Goal: Task Accomplishment & Management: Use online tool/utility

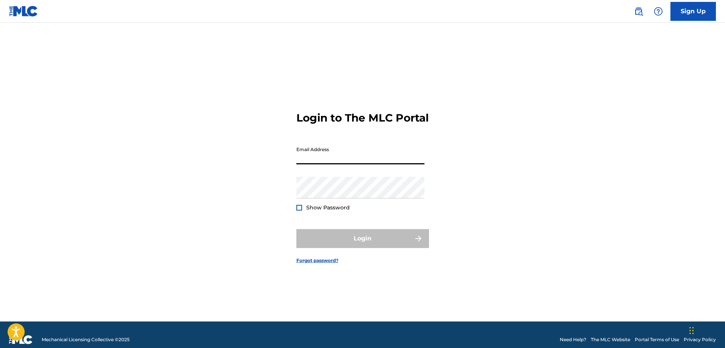
click at [318, 161] on input "Email Address" at bounding box center [360, 154] width 128 height 22
type input "[EMAIL_ADDRESS][DOMAIN_NAME]"
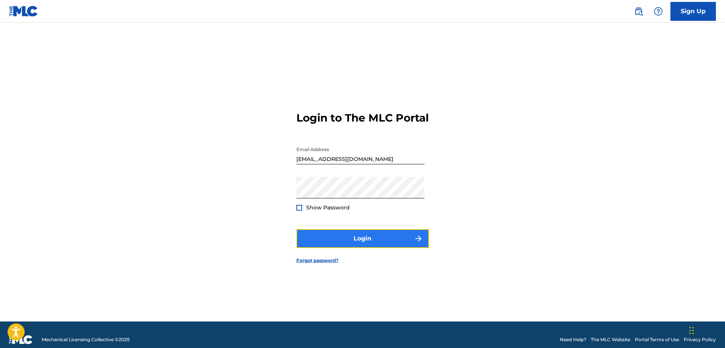
click at [350, 240] on button "Login" at bounding box center [362, 238] width 133 height 19
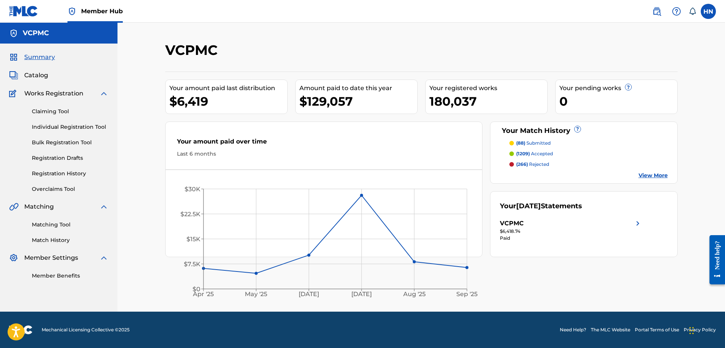
click at [41, 80] on div "Summary Catalog Works Registration Claiming Tool Individual Registration Tool B…" at bounding box center [58, 166] width 117 height 245
click at [42, 78] on span "Catalog" at bounding box center [36, 75] width 24 height 9
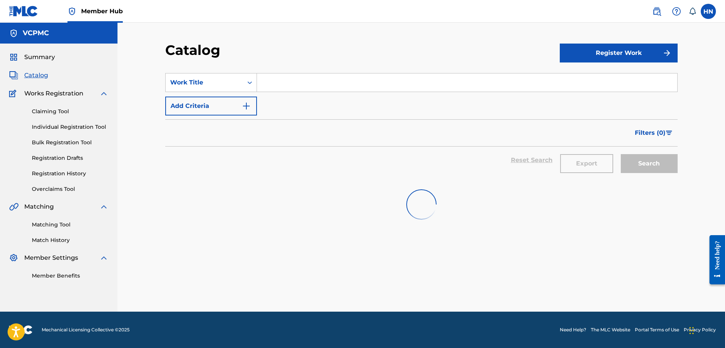
click at [407, 83] on input "Search Form" at bounding box center [467, 82] width 420 height 18
paste input "MÃI TÌM NHAU"
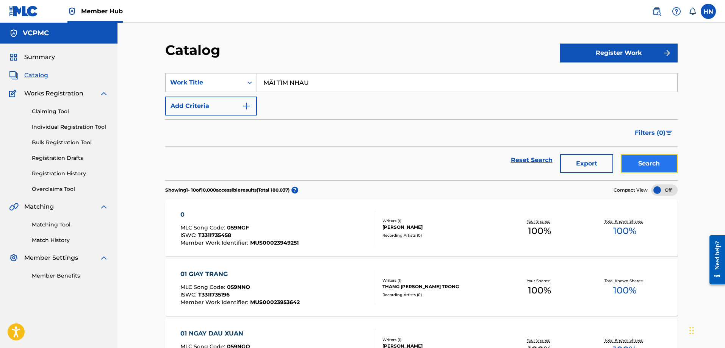
click at [648, 161] on button "Search" at bounding box center [648, 163] width 57 height 19
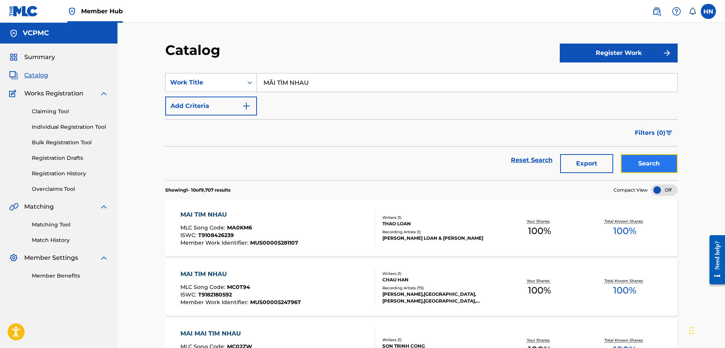
click at [654, 168] on button "Search" at bounding box center [648, 163] width 57 height 19
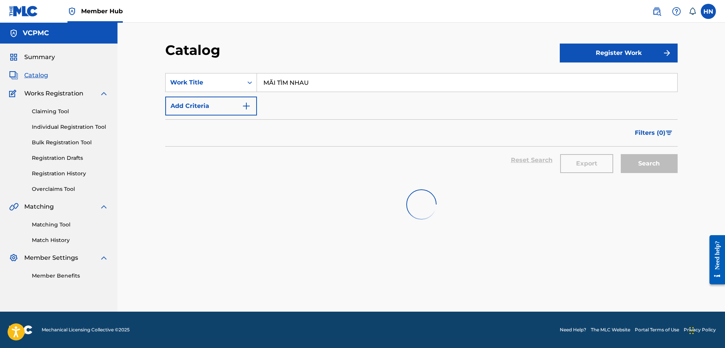
click at [358, 78] on input "MÃI TÌM NHAU" at bounding box center [467, 82] width 420 height 18
paste input "CHUYỆN TÌNH LAN VÀ ĐIỆP 3"
type input "CHUYỆN TÌNH LAN VÀ [PERSON_NAME]"
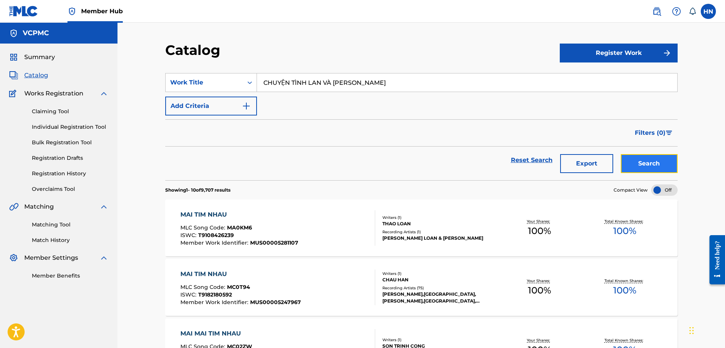
click at [626, 170] on button "Search" at bounding box center [648, 163] width 57 height 19
click at [645, 163] on button "Search" at bounding box center [648, 163] width 57 height 19
click at [643, 166] on button "Search" at bounding box center [648, 163] width 57 height 19
click at [639, 165] on button "Search" at bounding box center [648, 163] width 57 height 19
click at [649, 159] on button "Search" at bounding box center [648, 163] width 57 height 19
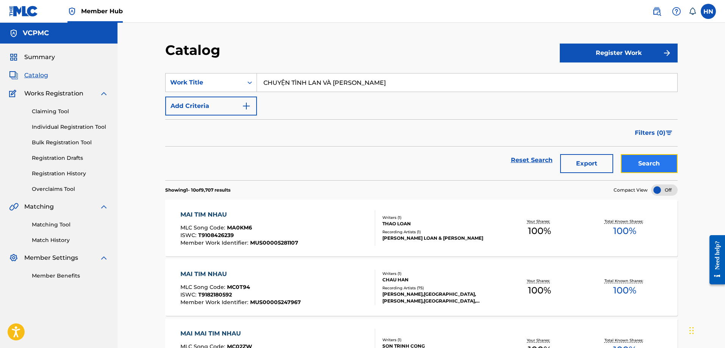
click at [629, 161] on button "Search" at bounding box center [648, 163] width 57 height 19
click at [632, 156] on button "Search" at bounding box center [648, 163] width 57 height 19
click at [657, 158] on button "Search" at bounding box center [648, 163] width 57 height 19
click at [643, 163] on button "Search" at bounding box center [648, 163] width 57 height 19
click at [652, 165] on button "Search" at bounding box center [648, 163] width 57 height 19
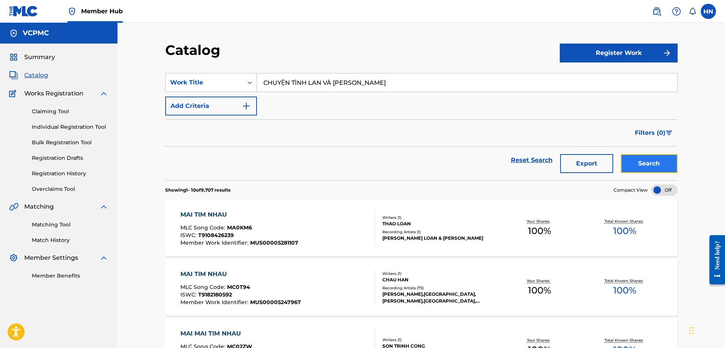
click at [646, 170] on button "Search" at bounding box center [648, 163] width 57 height 19
click at [627, 159] on button "Search" at bounding box center [648, 163] width 57 height 19
click at [635, 168] on button "Search" at bounding box center [648, 163] width 57 height 19
click at [619, 162] on div "Search" at bounding box center [647, 160] width 61 height 27
click at [621, 163] on button "Search" at bounding box center [648, 163] width 57 height 19
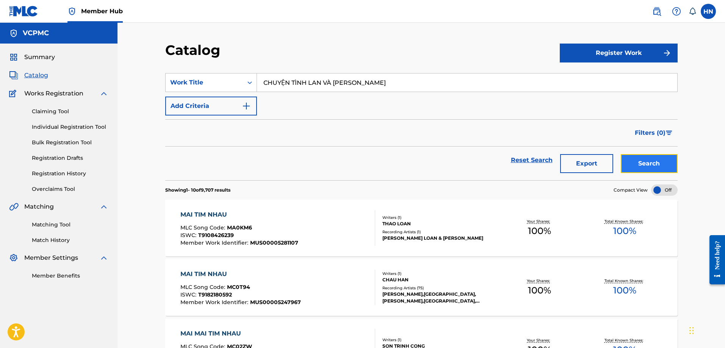
click at [646, 162] on button "Search" at bounding box center [648, 163] width 57 height 19
click at [631, 173] on div "Search" at bounding box center [647, 160] width 61 height 27
click at [628, 167] on button "Search" at bounding box center [648, 163] width 57 height 19
click at [632, 156] on button "Search" at bounding box center [648, 163] width 57 height 19
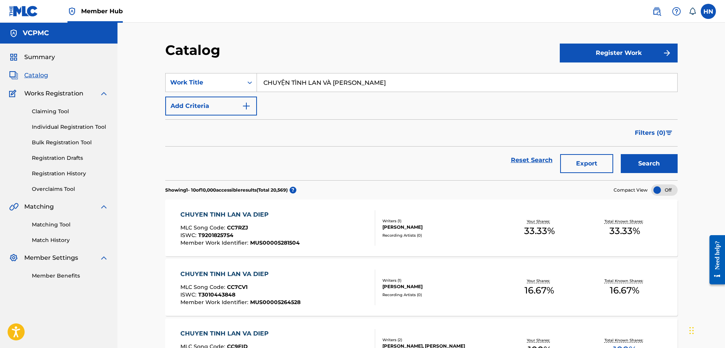
click at [359, 88] on input "CHUYỆN TÌNH LAN VÀ [PERSON_NAME]" at bounding box center [467, 82] width 420 height 18
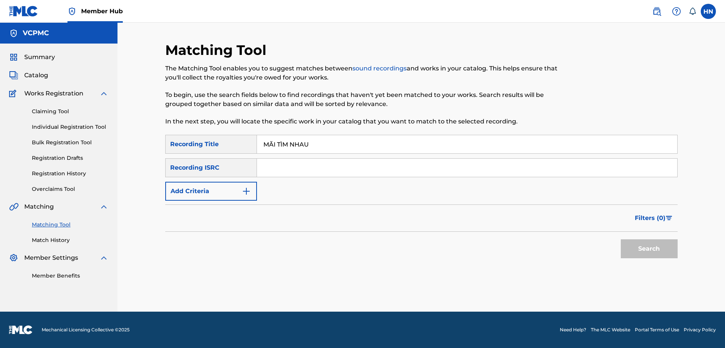
click at [620, 239] on button "Search" at bounding box center [648, 248] width 57 height 19
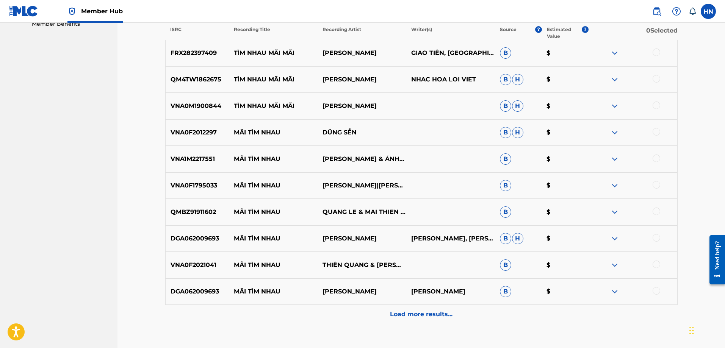
scroll to position [265, 0]
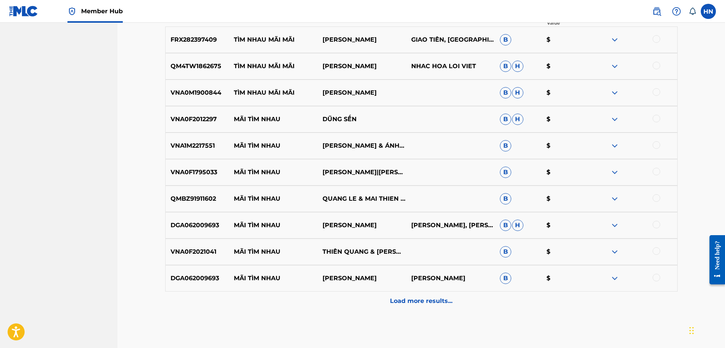
click at [194, 251] on p "VNA0F2021041" at bounding box center [198, 251] width 64 height 9
copy p "VNA0F2021041"
click at [656, 251] on div at bounding box center [656, 251] width 8 height 8
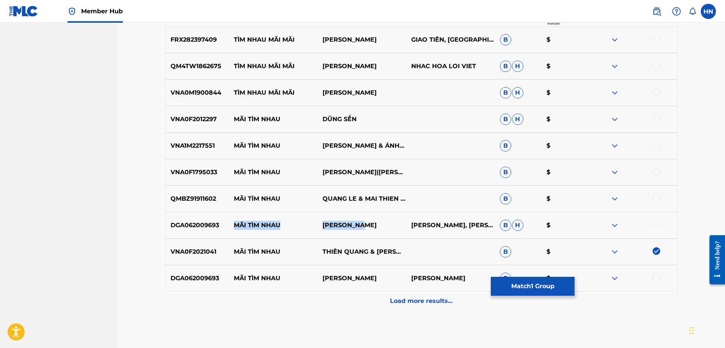
drag, startPoint x: 233, startPoint y: 226, endPoint x: 372, endPoint y: 220, distance: 139.5
click at [372, 220] on div "DGA062009693 MÃI TÌM NHAU HỒNG QUYÊN LÊ ĐÌNH NAM, LÊ ĐÌNH NAM B H $" at bounding box center [421, 225] width 512 height 27
copy div "MÃI TÌM NHAU HỒNG QUYÊN"
click at [239, 205] on div "QMBZ91911602 MÃI TÌM NHAU QUANG LE & MAI THIEN VAN B $" at bounding box center [421, 199] width 512 height 27
click at [215, 206] on div "QMBZ91911602 MÃI TÌM NHAU QUANG LE & MAI THIEN VAN B $" at bounding box center [421, 199] width 512 height 27
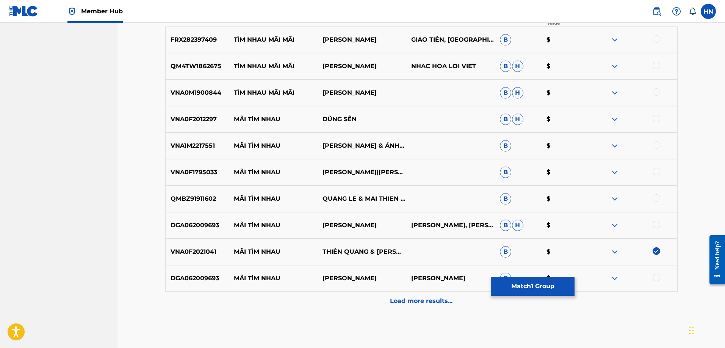
click at [215, 206] on div "QMBZ91911602 MÃI TÌM NHAU QUANG LE & MAI THIEN VAN B $" at bounding box center [421, 199] width 512 height 27
click at [213, 202] on p "QMBZ91911602" at bounding box center [198, 198] width 64 height 9
copy p "QMBZ91911602"
click at [657, 198] on div at bounding box center [656, 198] width 8 height 8
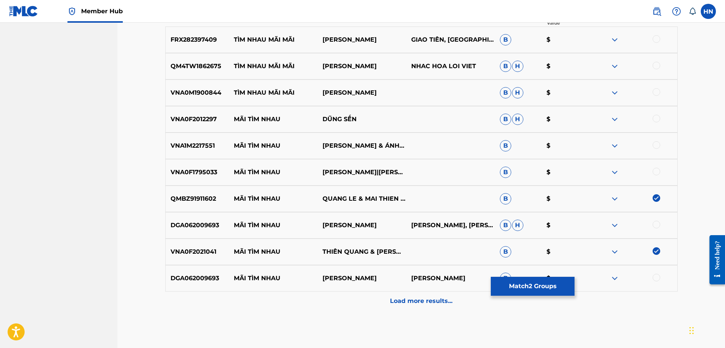
click at [200, 148] on p "VNA1M2217551" at bounding box center [198, 145] width 64 height 9
copy p "VNA1M2217551"
click at [654, 143] on div at bounding box center [656, 145] width 8 height 8
drag, startPoint x: 362, startPoint y: 117, endPoint x: 225, endPoint y: 117, distance: 137.1
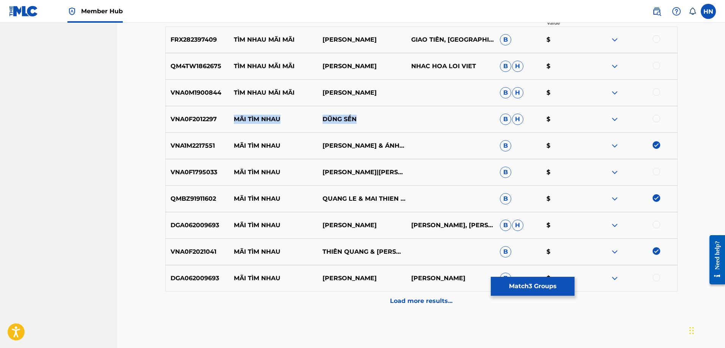
click at [225, 117] on div "VNA0F2012297 MÃI TÌM NHAU DŨNG SẾN B H $" at bounding box center [421, 119] width 512 height 27
copy div "MÃI TÌM NHAU DŨNG SẾN"
click at [187, 122] on p "VNA0F2012297" at bounding box center [198, 119] width 64 height 9
copy p "VNA0F2012297"
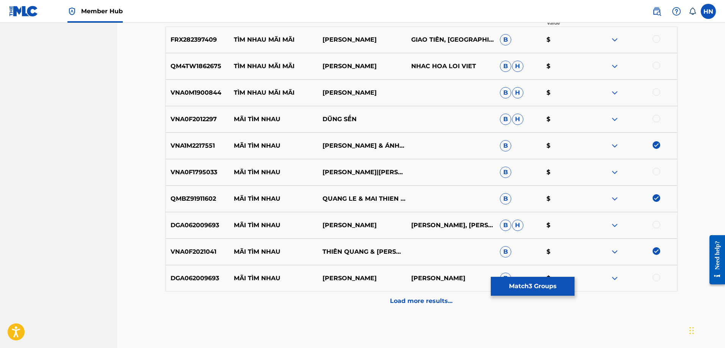
drag, startPoint x: 655, startPoint y: 120, endPoint x: 630, endPoint y: 124, distance: 25.7
click at [655, 119] on div at bounding box center [656, 119] width 8 height 8
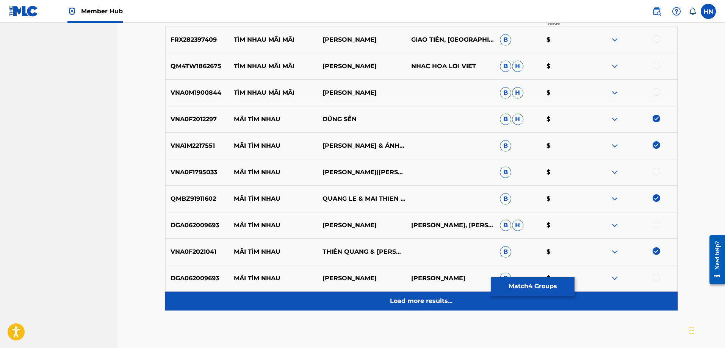
click at [416, 302] on p "Load more results..." at bounding box center [421, 301] width 62 height 9
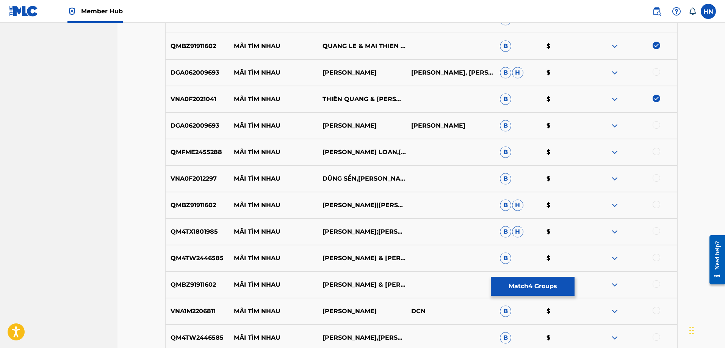
scroll to position [454, 0]
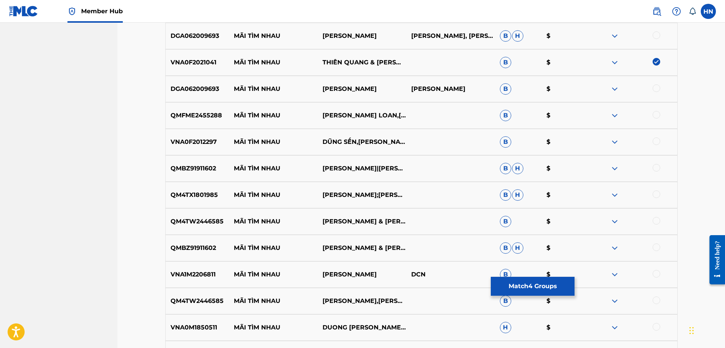
click at [193, 121] on div "QMFME2455288 MÃI TÌM NHAU LƯU ÁNH LOAN,LÊ SANG B $" at bounding box center [421, 115] width 512 height 27
copy p "QMFME2455288"
click at [654, 114] on div at bounding box center [656, 115] width 8 height 8
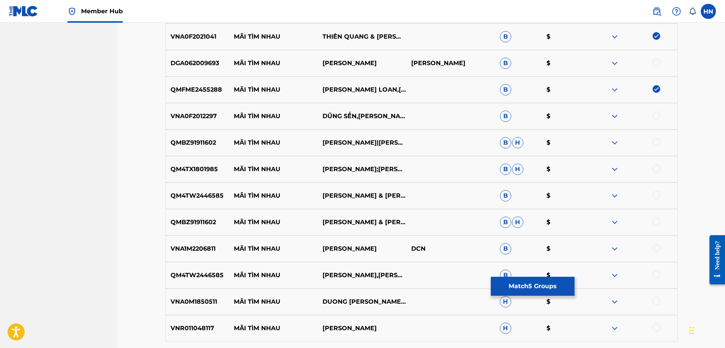
scroll to position [492, 0]
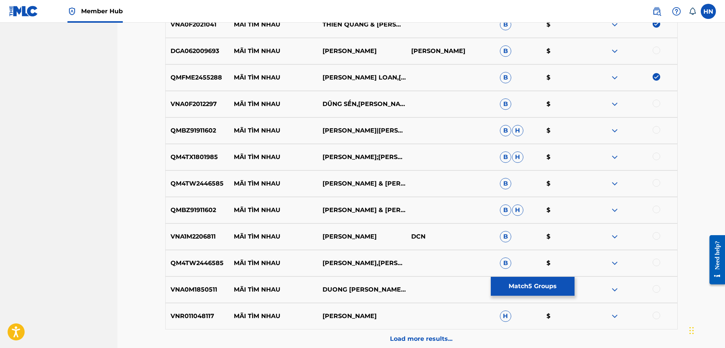
click at [195, 97] on div "VNA0F2012297 MÃI TÌM NHAU DŨNG SẾN,LÝ THU THẢO B $" at bounding box center [421, 104] width 512 height 27
copy p "VNA0F2012297"
click at [654, 102] on div at bounding box center [656, 104] width 8 height 8
click at [189, 131] on p "QMBZ91911602" at bounding box center [198, 130] width 64 height 9
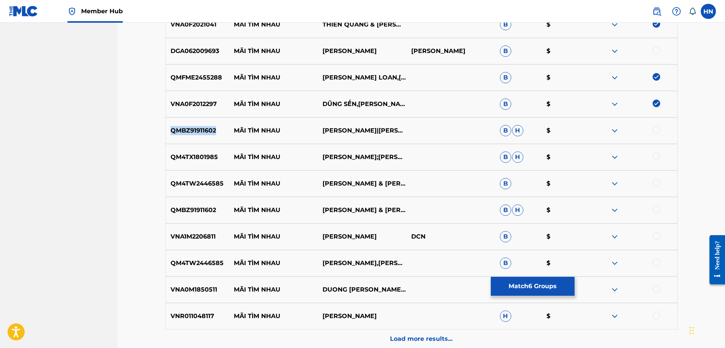
click at [189, 131] on p "QMBZ91911602" at bounding box center [198, 130] width 64 height 9
copy p "QMBZ91911602"
click at [655, 132] on div at bounding box center [656, 130] width 8 height 8
click at [199, 156] on p "QM4TX1801985" at bounding box center [198, 157] width 64 height 9
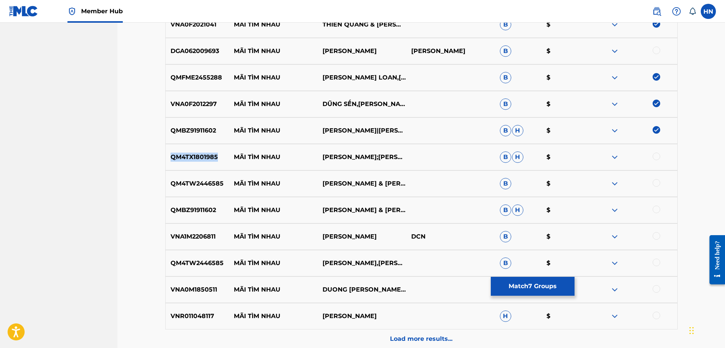
copy p "QM4TX1801985"
click at [656, 158] on div at bounding box center [656, 157] width 8 height 8
click at [198, 174] on div "QM4TW2446585 MÃI TÌM NHAU DƯƠNG HỒNG LOAN & LƯU CHÍ VỸ B $" at bounding box center [421, 183] width 512 height 27
click at [654, 182] on div at bounding box center [656, 183] width 8 height 8
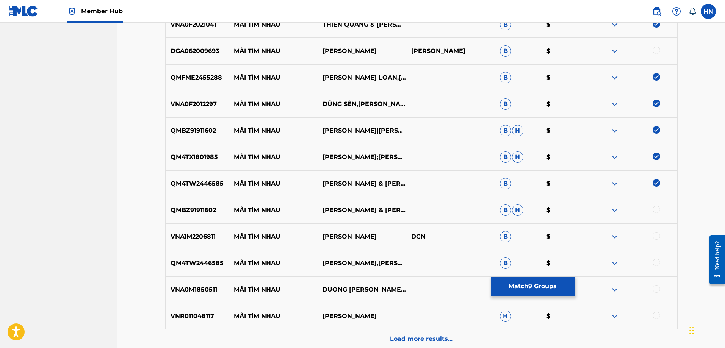
click at [196, 217] on div "QMBZ91911602 MÃI TÌM NHAU QUANG LÊ & MAI THIÊN VÂN B H $" at bounding box center [421, 210] width 512 height 27
click at [655, 206] on div at bounding box center [656, 210] width 8 height 8
click at [192, 243] on div "VNA1M2206811 MÃI TÌM NHAU VÕ MINH LÊ DCN B $" at bounding box center [421, 236] width 512 height 27
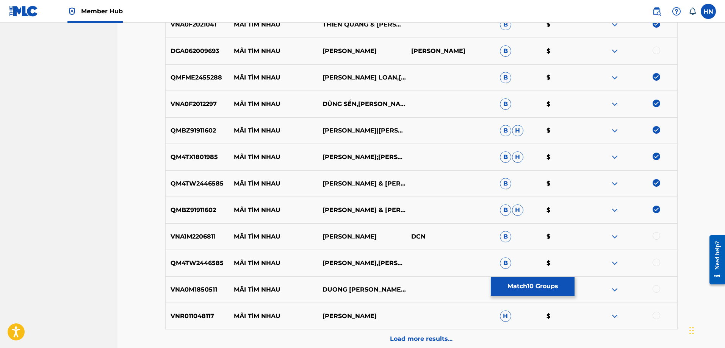
click at [654, 237] on div at bounding box center [656, 236] width 8 height 8
click at [218, 258] on div "QM4TW2446585 MÃI TÌM NHAU DƯƠNG HỒNG LOAN,LƯU CHÍ VỸ B $" at bounding box center [421, 263] width 512 height 27
click at [655, 260] on div at bounding box center [656, 263] width 8 height 8
click at [192, 289] on p "VNA0M1850511" at bounding box center [198, 289] width 64 height 9
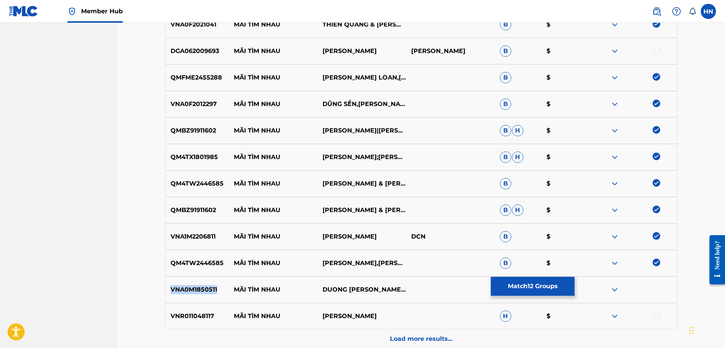
click at [192, 289] on p "VNA0M1850511" at bounding box center [198, 289] width 64 height 9
click at [656, 293] on div at bounding box center [632, 289] width 89 height 9
click at [656, 287] on div at bounding box center [656, 289] width 8 height 8
drag, startPoint x: 226, startPoint y: 312, endPoint x: 408, endPoint y: 312, distance: 181.0
click at [408, 312] on div "VNR011048117 MÃI TÌM NHAU HUYNH THANH THAO H $" at bounding box center [421, 316] width 512 height 27
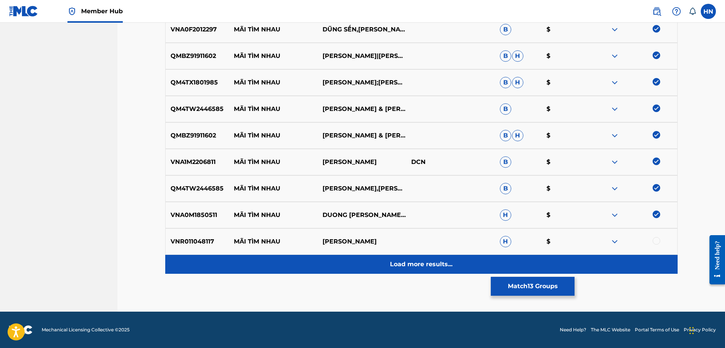
click at [420, 269] on div "Load more results..." at bounding box center [421, 264] width 512 height 19
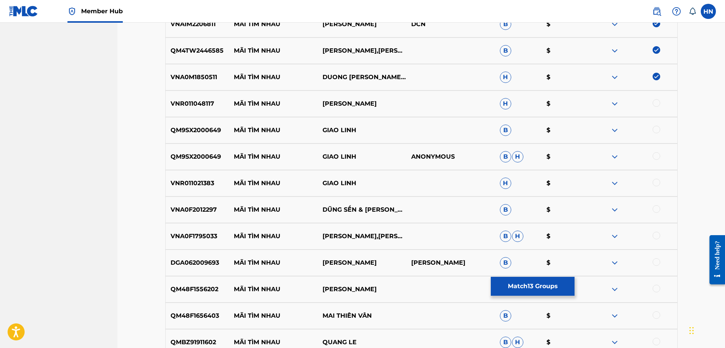
scroll to position [718, 0]
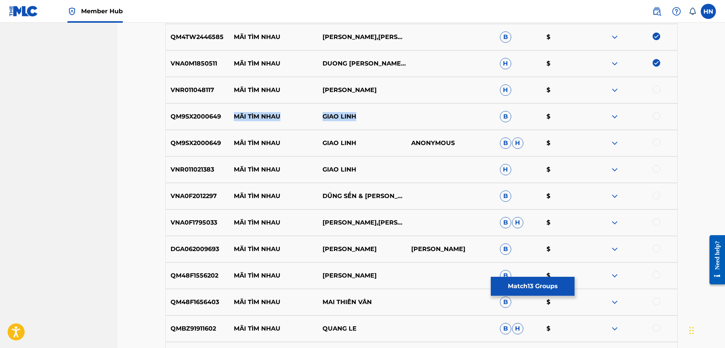
drag, startPoint x: 233, startPoint y: 116, endPoint x: 376, endPoint y: 106, distance: 143.5
click at [376, 106] on div "QM9SX2000649 MÃI TÌM NHAU GIAO LINH B $" at bounding box center [421, 116] width 512 height 27
click at [204, 124] on div "QM9SX2000649 MÃI TÌM NHAU GIAO LINH B $" at bounding box center [421, 116] width 512 height 27
click at [654, 114] on div at bounding box center [656, 116] width 8 height 8
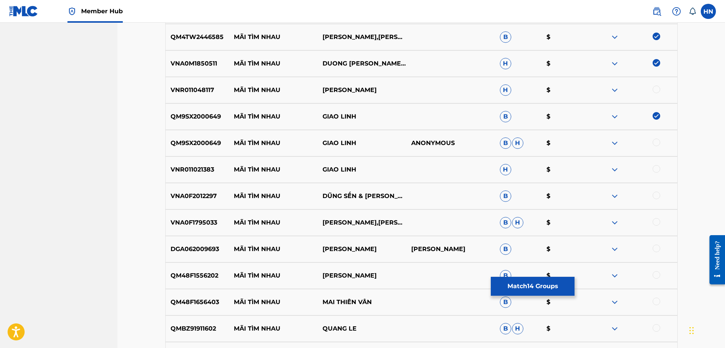
click at [656, 142] on div at bounding box center [656, 143] width 8 height 8
click at [196, 171] on p "VNR011021383" at bounding box center [198, 169] width 64 height 9
click at [658, 169] on div at bounding box center [656, 169] width 8 height 8
click at [208, 205] on div "VNA0F2012297 MÃI TÌM NHAU DŨNG SẾN & LÝ THU THẢO B $" at bounding box center [421, 196] width 512 height 27
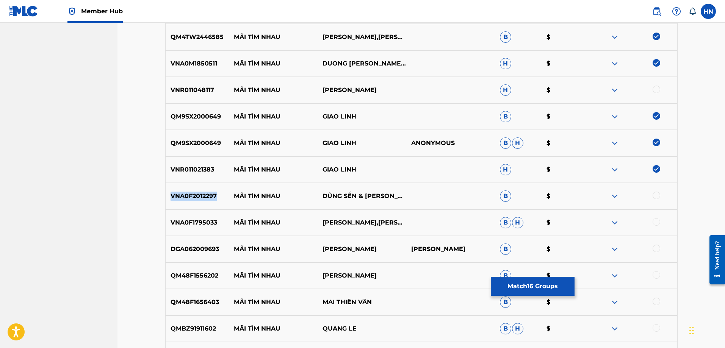
click at [208, 205] on div "VNA0F2012297 MÃI TÌM NHAU DŨNG SẾN & LÝ THU THẢO B $" at bounding box center [421, 196] width 512 height 27
click at [654, 195] on div at bounding box center [656, 196] width 8 height 8
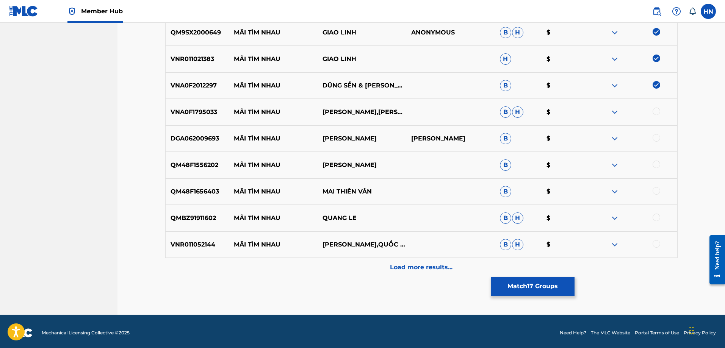
scroll to position [832, 0]
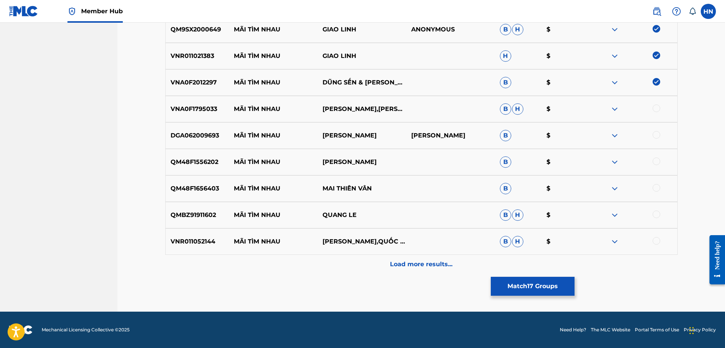
click at [214, 161] on p "QM48F1556202" at bounding box center [198, 162] width 64 height 9
click at [656, 161] on div at bounding box center [656, 162] width 8 height 8
click at [203, 196] on div "QM48F1656403 MÃI TÌM NHAU MAI THIÊN VÂN B $" at bounding box center [421, 188] width 512 height 27
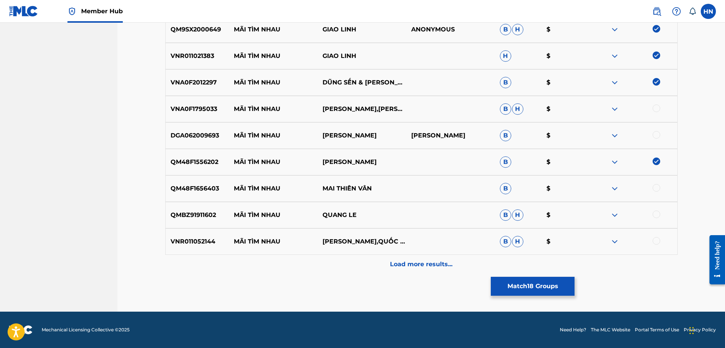
click at [653, 187] on div at bounding box center [656, 188] width 8 height 8
click at [192, 220] on div "QMBZ91911602 MÃI TÌM NHAU QUANG LE B H $" at bounding box center [421, 215] width 512 height 27
click at [653, 212] on div at bounding box center [656, 215] width 8 height 8
drag, startPoint x: 232, startPoint y: 243, endPoint x: 345, endPoint y: 245, distance: 112.9
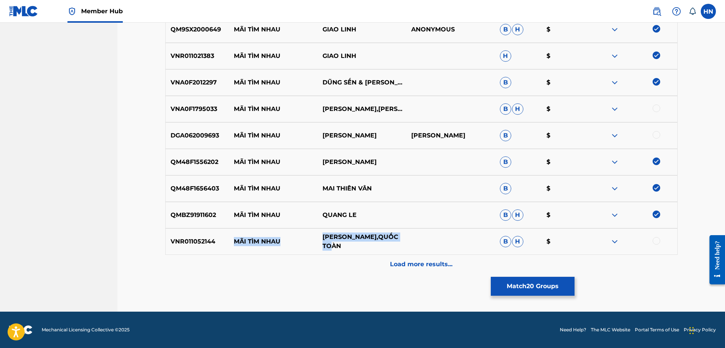
click at [345, 245] on div "VNR011052144 MÃI TÌM NHAU MINH NGUYET,QUỐC TOÀN B H $" at bounding box center [421, 241] width 512 height 27
click at [194, 247] on div "VNR011052144 MÃI TÌM NHAU MINH NGUYET,QUỐC TOÀN B H $" at bounding box center [421, 241] width 512 height 27
click at [656, 238] on div at bounding box center [656, 241] width 8 height 8
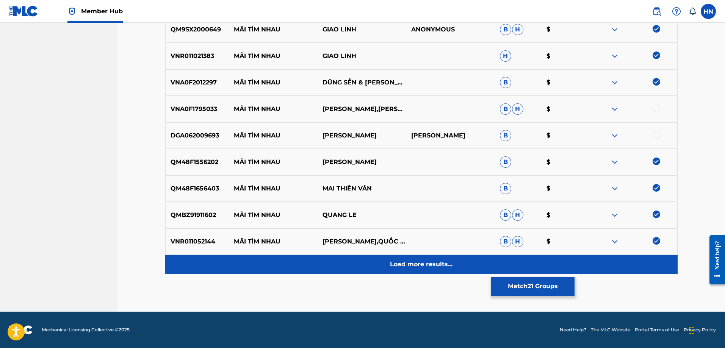
click at [451, 260] on p "Load more results..." at bounding box center [421, 264] width 62 height 9
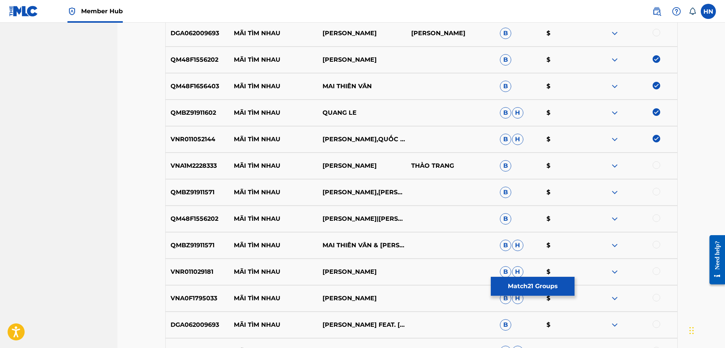
scroll to position [946, 0]
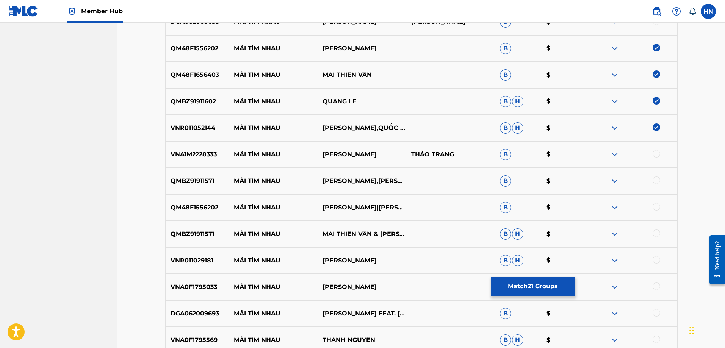
click at [193, 177] on p "QMBZ91911571" at bounding box center [198, 180] width 64 height 9
click at [655, 181] on div at bounding box center [656, 180] width 8 height 8
click at [186, 200] on div "QM48F1556202 MÃI TÌM NHAU MAI THIÊN VÂN|QUANG LÊ B $" at bounding box center [421, 207] width 512 height 27
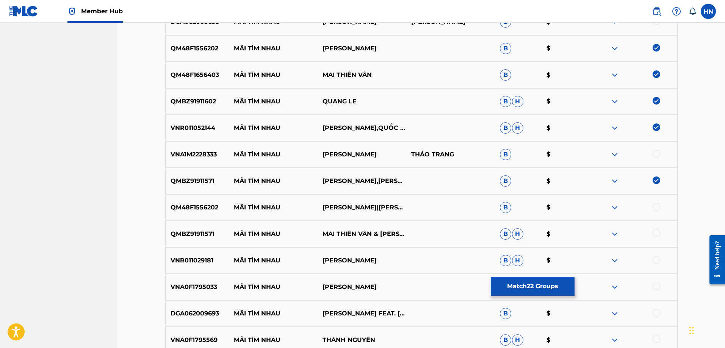
click at [657, 204] on div at bounding box center [656, 207] width 8 height 8
click at [190, 234] on p "QMBZ91911571" at bounding box center [198, 234] width 64 height 9
click at [654, 233] on div at bounding box center [656, 234] width 8 height 8
drag, startPoint x: 233, startPoint y: 259, endPoint x: 390, endPoint y: 253, distance: 158.1
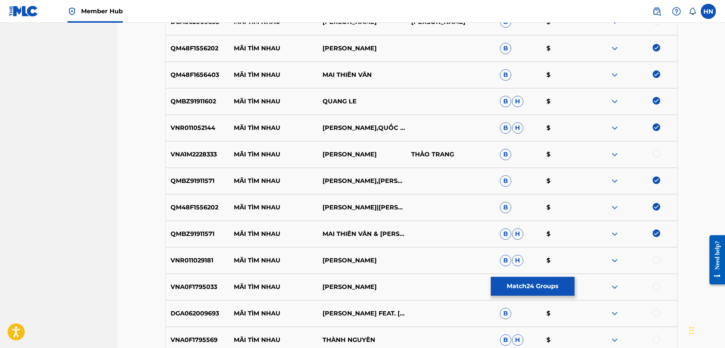
click at [390, 253] on div "VNR011029181 MÃI TÌM NHAU LUU QUANG BINH B H $" at bounding box center [421, 260] width 512 height 27
click at [205, 258] on p "VNR011029181" at bounding box center [198, 260] width 64 height 9
click at [655, 261] on div at bounding box center [656, 260] width 8 height 8
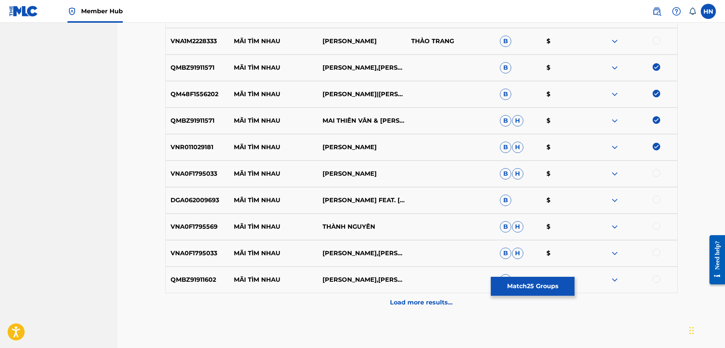
scroll to position [1059, 0]
click at [194, 282] on p "QMBZ91911602" at bounding box center [198, 279] width 64 height 9
click at [654, 280] on div at bounding box center [656, 279] width 8 height 8
drag, startPoint x: 234, startPoint y: 229, endPoint x: 388, endPoint y: 222, distance: 154.3
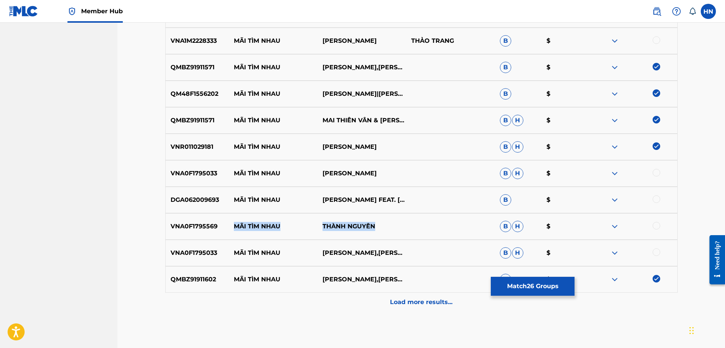
click at [388, 222] on div "VNA0F1795569 MÃI TÌM NHAU THÀNH NGUYÊN B H $" at bounding box center [421, 226] width 512 height 27
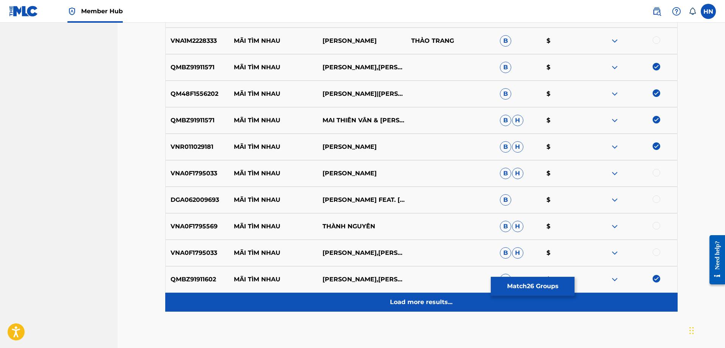
click at [394, 305] on p "Load more results..." at bounding box center [421, 302] width 62 height 9
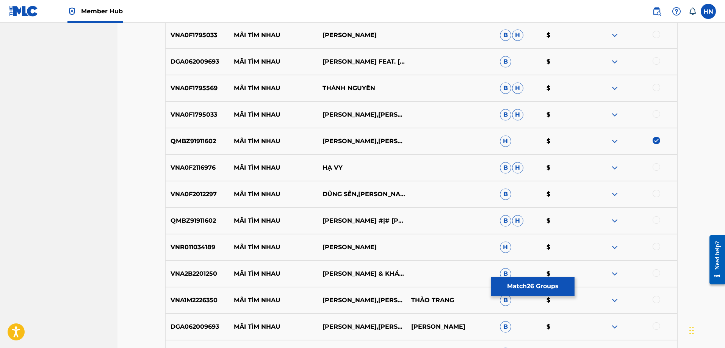
scroll to position [1211, 0]
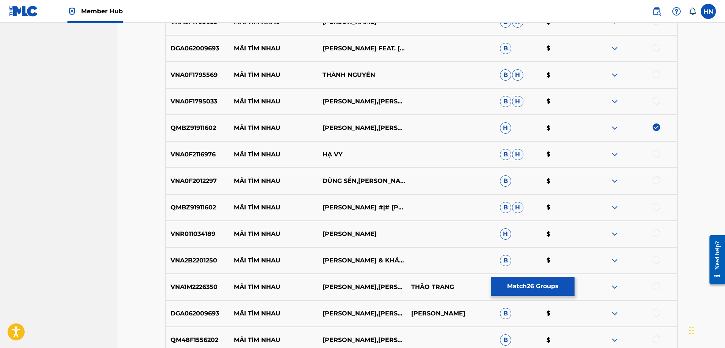
click at [199, 186] on div "VNA0F2012297 MÃI TÌM NHAU DŨNG SẾN,LÝ THU THẢO B $" at bounding box center [421, 181] width 512 height 27
click at [654, 179] on div at bounding box center [656, 180] width 8 height 8
drag, startPoint x: 350, startPoint y: 161, endPoint x: 234, endPoint y: 151, distance: 116.3
click at [234, 151] on div "VNA0F2116976 MÃI TÌM NHAU HẠ VY B H $" at bounding box center [421, 154] width 512 height 27
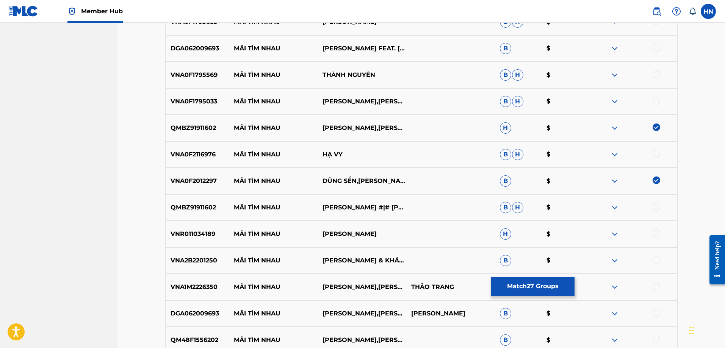
click at [187, 77] on p "VNA0F1795569" at bounding box center [198, 74] width 64 height 9
click at [656, 73] on div at bounding box center [656, 74] width 8 height 8
click at [205, 159] on div "VNA0F2116976 MÃI TÌM NHAU HẠ VY B H $" at bounding box center [421, 154] width 512 height 27
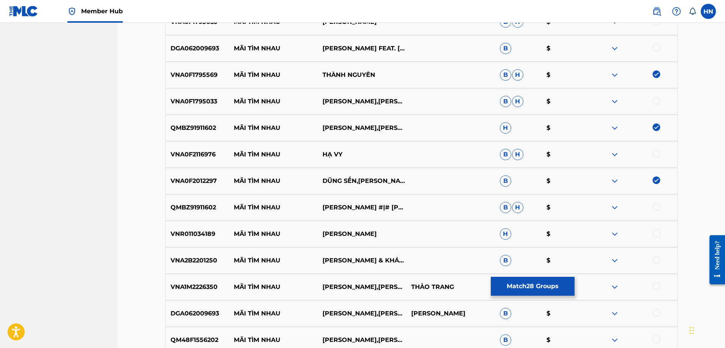
click at [658, 156] on div at bounding box center [656, 154] width 8 height 8
click at [213, 205] on p "QMBZ91911602" at bounding box center [198, 207] width 64 height 9
click at [654, 204] on div at bounding box center [656, 207] width 8 height 8
drag, startPoint x: 230, startPoint y: 237, endPoint x: 402, endPoint y: 224, distance: 172.8
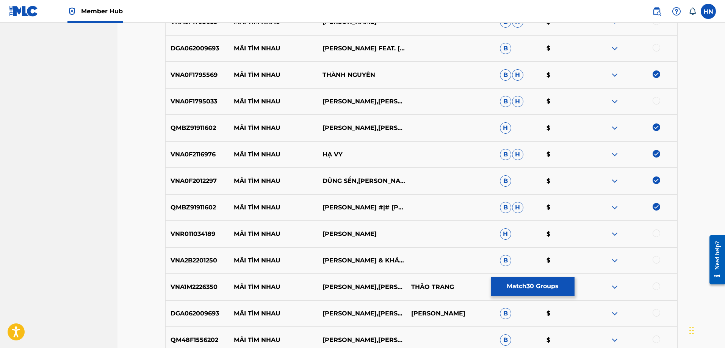
click at [397, 224] on div "VNR011034189 MÃI TÌM NHAU LUU QUANG BINH H $" at bounding box center [421, 234] width 512 height 27
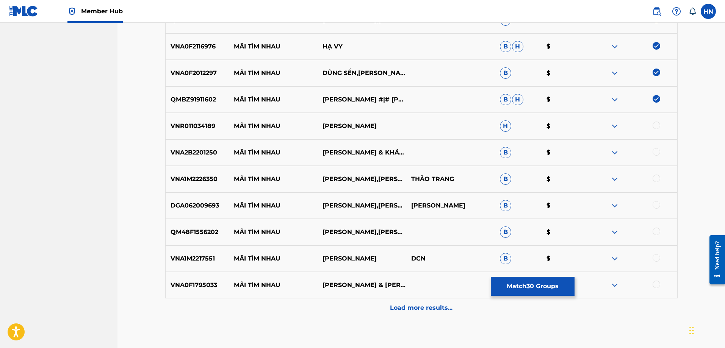
scroll to position [1362, 0]
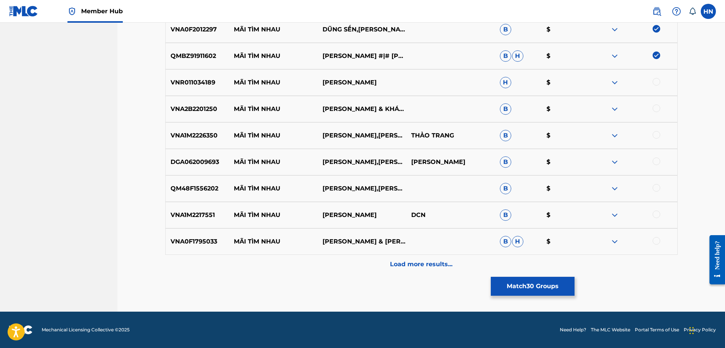
click at [194, 89] on div "VNR011034189 MÃI TÌM NHAU LUU QUANG BINH H $" at bounding box center [421, 82] width 512 height 27
click at [656, 82] on div at bounding box center [656, 82] width 8 height 8
drag, startPoint x: 231, startPoint y: 104, endPoint x: 399, endPoint y: 105, distance: 168.5
click at [399, 105] on div "VNA2B2201250 MÃI TÌM NHAU MỸ HẠNH & KHÁNH HUY & NS RECORDS B $" at bounding box center [421, 109] width 512 height 27
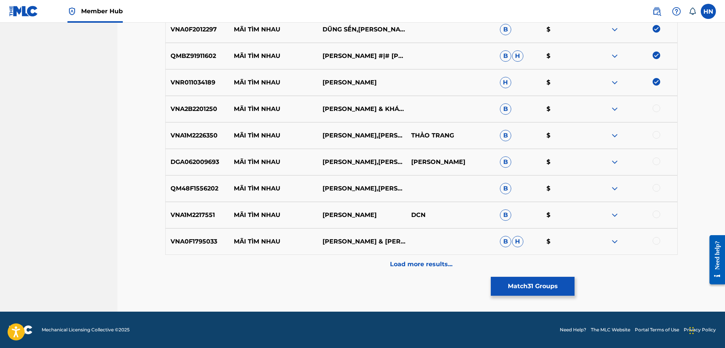
click at [184, 111] on p "VNA2B2201250" at bounding box center [198, 109] width 64 height 9
click at [658, 110] on div at bounding box center [656, 109] width 8 height 8
click at [191, 188] on p "QM48F1556202" at bounding box center [198, 188] width 64 height 9
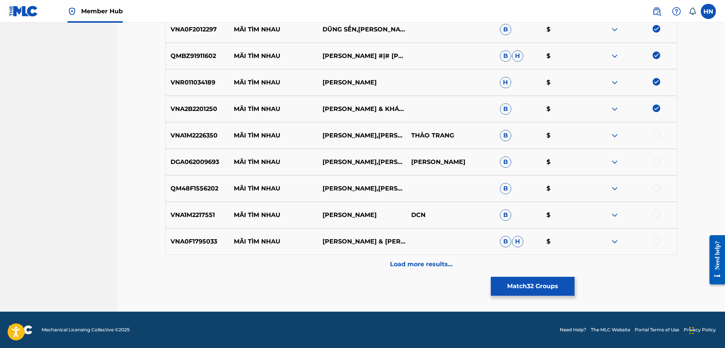
click at [659, 185] on div at bounding box center [656, 188] width 8 height 8
click at [197, 216] on p "VNA1M2217551" at bounding box center [198, 215] width 64 height 9
click at [652, 212] on div at bounding box center [632, 215] width 89 height 9
click at [657, 212] on div at bounding box center [656, 215] width 8 height 8
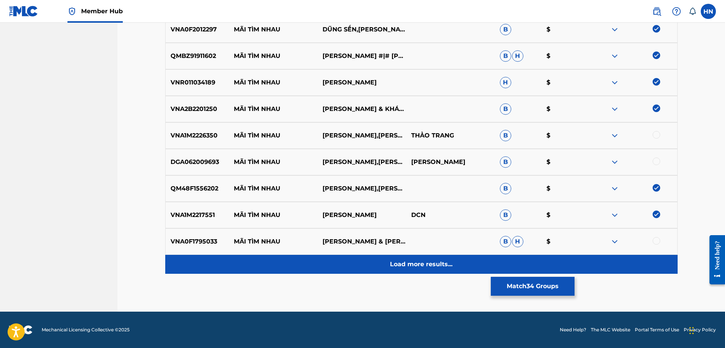
click at [458, 262] on div "Load more results..." at bounding box center [421, 264] width 512 height 19
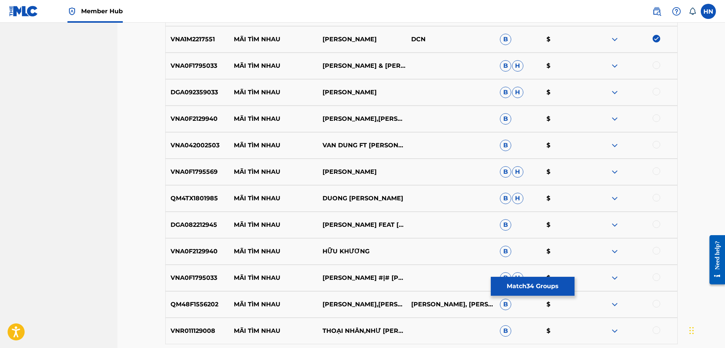
scroll to position [1552, 0]
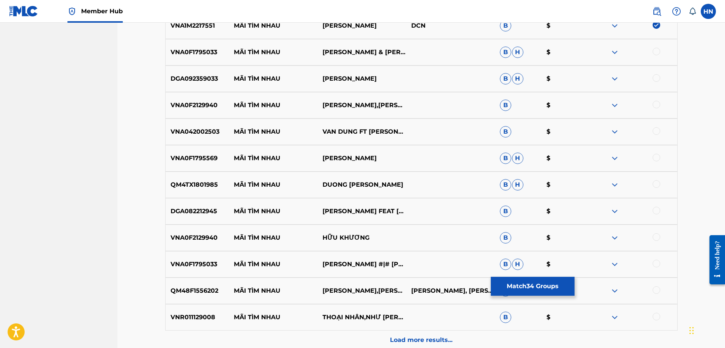
click at [186, 184] on p "QM4TX1801985" at bounding box center [198, 184] width 64 height 9
click at [653, 184] on div at bounding box center [656, 184] width 8 height 8
click at [206, 211] on p "DGA082212945" at bounding box center [198, 211] width 64 height 9
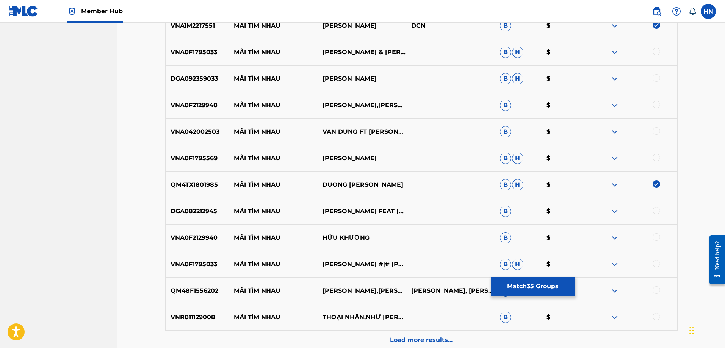
click at [654, 210] on div at bounding box center [656, 211] width 8 height 8
click at [207, 292] on p "QM48F1556202" at bounding box center [198, 290] width 64 height 9
click at [657, 291] on div at bounding box center [656, 290] width 8 height 8
click at [195, 160] on p "VNA0F1795569" at bounding box center [198, 158] width 64 height 9
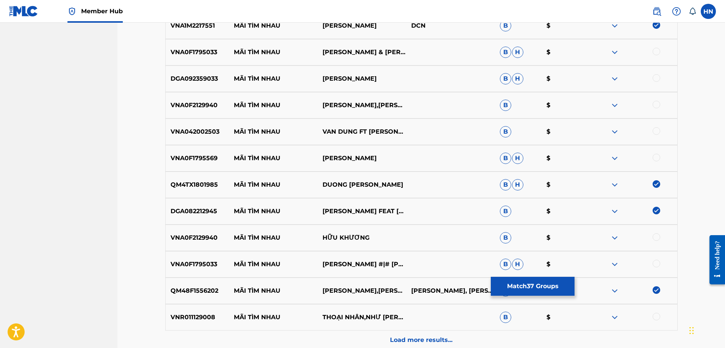
click at [658, 160] on div at bounding box center [656, 158] width 8 height 8
drag, startPoint x: 233, startPoint y: 74, endPoint x: 361, endPoint y: 73, distance: 128.0
click at [361, 73] on div "DGA092359033 MÃI TÌM NHAU QUANG ĐẠI B H $" at bounding box center [421, 79] width 512 height 27
click at [214, 73] on div "DGA092359033 MÃI TÌM NHAU QUANG ĐẠI B H $" at bounding box center [421, 79] width 512 height 27
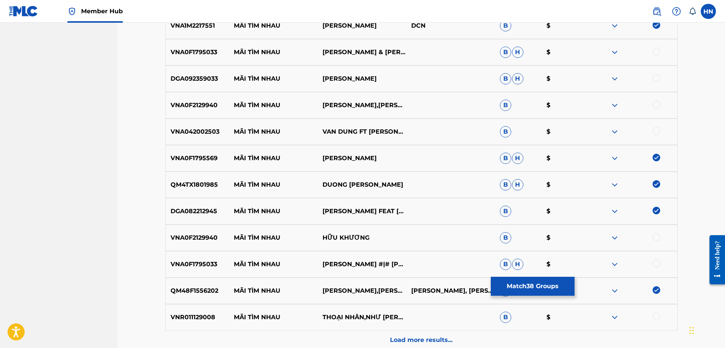
click at [658, 77] on div at bounding box center [656, 78] width 8 height 8
drag, startPoint x: 276, startPoint y: 104, endPoint x: 358, endPoint y: 111, distance: 81.3
click at [358, 111] on div "VNA0F2129940 MÃI TÌM NHAU HỮU KHƯƠNG,HỒNG PHẤN B $" at bounding box center [421, 105] width 512 height 27
click at [211, 101] on p "VNA0F2129940" at bounding box center [198, 105] width 64 height 9
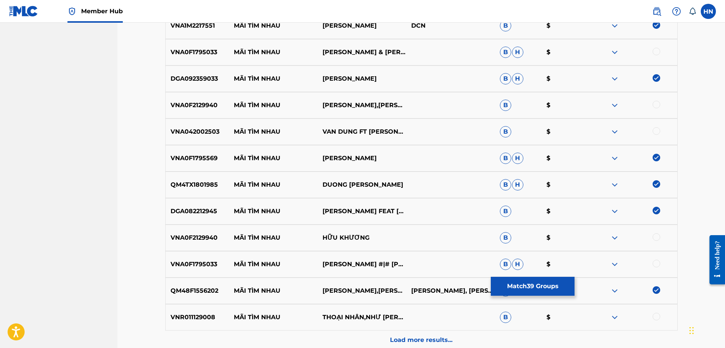
click at [656, 103] on div at bounding box center [656, 105] width 8 height 8
drag, startPoint x: 228, startPoint y: 129, endPoint x: 380, endPoint y: 139, distance: 152.6
click at [380, 139] on div "VNA042002503 MÃI TÌM NHAU VAN DUNG FT LY THU THAO B $" at bounding box center [421, 132] width 512 height 27
click at [211, 130] on p "VNA042002503" at bounding box center [198, 131] width 64 height 9
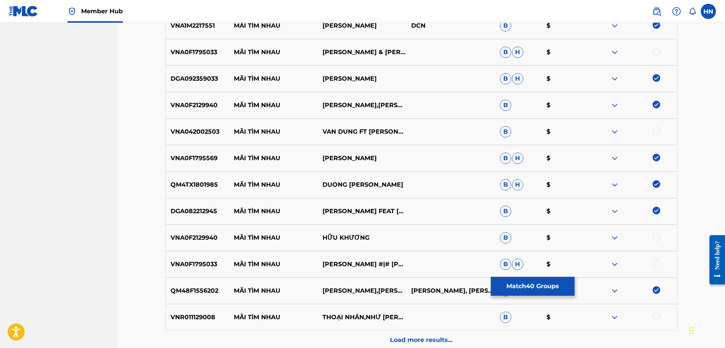
click at [657, 130] on div at bounding box center [656, 131] width 8 height 8
drag, startPoint x: 366, startPoint y: 237, endPoint x: 237, endPoint y: 241, distance: 129.6
click at [237, 241] on div "VNA0F2129940 MÃI TÌM NHAU HỮU KHƯƠNG B $" at bounding box center [421, 238] width 512 height 27
click at [209, 233] on div "VNA0F2129940 MÃI TÌM NHAU HỮU KHƯƠNG B $" at bounding box center [421, 238] width 512 height 27
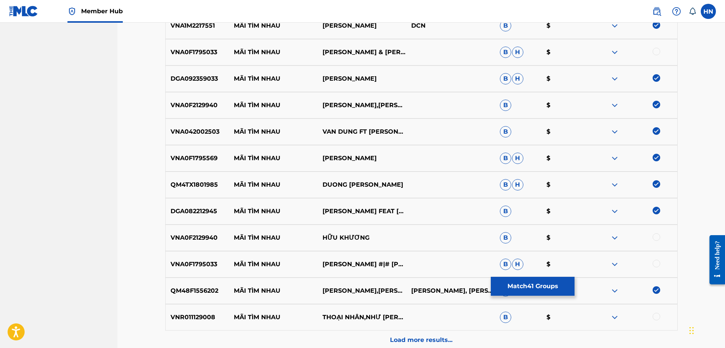
click at [654, 237] on div at bounding box center [656, 237] width 8 height 8
click at [196, 309] on div "VNR011129008 MÃI TÌM NHAU THOẠI NHÂN,NHƯ HOA B $" at bounding box center [421, 317] width 512 height 27
drag, startPoint x: 224, startPoint y: 314, endPoint x: 429, endPoint y: 315, distance: 205.3
click at [426, 314] on div "VNR011129008 MÃI TÌM NHAU THOẠI NHÂN,NHƯ HOA B $" at bounding box center [421, 317] width 512 height 27
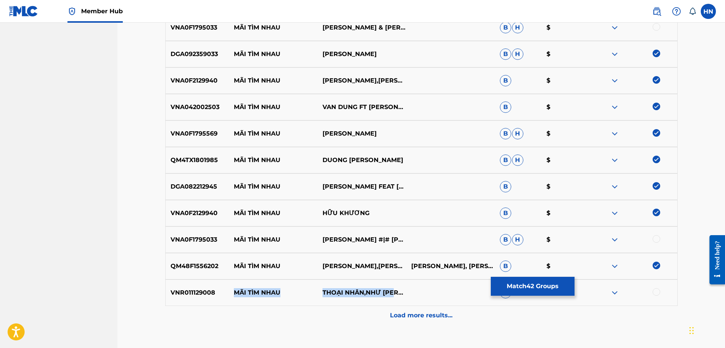
scroll to position [1627, 0]
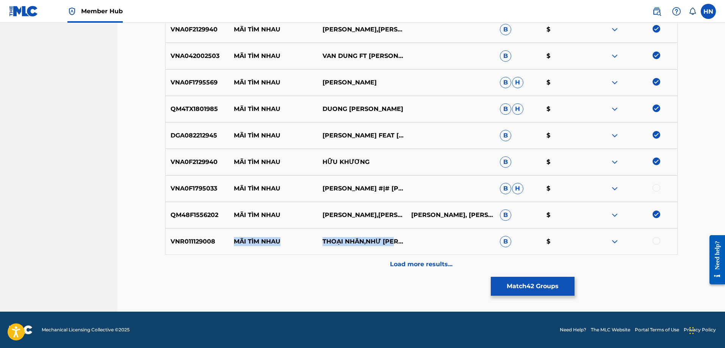
click at [614, 246] on div "VNR011129008 MÃI TÌM NHAU THOẠI NHÂN,NHƯ HOA B $" at bounding box center [421, 241] width 512 height 27
click at [614, 245] on img at bounding box center [614, 241] width 9 height 9
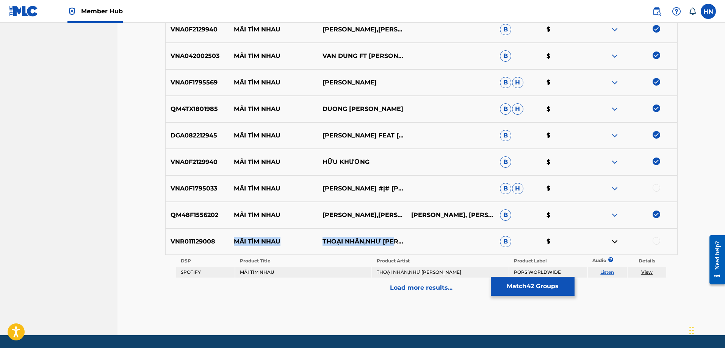
click at [611, 275] on link "Listen" at bounding box center [607, 272] width 14 height 6
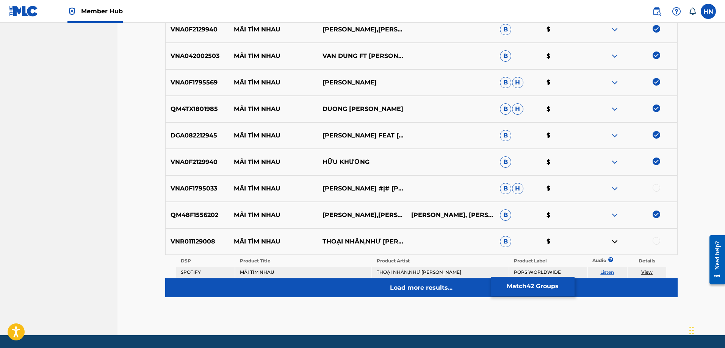
click at [401, 289] on p "Load more results..." at bounding box center [421, 287] width 62 height 9
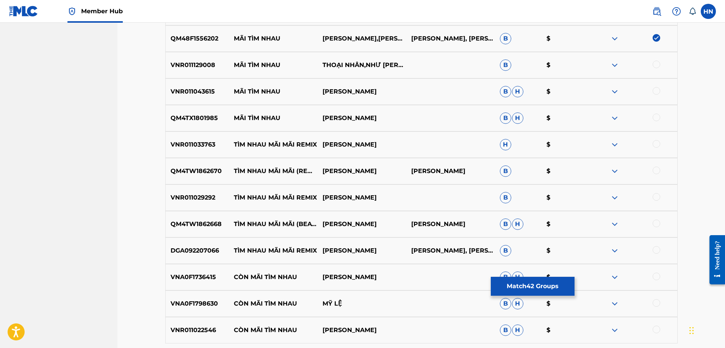
scroll to position [1817, 0]
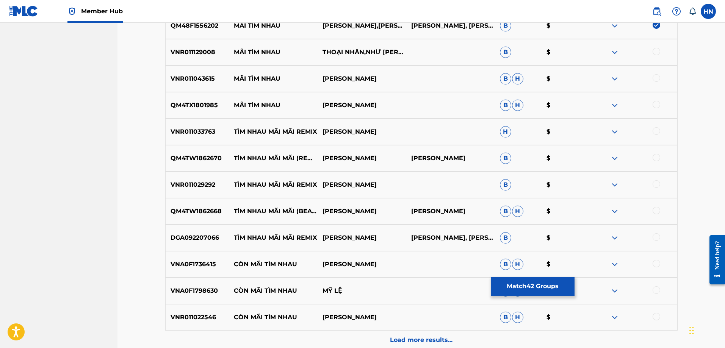
click at [213, 112] on div "QM4TX1801985 MÃI TÌM NHAU DƯƠNG HỒNG LOAN B H $" at bounding box center [421, 105] width 512 height 27
click at [657, 105] on div at bounding box center [656, 105] width 8 height 8
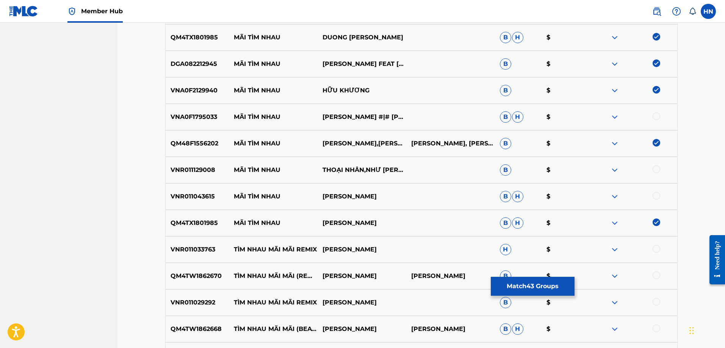
scroll to position [1665, 0]
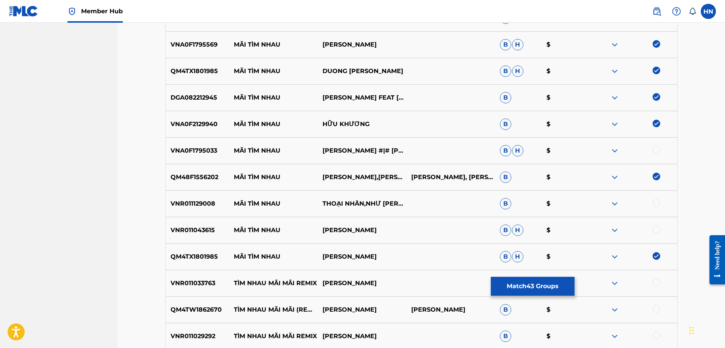
click at [206, 227] on p "VNR011043615" at bounding box center [198, 230] width 64 height 9
click at [659, 228] on div at bounding box center [656, 230] width 8 height 8
drag, startPoint x: 396, startPoint y: 234, endPoint x: 234, endPoint y: 235, distance: 162.5
click at [234, 235] on div "VNR011043615 MÃI TÌM NHAU HUYNH THANH THAO B H $" at bounding box center [421, 230] width 512 height 27
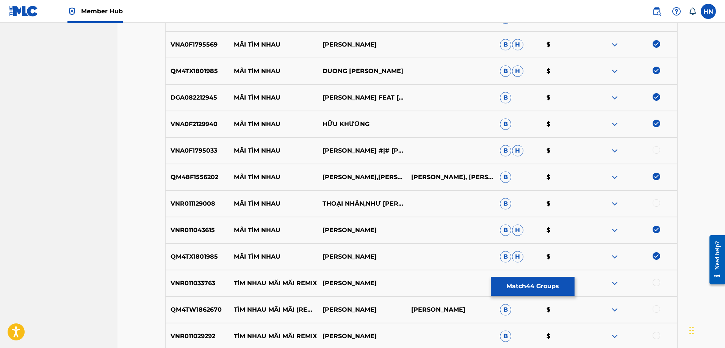
click at [616, 232] on img at bounding box center [614, 230] width 9 height 9
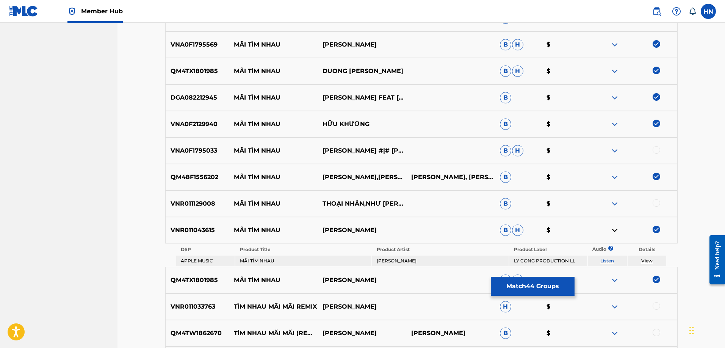
click at [608, 262] on link "Listen" at bounding box center [607, 261] width 14 height 6
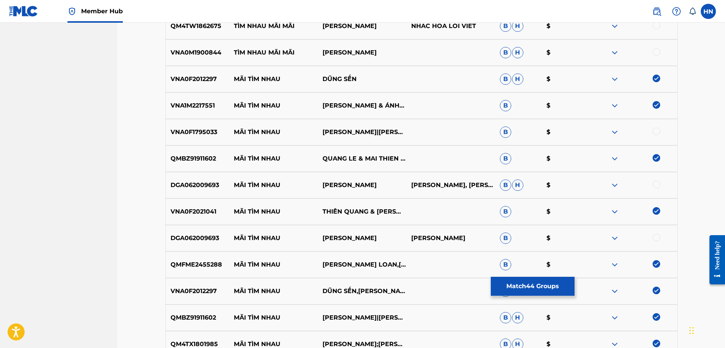
scroll to position [71, 0]
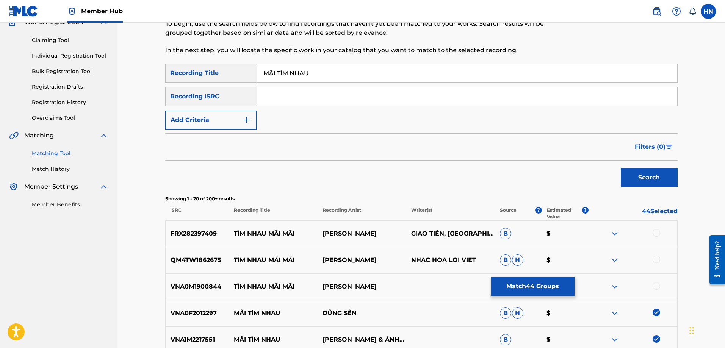
click at [270, 74] on input "MÃI TÌM NHAU" at bounding box center [467, 73] width 420 height 18
drag, startPoint x: 282, startPoint y: 71, endPoint x: 278, endPoint y: 67, distance: 5.6
click at [278, 67] on input "MAI TÌM NHAU" at bounding box center [467, 73] width 420 height 18
click at [620, 168] on button "Search" at bounding box center [648, 177] width 57 height 19
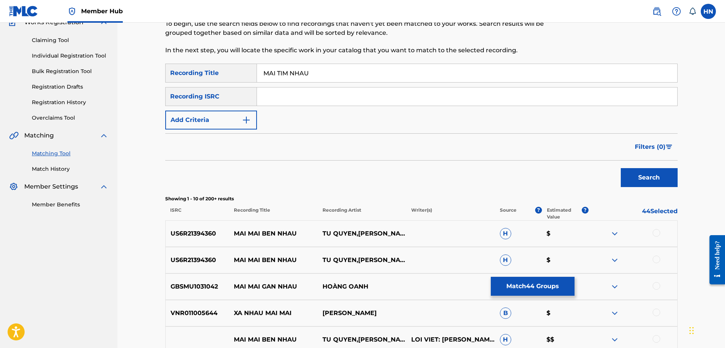
type input "MAI TIM NHAU"
click at [620, 168] on button "Search" at bounding box center [648, 177] width 57 height 19
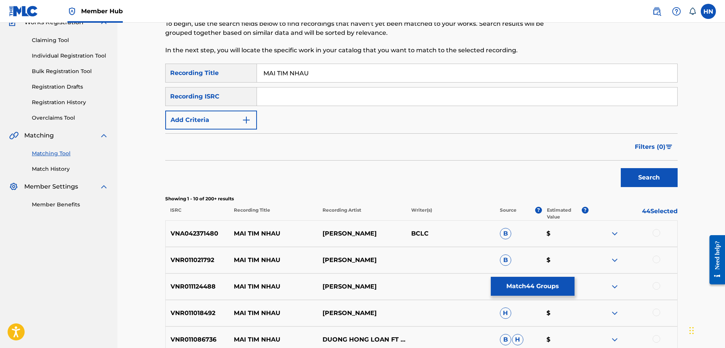
scroll to position [185, 0]
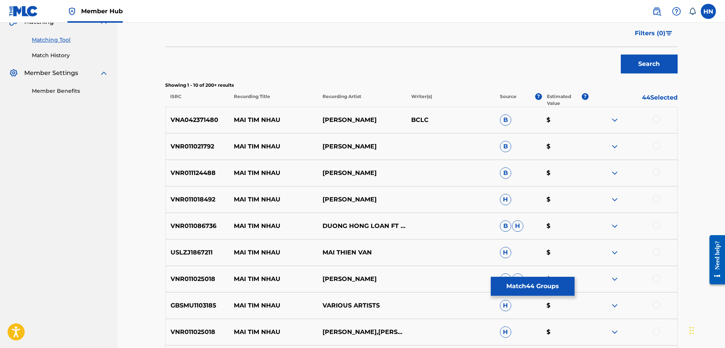
click at [201, 125] on div "VNA042371480 MAI TIM NHAU HÀ THANH TÂM BCLC B $" at bounding box center [421, 120] width 512 height 27
click at [653, 120] on div at bounding box center [656, 120] width 8 height 8
click at [203, 176] on p "VNR011124488" at bounding box center [198, 173] width 64 height 9
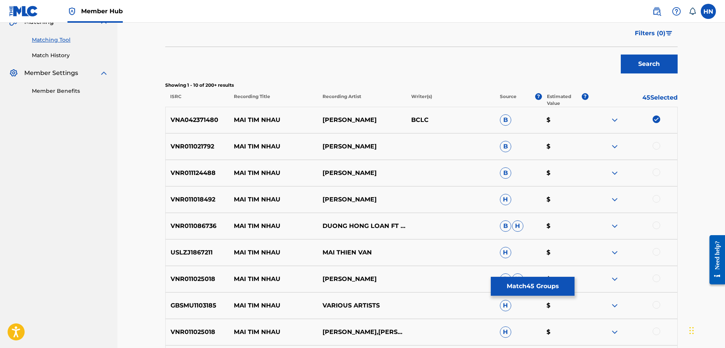
click at [658, 173] on div at bounding box center [656, 173] width 8 height 8
click at [179, 195] on p "VNR011018492" at bounding box center [198, 199] width 64 height 9
click at [656, 199] on div at bounding box center [656, 199] width 8 height 8
click at [190, 221] on div "VNR011086736 MAI TIM NHAU DUONG HONG LOAN FT LUU CHI VY B H $" at bounding box center [421, 226] width 512 height 27
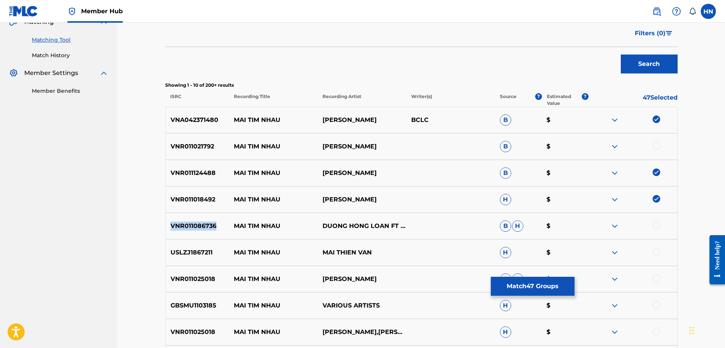
click at [190, 221] on div "VNR011086736 MAI TIM NHAU DUONG HONG LOAN FT LUU CHI VY B H $" at bounding box center [421, 226] width 512 height 27
click at [656, 223] on div at bounding box center [656, 226] width 8 height 8
click at [201, 255] on p "USLZJ1867211" at bounding box center [198, 252] width 64 height 9
click at [653, 253] on div at bounding box center [656, 252] width 8 height 8
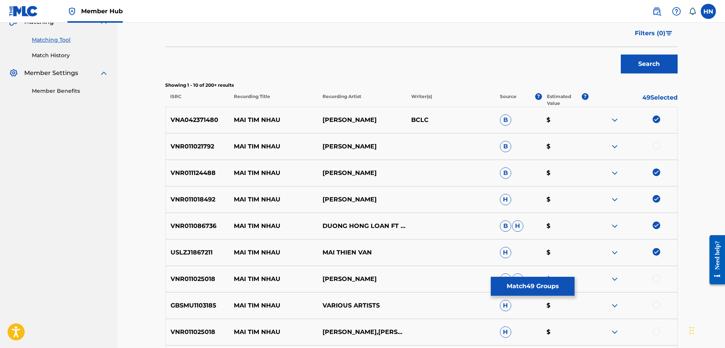
click at [211, 336] on p "VNR011025018" at bounding box center [198, 332] width 64 height 9
click at [654, 331] on div at bounding box center [656, 332] width 8 height 8
click at [194, 277] on p "VNR011025018" at bounding box center [198, 279] width 64 height 9
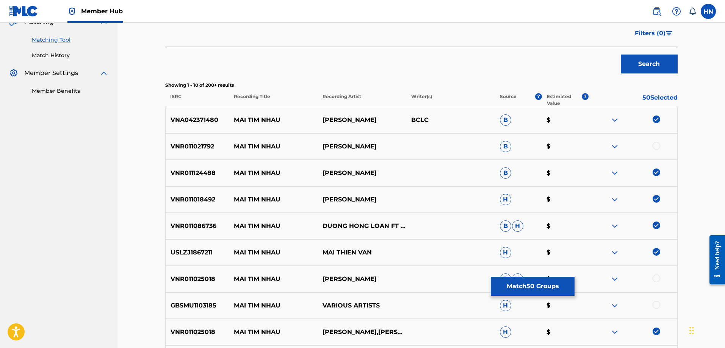
click at [658, 276] on div at bounding box center [656, 279] width 8 height 8
click at [202, 153] on div "VNR011021792 MAI TIM NHAU THIEN QUANG B $" at bounding box center [421, 146] width 512 height 27
click at [655, 147] on div at bounding box center [656, 146] width 8 height 8
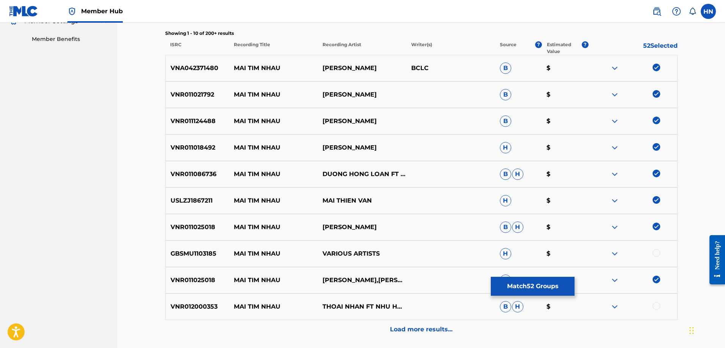
scroll to position [302, 0]
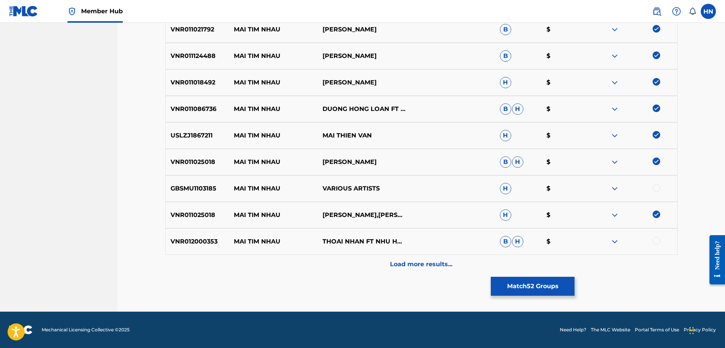
click at [612, 241] on img at bounding box center [614, 241] width 9 height 9
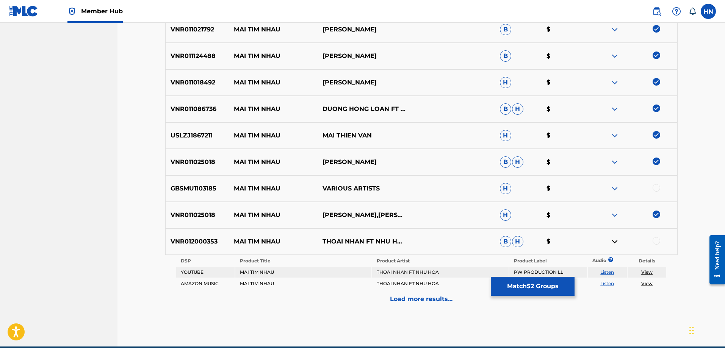
click at [606, 272] on link "Listen" at bounding box center [607, 272] width 14 height 6
click at [612, 285] on link "Listen" at bounding box center [607, 284] width 14 height 6
click at [611, 193] on div "GBSMU1103185 MAI TIM NHAU VARIOUS ARTISTS H $" at bounding box center [421, 188] width 512 height 27
click at [614, 187] on img at bounding box center [614, 188] width 9 height 9
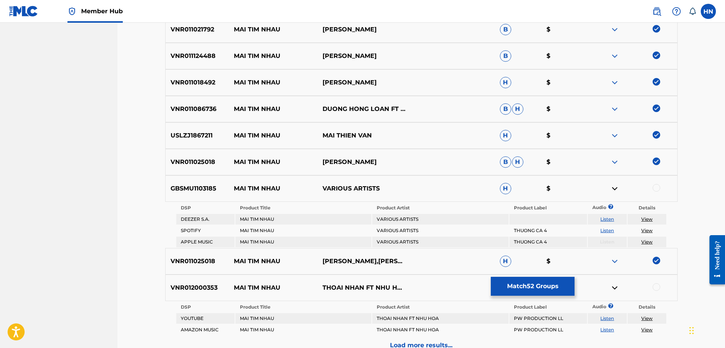
click at [607, 230] on link "Listen" at bounding box center [607, 231] width 14 height 6
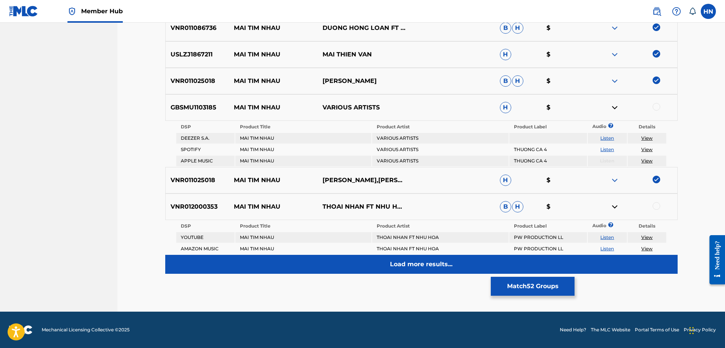
click at [386, 263] on div "Load more results..." at bounding box center [421, 264] width 512 height 19
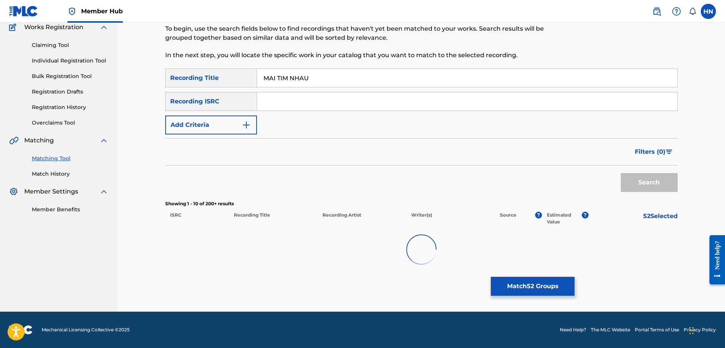
scroll to position [383, 0]
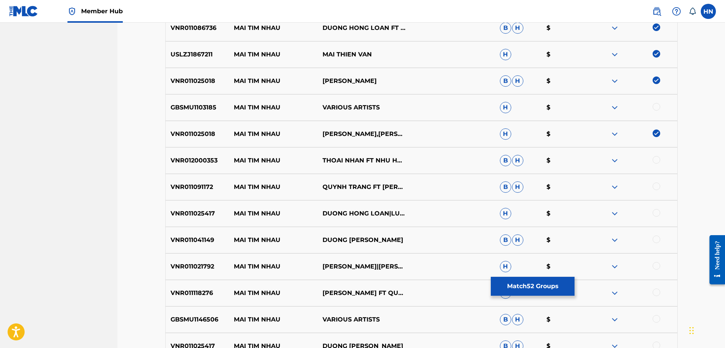
click at [201, 189] on p "VNR011091172" at bounding box center [198, 187] width 64 height 9
click at [654, 187] on div at bounding box center [656, 187] width 8 height 8
click at [196, 211] on p "VNR011025417" at bounding box center [198, 213] width 64 height 9
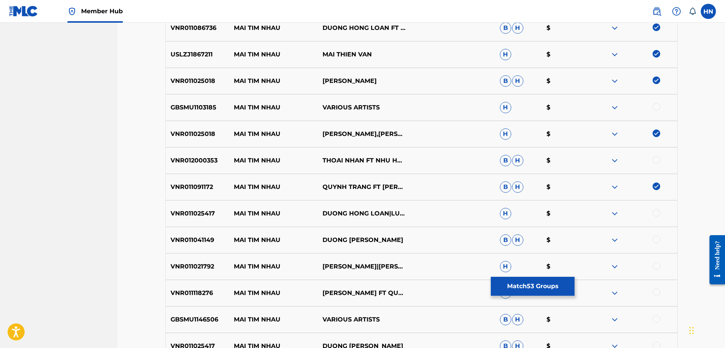
click at [656, 211] on div at bounding box center [656, 213] width 8 height 8
click at [199, 239] on p "VNR011041149" at bounding box center [198, 240] width 64 height 9
click at [654, 239] on div at bounding box center [656, 240] width 8 height 8
click at [194, 261] on div "VNR011021792 MAI TIM NHAU THIEN QUANG|QUYNH TRANG H $" at bounding box center [421, 266] width 512 height 27
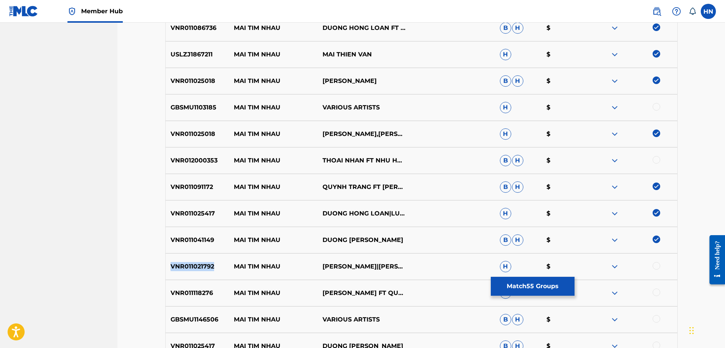
click at [194, 261] on div "VNR011021792 MAI TIM NHAU THIEN QUANG|QUYNH TRANG H $" at bounding box center [421, 266] width 512 height 27
click at [656, 263] on div at bounding box center [656, 266] width 8 height 8
click at [205, 295] on p "VNR011118276" at bounding box center [198, 293] width 64 height 9
click at [662, 286] on div "VNR011118276 MAI TIM NHAU THIEN QUANG FT QUYNH TRANG H $" at bounding box center [421, 293] width 512 height 27
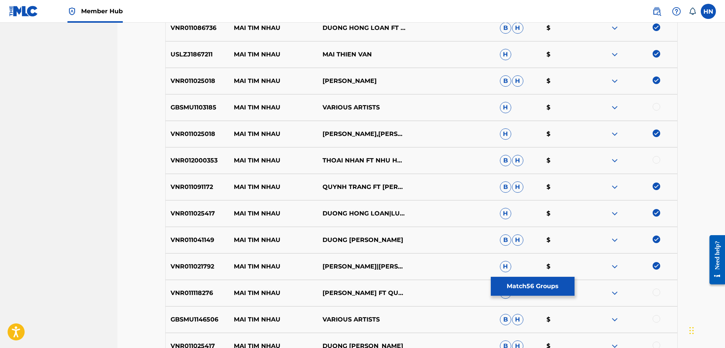
click at [661, 292] on div at bounding box center [632, 293] width 89 height 9
click at [660, 293] on div at bounding box center [632, 293] width 89 height 9
click at [657, 293] on div at bounding box center [656, 293] width 8 height 8
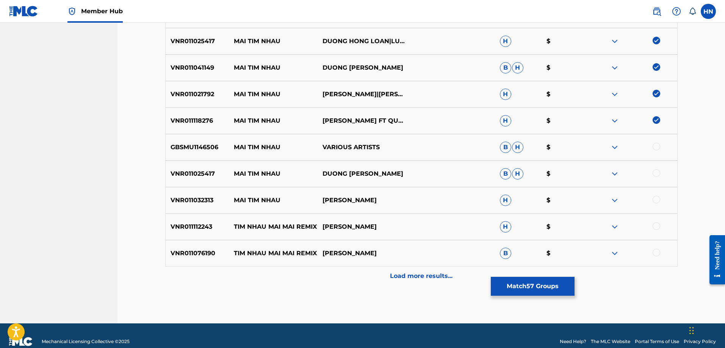
scroll to position [567, 0]
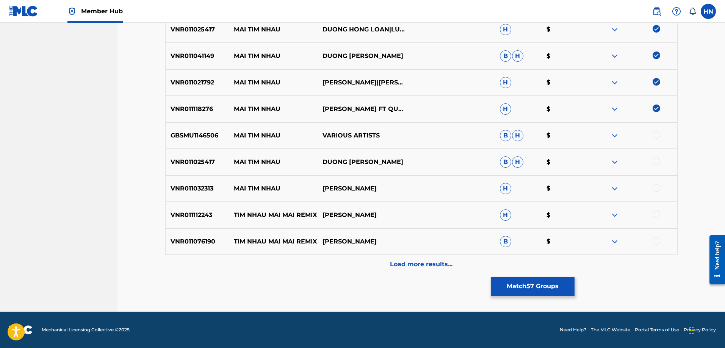
click at [201, 163] on p "VNR011025417" at bounding box center [198, 162] width 64 height 9
click at [653, 163] on div at bounding box center [656, 162] width 8 height 8
drag, startPoint x: 403, startPoint y: 129, endPoint x: 230, endPoint y: 133, distance: 172.8
click at [230, 133] on div "GBSMU1146506 MAI TIM NHAU VARIOUS ARTISTS B H $" at bounding box center [421, 135] width 512 height 27
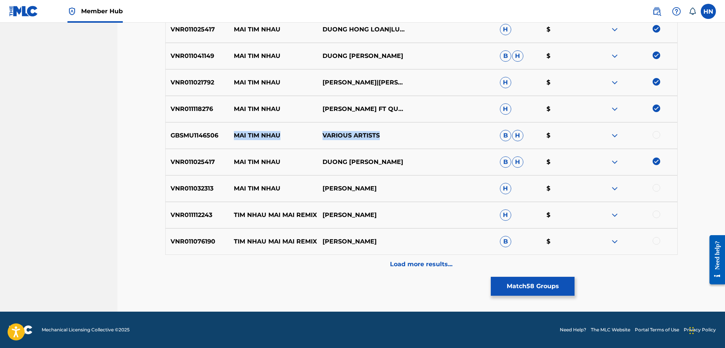
click at [616, 134] on img at bounding box center [614, 135] width 9 height 9
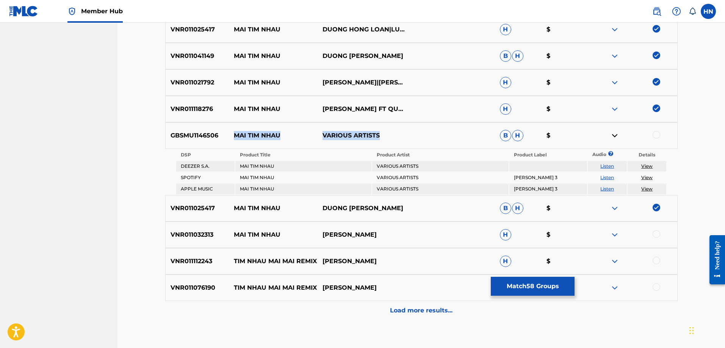
click at [606, 180] on link "Listen" at bounding box center [607, 178] width 14 height 6
click at [210, 239] on p "VNR011032313" at bounding box center [198, 234] width 64 height 9
click at [656, 238] on div at bounding box center [656, 234] width 8 height 8
drag, startPoint x: 396, startPoint y: 239, endPoint x: 232, endPoint y: 241, distance: 164.0
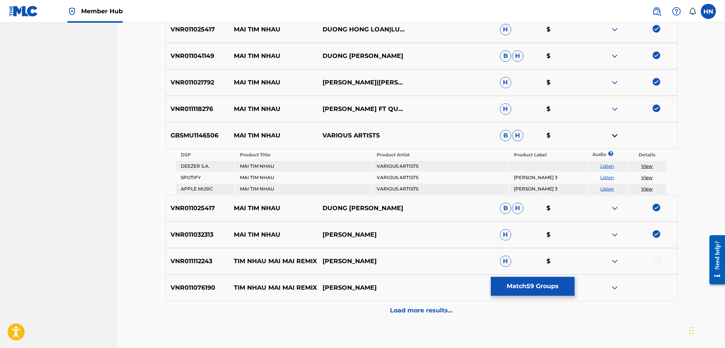
click at [232, 241] on div "VNR011032313 MAI TIM NHAU HUYNH THANH THAO H $" at bounding box center [421, 235] width 512 height 27
click at [545, 280] on button "Match 59 Groups" at bounding box center [532, 286] width 84 height 19
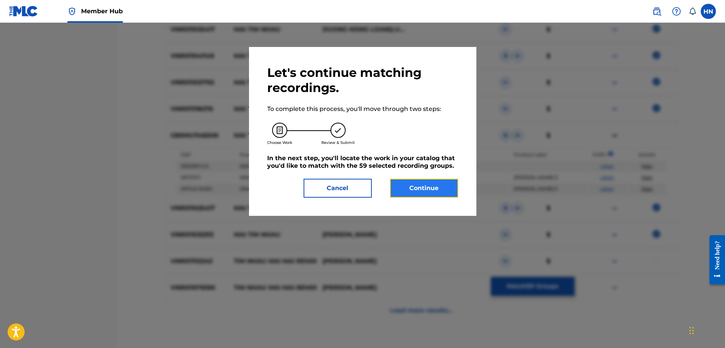
click at [420, 189] on button "Continue" at bounding box center [424, 188] width 68 height 19
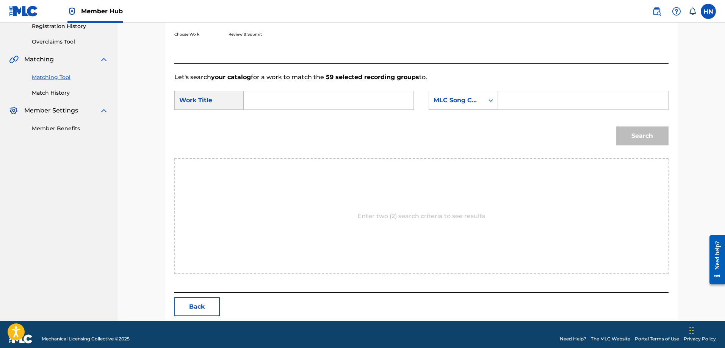
scroll to position [156, 0]
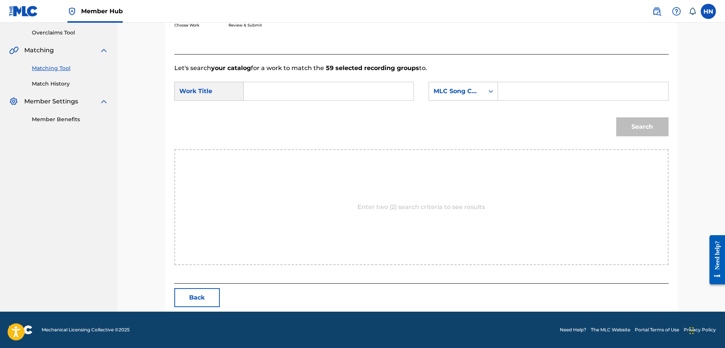
click at [415, 91] on div "SearchWithCriteriab98abd1f-10df-4908-8abe-4360ccc5efa0 Work Title SearchWithCri…" at bounding box center [421, 93] width 494 height 23
click at [405, 94] on input "Search Form" at bounding box center [328, 91] width 157 height 18
paste input "MÃI TÌM NHAU"
type input "MÃI TÌM NHAU"
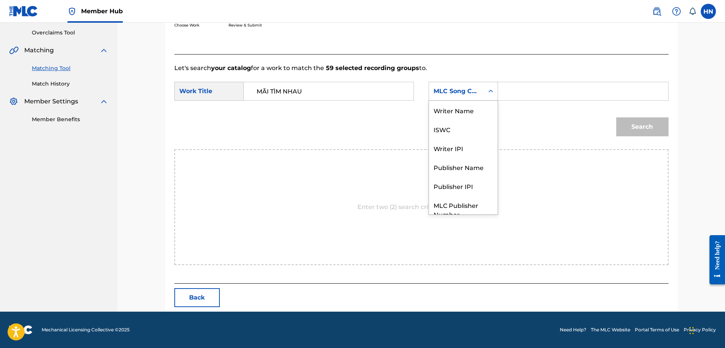
click at [445, 91] on div "MLC Song Code" at bounding box center [456, 91] width 46 height 9
click at [444, 109] on div "ISWC" at bounding box center [463, 101] width 69 height 19
click at [529, 90] on input "Search Form" at bounding box center [582, 91] width 157 height 18
paste input "T9182180592"
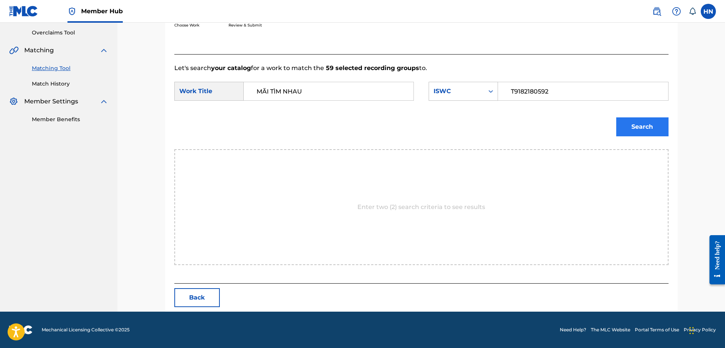
type input "T9182180592"
click at [642, 127] on button "Search" at bounding box center [642, 126] width 52 height 19
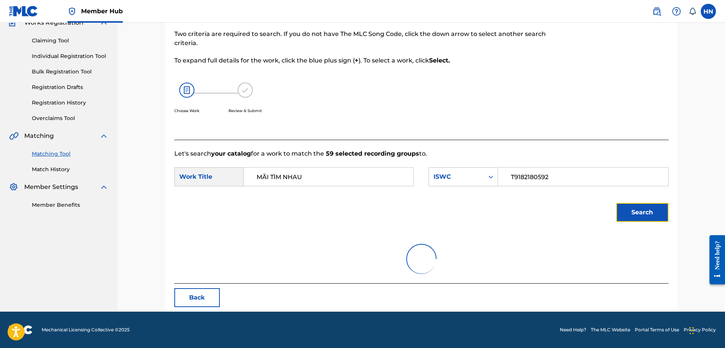
scroll to position [156, 0]
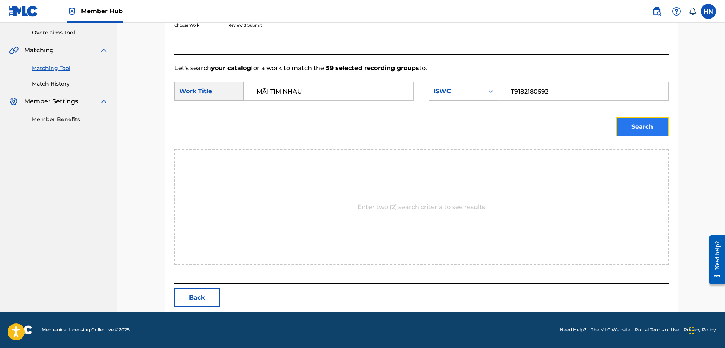
click at [625, 124] on button "Search" at bounding box center [642, 126] width 52 height 19
click at [620, 120] on button "Search" at bounding box center [642, 126] width 52 height 19
click at [621, 130] on button "Search" at bounding box center [642, 126] width 52 height 19
click at [650, 120] on button "Search" at bounding box center [642, 126] width 52 height 19
click at [624, 127] on button "Search" at bounding box center [642, 126] width 52 height 19
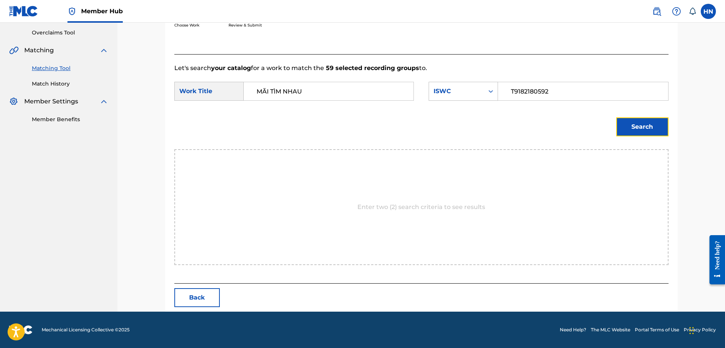
click at [624, 127] on button "Search" at bounding box center [642, 126] width 52 height 19
click at [175, 38] on div "Choose Work Review & Submit" at bounding box center [364, 17] width 380 height 58
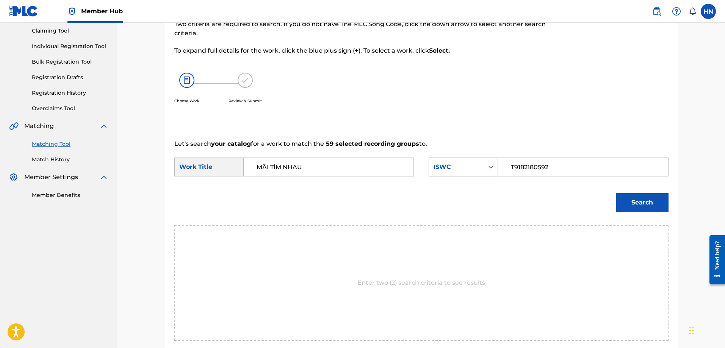
scroll to position [5, 0]
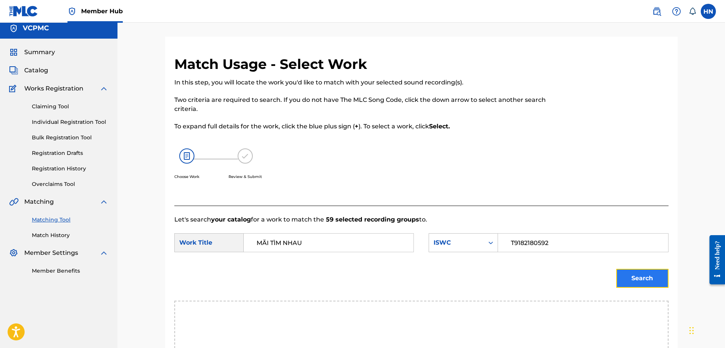
click at [638, 275] on button "Search" at bounding box center [642, 278] width 52 height 19
click at [641, 271] on button "Search" at bounding box center [642, 278] width 52 height 19
click at [648, 271] on button "Search" at bounding box center [642, 278] width 52 height 19
click at [634, 272] on button "Search" at bounding box center [642, 278] width 52 height 19
click at [621, 272] on button "Search" at bounding box center [642, 278] width 52 height 19
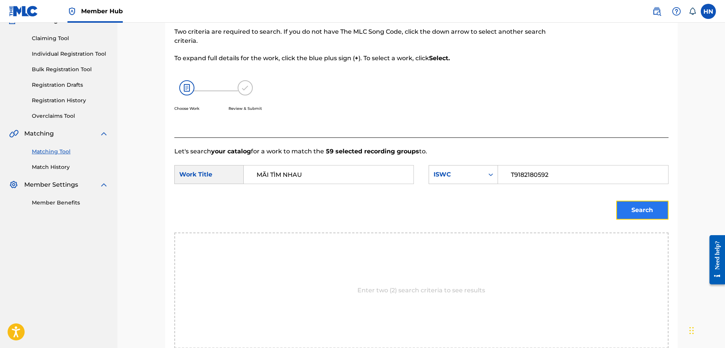
scroll to position [119, 0]
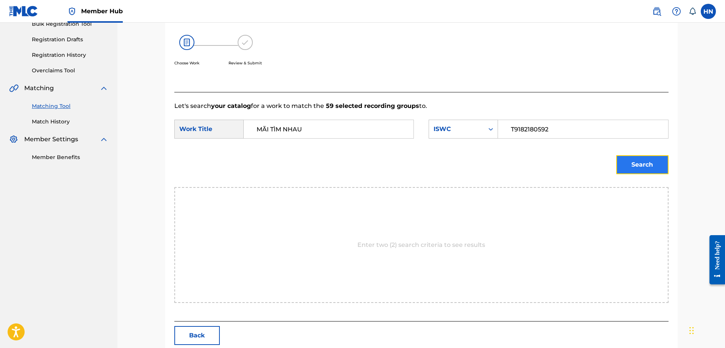
click at [622, 162] on button "Search" at bounding box center [642, 164] width 52 height 19
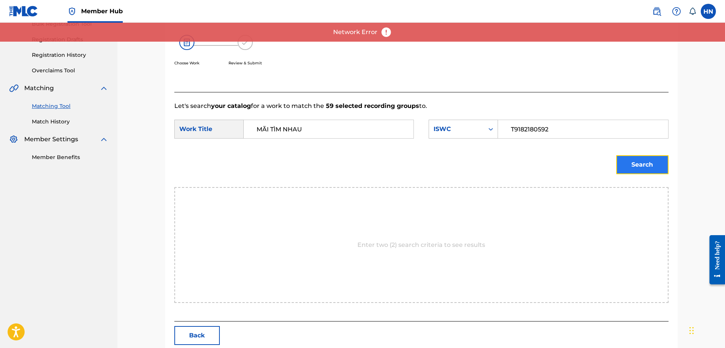
click at [625, 169] on button "Search" at bounding box center [642, 164] width 52 height 19
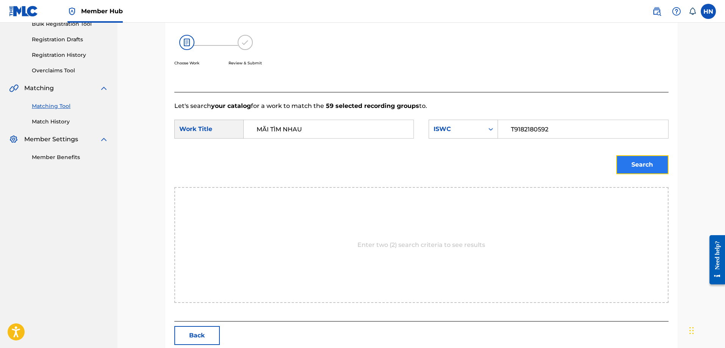
click at [620, 164] on button "Search" at bounding box center [642, 164] width 52 height 19
click at [629, 169] on button "Search" at bounding box center [642, 164] width 52 height 19
click at [659, 160] on button "Search" at bounding box center [642, 164] width 52 height 19
click at [628, 160] on button "Search" at bounding box center [642, 164] width 52 height 19
click at [629, 167] on button "Search" at bounding box center [642, 164] width 52 height 19
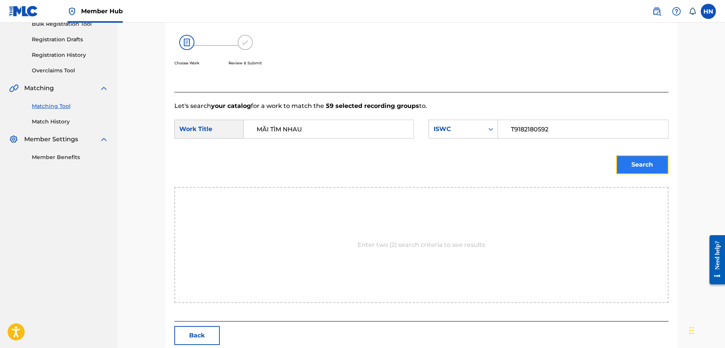
click at [625, 162] on button "Search" at bounding box center [642, 164] width 52 height 19
click at [627, 170] on button "Search" at bounding box center [642, 164] width 52 height 19
click at [651, 158] on button "Search" at bounding box center [642, 164] width 52 height 19
click at [649, 171] on button "Search" at bounding box center [642, 164] width 52 height 19
click at [634, 164] on button "Search" at bounding box center [642, 164] width 52 height 19
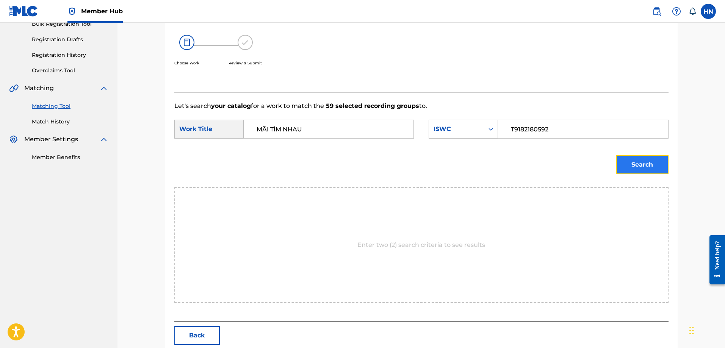
click at [638, 156] on button "Search" at bounding box center [642, 164] width 52 height 19
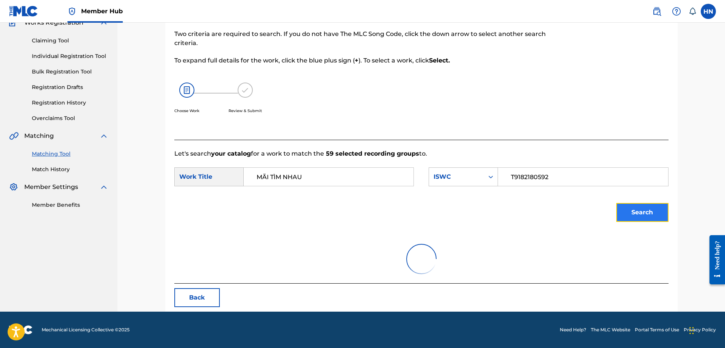
scroll to position [71, 0]
click at [552, 179] on input "T9182180592" at bounding box center [582, 177] width 157 height 18
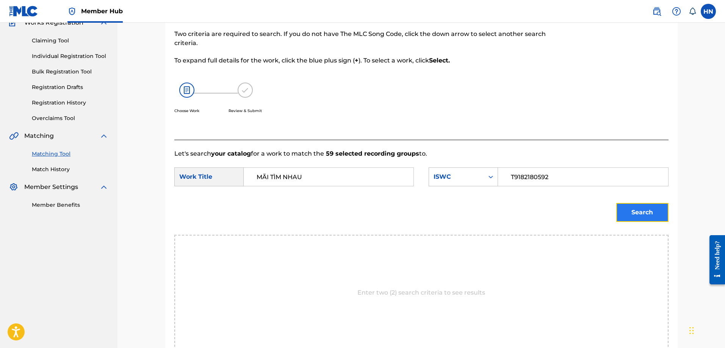
click at [636, 204] on button "Search" at bounding box center [642, 212] width 52 height 19
click at [629, 209] on button "Search" at bounding box center [642, 212] width 52 height 19
click at [618, 203] on div "Search" at bounding box center [640, 210] width 56 height 30
click at [620, 206] on button "Search" at bounding box center [642, 212] width 52 height 19
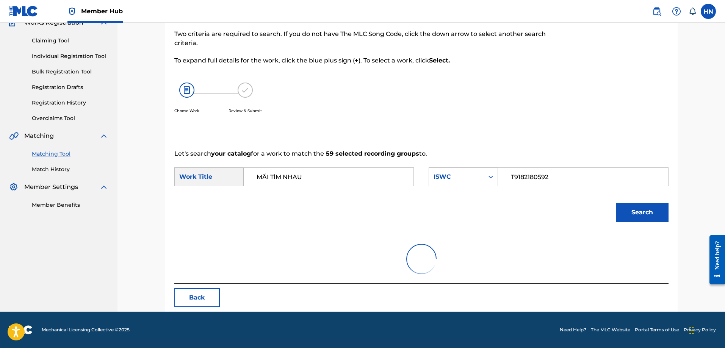
drag, startPoint x: 311, startPoint y: 97, endPoint x: 533, endPoint y: 73, distance: 222.5
click at [533, 73] on div "In this step, you will locate the work you'd like to match with your selected s…" at bounding box center [364, 71] width 380 height 119
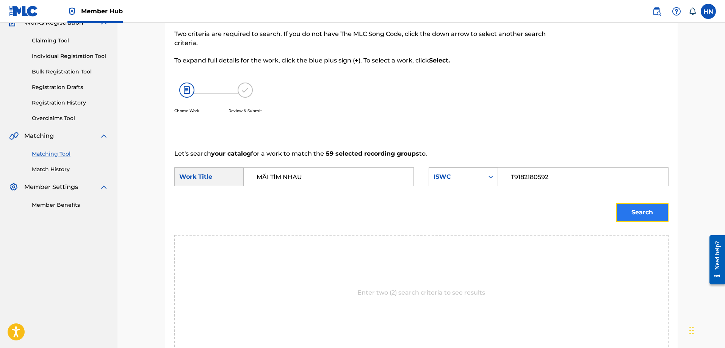
click at [618, 214] on button "Search" at bounding box center [642, 212] width 52 height 19
click at [619, 206] on button "Search" at bounding box center [642, 212] width 52 height 19
click at [620, 212] on button "Search" at bounding box center [642, 212] width 52 height 19
click at [631, 205] on button "Search" at bounding box center [642, 212] width 52 height 19
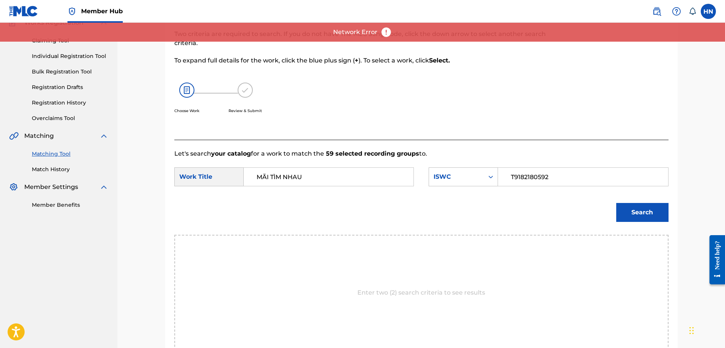
click at [668, 215] on div "Match Usage - Select Work In this step, you will locate the work you'd like to …" at bounding box center [421, 194] width 512 height 408
click at [654, 214] on button "Search" at bounding box center [642, 212] width 52 height 19
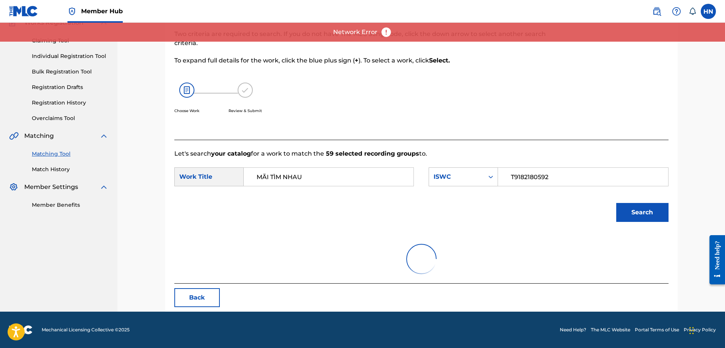
click at [367, 33] on p "Network Error" at bounding box center [355, 32] width 44 height 9
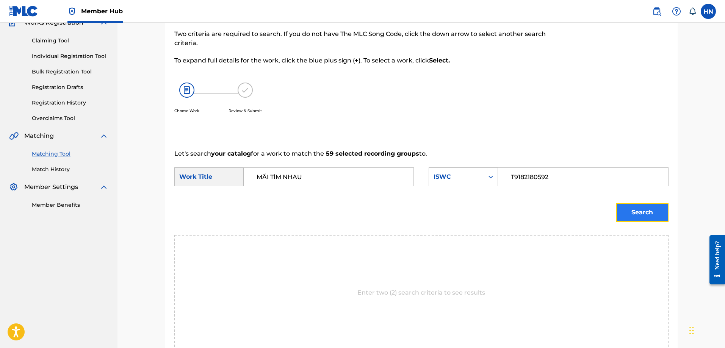
click at [628, 213] on button "Search" at bounding box center [642, 212] width 52 height 19
click at [617, 207] on button "Search" at bounding box center [642, 212] width 52 height 19
click at [629, 209] on button "Search" at bounding box center [642, 212] width 52 height 19
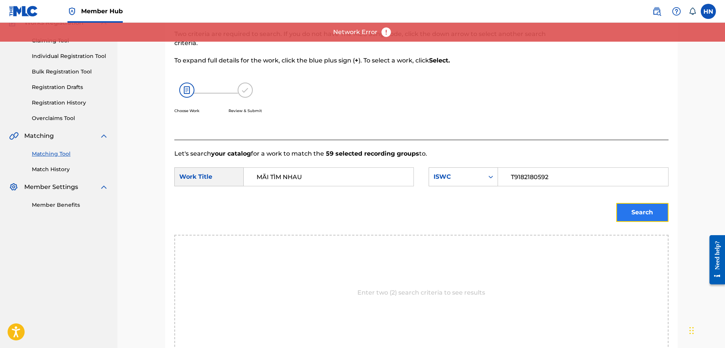
click at [634, 207] on button "Search" at bounding box center [642, 212] width 52 height 19
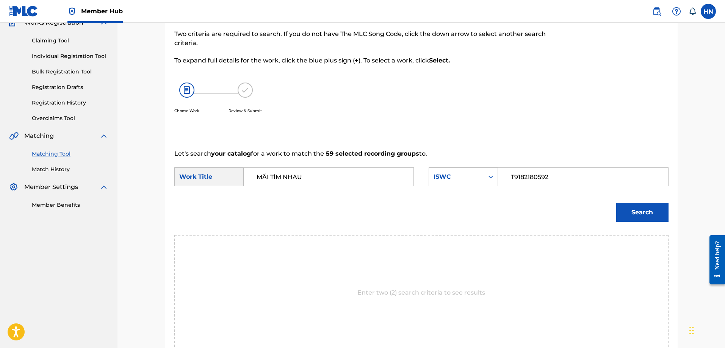
click at [483, 275] on div "Enter two (2) search criteria to see results" at bounding box center [421, 293] width 494 height 116
click at [639, 210] on button "Search" at bounding box center [642, 212] width 52 height 19
click at [632, 208] on button "Search" at bounding box center [642, 212] width 52 height 19
click at [629, 215] on button "Search" at bounding box center [642, 212] width 52 height 19
click at [624, 217] on button "Search" at bounding box center [642, 212] width 52 height 19
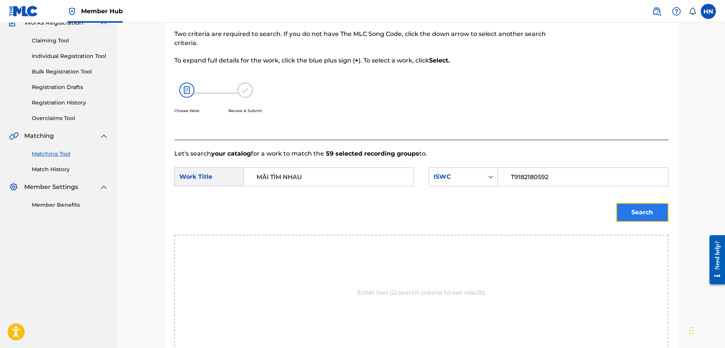
click at [622, 210] on button "Search" at bounding box center [642, 212] width 52 height 19
click at [646, 207] on button "Search" at bounding box center [642, 212] width 52 height 19
click at [514, 258] on div "Enter two (2) search criteria to see results" at bounding box center [421, 293] width 494 height 116
click at [633, 208] on button "Search" at bounding box center [642, 212] width 52 height 19
click at [633, 211] on button "Search" at bounding box center [642, 212] width 52 height 19
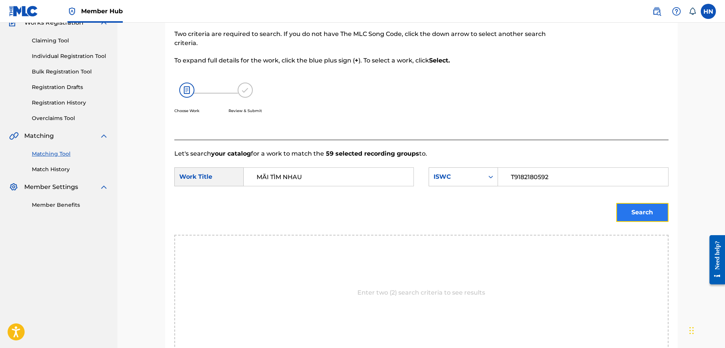
click at [616, 216] on button "Search" at bounding box center [642, 212] width 52 height 19
click at [631, 207] on button "Search" at bounding box center [642, 212] width 52 height 19
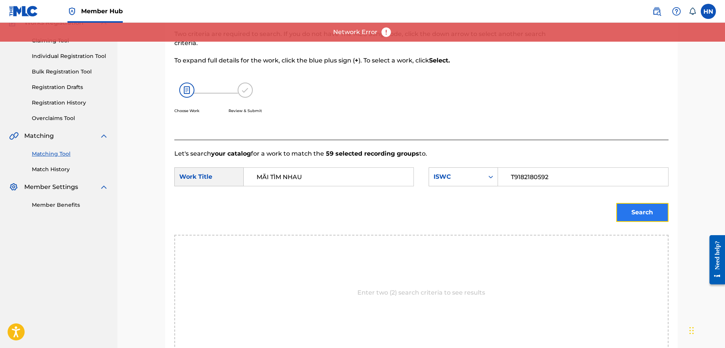
click at [621, 214] on button "Search" at bounding box center [642, 212] width 52 height 19
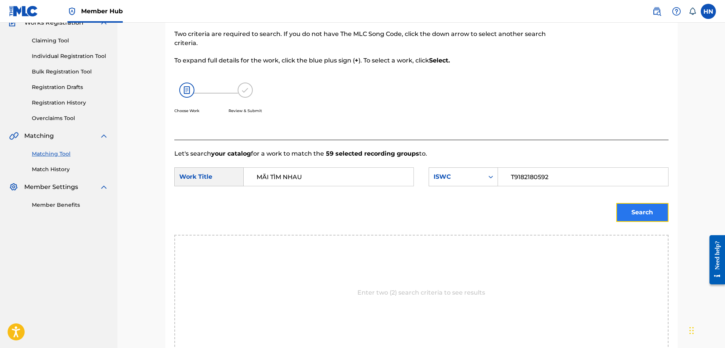
click at [626, 212] on button "Search" at bounding box center [642, 212] width 52 height 19
click at [628, 213] on button "Search" at bounding box center [642, 212] width 52 height 19
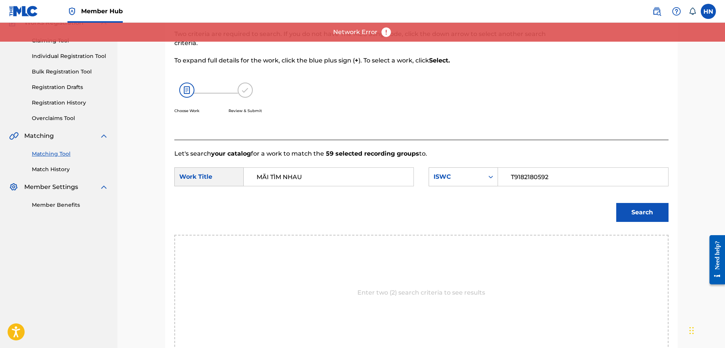
click at [579, 222] on div "Search" at bounding box center [421, 214] width 494 height 39
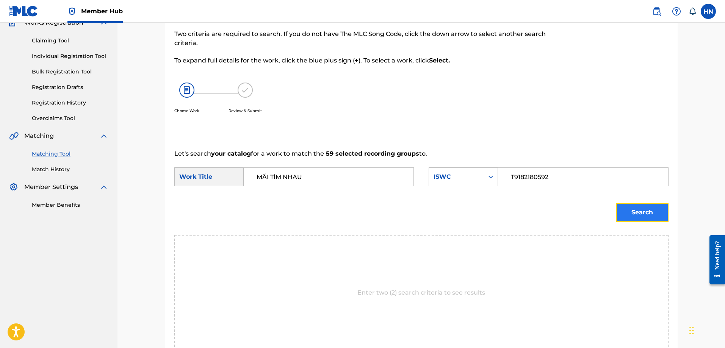
click at [627, 212] on button "Search" at bounding box center [642, 212] width 52 height 19
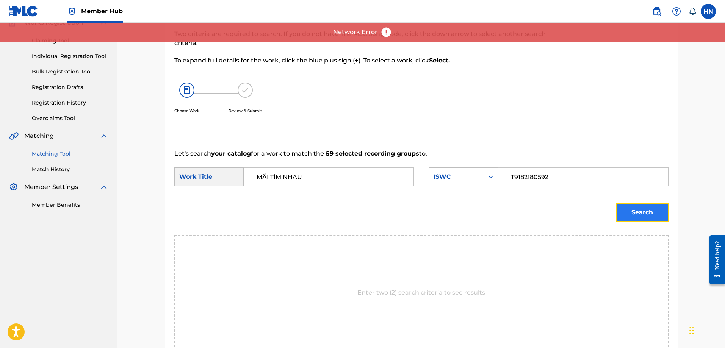
click at [620, 219] on button "Search" at bounding box center [642, 212] width 52 height 19
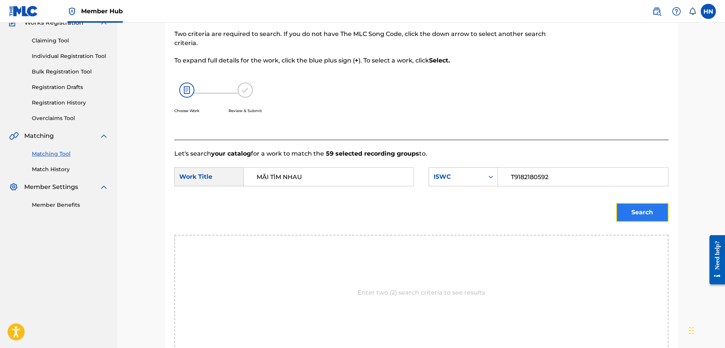
click at [641, 211] on button "Search" at bounding box center [642, 212] width 52 height 19
click at [628, 213] on button "Search" at bounding box center [642, 212] width 52 height 19
click at [628, 216] on button "Search" at bounding box center [642, 212] width 52 height 19
drag, startPoint x: 571, startPoint y: 308, endPoint x: 598, endPoint y: 328, distance: 33.1
click at [597, 328] on div "Enter two (2) search criteria to see results" at bounding box center [421, 293] width 494 height 116
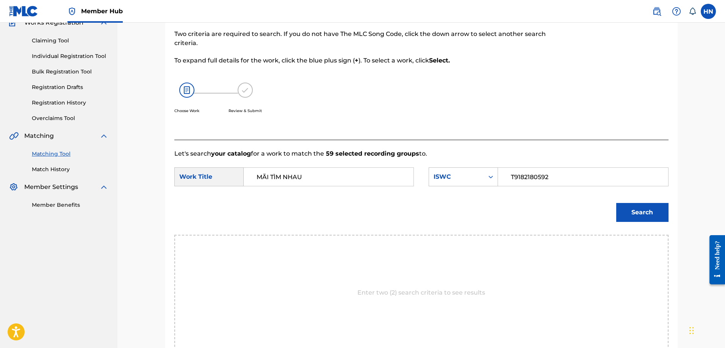
click at [629, 224] on div "Search" at bounding box center [640, 210] width 56 height 30
click at [631, 213] on button "Search" at bounding box center [642, 212] width 52 height 19
click at [616, 207] on button "Search" at bounding box center [642, 212] width 52 height 19
click at [636, 217] on button "Search" at bounding box center [642, 212] width 52 height 19
click at [634, 216] on button "Search" at bounding box center [642, 212] width 52 height 19
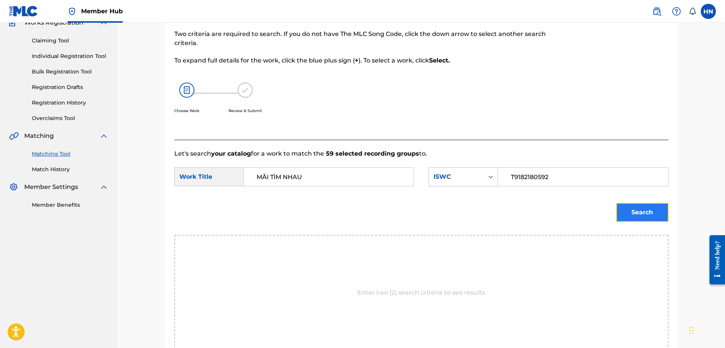
click at [643, 214] on button "Search" at bounding box center [642, 212] width 52 height 19
click at [632, 208] on button "Search" at bounding box center [642, 212] width 52 height 19
click at [622, 210] on button "Search" at bounding box center [642, 212] width 52 height 19
click at [651, 210] on button "Search" at bounding box center [642, 212] width 52 height 19
click at [623, 215] on button "Search" at bounding box center [642, 212] width 52 height 19
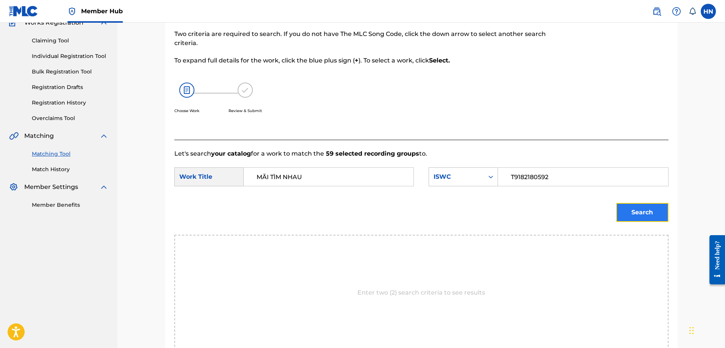
click at [636, 212] on button "Search" at bounding box center [642, 212] width 52 height 19
click at [642, 209] on button "Search" at bounding box center [642, 212] width 52 height 19
click at [627, 220] on button "Search" at bounding box center [642, 212] width 52 height 19
click at [653, 209] on button "Search" at bounding box center [642, 212] width 52 height 19
click at [627, 215] on button "Search" at bounding box center [642, 212] width 52 height 19
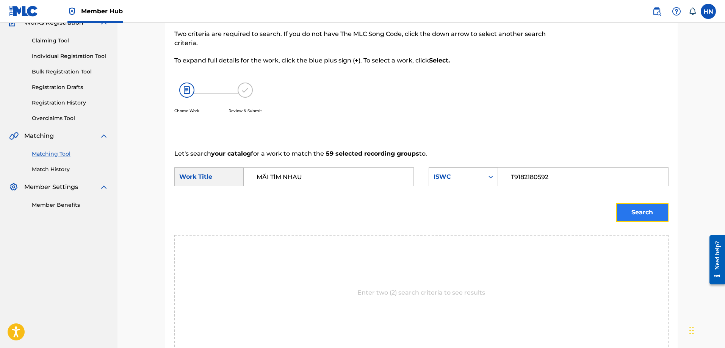
click at [636, 205] on button "Search" at bounding box center [642, 212] width 52 height 19
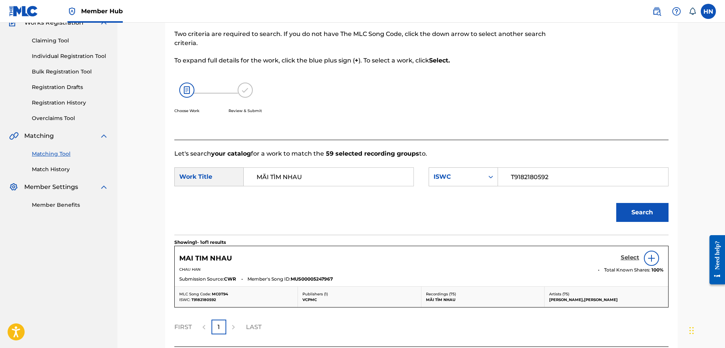
click at [625, 259] on h5 "Select" at bounding box center [629, 257] width 19 height 7
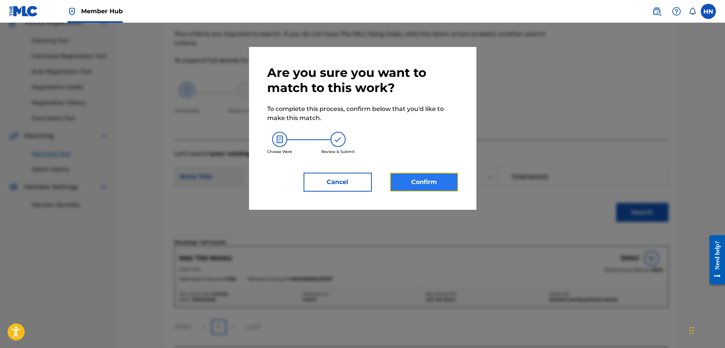
click at [427, 175] on button "Confirm" at bounding box center [424, 182] width 68 height 19
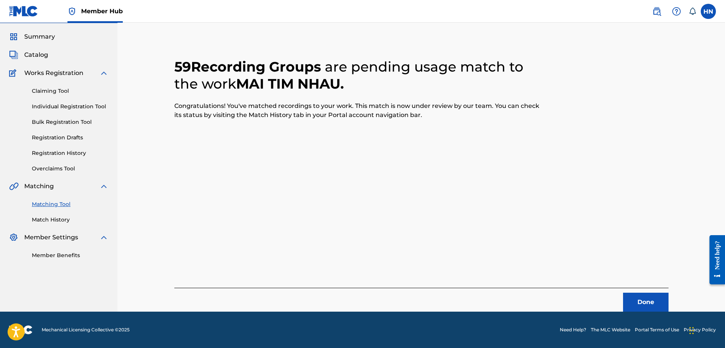
scroll to position [20, 0]
click at [629, 297] on button "Done" at bounding box center [645, 302] width 45 height 19
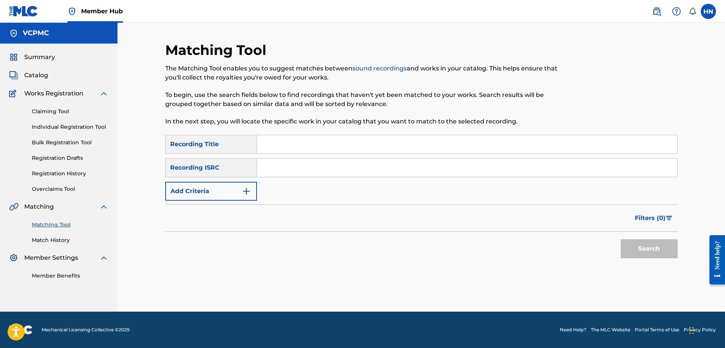
scroll to position [0, 0]
click at [339, 137] on input "Search Form" at bounding box center [467, 144] width 420 height 18
paste input "CHUYỆN TÌNH LAN VÀ [PERSON_NAME]"
type input "CHUYỆN TÌNH LAN VÀ [PERSON_NAME]"
click at [642, 252] on button "Search" at bounding box center [648, 248] width 57 height 19
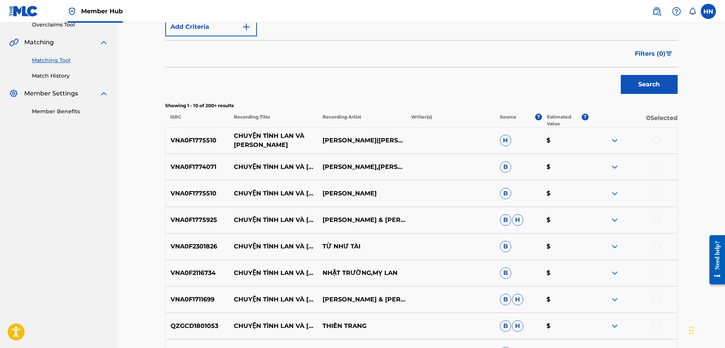
scroll to position [151, 0]
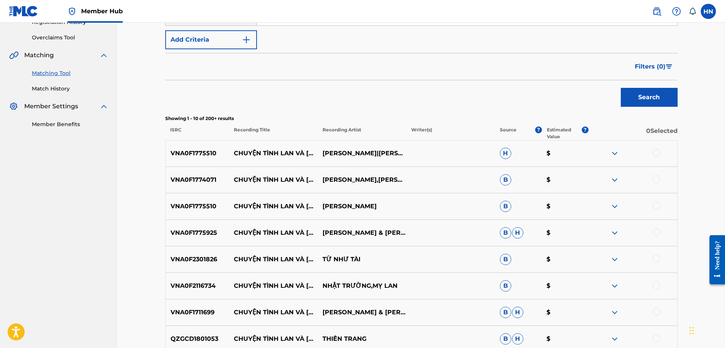
click at [196, 145] on div "VNA0F1775510 CHUYỆN TÌNH LAN VÀ ĐIỆP NGỌC ANH|NGỌC TÙNG H $" at bounding box center [421, 153] width 512 height 27
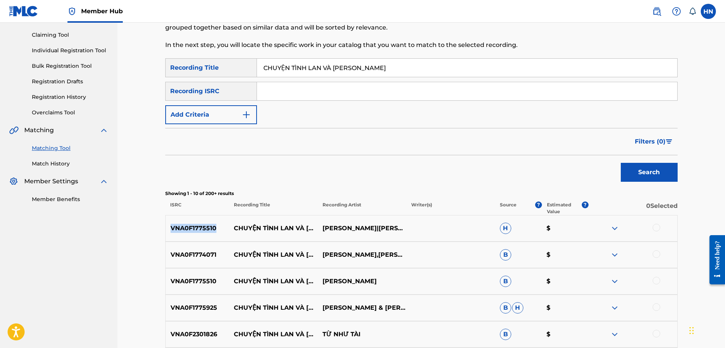
scroll to position [76, 0]
click at [658, 226] on div at bounding box center [656, 229] width 8 height 8
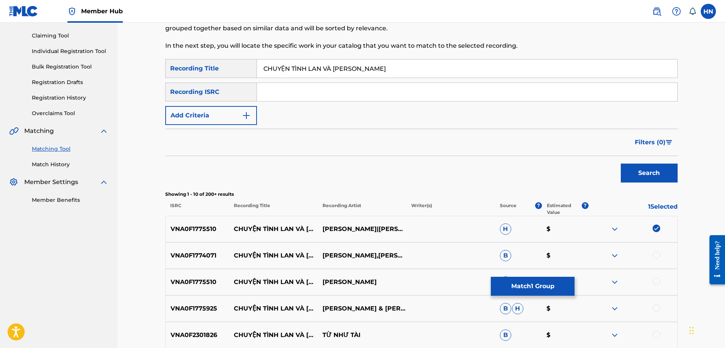
click at [158, 258] on div "Matching Tool The Matching Tool enables you to suggest matches between sound re…" at bounding box center [421, 252] width 530 height 572
click at [657, 253] on div at bounding box center [656, 255] width 8 height 8
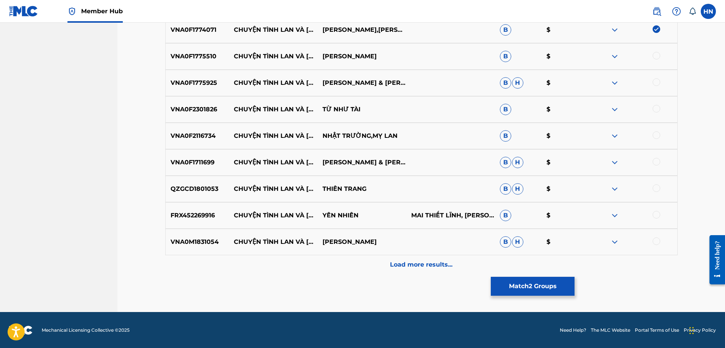
scroll to position [302, 0]
click at [191, 61] on div "VNA0F1775510 CHUYỆN TÌNH LAN VÀ ĐIỆP NGỌC ANH B $" at bounding box center [421, 56] width 512 height 27
click at [656, 53] on div at bounding box center [656, 56] width 8 height 8
click at [179, 83] on p "VNA0F1775925" at bounding box center [198, 82] width 64 height 9
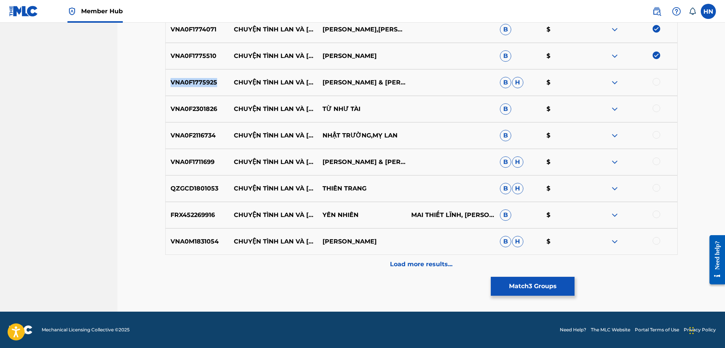
click at [179, 83] on p "VNA0F1775925" at bounding box center [198, 82] width 64 height 9
click at [658, 82] on div at bounding box center [656, 82] width 8 height 8
click at [197, 101] on div "VNA0F2301826 CHUYỆN TÌNH LAN VÀ ĐIỆP TỪ NHƯ TÀI B $" at bounding box center [421, 109] width 512 height 27
click at [653, 106] on div at bounding box center [656, 109] width 8 height 8
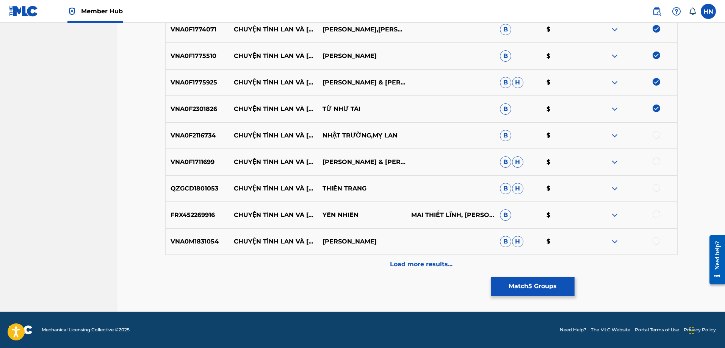
click at [166, 143] on div "VNA0F2116734 CHUYỆN TÌNH LAN VÀ ĐIỆP NHẬT TRƯỜNG,MỴ LAN B $" at bounding box center [421, 135] width 512 height 27
click at [658, 134] on div at bounding box center [656, 135] width 8 height 8
click at [206, 164] on p "VNA0F1711699" at bounding box center [198, 162] width 64 height 9
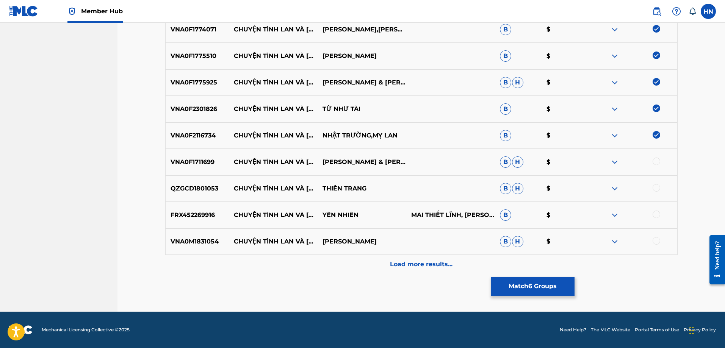
click at [654, 161] on div at bounding box center [656, 162] width 8 height 8
click at [201, 185] on p "QZGCD1801053" at bounding box center [198, 188] width 64 height 9
click at [656, 189] on div at bounding box center [656, 188] width 8 height 8
click at [216, 216] on p "FRX452269916" at bounding box center [198, 215] width 64 height 9
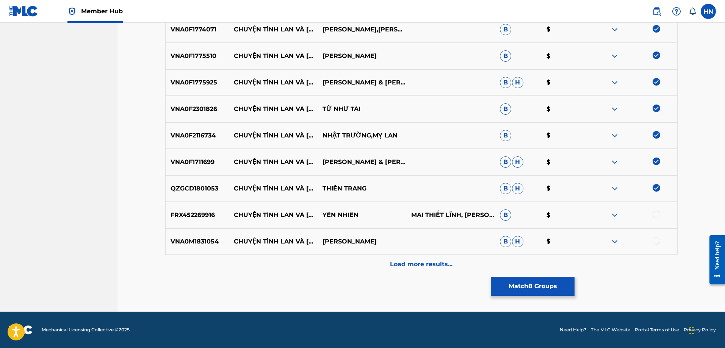
click at [213, 214] on p "FRX452269916" at bounding box center [198, 215] width 64 height 9
drag, startPoint x: 231, startPoint y: 211, endPoint x: 361, endPoint y: 212, distance: 129.2
click at [361, 212] on div "FRX452269916 CHUYỆN TÌNH LAN VÀ ĐIỆP YÊN NHIÊN MAI THIẾT LĨNH, MẠC PHONG LINH B…" at bounding box center [421, 215] width 512 height 27
click at [192, 220] on div "FRX452269916 CHUYỆN TÌNH LAN VÀ ĐIỆP YÊN NHIÊN MAI THIẾT LĨNH, MẠC PHONG LINH B…" at bounding box center [421, 215] width 512 height 27
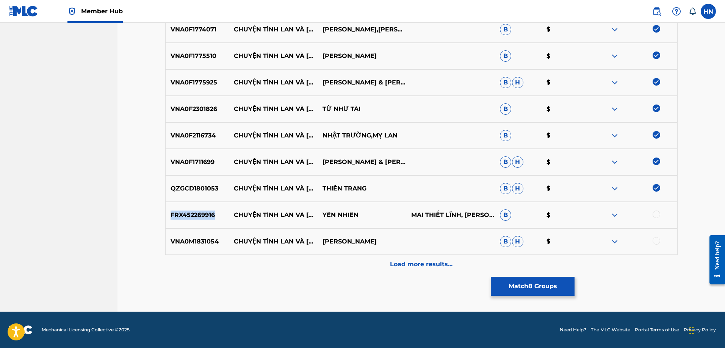
click at [192, 220] on div "FRX452269916 CHUYỆN TÌNH LAN VÀ ĐIỆP YÊN NHIÊN MAI THIẾT LĨNH, MẠC PHONG LINH B…" at bounding box center [421, 215] width 512 height 27
click at [653, 215] on div at bounding box center [656, 215] width 8 height 8
click at [201, 245] on p "VNA0M1831054" at bounding box center [198, 241] width 64 height 9
click at [657, 237] on div at bounding box center [656, 241] width 8 height 8
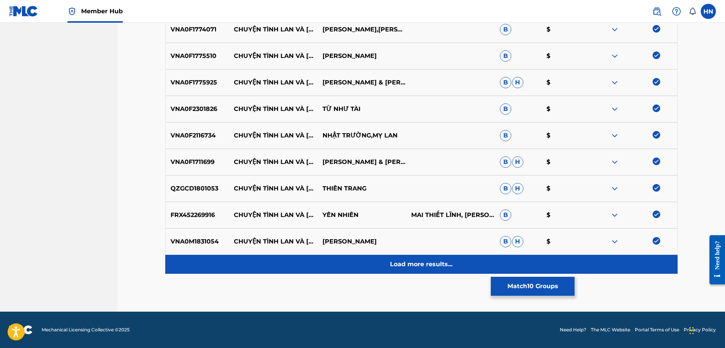
click at [472, 262] on div "Load more results..." at bounding box center [421, 264] width 512 height 19
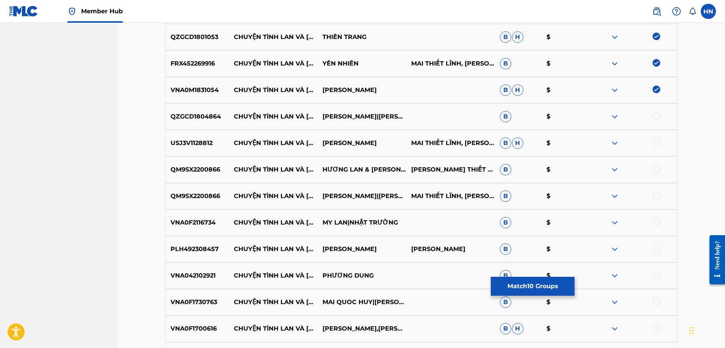
scroll to position [491, 0]
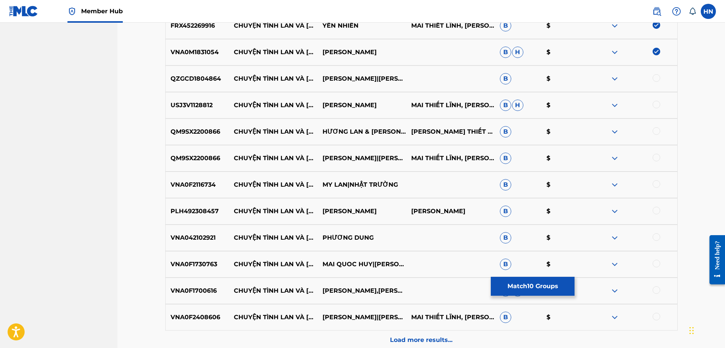
click at [227, 67] on div "QZGCD1804864 CHUYỆN TÌNH LAN VÀ ĐIỆP HOÀNG OANH|HOÀNG OANH & TRUNG CHỈNH|TRUNG …" at bounding box center [421, 79] width 512 height 27
click at [210, 73] on div "QZGCD1804864 CHUYỆN TÌNH LAN VÀ ĐIỆP HOÀNG OANH|HOÀNG OANH & TRUNG CHỈNH|TRUNG …" at bounding box center [421, 79] width 512 height 27
click at [657, 77] on div at bounding box center [656, 78] width 8 height 8
click at [201, 102] on p "USJ3V1128812" at bounding box center [198, 105] width 64 height 9
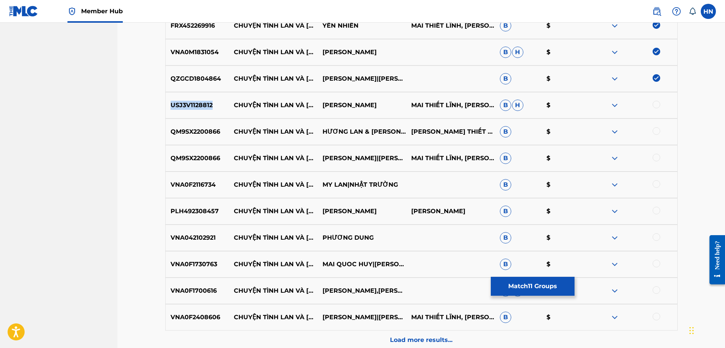
click at [201, 102] on p "USJ3V1128812" at bounding box center [198, 105] width 64 height 9
click at [658, 106] on div at bounding box center [656, 105] width 8 height 8
click at [210, 131] on p "QM9SX2200866" at bounding box center [198, 131] width 64 height 9
click at [655, 133] on div at bounding box center [656, 131] width 8 height 8
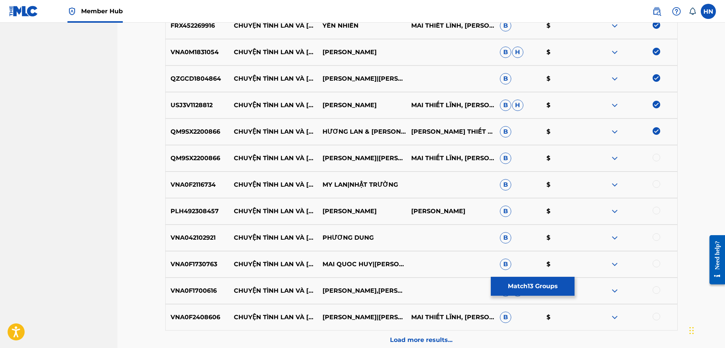
click at [653, 157] on div at bounding box center [656, 158] width 8 height 8
click at [205, 184] on p "VNA0F2116734" at bounding box center [198, 184] width 64 height 9
click at [653, 183] on div at bounding box center [656, 184] width 8 height 8
click at [209, 212] on p "PLH492308457" at bounding box center [198, 211] width 64 height 9
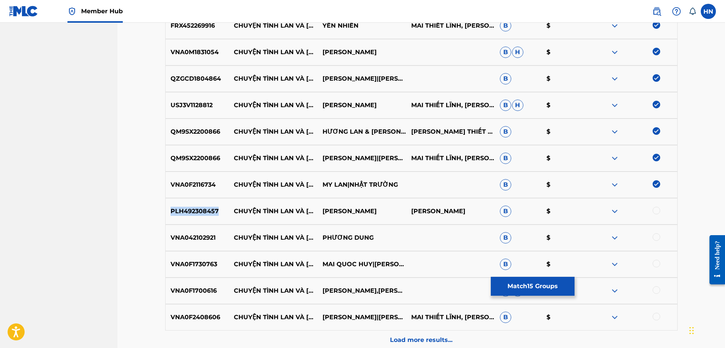
click at [209, 212] on p "PLH492308457" at bounding box center [198, 211] width 64 height 9
click at [657, 210] on div at bounding box center [656, 211] width 8 height 8
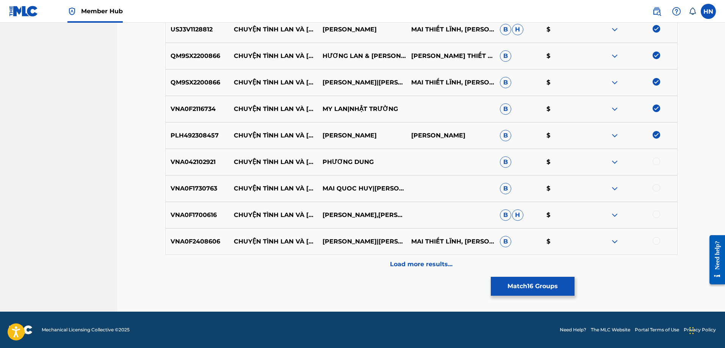
click at [197, 163] on p "VNA042102921" at bounding box center [198, 162] width 64 height 9
click at [658, 164] on div at bounding box center [656, 162] width 8 height 8
click at [184, 178] on div "VNA0F1730763 CHUYỆN TÌNH LAN VÀ ĐIỆP MAI QUOC HUY|HƯƠNG LAN B $" at bounding box center [421, 188] width 512 height 27
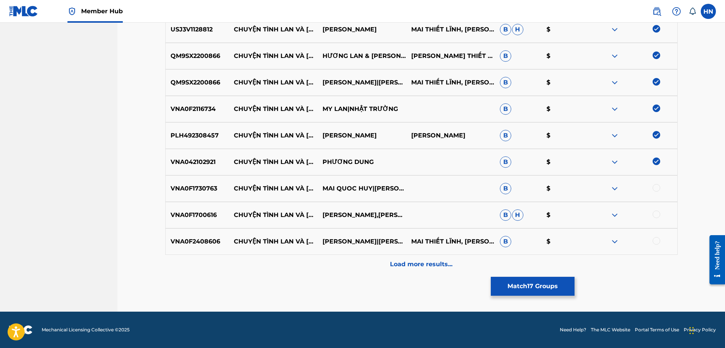
click at [655, 188] on div at bounding box center [656, 188] width 8 height 8
click at [209, 218] on p "VNA0F1700616" at bounding box center [198, 215] width 64 height 9
click at [657, 216] on div at bounding box center [656, 215] width 8 height 8
click at [208, 235] on div "VNA0F2408606 CHUYỆN TÌNH LAN VÀ ĐIỆP NGỌC HUYỀN|VŨ LINH MAI THIẾT LĨNH, MẠC PHO…" at bounding box center [421, 241] width 512 height 27
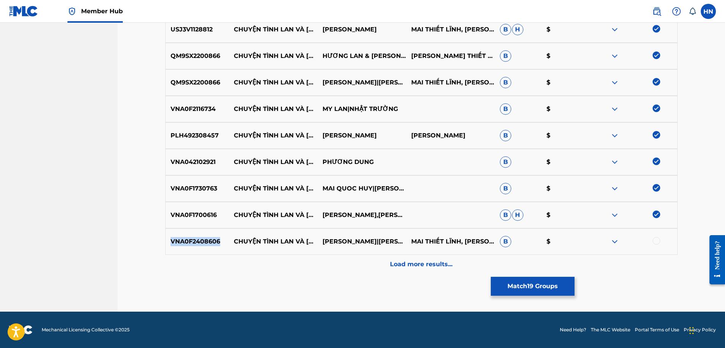
click at [208, 235] on div "VNA0F2408606 CHUYỆN TÌNH LAN VÀ ĐIỆP NGỌC HUYỀN|VŨ LINH MAI THIẾT LĨNH, MẠC PHO…" at bounding box center [421, 241] width 512 height 27
click at [657, 242] on div at bounding box center [656, 241] width 8 height 8
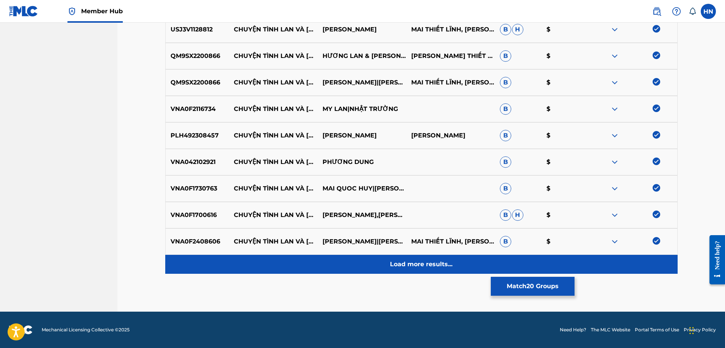
click at [391, 261] on p "Load more results..." at bounding box center [421, 264] width 62 height 9
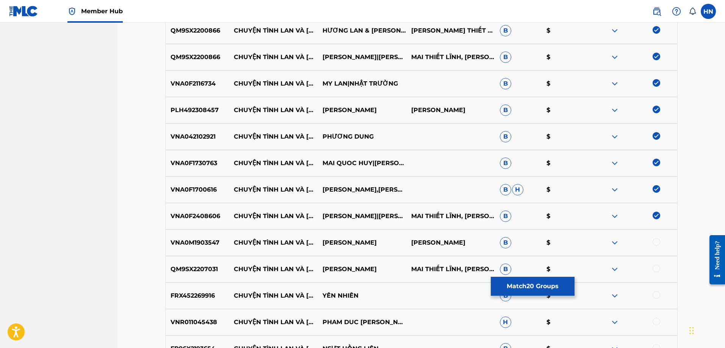
scroll to position [605, 0]
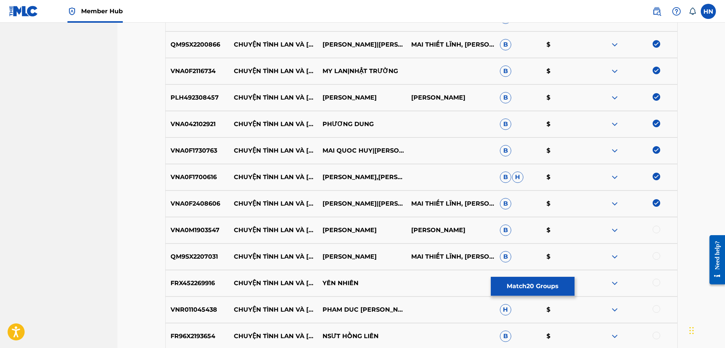
click at [183, 233] on p "VNA0M1903547" at bounding box center [198, 230] width 64 height 9
click at [656, 231] on div at bounding box center [656, 230] width 8 height 8
click at [203, 254] on p "QM9SX2207031" at bounding box center [198, 256] width 64 height 9
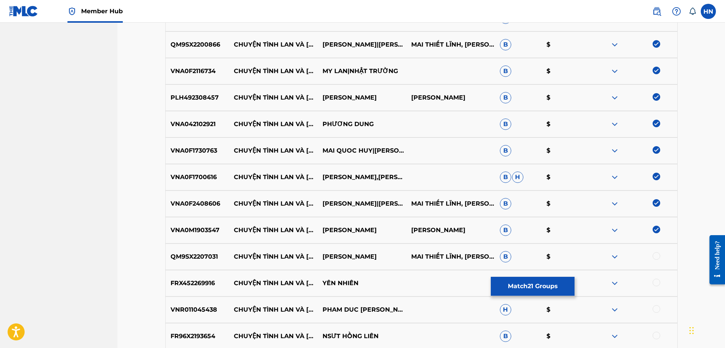
click at [657, 259] on div at bounding box center [656, 256] width 8 height 8
click at [209, 280] on p "FRX452269916" at bounding box center [198, 283] width 64 height 9
click at [653, 281] on div at bounding box center [656, 283] width 8 height 8
click at [184, 308] on p "VNR011045438" at bounding box center [198, 309] width 64 height 9
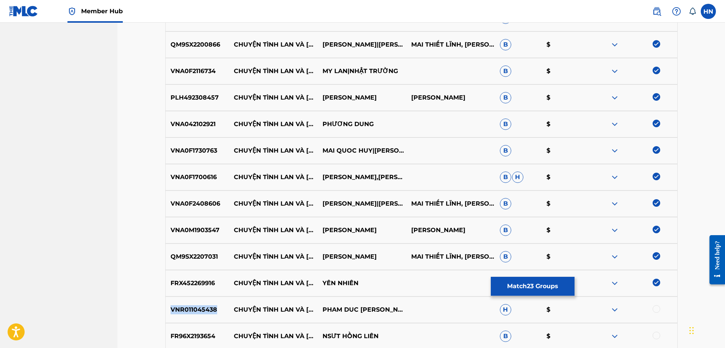
click at [184, 308] on p "VNR011045438" at bounding box center [198, 309] width 64 height 9
click at [655, 305] on div at bounding box center [656, 309] width 8 height 8
click at [201, 329] on div "FR96X2193654 CHUYỆN TÌNH LAN VÀ ĐIỆP NSƯT HỒNG LIÊN B $" at bounding box center [421, 336] width 512 height 27
click at [654, 335] on div at bounding box center [656, 336] width 8 height 8
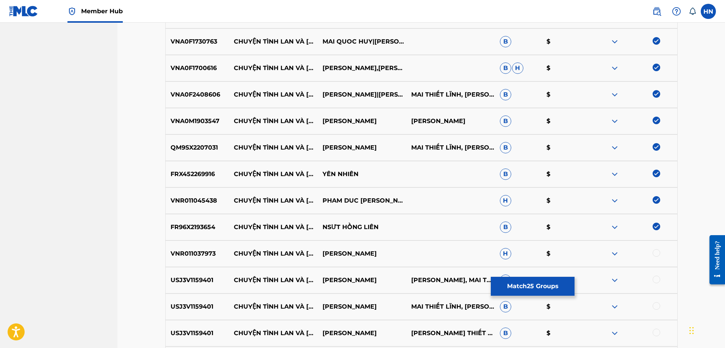
scroll to position [832, 0]
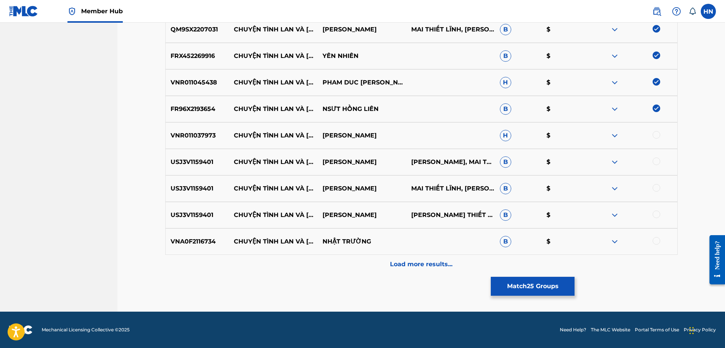
click at [203, 130] on div "VNR011037973 CHUYỆN TÌNH LAN VÀ ĐIỆP BAO HUY H $" at bounding box center [421, 135] width 512 height 27
click at [655, 136] on div at bounding box center [656, 135] width 8 height 8
click at [201, 160] on p "USJ3V1159401" at bounding box center [198, 162] width 64 height 9
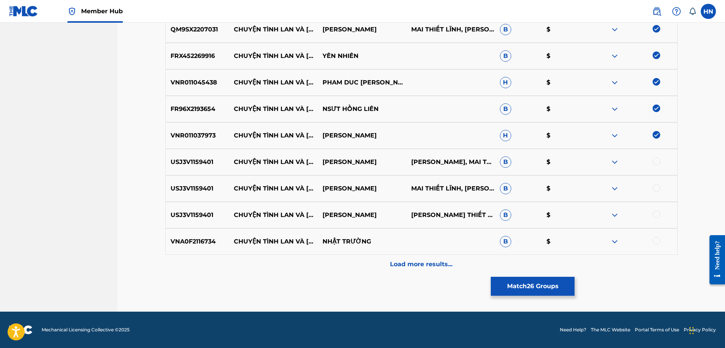
click at [654, 163] on div at bounding box center [656, 162] width 8 height 8
click at [656, 187] on div at bounding box center [656, 188] width 8 height 8
click at [653, 216] on div at bounding box center [656, 215] width 8 height 8
click at [203, 240] on p "VNA0F2116734" at bounding box center [198, 241] width 64 height 9
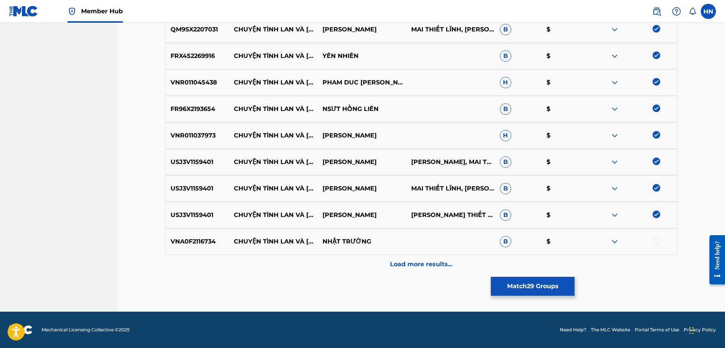
click at [658, 243] on div at bounding box center [656, 241] width 8 height 8
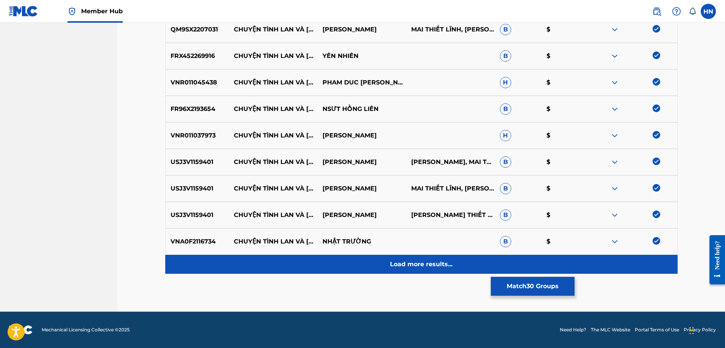
click at [483, 258] on div "Load more results..." at bounding box center [421, 264] width 512 height 19
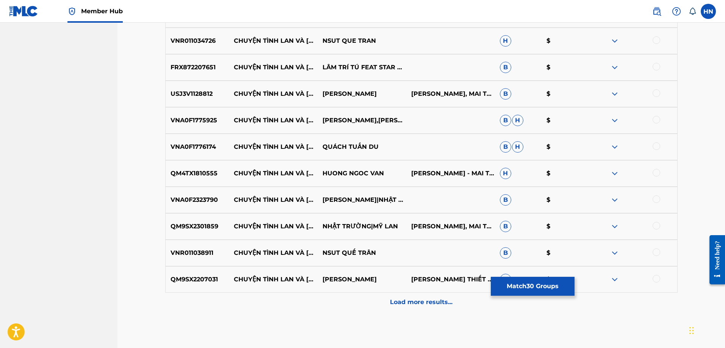
scroll to position [1021, 0]
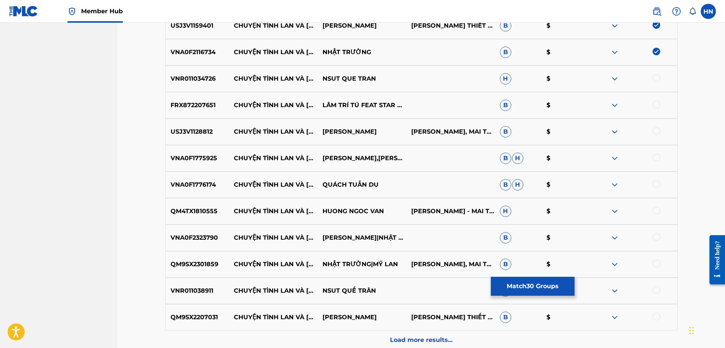
click at [185, 84] on div "VNR011034726 CHUYỆN TÌNH LAN VÀ ĐIỆP NSUT QUE TRAN H $" at bounding box center [421, 79] width 512 height 27
click at [654, 79] on div at bounding box center [656, 78] width 8 height 8
click at [196, 118] on div "FRX872207651 CHUYỆN TÌNH LAN VÀ ĐIỆP LÂM TRÍ TÚ FEAT STAR ONLINE B $" at bounding box center [421, 105] width 512 height 27
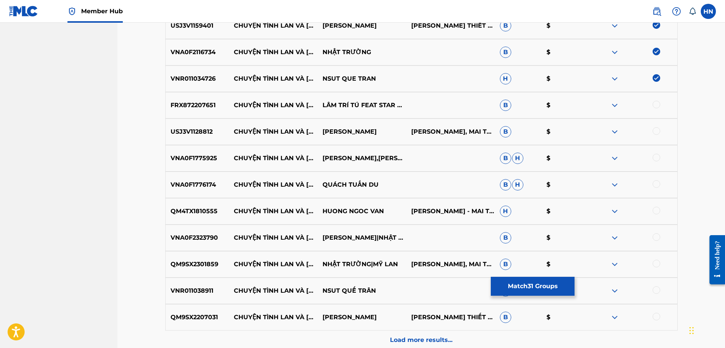
click at [655, 103] on div at bounding box center [656, 105] width 8 height 8
click at [171, 126] on div "USJ3V1128812 CHUYỆN TÌNH LAN VÀ ĐIỆP CHẾ LINH MAC PHONG LINH, MAI THIẾT LĨNH B $" at bounding box center [421, 132] width 512 height 27
click at [653, 133] on div at bounding box center [656, 131] width 8 height 8
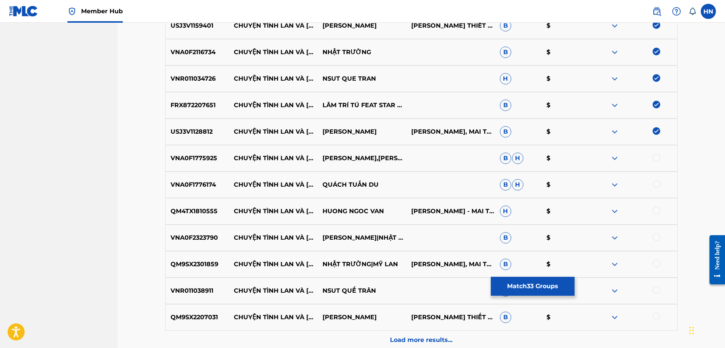
click at [200, 151] on div "VNA0F1775925 CHUYỆN TÌNH LAN VÀ ĐIỆP QUANG LINH,CẨM LY B H $" at bounding box center [421, 158] width 512 height 27
click at [652, 157] on div at bounding box center [632, 158] width 89 height 9
click at [653, 158] on div at bounding box center [656, 158] width 8 height 8
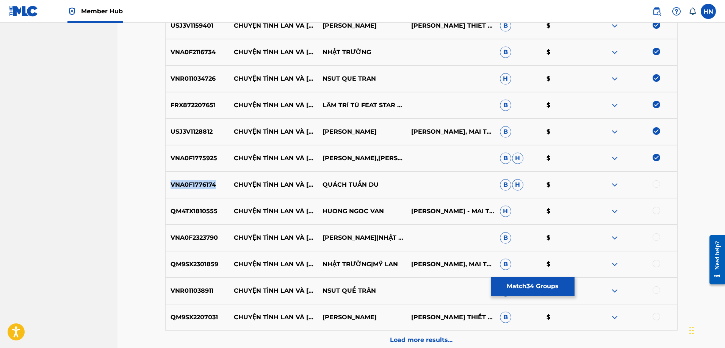
click at [658, 183] on div at bounding box center [656, 184] width 8 height 8
click at [183, 206] on div "QM4TX1810555 CHUYỆN TÌNH LAN VÀ ĐIỆP HUONG NGOC VAN MẠC PHONG LINH - MAI THIẾT …" at bounding box center [421, 211] width 512 height 27
click at [652, 211] on div at bounding box center [656, 211] width 8 height 8
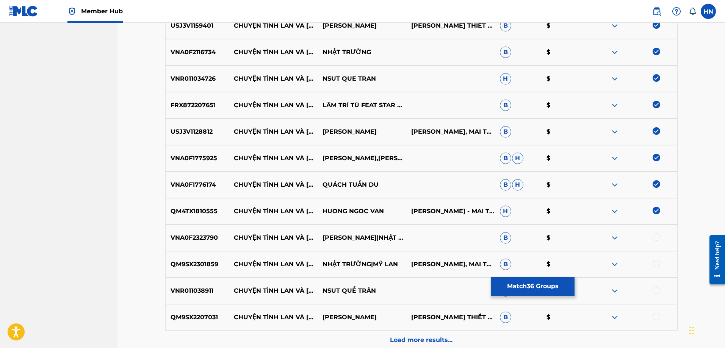
click at [200, 233] on p "VNA0F2323790" at bounding box center [198, 237] width 64 height 9
click at [652, 236] on div at bounding box center [656, 237] width 8 height 8
click at [165, 257] on div "QM9SX2301859 CHUYỆN TÌNH LAN VÀ ĐIỆP NHẬT TRƯỜNG|MỸ LAN MAC PHONG LINH, MAI TH…" at bounding box center [421, 264] width 512 height 27
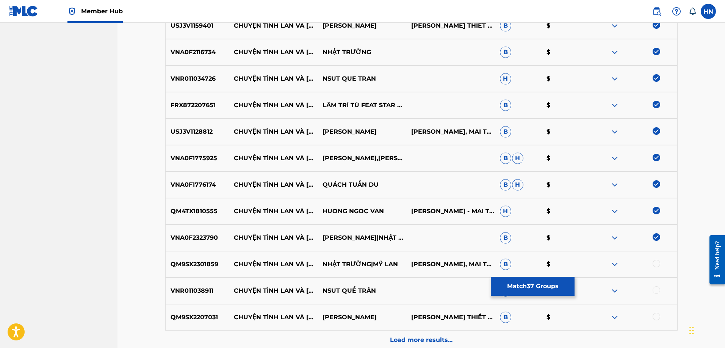
click at [658, 262] on div at bounding box center [656, 264] width 8 height 8
click at [209, 290] on p "VNR011038911" at bounding box center [198, 290] width 64 height 9
click at [657, 286] on div "VNR011038911 CHUYỆN TÌNH LAN VÀ ĐIỆP NSUT QUẾ TRÂN B $" at bounding box center [421, 291] width 512 height 27
click at [656, 289] on div at bounding box center [656, 290] width 8 height 8
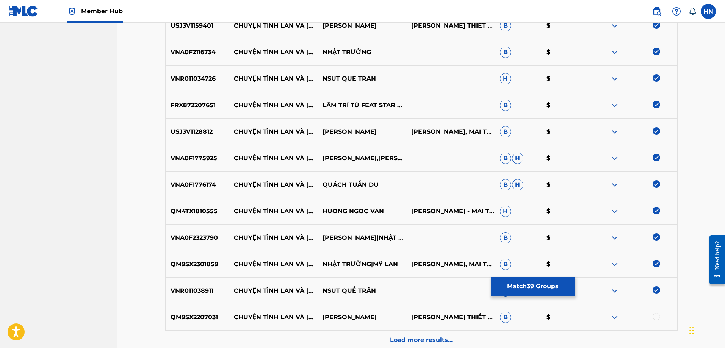
click at [181, 307] on div "QM9SX2207031 CHUYỆN TÌNH LAN VÀ ĐIỆP HƯƠNG LAN MẠC PHONG LINHMAI THIẾT LĨNH B $" at bounding box center [421, 317] width 512 height 27
click at [656, 314] on div at bounding box center [656, 317] width 8 height 8
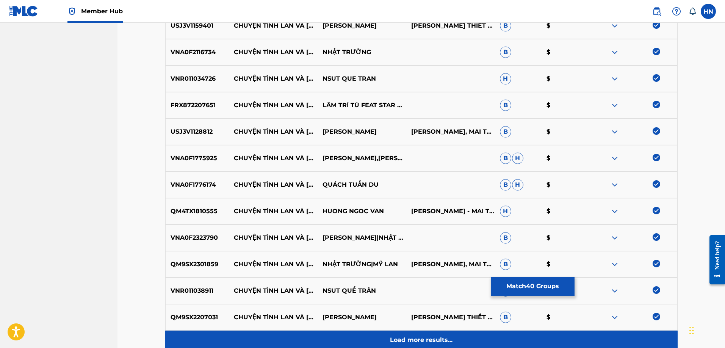
click at [444, 339] on p "Load more results..." at bounding box center [421, 340] width 62 height 9
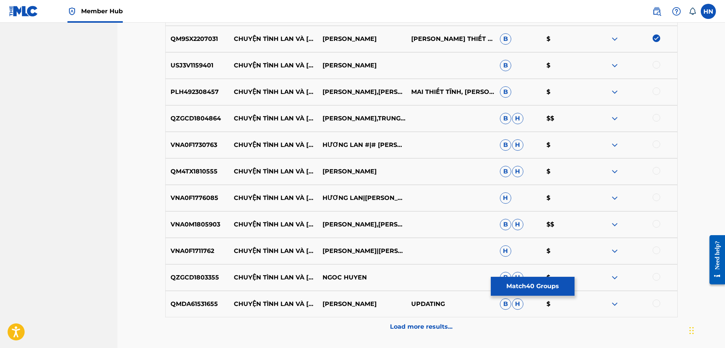
scroll to position [1287, 0]
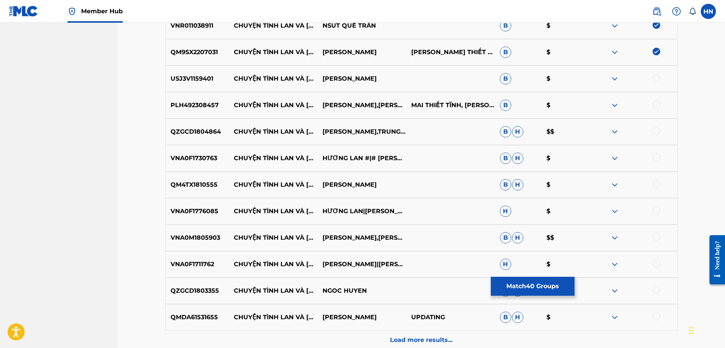
click at [183, 84] on div "USJ3V1159401 CHUYỆN TÌNH LAN VÀ ĐIỆP LUU HONG B $" at bounding box center [421, 79] width 512 height 27
click at [653, 79] on div at bounding box center [656, 78] width 8 height 8
click at [202, 99] on div "PLH492308457 CHUYỆN TÌNH LAN VÀ ĐIỆP MẠC PHONG LINH,LÂM QUỲNH MAI THIẾT TĨNH, M…" at bounding box center [421, 105] width 512 height 27
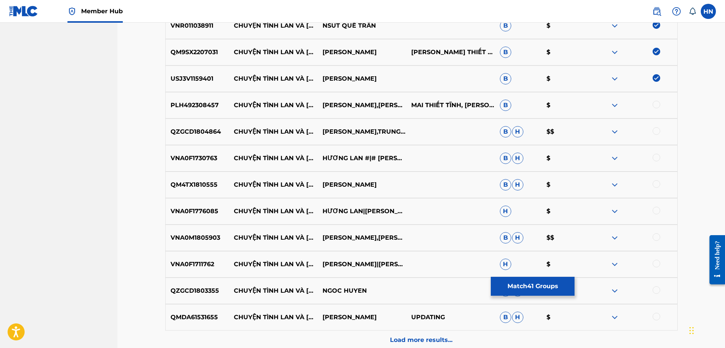
click at [655, 105] on div at bounding box center [656, 105] width 8 height 8
click at [198, 122] on div "QZGCD1804864 CHUYỆN TÌNH LAN VÀ ĐIỆP HOÀNG OANH,TRUNG CHỈNH B H $$" at bounding box center [421, 132] width 512 height 27
click at [656, 130] on div at bounding box center [656, 131] width 8 height 8
click at [206, 154] on p "VNA0F1730763" at bounding box center [198, 158] width 64 height 9
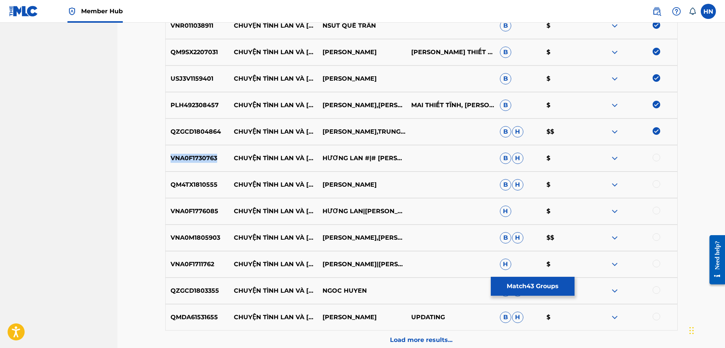
click at [206, 154] on p "VNA0F1730763" at bounding box center [198, 158] width 64 height 9
click at [654, 155] on div at bounding box center [656, 158] width 8 height 8
click at [193, 184] on p "QM4TX1810555" at bounding box center [198, 184] width 64 height 9
click at [653, 183] on div at bounding box center [656, 184] width 8 height 8
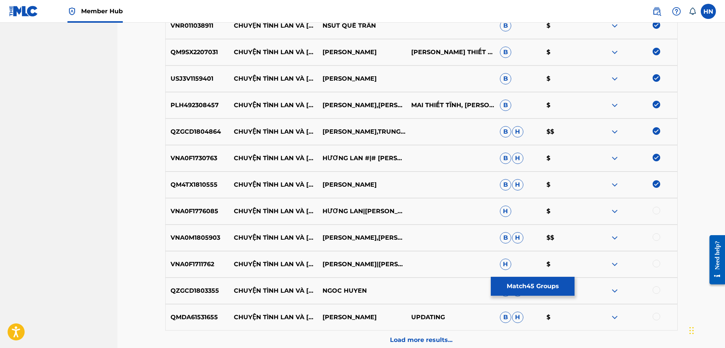
click at [185, 208] on p "VNA0F1776085" at bounding box center [198, 211] width 64 height 9
click at [653, 211] on div at bounding box center [656, 211] width 8 height 8
click at [201, 238] on p "VNA0M1805903" at bounding box center [198, 237] width 64 height 9
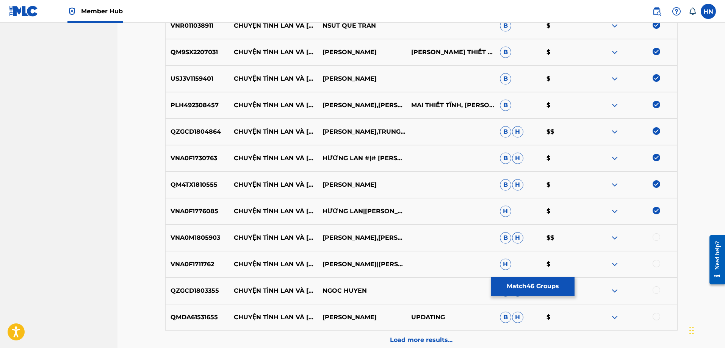
click at [657, 237] on div at bounding box center [656, 237] width 8 height 8
click at [212, 272] on div "VNA0F1711762 CHUYỆN TÌNH LAN VÀ ĐIỆP KIM TỬ LONG|TÀI LINH H $" at bounding box center [421, 264] width 512 height 27
click at [655, 262] on div at bounding box center [656, 264] width 8 height 8
click at [218, 285] on div "QZGCD1803355 CHUYỆN TÌNH LAN VÀ ĐIỆP NGOC HUYEN B H $" at bounding box center [421, 291] width 512 height 27
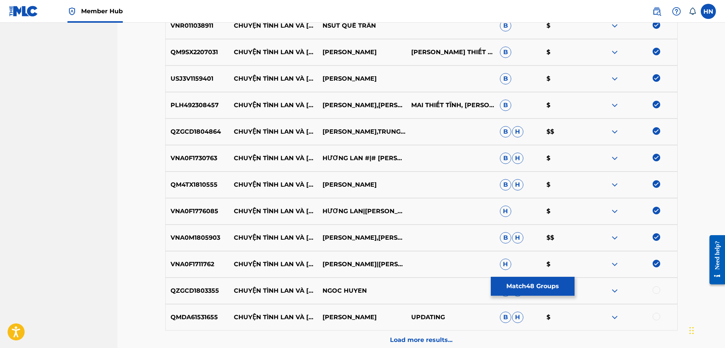
click at [212, 291] on p "QZGCD1803355" at bounding box center [198, 290] width 64 height 9
click at [656, 290] on div at bounding box center [656, 290] width 8 height 8
click at [179, 308] on div "QMDA61531655 CHUYỆN TÌNH LAN VÀ ĐIỆP QUANG LINH UPDATING B H $" at bounding box center [421, 317] width 512 height 27
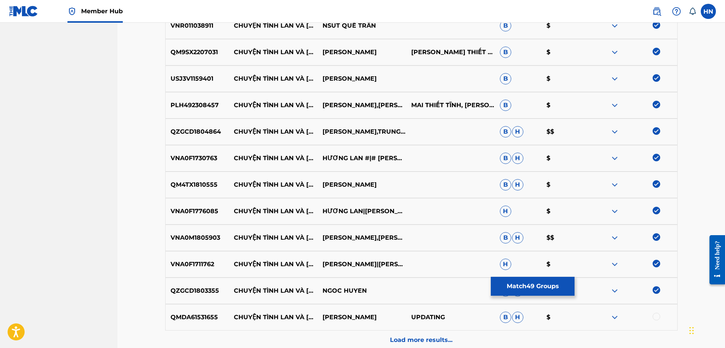
click at [655, 315] on div at bounding box center [656, 317] width 8 height 8
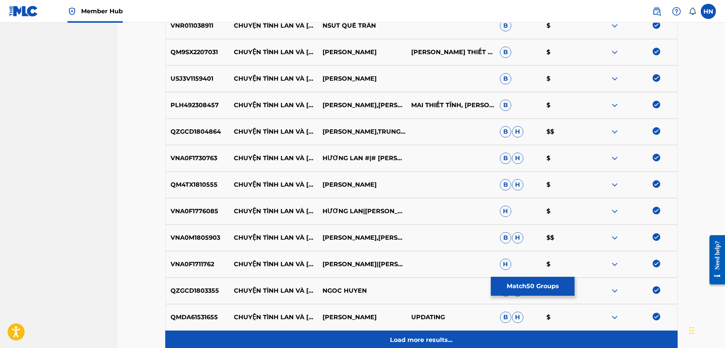
click at [441, 336] on p "Load more results..." at bounding box center [421, 340] width 62 height 9
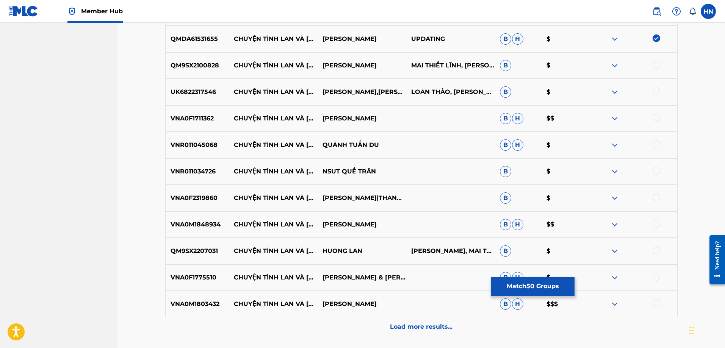
scroll to position [1552, 0]
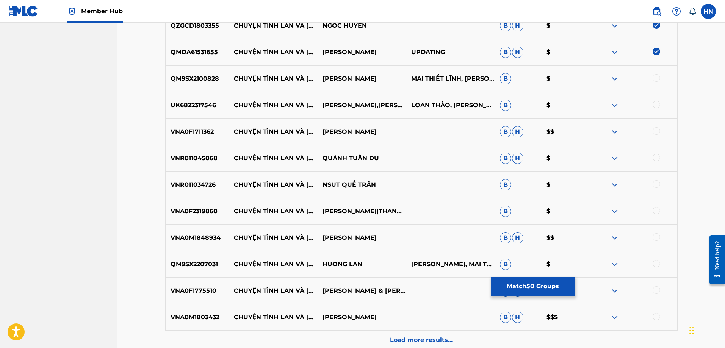
click at [171, 80] on p "QM9SX2100828" at bounding box center [198, 78] width 64 height 9
click at [654, 75] on div at bounding box center [656, 78] width 8 height 8
click at [195, 92] on div "UK6822317546 CHUYỆN TÌNH LAN VÀ ĐIỆP TRỌNG HỮU,PHƯỢNG HẰNG,ÂN THIÊN VỸ,LƯU ÁNH …" at bounding box center [421, 105] width 512 height 27
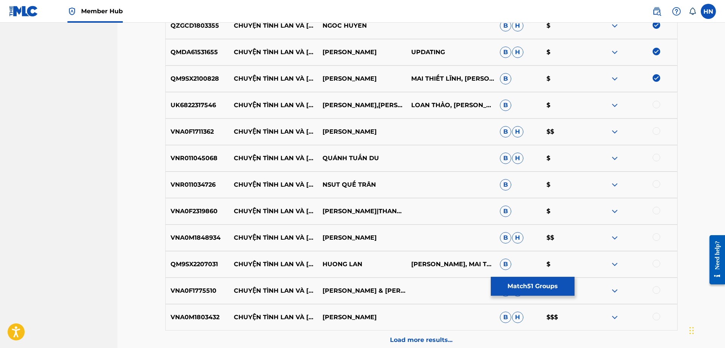
click at [654, 106] on div at bounding box center [656, 105] width 8 height 8
click at [200, 131] on p "VNA0F1711362" at bounding box center [198, 131] width 64 height 9
click at [652, 133] on div at bounding box center [656, 131] width 8 height 8
click at [191, 158] on p "VNR011045068" at bounding box center [198, 158] width 64 height 9
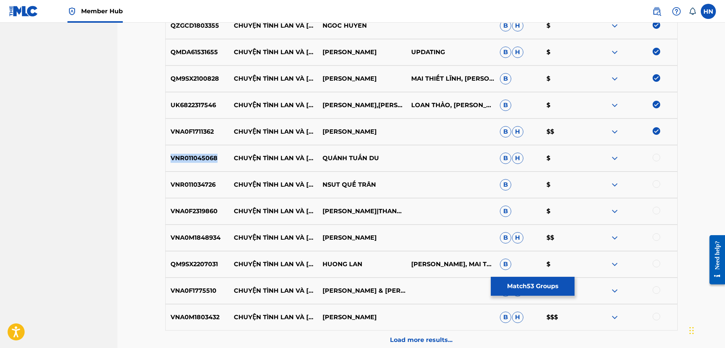
click at [191, 158] on p "VNR011045068" at bounding box center [198, 158] width 64 height 9
click at [655, 157] on div at bounding box center [656, 158] width 8 height 8
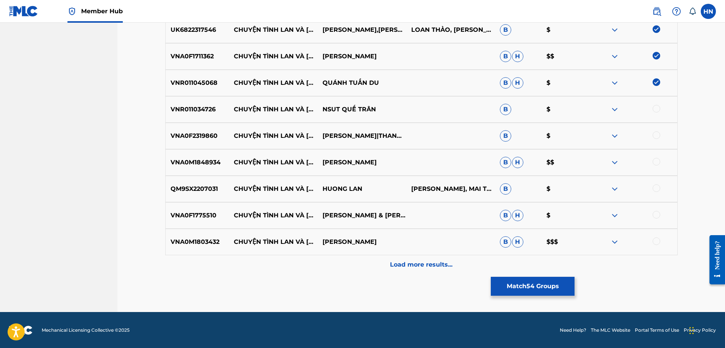
scroll to position [1627, 0]
click at [183, 107] on p "VNR011034726" at bounding box center [198, 109] width 64 height 9
click at [654, 111] on div at bounding box center [656, 109] width 8 height 8
click at [201, 131] on p "VNA0F2319860" at bounding box center [198, 135] width 64 height 9
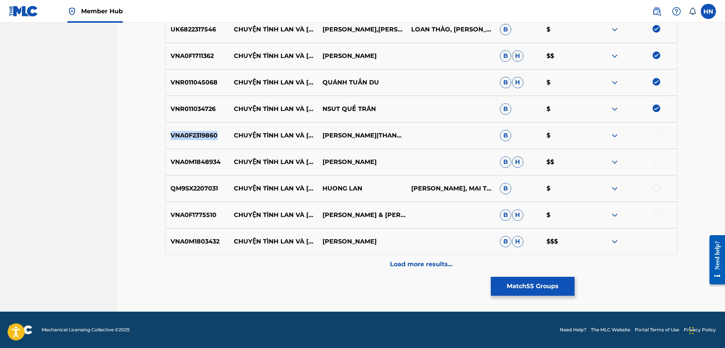
click at [201, 131] on p "VNA0F2319860" at bounding box center [198, 135] width 64 height 9
click at [653, 136] on div at bounding box center [656, 135] width 8 height 8
click at [181, 155] on div "VNA0M1848934 CHUYỆN TÌNH LAN VÀ ĐIỆP HÀ VÂN B H $$" at bounding box center [421, 162] width 512 height 27
click at [657, 163] on div at bounding box center [656, 162] width 8 height 8
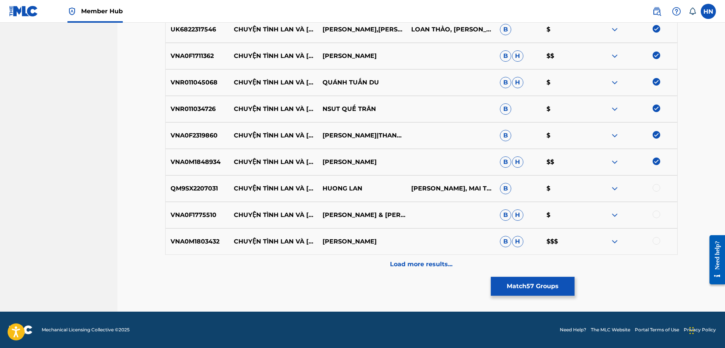
click at [170, 183] on div "QM9SX2207031 CHUYỆN TÌNH LAN VÀ ĐIỆP HUONG LAN MAC PHONG LINH, MAI THIẾT LĨNH B…" at bounding box center [421, 188] width 512 height 27
click at [654, 187] on div at bounding box center [656, 188] width 8 height 8
click at [187, 206] on div "VNA0F1775510 CHUYỆN TÌNH LAN VÀ ĐIỆP NGỌC ÁNH & NGỌC TÙNG B H $" at bounding box center [421, 215] width 512 height 27
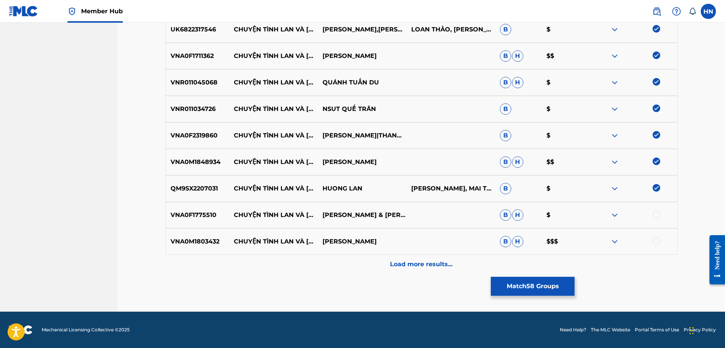
click at [654, 214] on div at bounding box center [656, 215] width 8 height 8
click at [200, 249] on div "VNA0M1803432 CHUYỆN TÌNH LAN VÀ ĐIỆP HÀ VÂN B H $$$" at bounding box center [421, 241] width 512 height 27
click at [660, 239] on div at bounding box center [632, 241] width 89 height 9
click at [656, 240] on div at bounding box center [656, 241] width 8 height 8
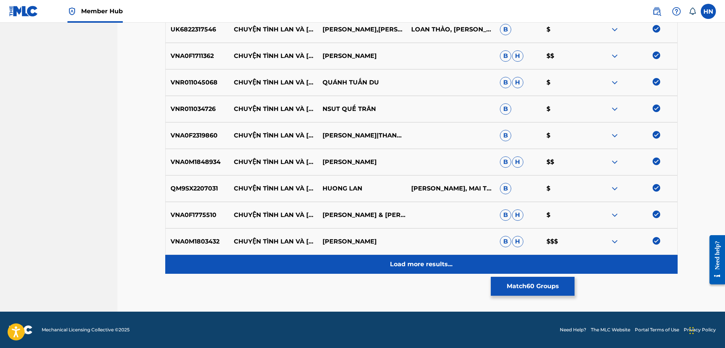
click at [418, 259] on div "Load more results..." at bounding box center [421, 264] width 512 height 19
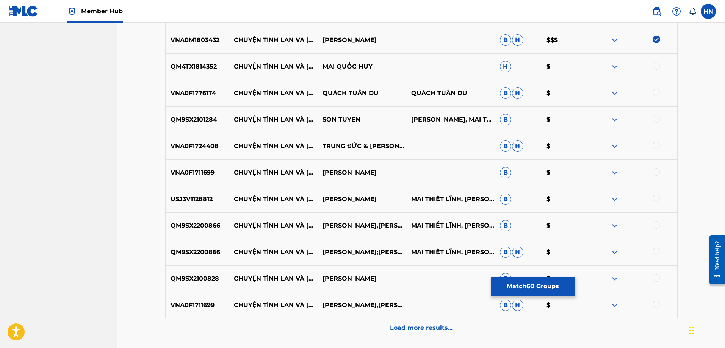
scroll to position [1817, 0]
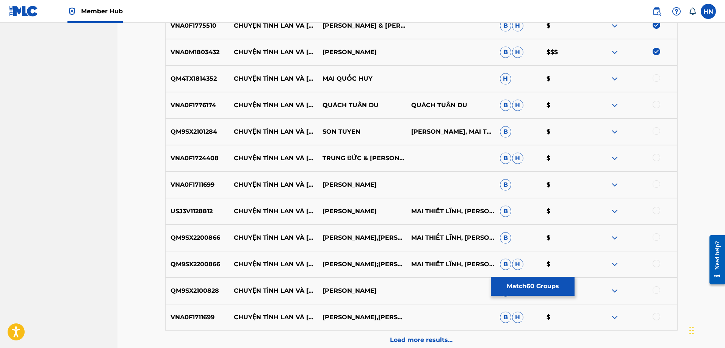
click at [194, 76] on p "QM4TX1814352" at bounding box center [198, 78] width 64 height 9
click at [653, 78] on div at bounding box center [656, 78] width 8 height 8
click at [175, 100] on div "VNA0F1776174 CHUYỆN TÌNH LAN VÀ ĐIỆP QUÁCH TUẤN DU QUÁCH TUẤN DU B H $" at bounding box center [421, 105] width 512 height 27
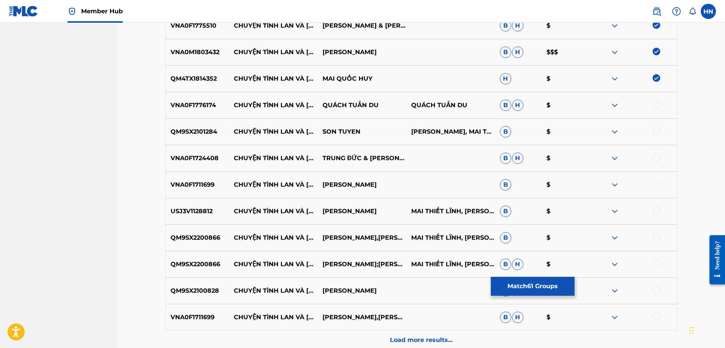
click at [653, 106] on div at bounding box center [656, 105] width 8 height 8
click at [206, 133] on p "QM9SX2101284" at bounding box center [198, 131] width 64 height 9
click at [653, 129] on div at bounding box center [656, 131] width 8 height 8
click at [180, 154] on p "VNA0F1724408" at bounding box center [198, 158] width 64 height 9
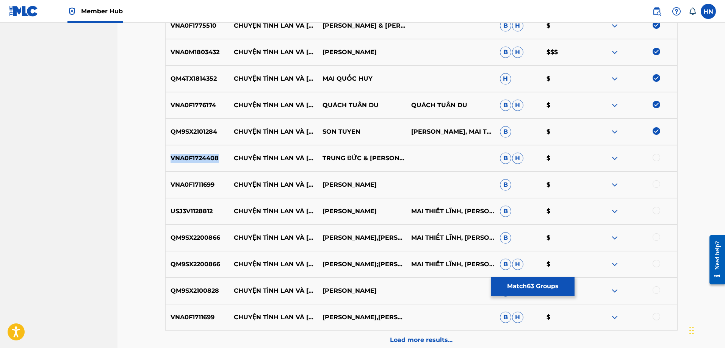
click at [180, 154] on p "VNA0F1724408" at bounding box center [198, 158] width 64 height 9
click at [657, 159] on div at bounding box center [656, 158] width 8 height 8
click at [206, 180] on div "VNA0F1711699 CHUYỆN TÌNH LAN VÀ ĐIỆP NGỌC HUYỀN B $" at bounding box center [421, 185] width 512 height 27
click at [658, 184] on div at bounding box center [656, 184] width 8 height 8
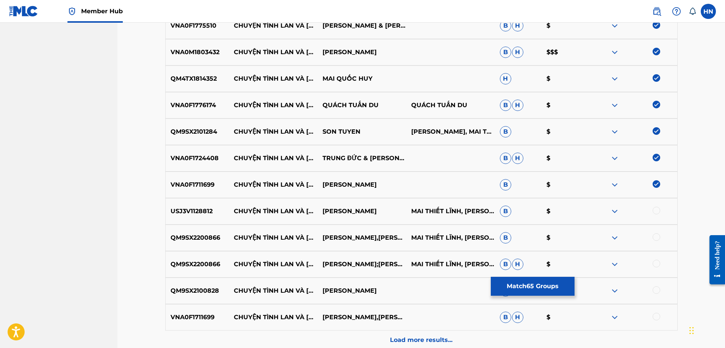
click at [182, 215] on p "USJ3V1128812" at bounding box center [198, 211] width 64 height 9
click at [656, 211] on div at bounding box center [656, 211] width 8 height 8
click at [195, 240] on p "QM9SX2200866" at bounding box center [198, 237] width 64 height 9
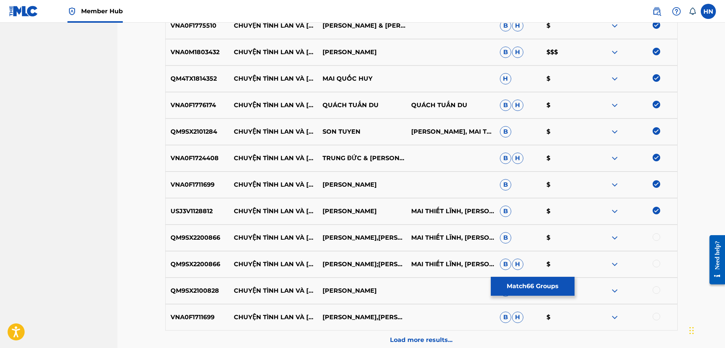
click at [654, 236] on div at bounding box center [656, 237] width 8 height 8
click at [659, 264] on div at bounding box center [656, 264] width 8 height 8
click at [197, 286] on div "QM9SX2100828 CHUYỆN TÌNH LAN VÀ ĐIỆP KIM TUYẾN B $" at bounding box center [421, 291] width 512 height 27
click at [654, 289] on div at bounding box center [656, 290] width 8 height 8
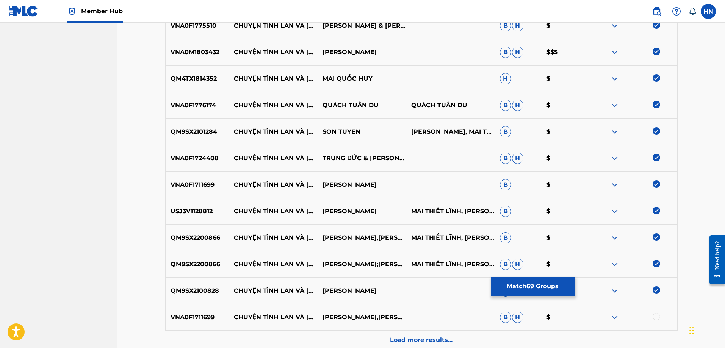
click at [182, 316] on p "VNA0F1711699" at bounding box center [198, 317] width 64 height 9
click at [657, 317] on div at bounding box center [656, 317] width 8 height 8
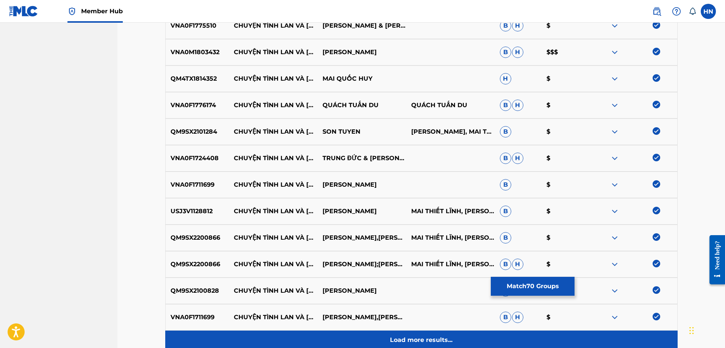
click at [412, 334] on div "Load more results..." at bounding box center [421, 340] width 512 height 19
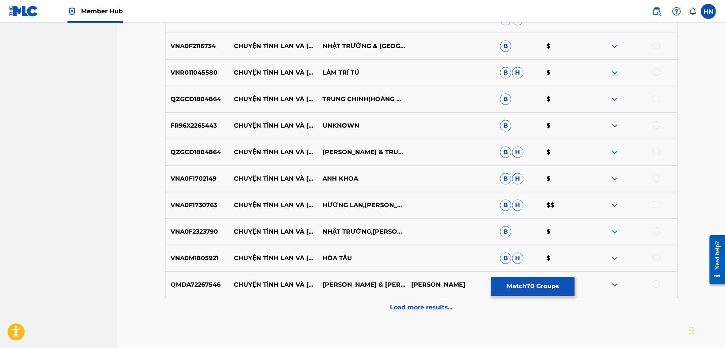
scroll to position [2082, 0]
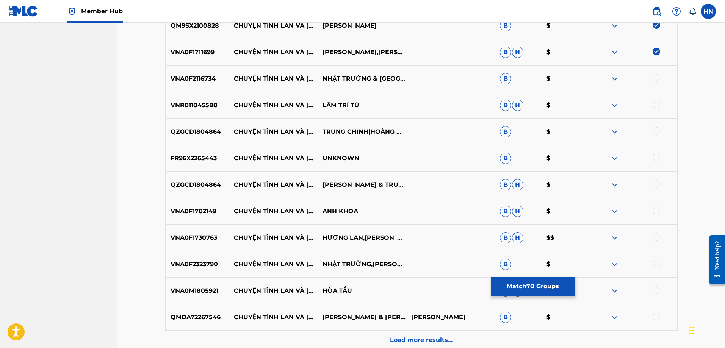
click at [198, 80] on p "VNA0F2116734" at bounding box center [198, 78] width 64 height 9
click at [653, 76] on div at bounding box center [656, 78] width 8 height 8
click at [209, 98] on div "VNR011045580 CHUYỆN TÌNH LAN VÀ ĐIỆP LÂM TRÍ TÚ B H $" at bounding box center [421, 105] width 512 height 27
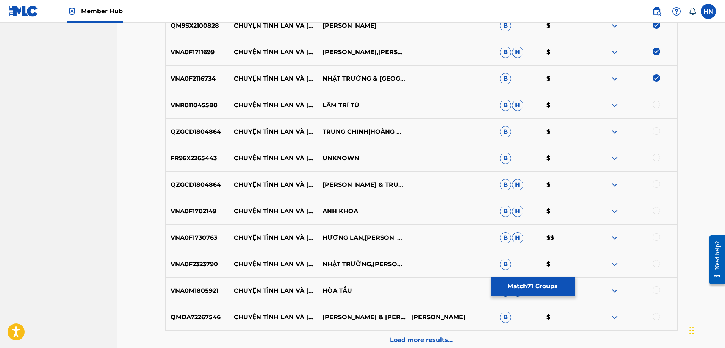
click at [657, 105] on div at bounding box center [656, 105] width 8 height 8
click at [189, 130] on p "QZGCD1804864" at bounding box center [198, 131] width 64 height 9
click at [657, 130] on div at bounding box center [656, 131] width 8 height 8
click at [212, 162] on p "FR96X2265443" at bounding box center [198, 158] width 64 height 9
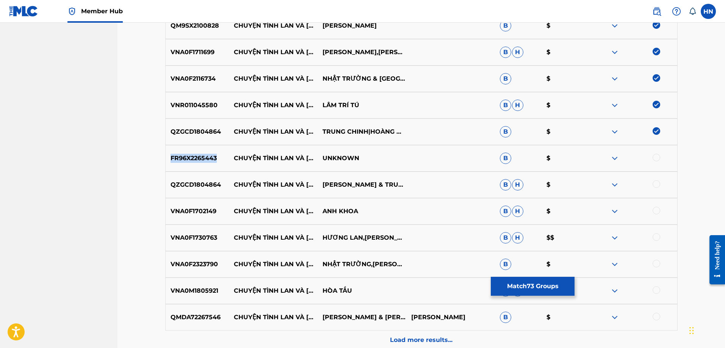
click at [212, 162] on p "FR96X2265443" at bounding box center [198, 158] width 64 height 9
click at [658, 159] on div at bounding box center [656, 158] width 8 height 8
click at [209, 187] on p "QZGCD1804864" at bounding box center [198, 184] width 64 height 9
click at [658, 184] on div at bounding box center [656, 184] width 8 height 8
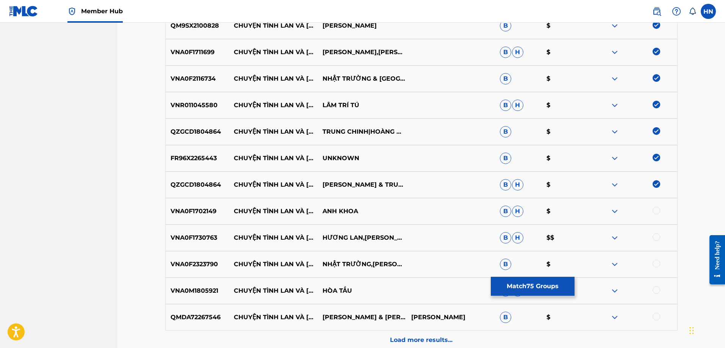
click at [197, 215] on p "VNA0F1702149" at bounding box center [198, 211] width 64 height 9
click at [657, 207] on div at bounding box center [656, 211] width 8 height 8
click at [195, 227] on div "VNA0F1730763 CHUYỆN TÌNH LAN VÀ ĐIỆP HƯƠNG LAN,MAI QUỐC HUY B H $$" at bounding box center [421, 238] width 512 height 27
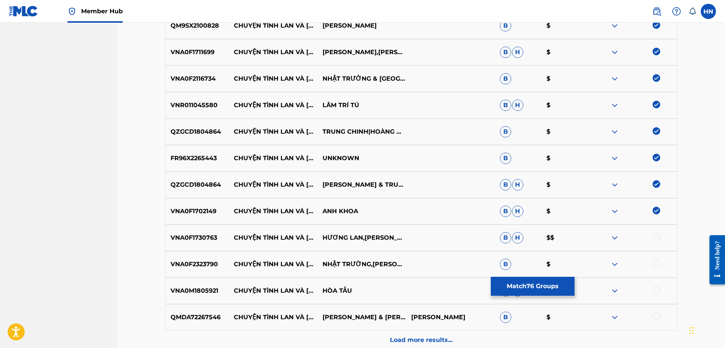
click at [658, 237] on div at bounding box center [656, 237] width 8 height 8
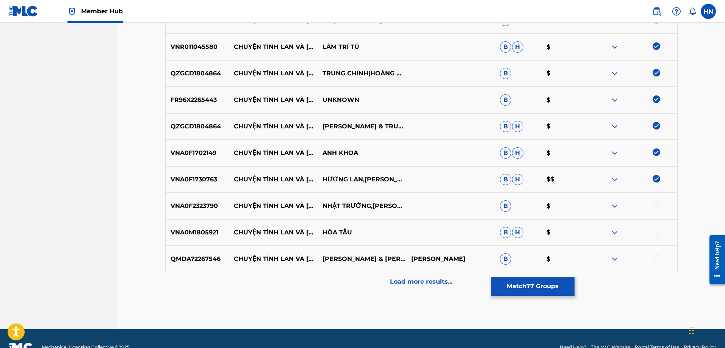
scroll to position [2158, 0]
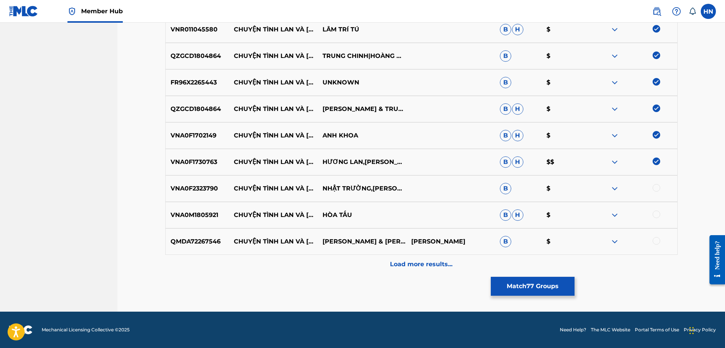
click at [212, 182] on div "VNA0F2323790 CHUYỆN TÌNH LAN VÀ ĐIỆP NHẬT TRƯỜNG,HOÀNG OANH B $" at bounding box center [421, 188] width 512 height 27
click at [658, 188] on div at bounding box center [656, 188] width 8 height 8
click at [191, 216] on p "VNA0M1805921" at bounding box center [198, 215] width 64 height 9
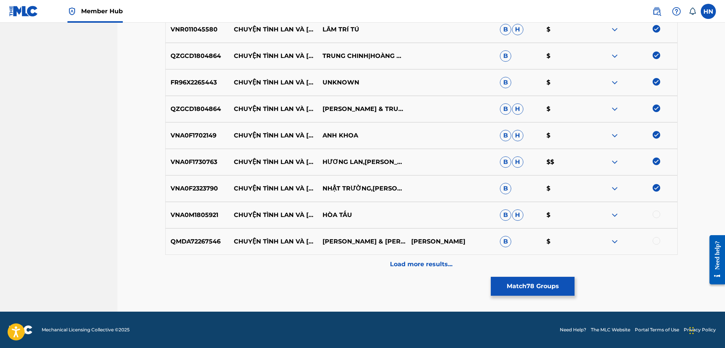
click at [656, 214] on div at bounding box center [656, 215] width 8 height 8
click at [169, 233] on div "QMDA72267546 CHUYỆN TÌNH LAN VÀ ĐIỆP NGỌC TÙNG & NGỌC ÁNH MINH KỲLÊ DINH B $" at bounding box center [421, 241] width 512 height 27
click at [653, 241] on div at bounding box center [656, 241] width 8 height 8
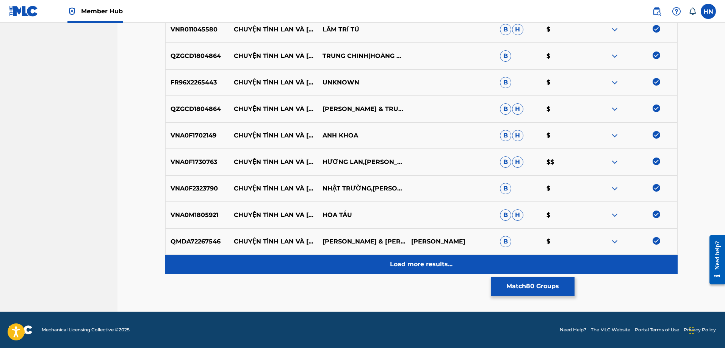
click at [450, 259] on div "Load more results..." at bounding box center [421, 264] width 512 height 19
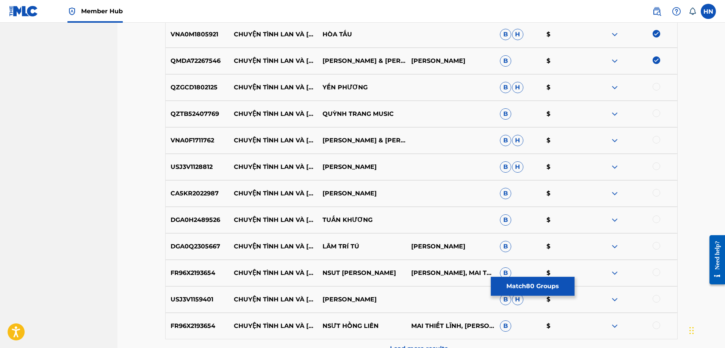
scroll to position [2347, 0]
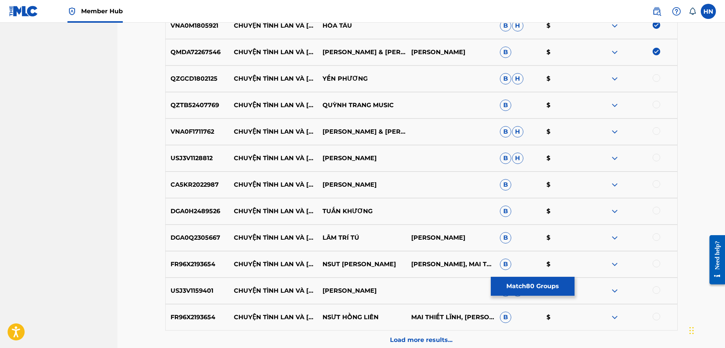
click at [211, 81] on p "QZGCD1802125" at bounding box center [198, 78] width 64 height 9
click at [654, 77] on div at bounding box center [656, 78] width 8 height 8
click at [213, 106] on p "QZTB52407769" at bounding box center [198, 105] width 64 height 9
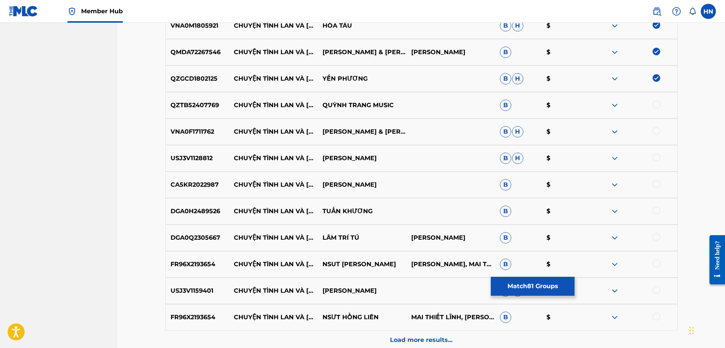
click at [658, 105] on div at bounding box center [656, 105] width 8 height 8
click at [200, 132] on p "VNA0F1711762" at bounding box center [198, 131] width 64 height 9
click at [653, 130] on div at bounding box center [656, 131] width 8 height 8
click at [181, 156] on p "USJ3V1128812" at bounding box center [198, 158] width 64 height 9
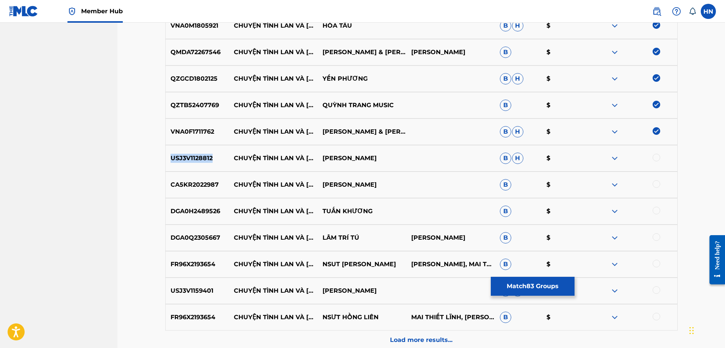
click at [181, 156] on p "USJ3V1128812" at bounding box center [198, 158] width 64 height 9
click at [654, 156] on div at bounding box center [656, 158] width 8 height 8
click at [202, 183] on p "CA5KR2022987" at bounding box center [198, 184] width 64 height 9
click at [659, 184] on div at bounding box center [656, 184] width 8 height 8
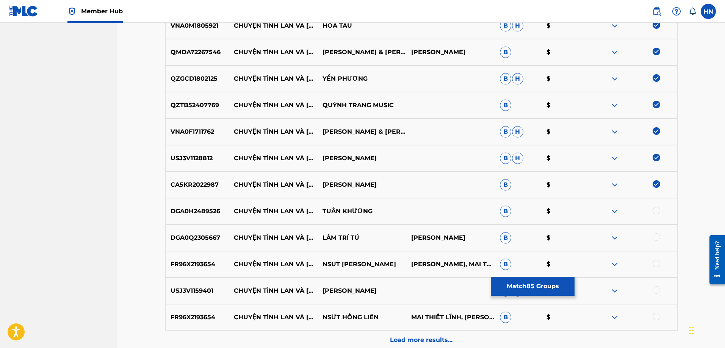
click at [200, 220] on div "DGA0H2489526 CHUYỆN TÌNH LAN VÀ ĐIỆP TUẤN KHƯƠNG B $" at bounding box center [421, 211] width 512 height 27
click at [658, 214] on div at bounding box center [632, 211] width 89 height 9
click at [658, 214] on div at bounding box center [656, 211] width 8 height 8
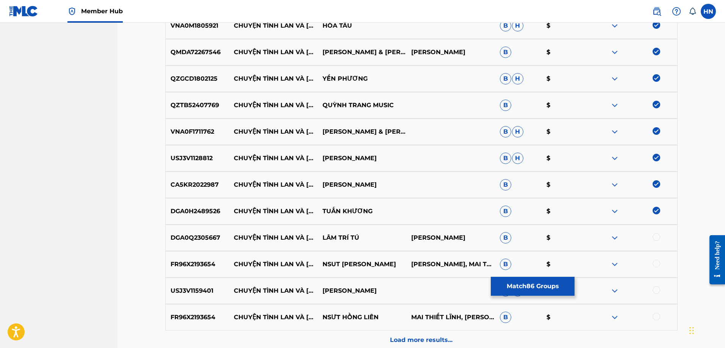
click at [171, 234] on p "DGA0Q2305667" at bounding box center [198, 237] width 64 height 9
click at [654, 237] on div at bounding box center [656, 237] width 8 height 8
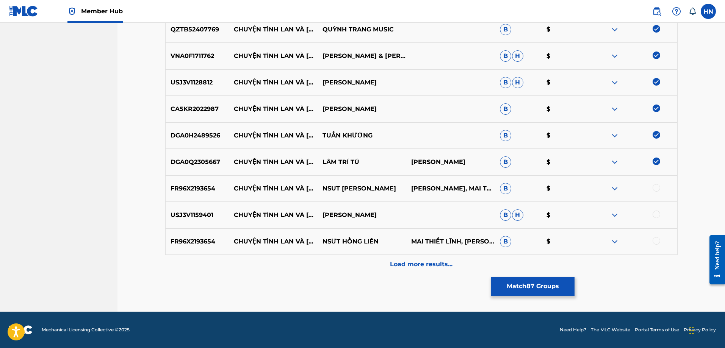
click at [214, 189] on p "FR96X2193654" at bounding box center [198, 188] width 64 height 9
click at [198, 189] on p "FR96X2193654" at bounding box center [198, 188] width 64 height 9
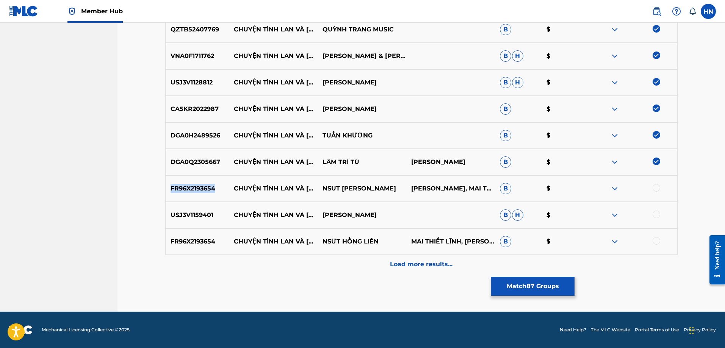
click at [198, 189] on p "FR96X2193654" at bounding box center [198, 188] width 64 height 9
click at [654, 189] on div at bounding box center [656, 188] width 8 height 8
click at [177, 209] on div "USJ3V1159401 CHUYỆN TÌNH LAN VÀ ĐIỆP LƯU HỒNG B H $" at bounding box center [421, 215] width 512 height 27
click at [651, 214] on div at bounding box center [632, 215] width 89 height 9
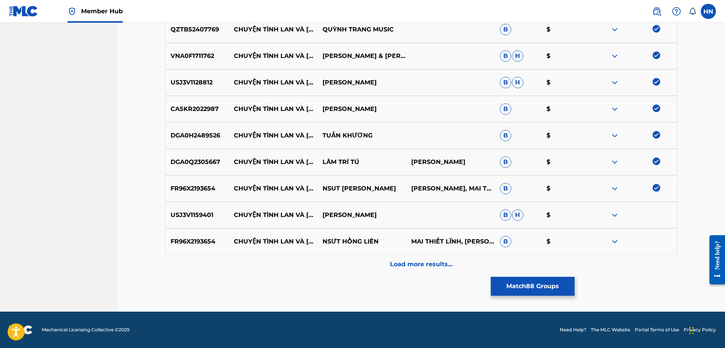
click at [653, 215] on div at bounding box center [656, 215] width 8 height 8
click at [175, 243] on p "FR96X2193654" at bounding box center [198, 241] width 64 height 9
click at [652, 239] on div at bounding box center [632, 241] width 89 height 9
click at [653, 241] on div at bounding box center [656, 241] width 8 height 8
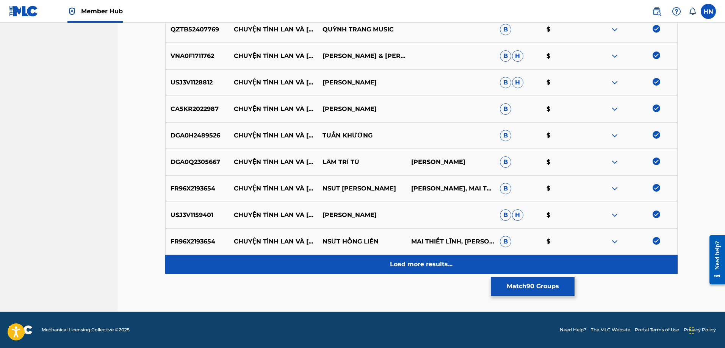
click at [429, 264] on p "Load more results..." at bounding box center [421, 264] width 62 height 9
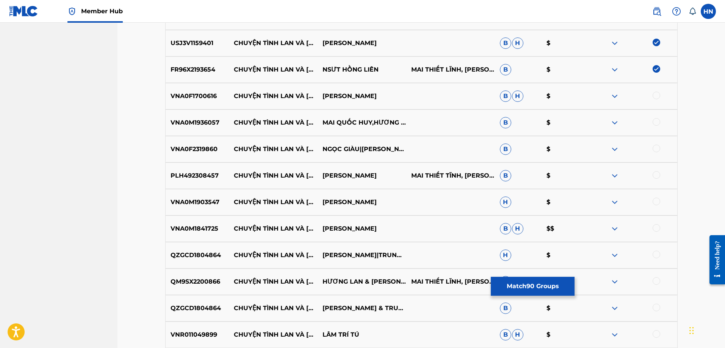
scroll to position [2612, 0]
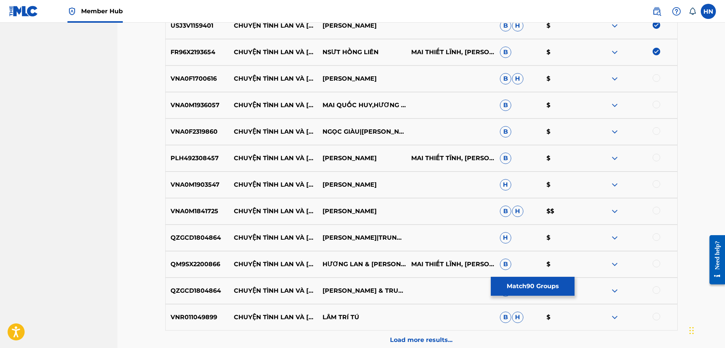
click at [211, 76] on p "VNA0F1700616" at bounding box center [198, 78] width 64 height 9
click at [656, 76] on div at bounding box center [656, 78] width 8 height 8
click at [200, 101] on p "VNA0M1936057" at bounding box center [198, 105] width 64 height 9
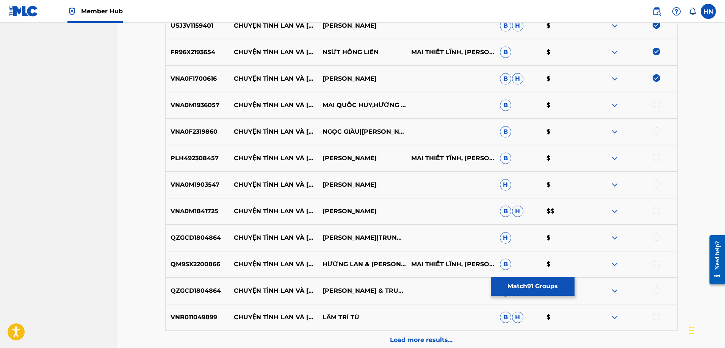
click at [655, 101] on div at bounding box center [656, 105] width 8 height 8
click at [198, 130] on p "VNA0F2319860" at bounding box center [198, 131] width 64 height 9
click at [656, 130] on div at bounding box center [656, 131] width 8 height 8
click at [197, 157] on p "PLH492308457" at bounding box center [198, 158] width 64 height 9
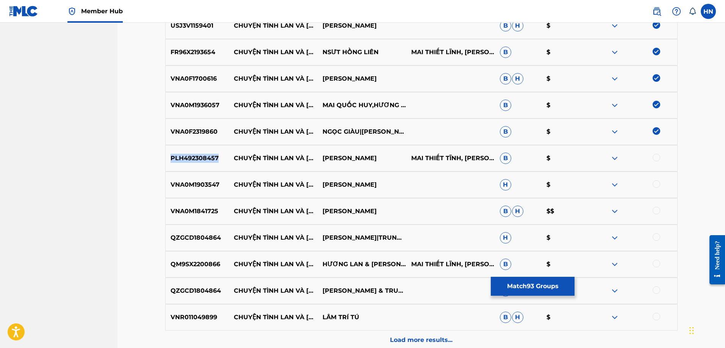
click at [197, 157] on p "PLH492308457" at bounding box center [198, 158] width 64 height 9
click at [655, 158] on div at bounding box center [656, 158] width 8 height 8
click at [208, 190] on div "VNA0M1903547 CHUYỆN TÌNH LAN VÀ ĐIỆP LÂM CHẤN KIỆT H $" at bounding box center [421, 185] width 512 height 27
click at [656, 188] on div at bounding box center [632, 184] width 89 height 9
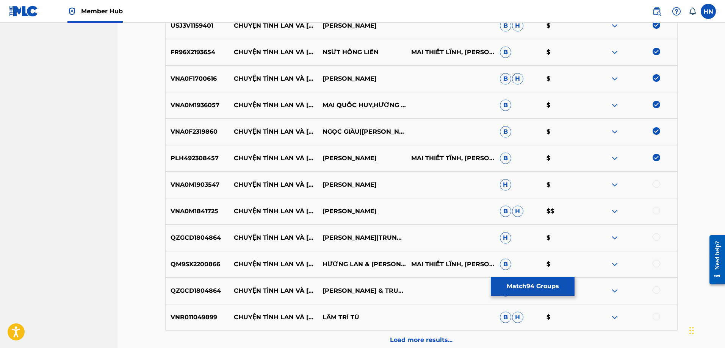
click at [656, 187] on div at bounding box center [656, 184] width 8 height 8
click at [219, 216] on p "VNA0M1841725" at bounding box center [198, 211] width 64 height 9
click at [205, 216] on p "VNA0M1841725" at bounding box center [198, 211] width 64 height 9
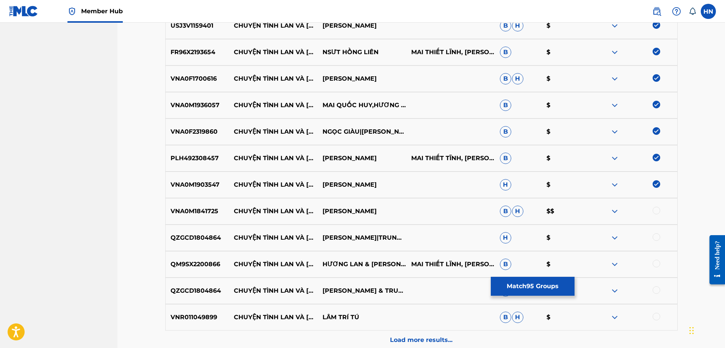
click at [658, 212] on div at bounding box center [656, 211] width 8 height 8
click at [195, 243] on div "QZGCD1804864 CHUYỆN TÌNH LAN VÀ ĐIỆP HOÀNG OANH|TRUNG CHỈNH H $" at bounding box center [421, 238] width 512 height 27
click at [656, 237] on div at bounding box center [656, 237] width 8 height 8
click at [215, 269] on p "QM9SX2200866" at bounding box center [198, 264] width 64 height 9
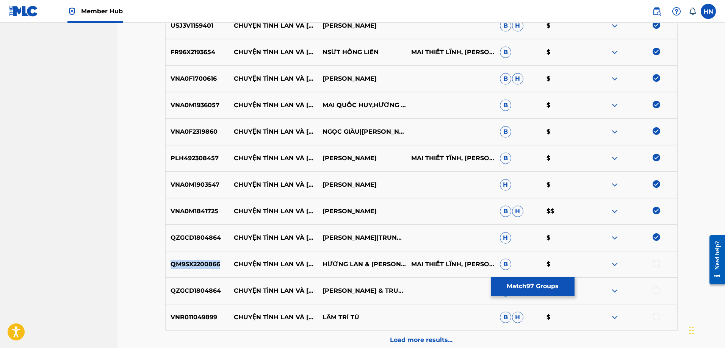
click at [215, 269] on p "QM9SX2200866" at bounding box center [198, 264] width 64 height 9
click at [658, 265] on div at bounding box center [656, 264] width 8 height 8
click at [189, 289] on p "QZGCD1804864" at bounding box center [198, 290] width 64 height 9
click at [657, 289] on div at bounding box center [656, 290] width 8 height 8
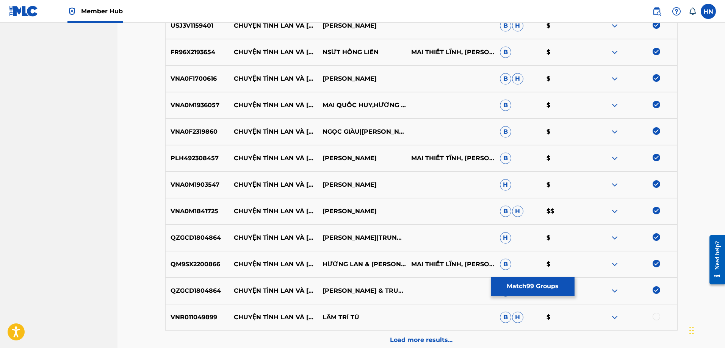
click at [206, 317] on p "VNR011049899" at bounding box center [198, 317] width 64 height 9
click at [656, 314] on div at bounding box center [656, 317] width 8 height 8
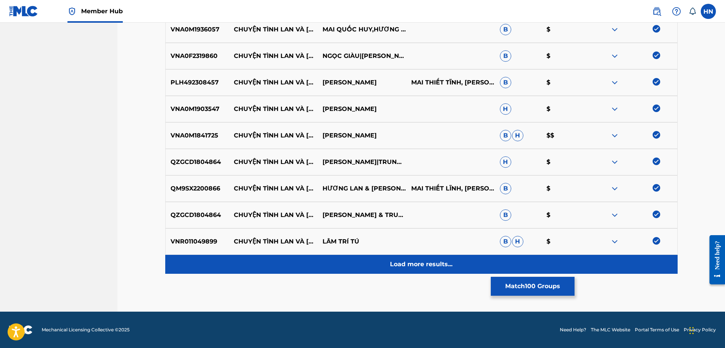
click at [445, 263] on p "Load more results..." at bounding box center [421, 264] width 62 height 9
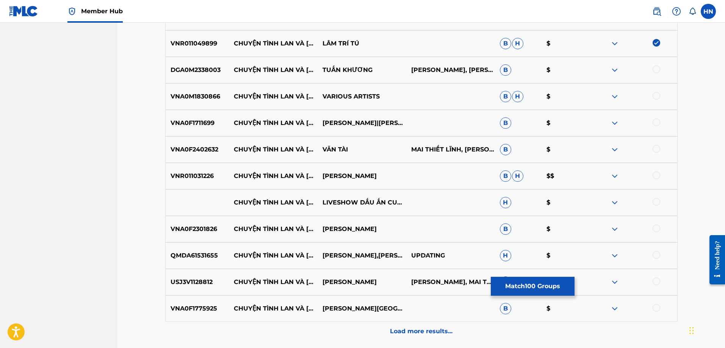
scroll to position [2877, 0]
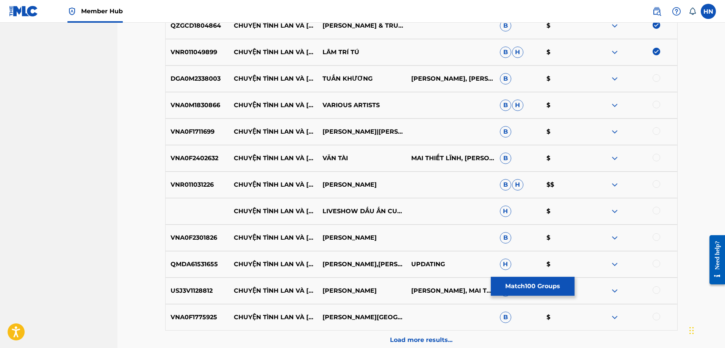
click at [173, 75] on p "DGA0M2338003" at bounding box center [198, 78] width 64 height 9
click at [658, 77] on div at bounding box center [656, 78] width 8 height 8
click at [216, 105] on p "VNA0M1830866" at bounding box center [198, 105] width 64 height 9
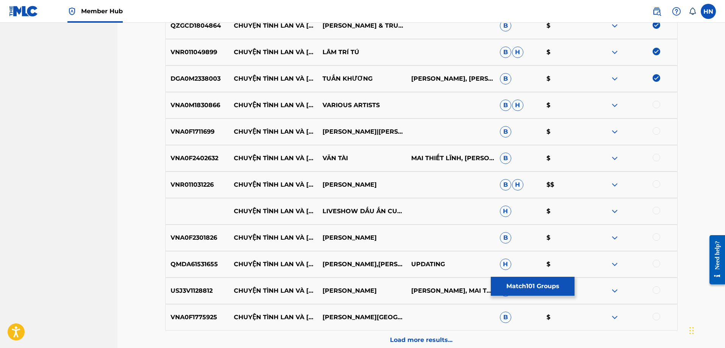
click at [654, 102] on div at bounding box center [656, 105] width 8 height 8
click at [199, 129] on p "VNA0F1711699" at bounding box center [198, 131] width 64 height 9
click at [658, 131] on div at bounding box center [656, 131] width 8 height 8
click at [209, 160] on p "VNA0F2402632" at bounding box center [198, 158] width 64 height 9
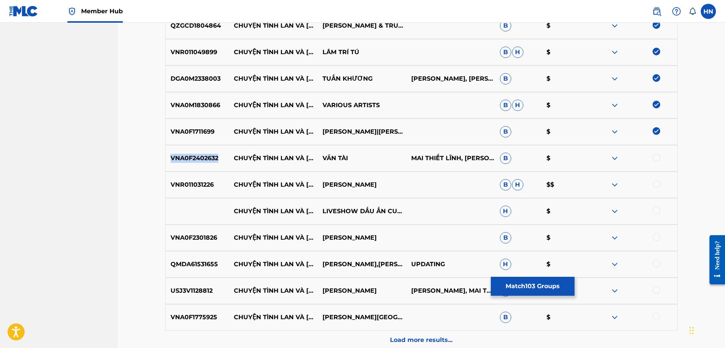
click at [209, 160] on p "VNA0F2402632" at bounding box center [198, 158] width 64 height 9
click at [658, 161] on div at bounding box center [656, 158] width 8 height 8
click at [212, 183] on p "VNR011031226" at bounding box center [198, 184] width 64 height 9
click at [658, 183] on div at bounding box center [656, 184] width 8 height 8
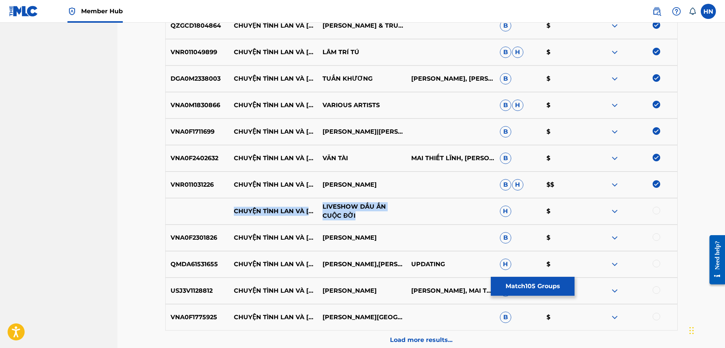
drag, startPoint x: 230, startPoint y: 208, endPoint x: 389, endPoint y: 213, distance: 159.5
click at [389, 213] on div "CHUYỆN TÌNH LAN VÀ ĐIỆP LIVESHOW DẤU ẤN CUỘC ĐỜI H $" at bounding box center [421, 211] width 512 height 27
click at [654, 212] on div at bounding box center [656, 211] width 8 height 8
click at [618, 211] on img at bounding box center [614, 211] width 9 height 9
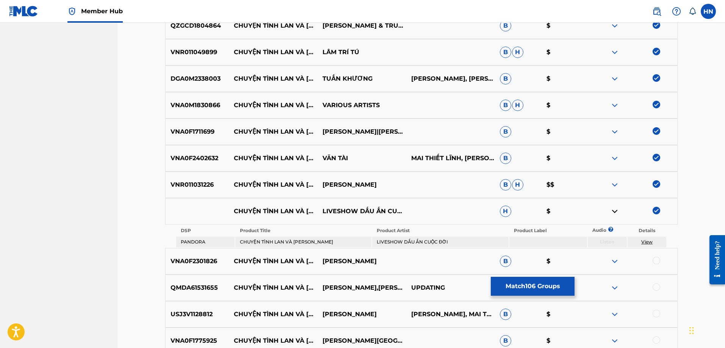
click at [213, 261] on p "VNA0F2301826" at bounding box center [198, 261] width 64 height 9
click at [658, 263] on div at bounding box center [656, 261] width 8 height 8
click at [194, 284] on p "QMDA61531655" at bounding box center [198, 287] width 64 height 9
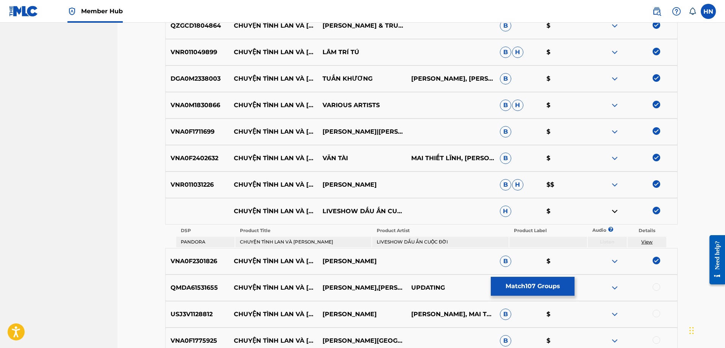
click at [656, 286] on div at bounding box center [656, 287] width 8 height 8
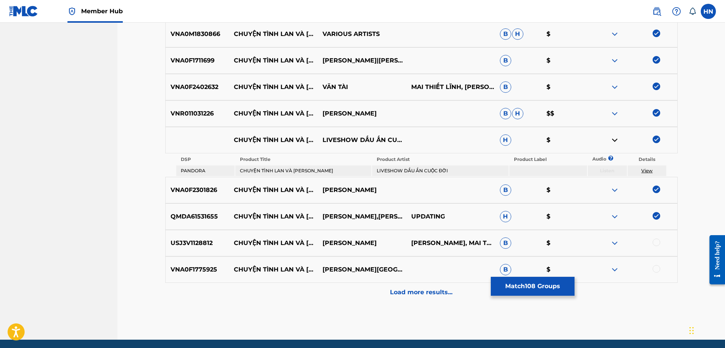
scroll to position [2977, 0]
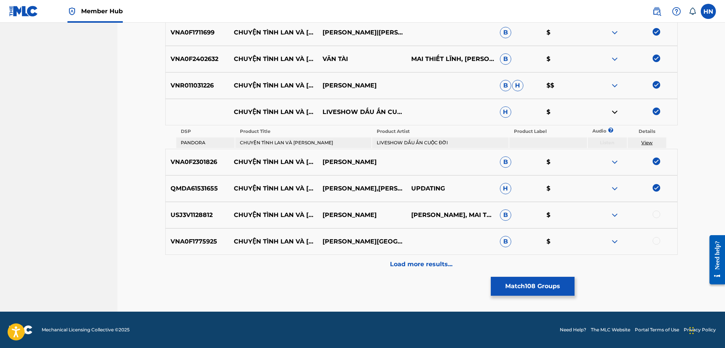
click at [202, 216] on p "USJ3V1128812" at bounding box center [198, 215] width 64 height 9
click at [657, 211] on div at bounding box center [656, 215] width 8 height 8
click at [192, 240] on p "VNA0F1775925" at bounding box center [198, 241] width 64 height 9
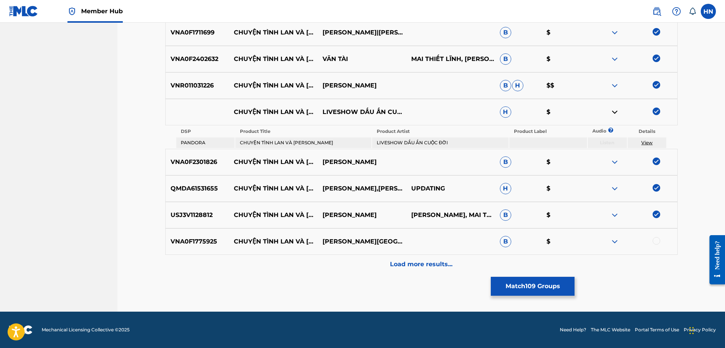
click at [656, 242] on div at bounding box center [656, 241] width 8 height 8
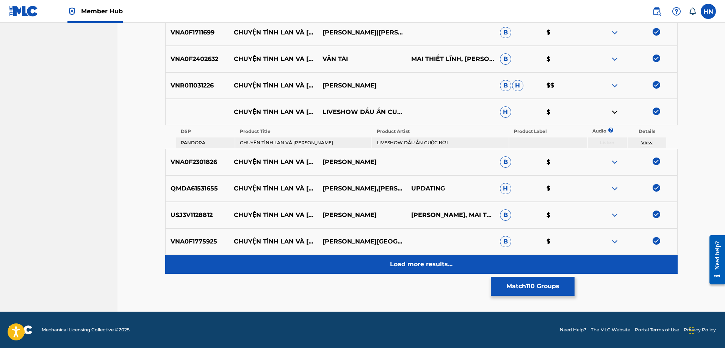
click at [496, 264] on div "Load more results..." at bounding box center [421, 264] width 512 height 19
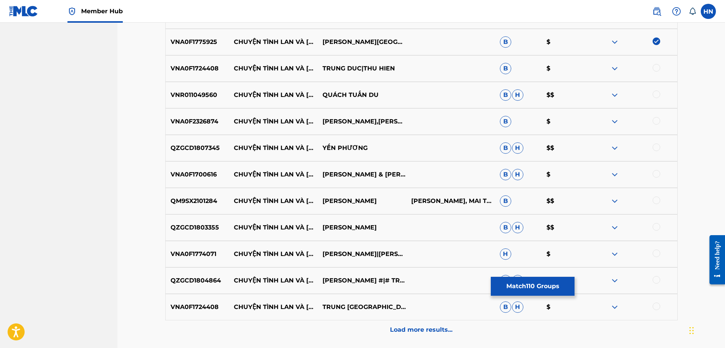
scroll to position [3166, 0]
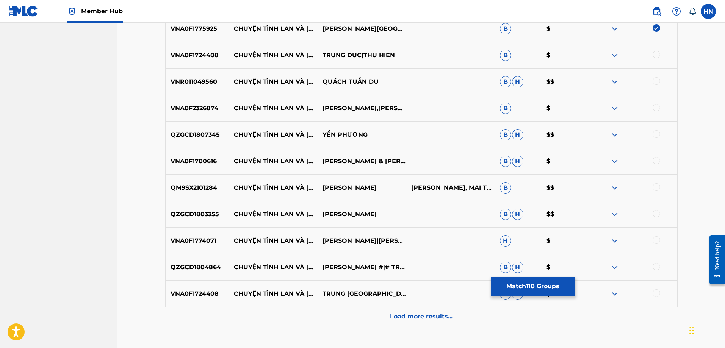
click at [203, 49] on div "VNA0F1724408 CHUYỆN TÌNH LAN VÀ ĐIỆP TRUNG DUC|THU HIEN B $" at bounding box center [421, 55] width 512 height 27
click at [655, 51] on div at bounding box center [656, 55] width 8 height 8
click at [178, 84] on p "VNR011049560" at bounding box center [198, 81] width 64 height 9
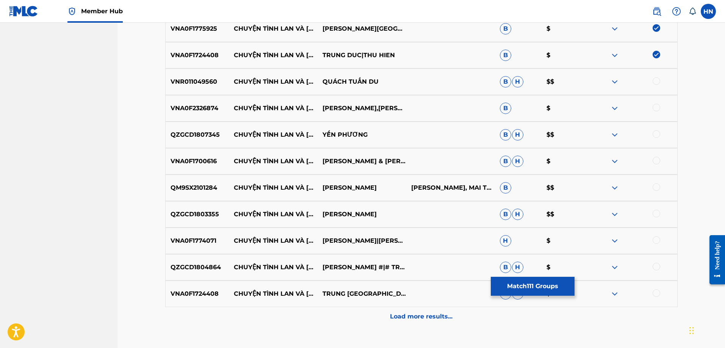
click at [654, 78] on div at bounding box center [656, 81] width 8 height 8
click at [214, 110] on p "VNA0F2326874" at bounding box center [198, 108] width 64 height 9
click at [653, 106] on div at bounding box center [656, 108] width 8 height 8
click at [204, 143] on div "QZGCD1807345 CHUYỆN TÌNH LAN VÀ ĐIỆP YẾN PHƯƠNG B H $$" at bounding box center [421, 135] width 512 height 27
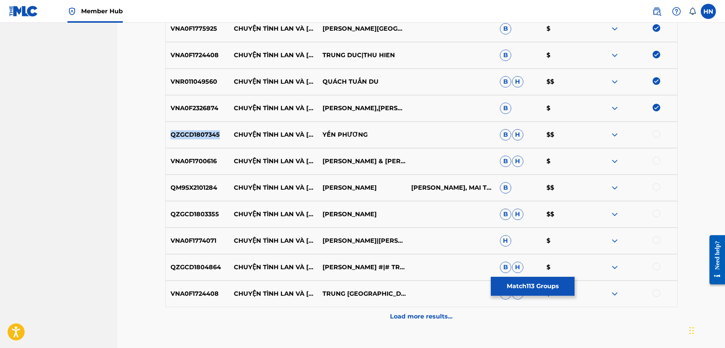
click at [204, 143] on div "QZGCD1807345 CHUYỆN TÌNH LAN VÀ ĐIỆP YẾN PHƯƠNG B H $$" at bounding box center [421, 135] width 512 height 27
click at [654, 137] on div at bounding box center [656, 134] width 8 height 8
click at [208, 161] on p "VNA0F1700616" at bounding box center [198, 161] width 64 height 9
click at [657, 162] on div at bounding box center [656, 161] width 8 height 8
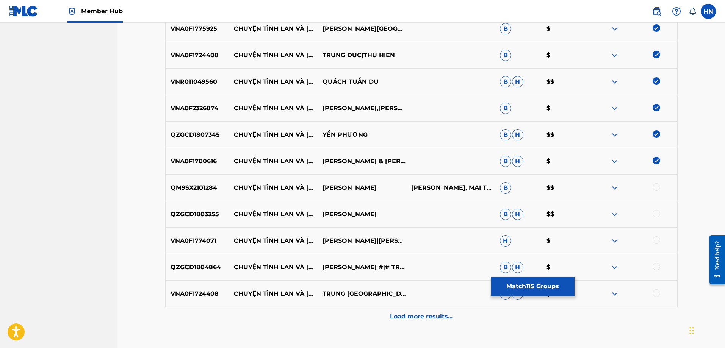
click at [208, 186] on p "QM9SX2101284" at bounding box center [198, 187] width 64 height 9
click at [655, 187] on div at bounding box center [656, 187] width 8 height 8
click at [192, 215] on p "QZGCD1803355" at bounding box center [198, 214] width 64 height 9
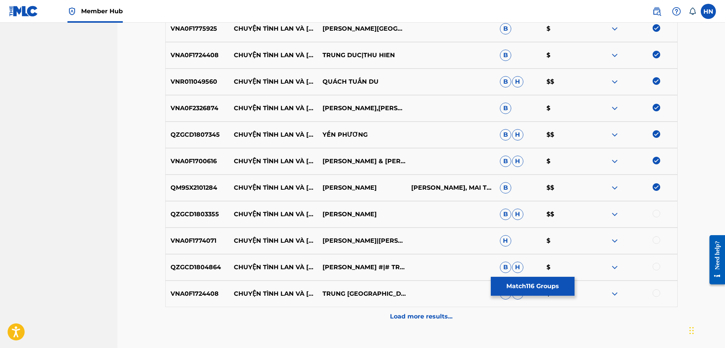
click at [661, 212] on div at bounding box center [632, 214] width 89 height 9
click at [659, 214] on div at bounding box center [656, 214] width 8 height 8
click at [197, 242] on p "VNA0F1774071" at bounding box center [198, 240] width 64 height 9
click at [658, 240] on div at bounding box center [656, 240] width 8 height 8
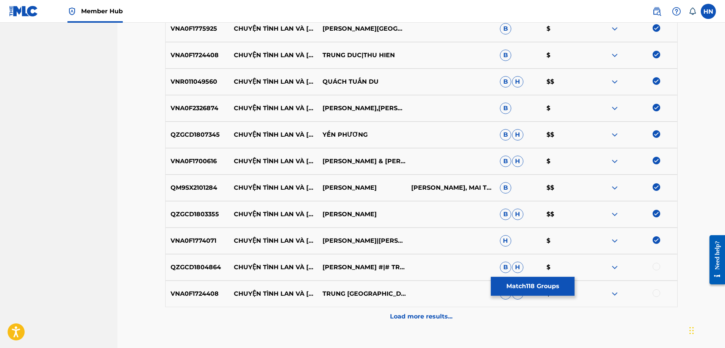
click at [184, 268] on p "QZGCD1804864" at bounding box center [198, 267] width 64 height 9
click at [656, 265] on div at bounding box center [656, 267] width 8 height 8
click at [198, 280] on div "QZGCD1804864 CHUYỆN TÌNH LAN VÀ ĐIỆP HOÀNG OANH #|# TRUNG CHINH B H $" at bounding box center [421, 267] width 512 height 27
click at [197, 284] on div "VNA0F1724408 CHUYỆN TÌNH LAN VÀ ĐIỆP TRUNG ĐỨC B H $" at bounding box center [421, 294] width 512 height 27
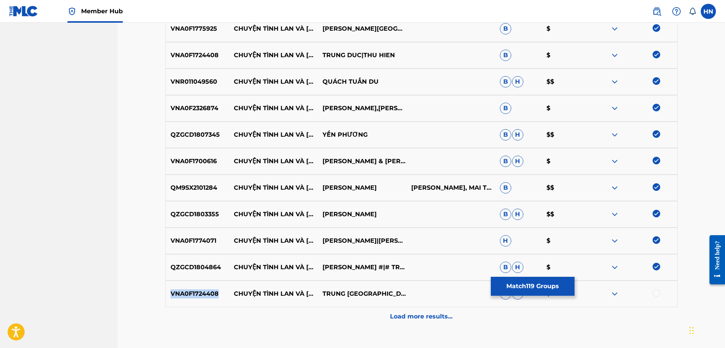
click at [197, 284] on div "VNA0F1724408 CHUYỆN TÌNH LAN VÀ ĐIỆP TRUNG ĐỨC B H $" at bounding box center [421, 294] width 512 height 27
click at [653, 292] on div at bounding box center [656, 293] width 8 height 8
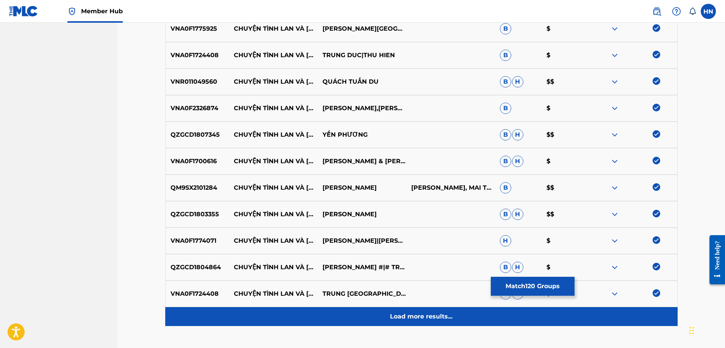
click at [598, 324] on div "Load more results..." at bounding box center [421, 316] width 512 height 19
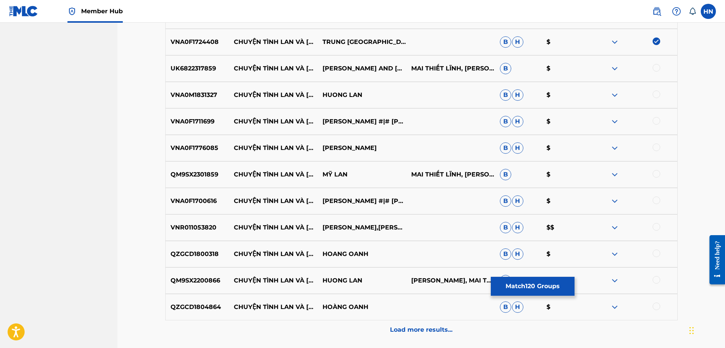
scroll to position [3431, 0]
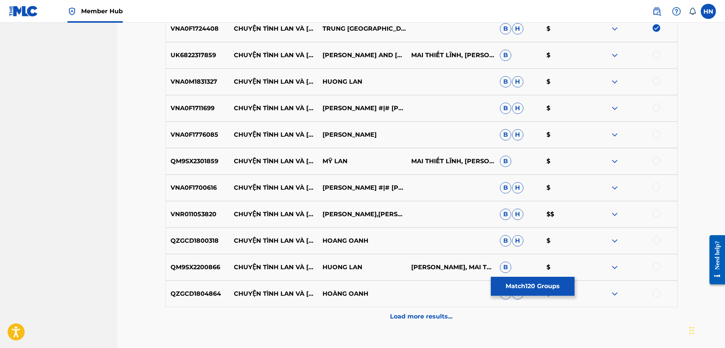
click at [181, 58] on p "UK6822317859" at bounding box center [198, 55] width 64 height 9
click at [659, 55] on div at bounding box center [656, 55] width 8 height 8
click at [204, 80] on p "VNA0M1831327" at bounding box center [198, 81] width 64 height 9
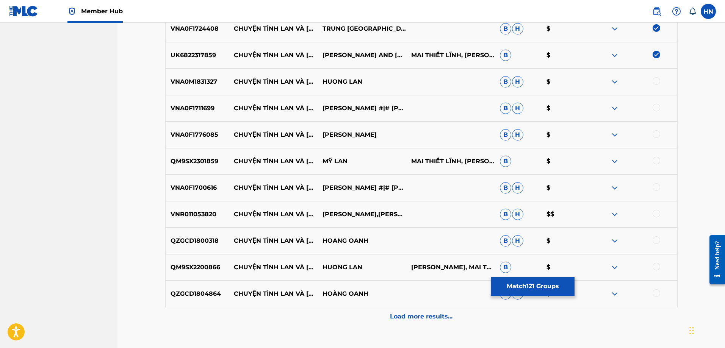
click at [652, 81] on div at bounding box center [632, 81] width 89 height 9
click at [656, 80] on div at bounding box center [656, 81] width 8 height 8
click at [198, 111] on p "VNA0F1711699" at bounding box center [198, 108] width 64 height 9
click at [654, 106] on div at bounding box center [656, 108] width 8 height 8
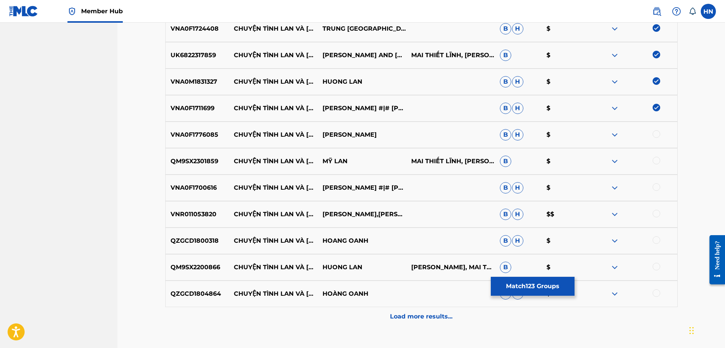
click at [195, 133] on p "VNA0F1776085" at bounding box center [198, 134] width 64 height 9
drag, startPoint x: 167, startPoint y: 158, endPoint x: 134, endPoint y: 169, distance: 35.5
drag, startPoint x: 134, startPoint y: 169, endPoint x: 331, endPoint y: 204, distance: 200.8
click at [331, 204] on div "VNR011053820 CHUYỆN TÌNH LAN VÀ ĐIỆP QUANG LINH,CẨM LY B H $$" at bounding box center [421, 214] width 512 height 27
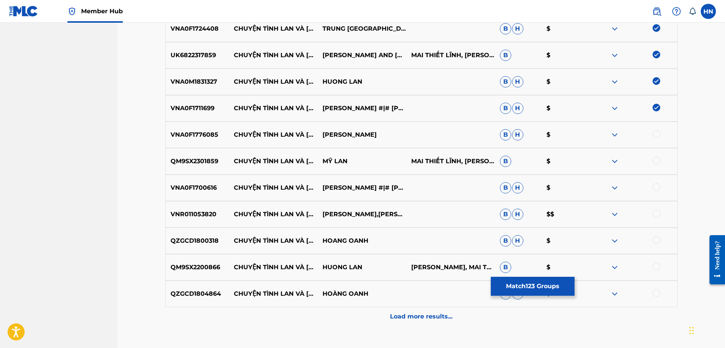
click at [209, 134] on p "VNA0F1776085" at bounding box center [198, 134] width 64 height 9
click at [653, 136] on div at bounding box center [656, 134] width 8 height 8
click at [216, 159] on p "QM9SX2301859" at bounding box center [198, 161] width 64 height 9
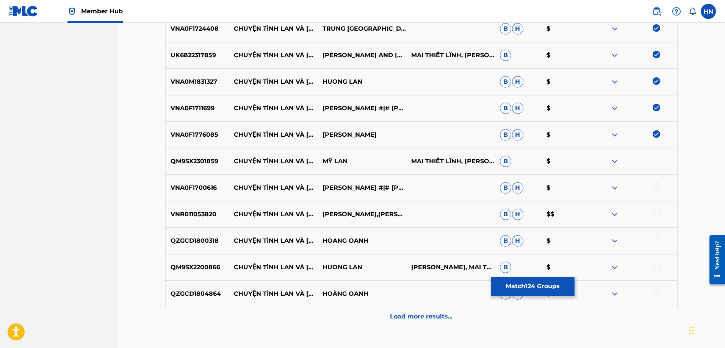
click at [653, 161] on div at bounding box center [656, 161] width 8 height 8
click at [203, 179] on div "VNA0F1700616 CHUYỆN TÌNH LAN VÀ ĐIỆP RANDY #|# MỸ HUYỀN B H $" at bounding box center [421, 188] width 512 height 27
click at [654, 188] on div at bounding box center [656, 187] width 8 height 8
click at [197, 211] on p "VNR011053820" at bounding box center [198, 214] width 64 height 9
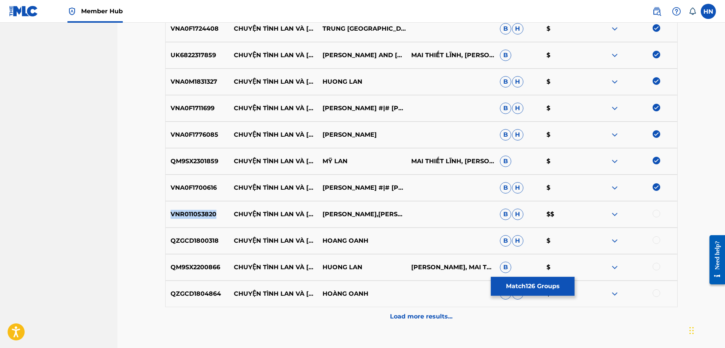
click at [197, 211] on p "VNR011053820" at bounding box center [198, 214] width 64 height 9
click at [656, 214] on div at bounding box center [656, 214] width 8 height 8
click at [197, 244] on p "QZGCD1800318" at bounding box center [198, 240] width 64 height 9
click at [655, 238] on div at bounding box center [656, 240] width 8 height 8
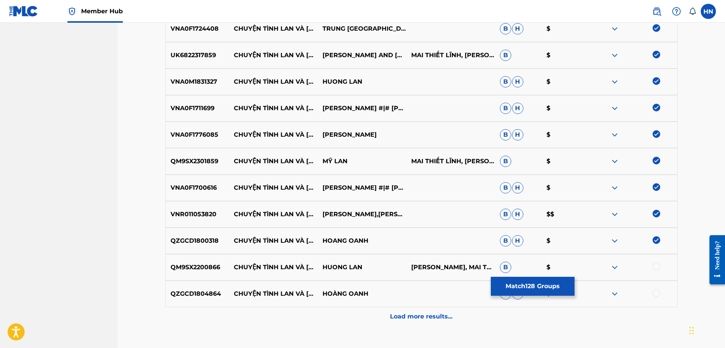
click at [189, 256] on div "QM9SX2200866 CHUYỆN TÌNH LAN VÀ ĐIỆP HUONG LAN MAC PHONG LINH, MAI THIẾT LĨNH B…" at bounding box center [421, 267] width 512 height 27
click at [653, 266] on div at bounding box center [656, 267] width 8 height 8
click at [213, 290] on p "QZGCD1804864" at bounding box center [198, 293] width 64 height 9
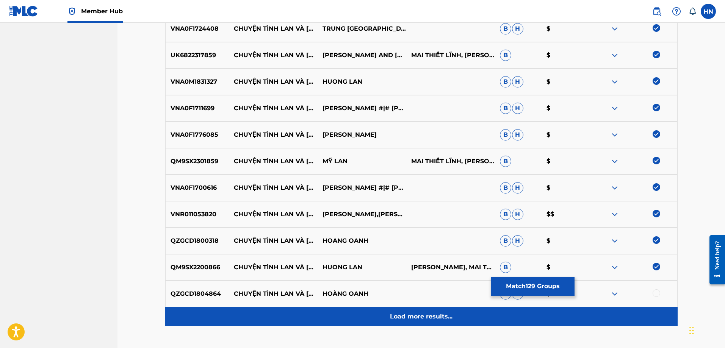
click at [355, 322] on div "Load more results..." at bounding box center [421, 316] width 512 height 19
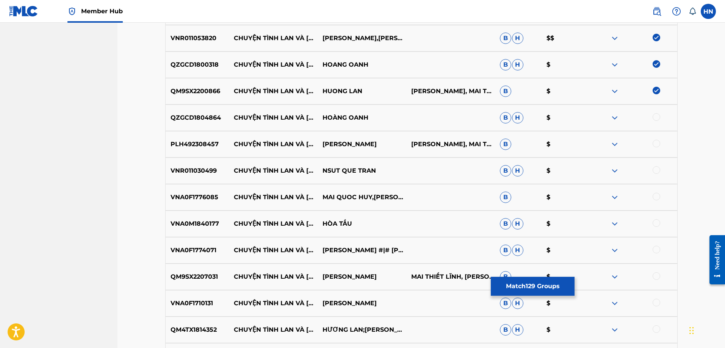
scroll to position [3620, 0]
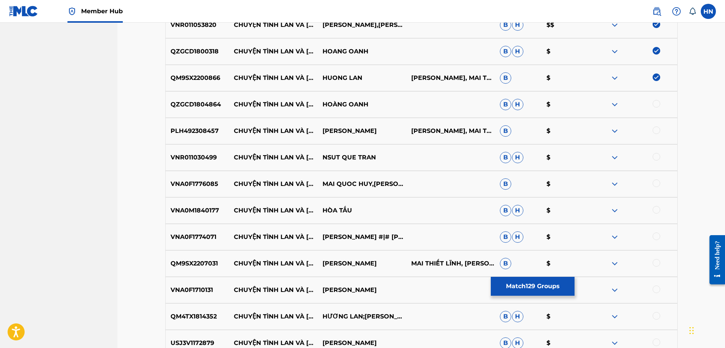
click at [180, 98] on div "QZGCD1804864 CHUYỆN TÌNH LAN VÀ ĐIỆP HOÀNG OANH B H $" at bounding box center [421, 104] width 512 height 27
click at [657, 101] on div at bounding box center [656, 104] width 8 height 8
click at [171, 134] on p "PLH492308457" at bounding box center [198, 131] width 64 height 9
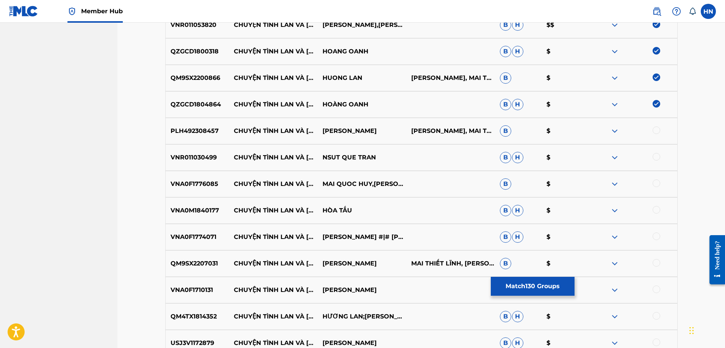
click at [655, 131] on div at bounding box center [656, 131] width 8 height 8
click at [191, 159] on p "VNR011030499" at bounding box center [198, 157] width 64 height 9
click at [658, 153] on div at bounding box center [656, 157] width 8 height 8
click at [183, 183] on p "VNA0F1776085" at bounding box center [198, 184] width 64 height 9
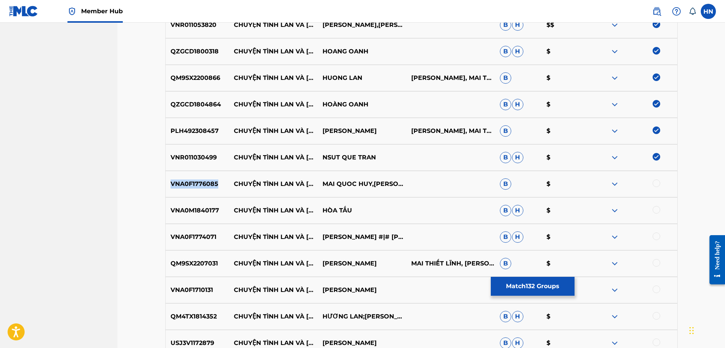
click at [183, 183] on p "VNA0F1776085" at bounding box center [198, 184] width 64 height 9
click at [654, 183] on div at bounding box center [656, 184] width 8 height 8
click at [204, 205] on div "VNA0M1840177 CHUYỆN TÌNH LAN VÀ ĐIỆP HÒA TẤU B H $" at bounding box center [421, 210] width 512 height 27
click at [656, 207] on div at bounding box center [656, 210] width 8 height 8
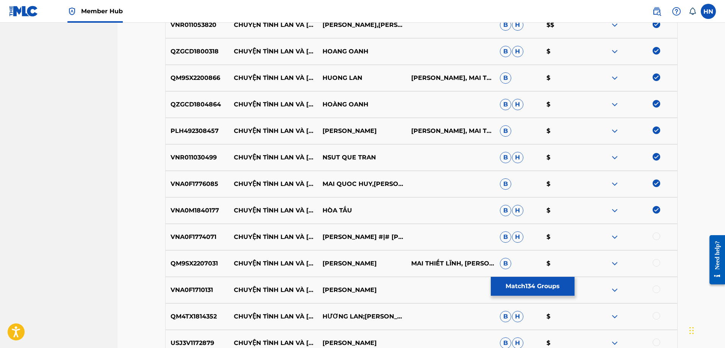
click at [197, 232] on div "VNA0F1774071 CHUYỆN TÌNH LAN VÀ ĐIỆP QUANG LINH #|# CẨM LY B H $" at bounding box center [421, 237] width 512 height 27
click at [658, 236] on div at bounding box center [656, 237] width 8 height 8
click at [188, 253] on div "QM9SX2207031 CHUYỆN TÌNH LAN VÀ ĐIỆP HƯƠNG LAN MAI THIẾT LĨNH, MAI THIẾT LĨNH, …" at bounding box center [421, 263] width 512 height 27
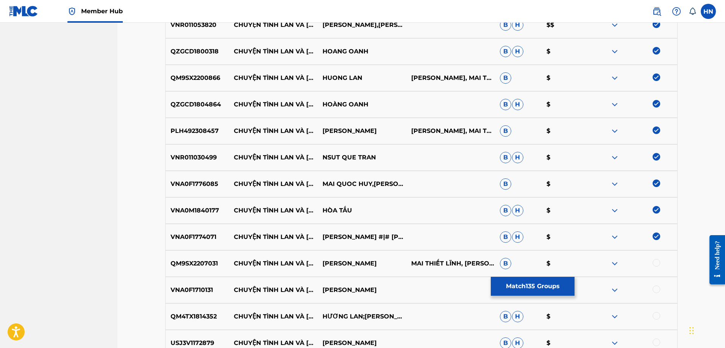
click at [656, 259] on div at bounding box center [656, 263] width 8 height 8
click at [216, 292] on p "VNA0F1710131" at bounding box center [198, 290] width 64 height 9
drag, startPoint x: 216, startPoint y: 292, endPoint x: 201, endPoint y: 292, distance: 14.4
click at [216, 292] on p "VNA0F1710131" at bounding box center [198, 290] width 64 height 9
click at [201, 291] on p "VNA0F1710131" at bounding box center [198, 290] width 64 height 9
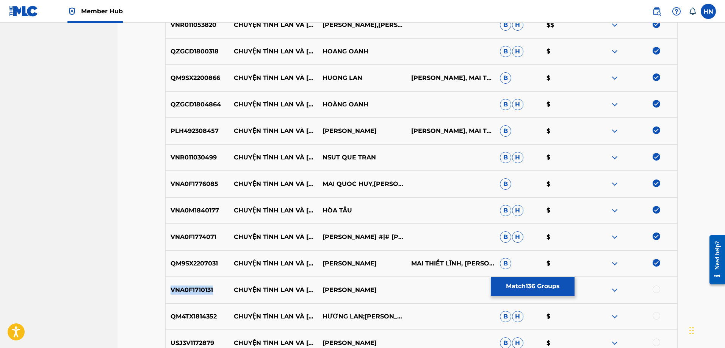
click at [201, 291] on p "VNA0F1710131" at bounding box center [198, 290] width 64 height 9
click at [654, 293] on div at bounding box center [632, 290] width 89 height 9
click at [654, 288] on div at bounding box center [656, 290] width 8 height 8
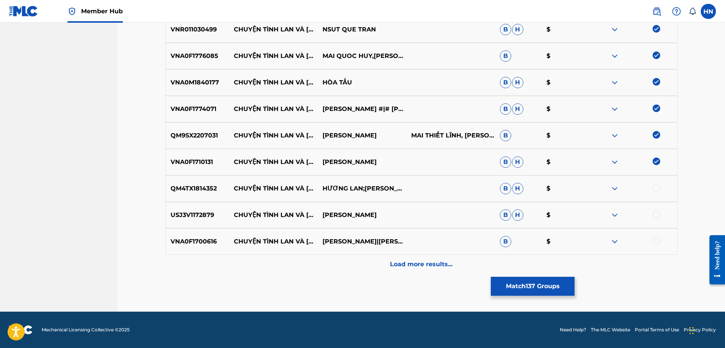
click at [198, 185] on p "QM4TX1814352" at bounding box center [198, 188] width 64 height 9
click at [651, 187] on div at bounding box center [632, 188] width 89 height 9
click at [658, 189] on div at bounding box center [656, 188] width 8 height 8
click at [188, 211] on p "USJ3V1172879" at bounding box center [198, 215] width 64 height 9
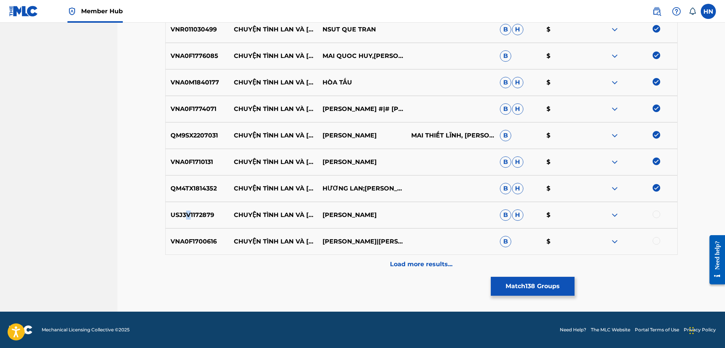
click at [188, 211] on p "USJ3V1172879" at bounding box center [198, 215] width 64 height 9
click at [656, 214] on div at bounding box center [656, 215] width 8 height 8
click at [191, 231] on div "VNA0F1700616 CHUYỆN TÌNH LAN VÀ ĐIỆP RANDY|MỸ HUYỀN B $" at bounding box center [421, 241] width 512 height 27
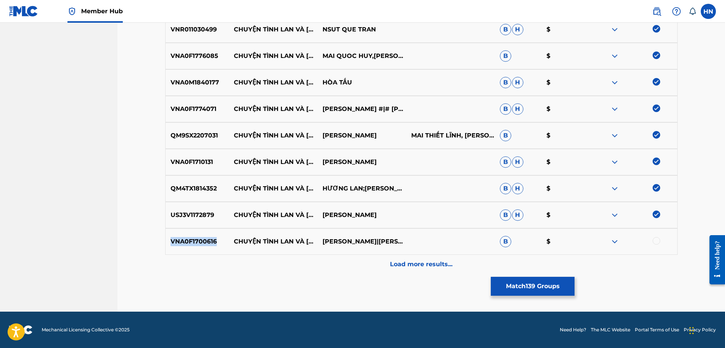
click at [191, 231] on div "VNA0F1700616 CHUYỆN TÌNH LAN VÀ ĐIỆP RANDY|MỸ HUYỀN B $" at bounding box center [421, 241] width 512 height 27
click at [660, 240] on div at bounding box center [632, 241] width 89 height 9
click at [658, 240] on div at bounding box center [656, 241] width 8 height 8
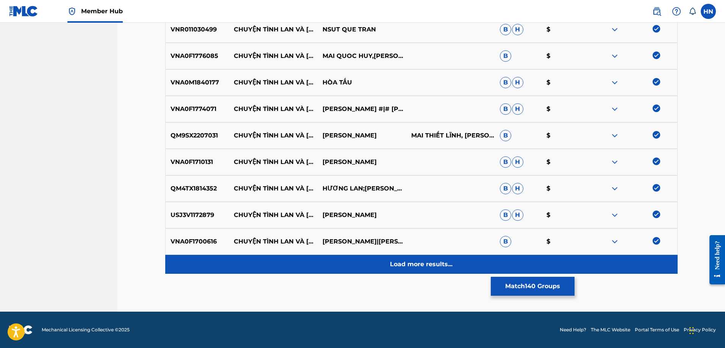
click at [362, 263] on div "Load more results..." at bounding box center [421, 264] width 512 height 19
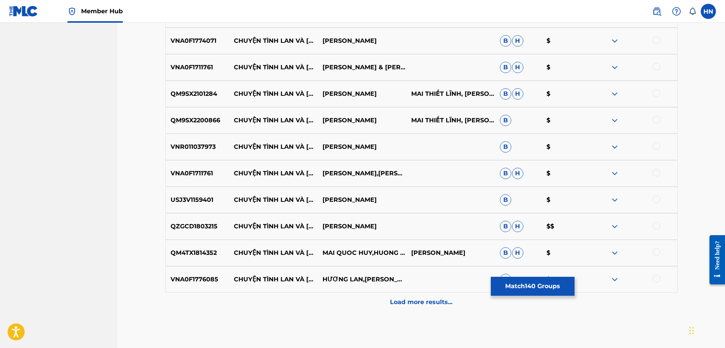
scroll to position [3938, 0]
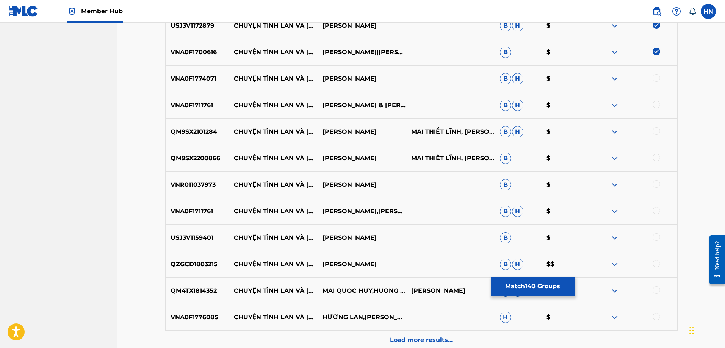
click at [198, 86] on div "VNA0F1774071 CHUYỆN TÌNH LAN VÀ ĐIỆP QUANG LINH B H $" at bounding box center [421, 79] width 512 height 27
click at [656, 80] on div at bounding box center [656, 78] width 8 height 8
click at [195, 100] on div "VNA0F1711761 CHUYỆN TÌNH LAN VÀ ĐIỆP KIM TỬ LONG & TÀI LINH B H $" at bounding box center [421, 105] width 512 height 27
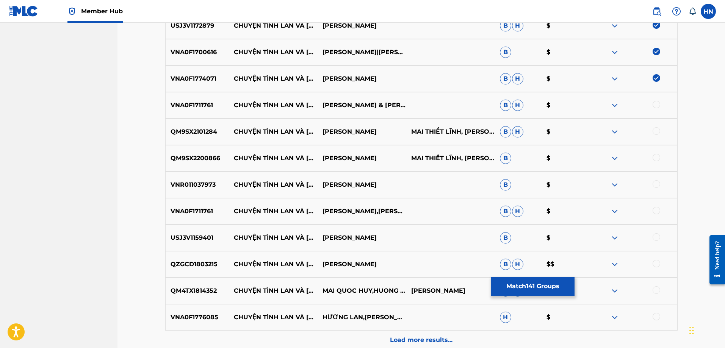
click at [657, 106] on div at bounding box center [656, 105] width 8 height 8
click at [206, 130] on p "QM9SX2101284" at bounding box center [198, 131] width 64 height 9
click at [657, 133] on div at bounding box center [656, 131] width 8 height 8
click at [202, 160] on p "QM9SX2200866" at bounding box center [198, 158] width 64 height 9
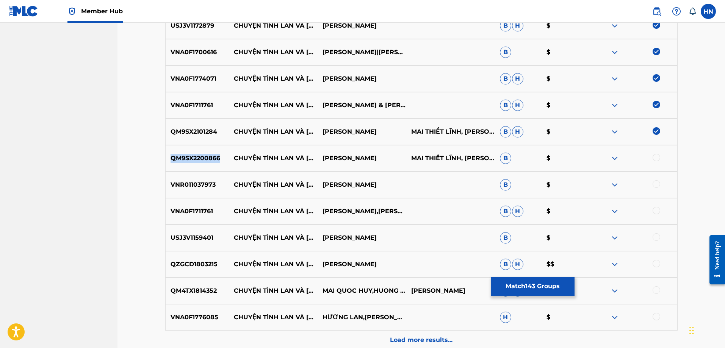
click at [202, 160] on p "QM9SX2200866" at bounding box center [198, 158] width 64 height 9
click at [656, 156] on div at bounding box center [656, 158] width 8 height 8
click at [197, 174] on div "VNR011037973 CHUYỆN TÌNH LAN VÀ ĐIỆP BẢO HUY B $" at bounding box center [421, 185] width 512 height 27
click at [656, 182] on div at bounding box center [656, 184] width 8 height 8
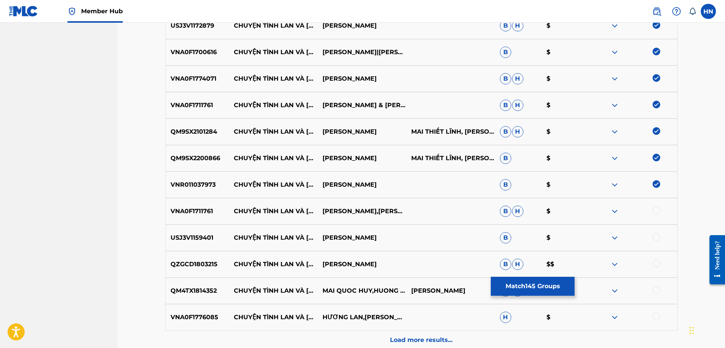
click at [219, 210] on p "VNA0F1711761" at bounding box center [198, 211] width 64 height 9
click at [194, 210] on p "VNA0F1711761" at bounding box center [198, 211] width 64 height 9
click at [657, 209] on div at bounding box center [656, 211] width 8 height 8
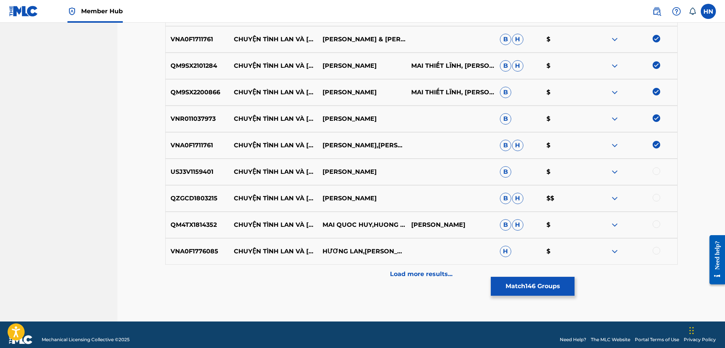
scroll to position [4014, 0]
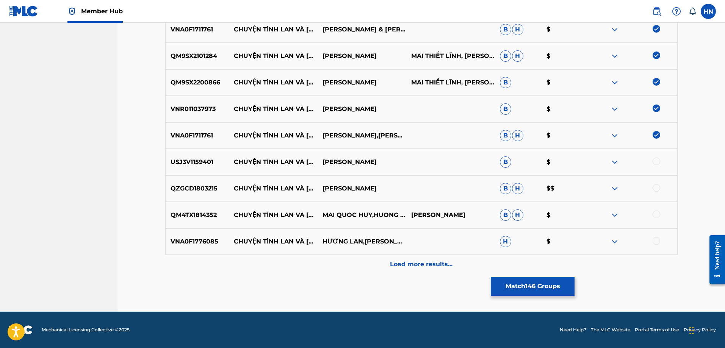
click at [208, 162] on p "USJ3V1159401" at bounding box center [198, 162] width 64 height 9
click at [656, 163] on div at bounding box center [656, 162] width 8 height 8
click at [166, 183] on div "QZGCD1803215 CHUYỆN TÌNH LAN VÀ ĐIỆP NGỌC HUYỀN B H $$" at bounding box center [421, 188] width 512 height 27
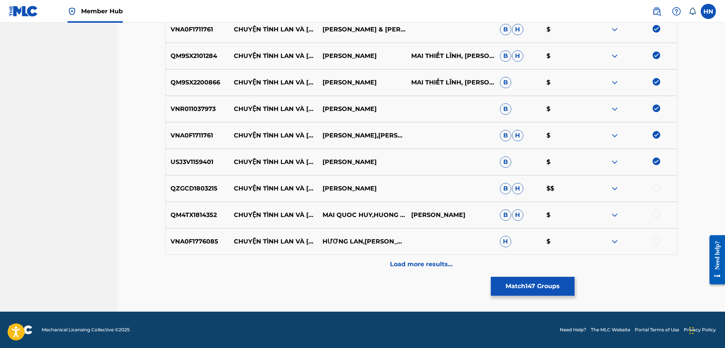
click at [654, 187] on div at bounding box center [656, 188] width 8 height 8
click at [214, 220] on div "QM4TX1814352 CHUYỆN TÌNH LAN VÀ ĐIỆP MAI QUOC HUY,HUONG LAN MẠC PHONG LINH B H $" at bounding box center [421, 215] width 512 height 27
click at [651, 215] on div at bounding box center [632, 215] width 89 height 9
click at [654, 215] on div at bounding box center [656, 215] width 8 height 8
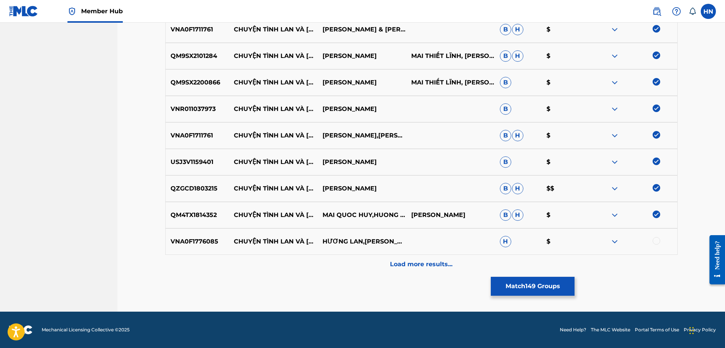
click at [203, 245] on p "VNA0F1776085" at bounding box center [198, 241] width 64 height 9
click at [655, 240] on div at bounding box center [656, 241] width 8 height 8
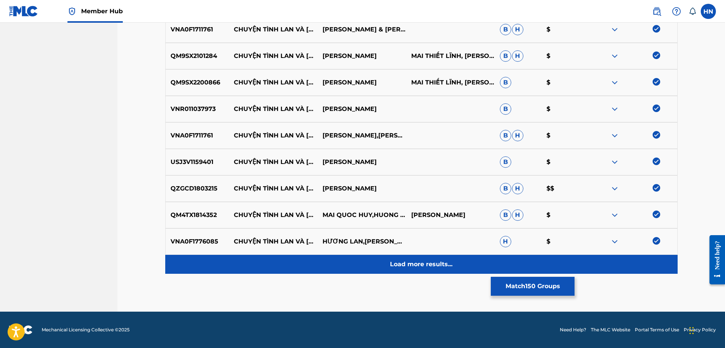
click at [431, 258] on div "Load more results..." at bounding box center [421, 264] width 512 height 19
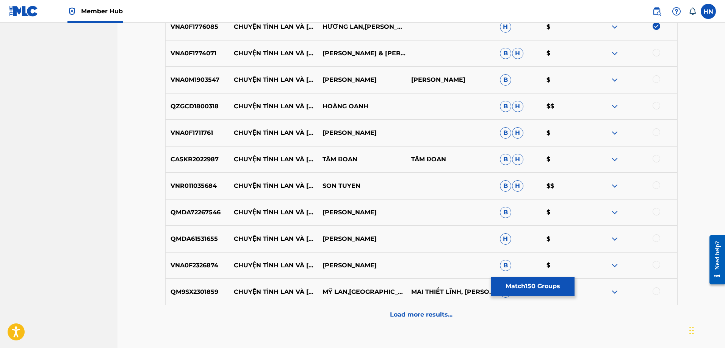
scroll to position [4241, 0]
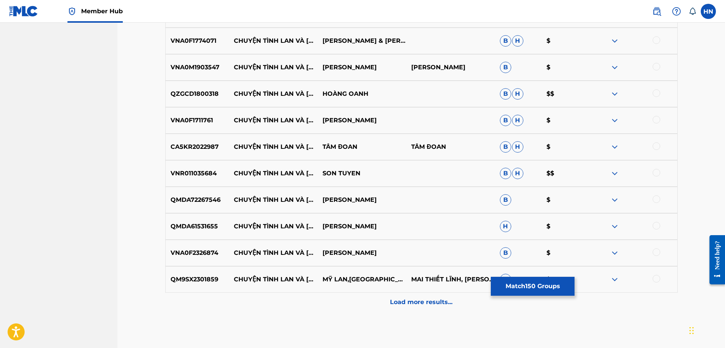
click at [177, 38] on p "VNA0F1774071" at bounding box center [198, 40] width 64 height 9
click at [656, 38] on div at bounding box center [656, 40] width 8 height 8
click at [210, 62] on div "VNA0M1903547 CHUYỆN TÌNH LAN VÀ ĐIỆP LÂM CHẤN KIỆT MẠC PHONG LINH B $" at bounding box center [421, 67] width 512 height 27
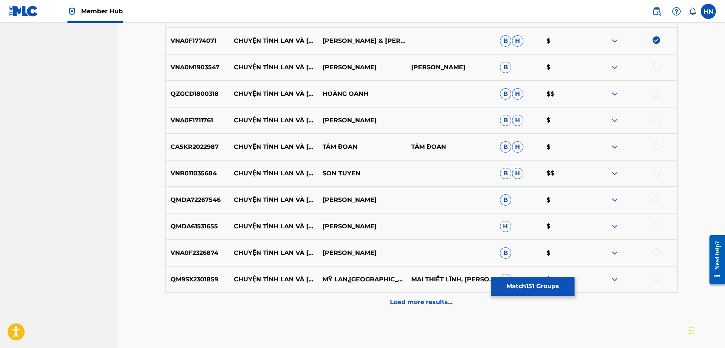
click at [656, 69] on div at bounding box center [656, 67] width 8 height 8
click at [183, 89] on div "QZGCD1800318 CHUYỆN TÌNH LAN VÀ ĐIỆP HOÀNG OANH B H $$" at bounding box center [421, 94] width 512 height 27
click at [656, 93] on div at bounding box center [656, 93] width 8 height 8
click at [202, 121] on p "VNA0F1711761" at bounding box center [198, 120] width 64 height 9
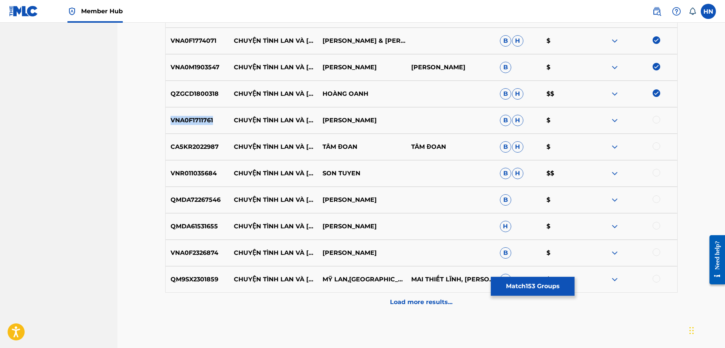
click at [202, 121] on p "VNA0F1711761" at bounding box center [198, 120] width 64 height 9
click at [655, 120] on div at bounding box center [656, 120] width 8 height 8
click at [212, 144] on p "CA5KR2022987" at bounding box center [198, 146] width 64 height 9
click at [656, 146] on div at bounding box center [656, 146] width 8 height 8
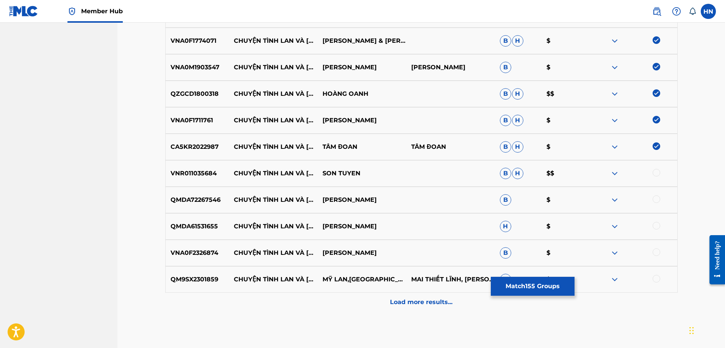
click at [206, 173] on p "VNR011035684" at bounding box center [198, 173] width 64 height 9
click at [655, 172] on div at bounding box center [656, 173] width 8 height 8
click at [175, 202] on p "QMDA72267546" at bounding box center [198, 199] width 64 height 9
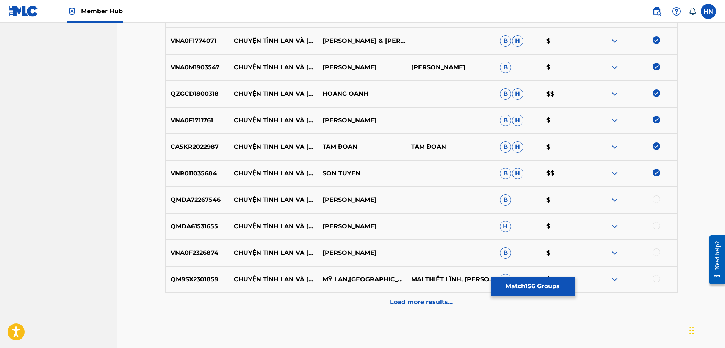
click at [653, 195] on div "QMDA72267546 CHUYỆN TÌNH LAN VÀ ĐIỆP NGỌC ÁNH B $" at bounding box center [421, 200] width 512 height 27
click at [655, 197] on div at bounding box center [656, 199] width 8 height 8
click at [181, 219] on div "QMDA61531655 CHUYỆN TÌNH LAN VÀ ĐIỆP QUANG LINH H $" at bounding box center [421, 226] width 512 height 27
click at [653, 225] on div at bounding box center [656, 226] width 8 height 8
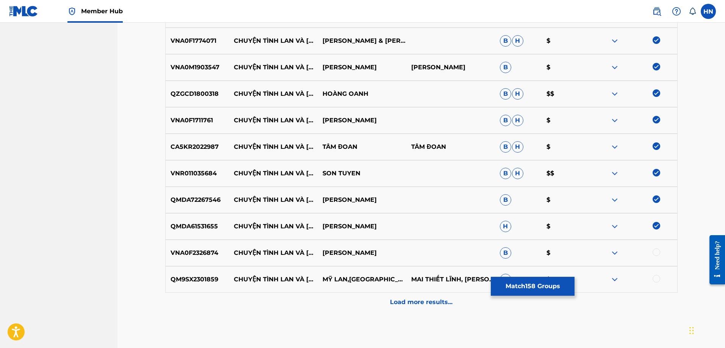
click at [189, 252] on p "VNA0F2326874" at bounding box center [198, 252] width 64 height 9
click at [654, 251] on div at bounding box center [656, 252] width 8 height 8
click at [191, 278] on p "QM9SX2301859" at bounding box center [198, 279] width 64 height 9
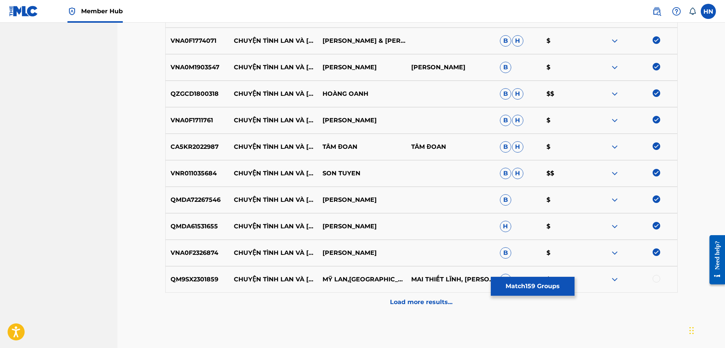
click at [655, 275] on div at bounding box center [656, 279] width 8 height 8
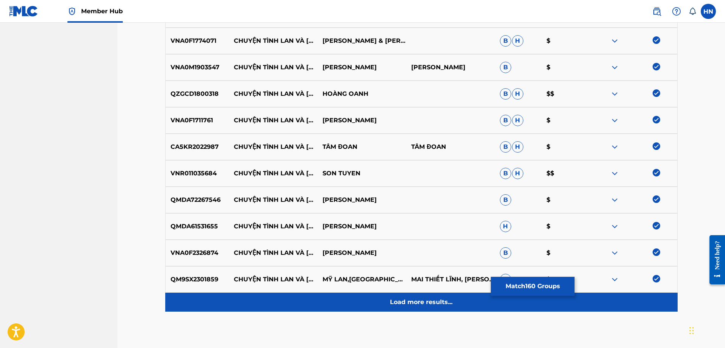
click at [441, 295] on div "Load more results..." at bounding box center [421, 302] width 512 height 19
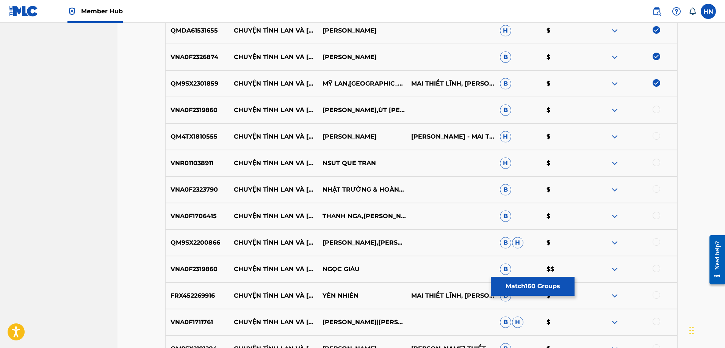
scroll to position [4468, 0]
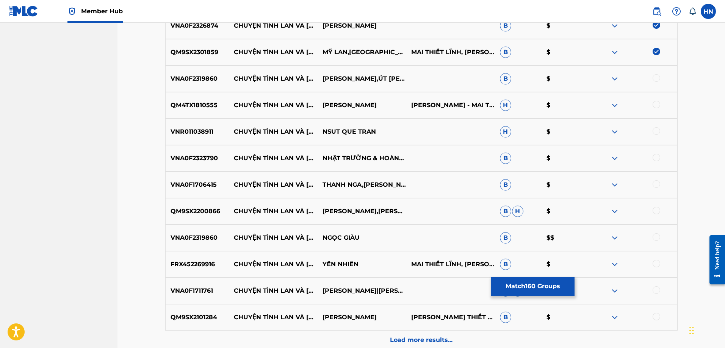
click at [194, 85] on div "VNA0F2319860 CHUYỆN TÌNH LAN VÀ ĐIỆP NGỌC GIÀU,ÚT BẠCH LAN,BẠCH TUYẾT,THANH LON…" at bounding box center [421, 79] width 512 height 27
click at [659, 78] on div at bounding box center [656, 78] width 8 height 8
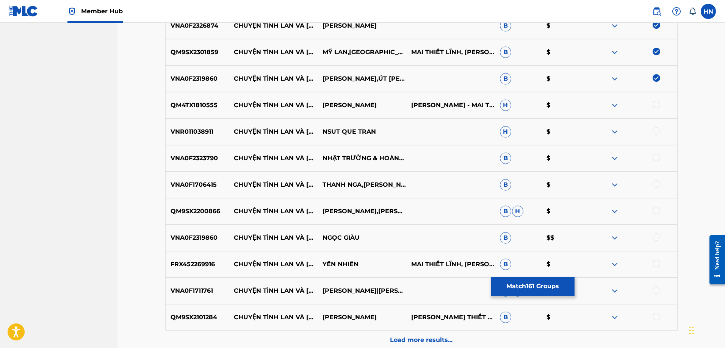
click at [653, 105] on div at bounding box center [656, 105] width 8 height 8
click at [201, 128] on p "VNR011038911" at bounding box center [198, 131] width 64 height 9
click at [656, 132] on div at bounding box center [656, 131] width 8 height 8
click at [211, 158] on p "VNA0F2323790" at bounding box center [198, 158] width 64 height 9
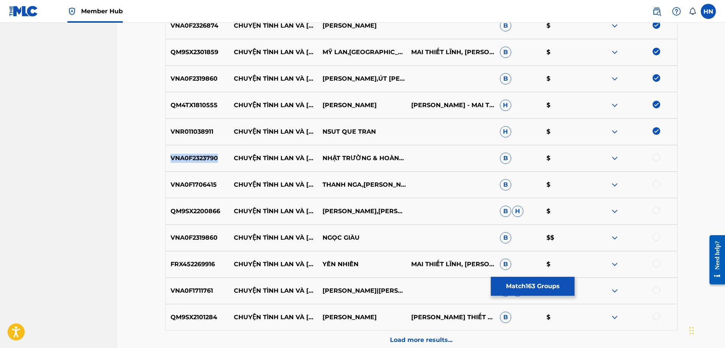
click at [211, 158] on p "VNA0F2323790" at bounding box center [198, 158] width 64 height 9
click at [651, 159] on div at bounding box center [632, 158] width 89 height 9
click at [654, 157] on div at bounding box center [656, 158] width 8 height 8
click at [202, 183] on p "VNA0F1706415" at bounding box center [198, 184] width 64 height 9
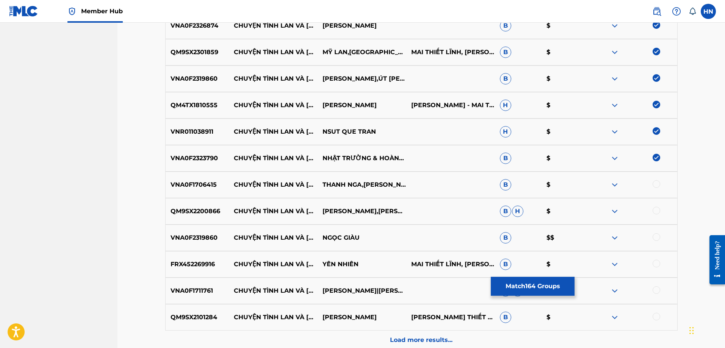
click at [656, 184] on div at bounding box center [656, 184] width 8 height 8
click at [199, 214] on p "QM9SX2200866" at bounding box center [198, 211] width 64 height 9
click at [654, 213] on div at bounding box center [656, 211] width 8 height 8
click at [191, 236] on p "VNA0F2319860" at bounding box center [198, 237] width 64 height 9
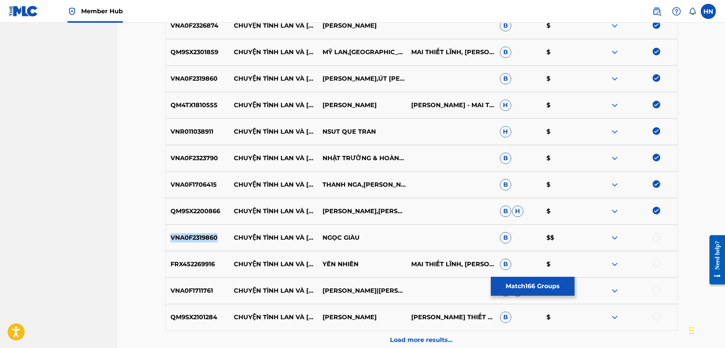
click at [191, 236] on p "VNA0F2319860" at bounding box center [198, 237] width 64 height 9
click at [652, 235] on div at bounding box center [656, 237] width 8 height 8
click at [184, 265] on p "FRX452269916" at bounding box center [198, 264] width 64 height 9
click at [653, 263] on div at bounding box center [656, 264] width 8 height 8
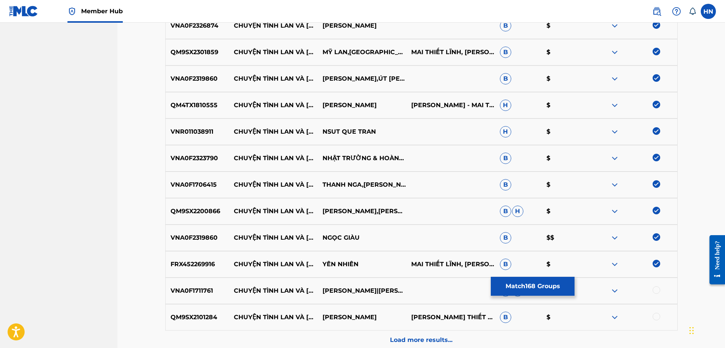
click at [200, 288] on p "VNA0F1711761" at bounding box center [198, 290] width 64 height 9
click at [655, 289] on div at bounding box center [656, 290] width 8 height 8
click at [178, 317] on p "QM9SX2101284" at bounding box center [198, 317] width 64 height 9
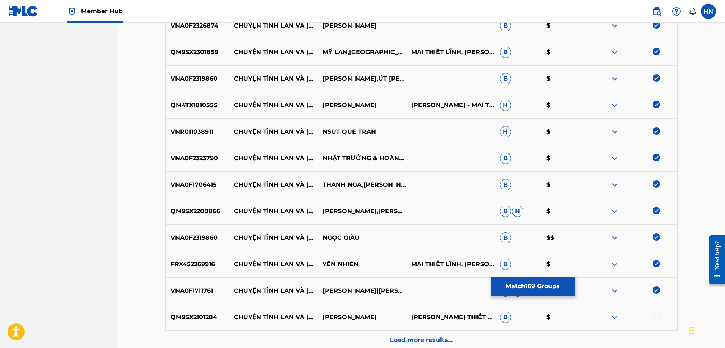
click at [656, 314] on div at bounding box center [656, 317] width 8 height 8
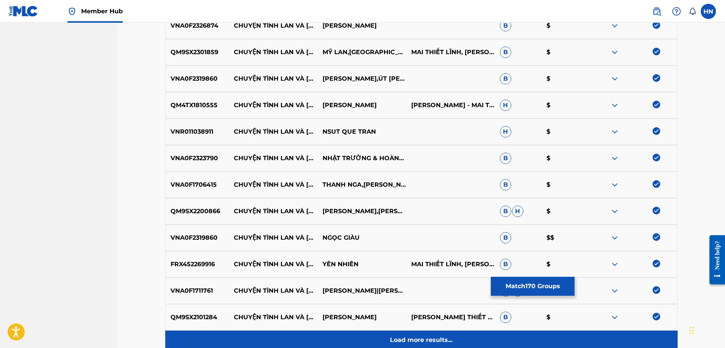
click at [485, 334] on div "Load more results..." at bounding box center [421, 340] width 512 height 19
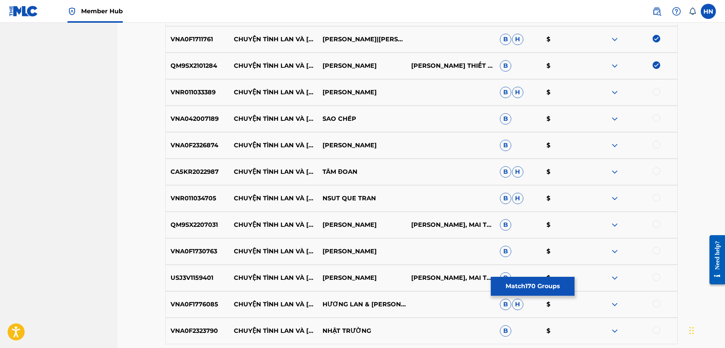
scroll to position [4733, 0]
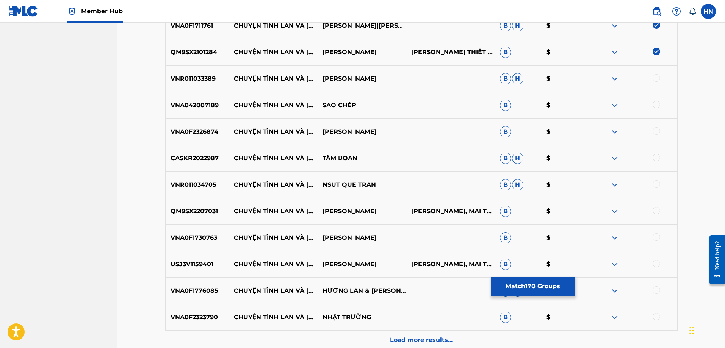
click at [191, 69] on div "VNR011033389 CHUYỆN TÌNH LAN VÀ ĐIỆP BAO HUY B H $" at bounding box center [421, 79] width 512 height 27
click at [660, 75] on div at bounding box center [632, 78] width 89 height 9
click at [659, 77] on div at bounding box center [656, 78] width 8 height 8
click at [206, 104] on p "VNA042007189" at bounding box center [198, 105] width 64 height 9
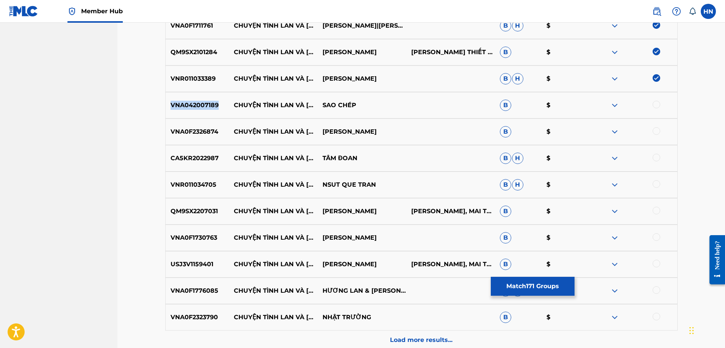
click at [206, 104] on p "VNA042007189" at bounding box center [198, 105] width 64 height 9
click at [653, 105] on div at bounding box center [656, 105] width 8 height 8
click at [184, 128] on p "VNA0F2326874" at bounding box center [198, 131] width 64 height 9
click at [656, 129] on div at bounding box center [656, 131] width 8 height 8
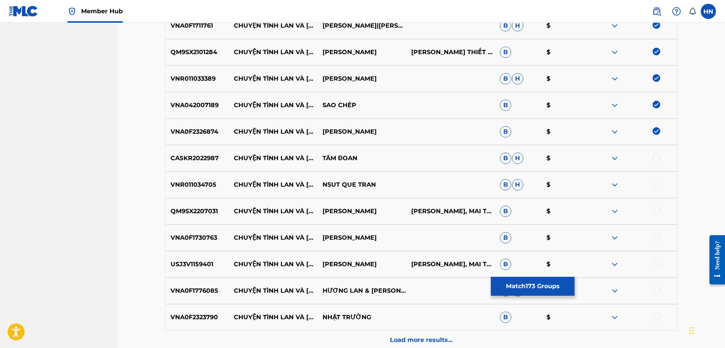
click at [195, 158] on p "CA5KR2022987" at bounding box center [198, 158] width 64 height 9
click at [654, 157] on div at bounding box center [656, 158] width 8 height 8
click at [206, 188] on p "VNR011034705" at bounding box center [198, 184] width 64 height 9
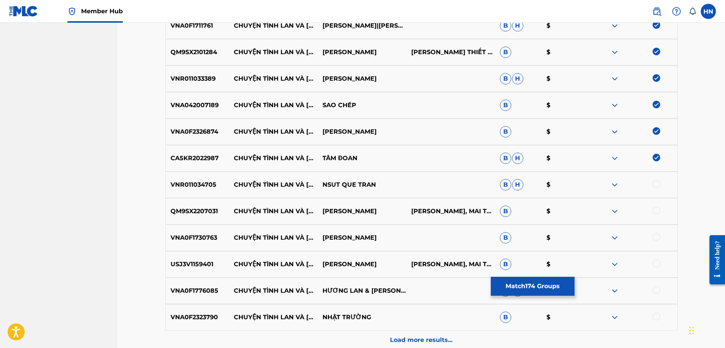
click at [654, 183] on div at bounding box center [656, 184] width 8 height 8
click at [178, 206] on div "QM9SX2207031 CHUYỆN TÌNH LAN VÀ ĐIỆP HƯƠNG LAN MAC PHONG LINH, MAI THIẾT LĨNH B…" at bounding box center [421, 211] width 512 height 27
click at [656, 212] on div at bounding box center [656, 211] width 8 height 8
click at [181, 233] on div "VNA0F1730763 CHUYỆN TÌNH LAN VÀ ĐIỆP HƯƠNG LAN B $" at bounding box center [421, 238] width 512 height 27
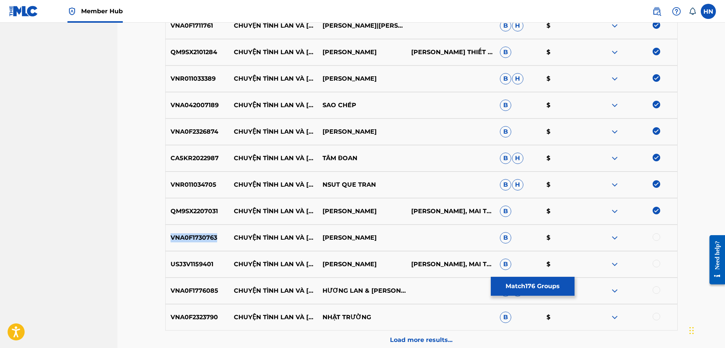
click at [181, 233] on div "VNA0F1730763 CHUYỆN TÌNH LAN VÀ ĐIỆP HƯƠNG LAN B $" at bounding box center [421, 238] width 512 height 27
click at [657, 239] on div at bounding box center [656, 237] width 8 height 8
click at [203, 264] on p "USJ3V1159401" at bounding box center [198, 264] width 64 height 9
click at [654, 264] on div at bounding box center [656, 264] width 8 height 8
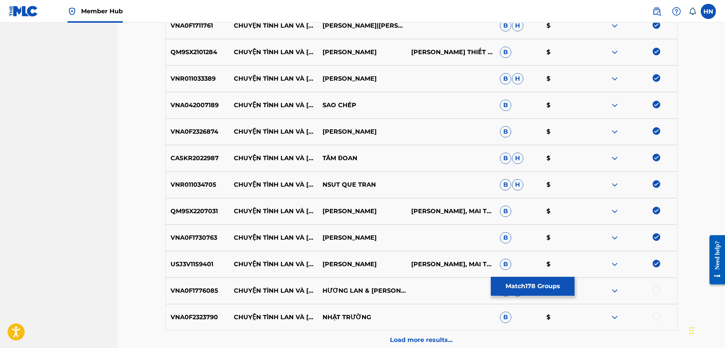
click at [184, 286] on p "VNA0F1776085" at bounding box center [198, 290] width 64 height 9
click at [654, 290] on div at bounding box center [656, 290] width 8 height 8
click at [200, 320] on p "VNA0F2323790" at bounding box center [198, 317] width 64 height 9
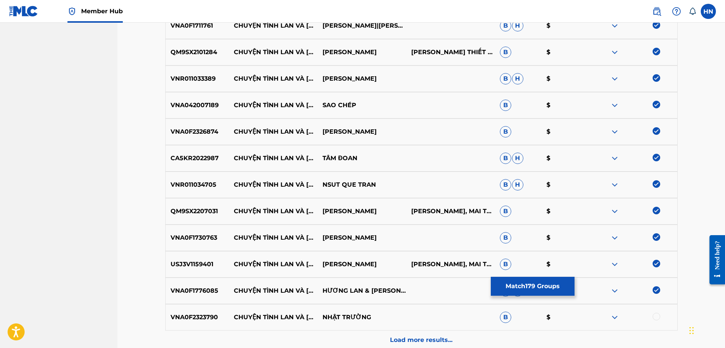
click at [657, 316] on div at bounding box center [656, 317] width 8 height 8
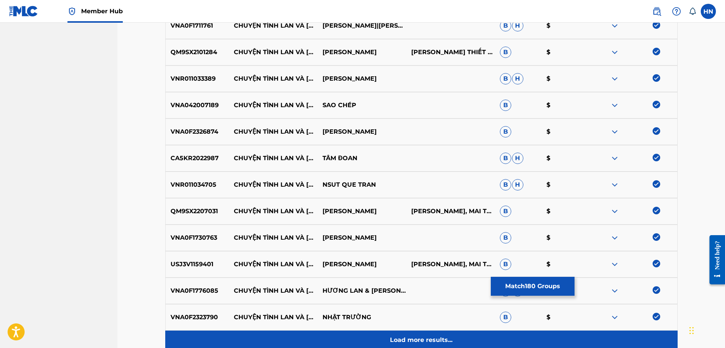
click at [445, 340] on p "Load more results..." at bounding box center [421, 340] width 62 height 9
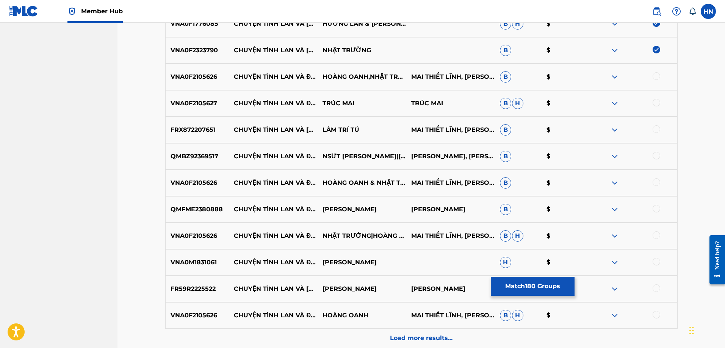
scroll to position [4998, 0]
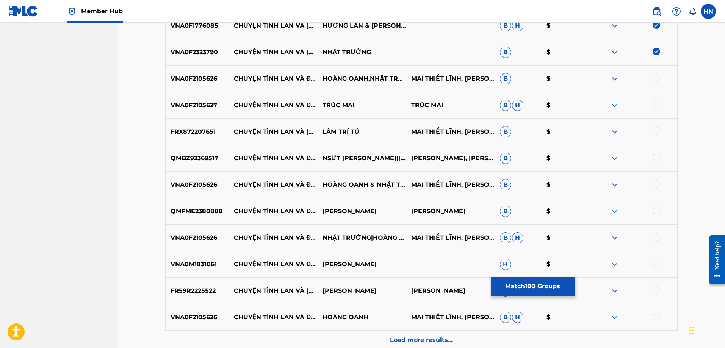
click at [207, 78] on p "VNA0F2105626" at bounding box center [198, 78] width 64 height 9
click at [656, 80] on div at bounding box center [656, 78] width 8 height 8
click at [205, 104] on p "VNA0F2105627" at bounding box center [198, 105] width 64 height 9
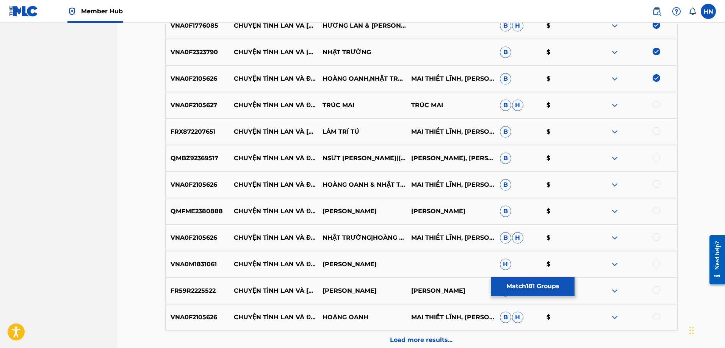
click at [656, 105] on div at bounding box center [656, 105] width 8 height 8
click at [201, 134] on p "FRX872207651" at bounding box center [198, 131] width 64 height 9
click at [654, 128] on div at bounding box center [656, 131] width 8 height 8
click at [201, 155] on p "QMBZ92369517" at bounding box center [198, 158] width 64 height 9
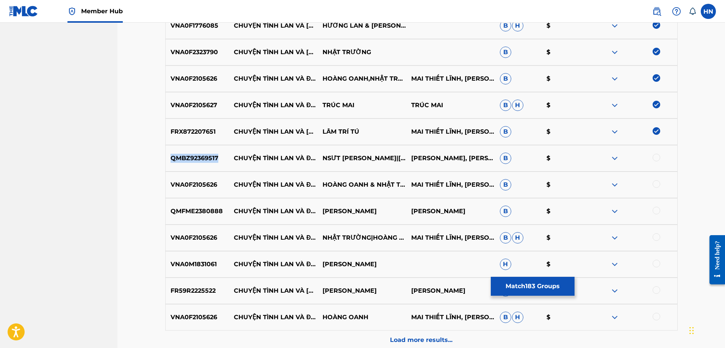
click at [201, 155] on p "QMBZ92369517" at bounding box center [198, 158] width 64 height 9
click at [656, 158] on div at bounding box center [656, 158] width 8 height 8
click at [179, 183] on p "VNA0F2105626" at bounding box center [198, 184] width 64 height 9
click at [656, 183] on div at bounding box center [656, 184] width 8 height 8
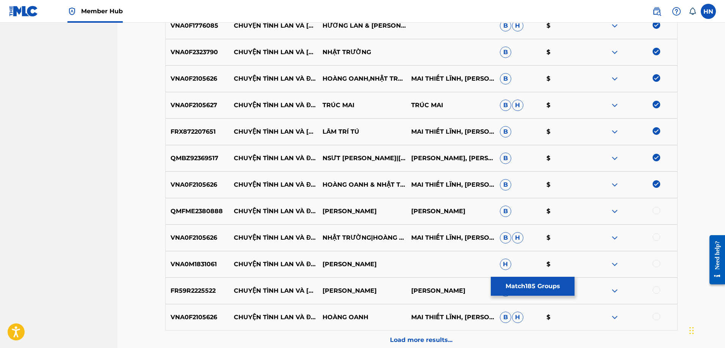
click at [198, 202] on div "QMFME2380888 CHUYỆN TÌNH LAN VÀ ĐIỆP 4 NGÔ QUỐC LINH HAMLET TRƯƠNG B $" at bounding box center [421, 211] width 512 height 27
click at [175, 236] on p "VNA0F2105626" at bounding box center [198, 237] width 64 height 9
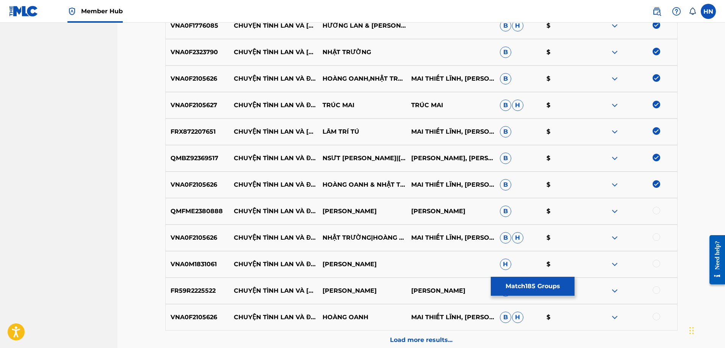
click at [656, 237] on div at bounding box center [656, 237] width 8 height 8
click at [209, 267] on p "VNA0M1831061" at bounding box center [198, 264] width 64 height 9
click at [655, 260] on div at bounding box center [656, 264] width 8 height 8
click at [201, 287] on p "FR59R2225522" at bounding box center [198, 290] width 64 height 9
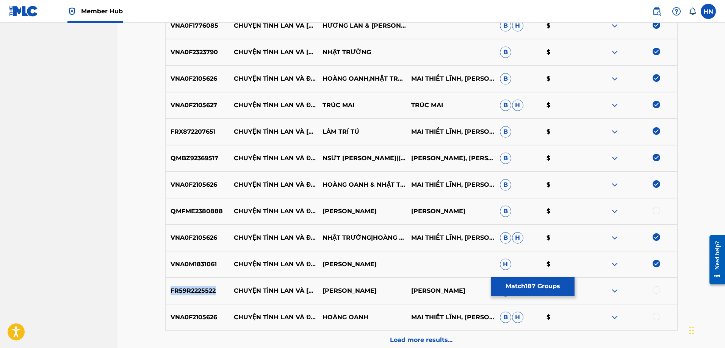
click at [201, 287] on p "FR59R2225522" at bounding box center [198, 290] width 64 height 9
click at [654, 290] on div at bounding box center [656, 290] width 8 height 8
click at [192, 311] on div "VNA0F2105626 CHUYỆN TÌNH LAN VÀ ĐIỆP 1 HOÀNG OANH MAI THIẾT LĨNH, MẠC PHONG LIN…" at bounding box center [421, 317] width 512 height 27
click at [654, 319] on div at bounding box center [656, 317] width 8 height 8
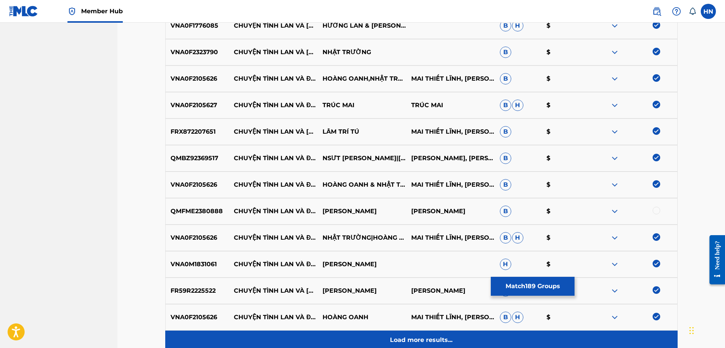
click at [539, 339] on div "Load more results..." at bounding box center [421, 340] width 512 height 19
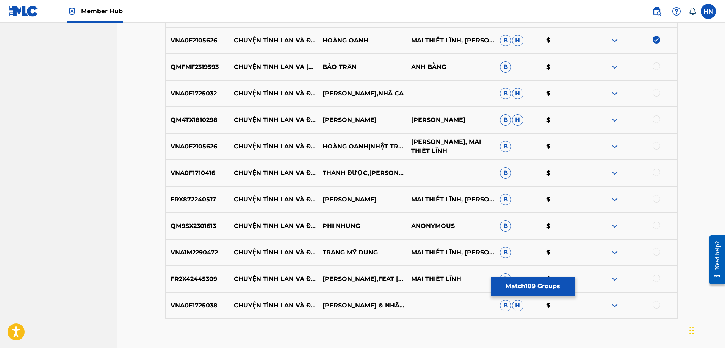
scroll to position [5263, 0]
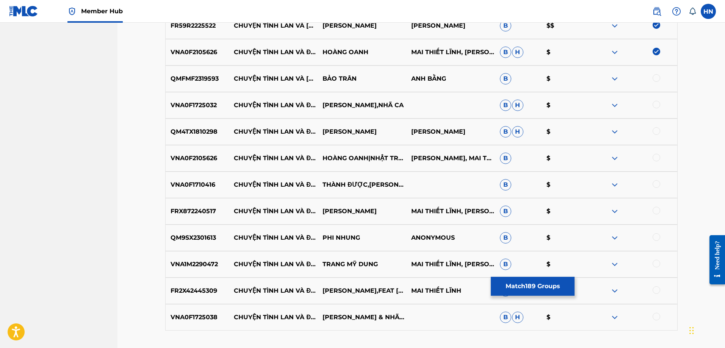
click at [203, 75] on p "QMFMF2319593" at bounding box center [198, 78] width 64 height 9
click at [656, 78] on div at bounding box center [656, 78] width 8 height 8
click at [206, 106] on p "VNA0F1725032" at bounding box center [198, 105] width 64 height 9
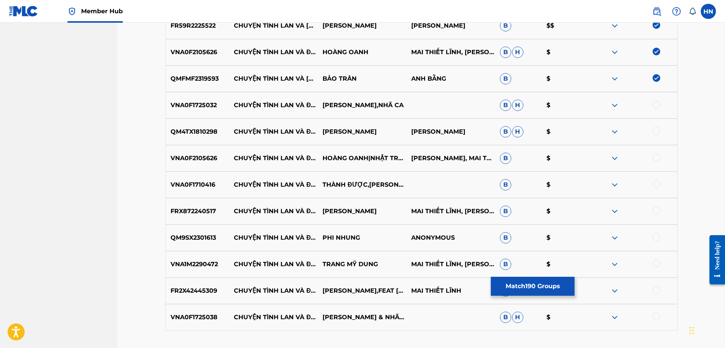
click at [656, 103] on div at bounding box center [656, 105] width 8 height 8
click at [210, 133] on p "QM4TX1810298" at bounding box center [198, 131] width 64 height 9
click at [658, 129] on div at bounding box center [656, 131] width 8 height 8
click at [193, 156] on p "VNA0F2105626" at bounding box center [198, 158] width 64 height 9
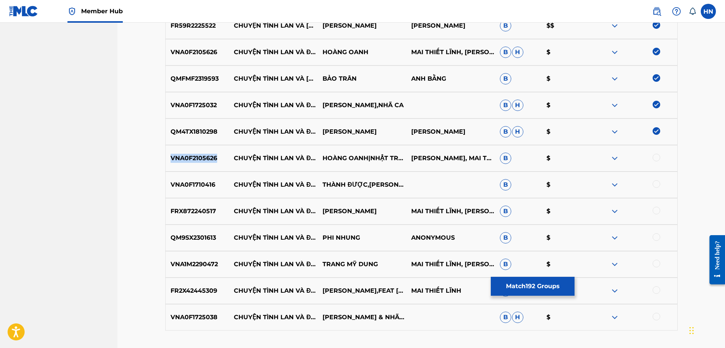
click at [193, 156] on p "VNA0F2105626" at bounding box center [198, 158] width 64 height 9
click at [655, 158] on div at bounding box center [656, 158] width 8 height 8
click at [208, 213] on p "FRX872240517" at bounding box center [198, 211] width 64 height 9
click at [658, 211] on div at bounding box center [656, 211] width 8 height 8
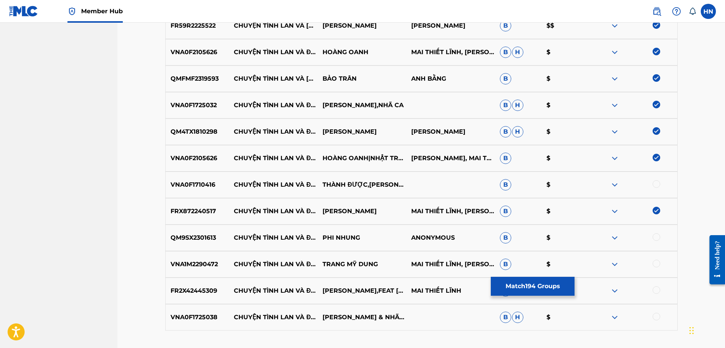
click at [181, 265] on p "VNA1M2290472" at bounding box center [198, 264] width 64 height 9
click at [654, 262] on div at bounding box center [656, 264] width 8 height 8
click at [214, 291] on p "FR2X42445309" at bounding box center [198, 290] width 64 height 9
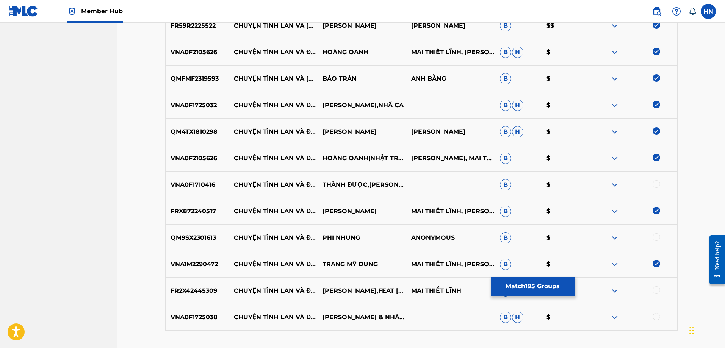
click at [654, 290] on div at bounding box center [656, 290] width 8 height 8
click at [185, 311] on div "VNA0F1725038 CHUYỆN TÌNH LAN VÀ ĐIỆP 2 KHÁNH DUY & NHÃ CA B H $" at bounding box center [421, 317] width 512 height 27
click at [658, 314] on div at bounding box center [656, 317] width 8 height 8
click at [213, 244] on div "QM9SX2301613 CHUYỆN TÌNH LAN VÀ ĐIỆP 2 PHI NHUNG ANONYMOUS B $" at bounding box center [421, 238] width 512 height 27
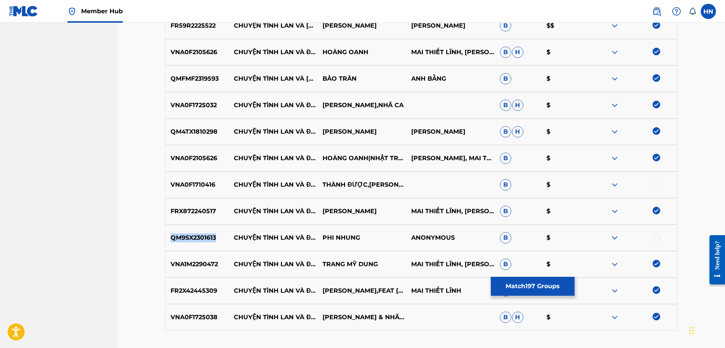
click at [213, 244] on div "QM9SX2301613 CHUYỆN TÌNH LAN VÀ ĐIỆP 2 PHI NHUNG ANONYMOUS B $" at bounding box center [421, 238] width 512 height 27
click at [656, 236] on div at bounding box center [656, 237] width 8 height 8
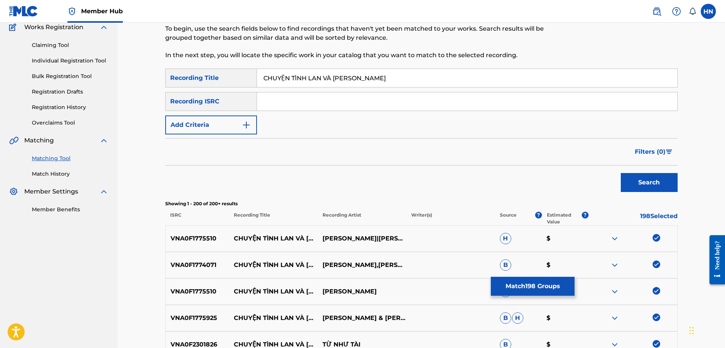
scroll to position [66, 0]
click at [394, 72] on input "CHUYỆN TÌNH LAN VÀ [PERSON_NAME]" at bounding box center [467, 78] width 420 height 18
paste input "EN TINH LAN VA DIE"
type input "CHUYEN TINH LAN VA DIEP"
click at [620, 173] on button "Search" at bounding box center [648, 182] width 57 height 19
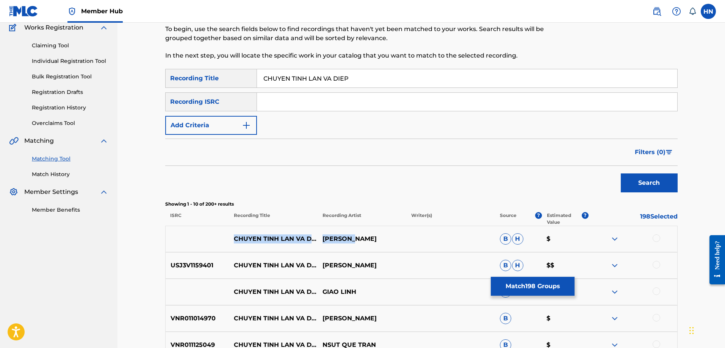
drag, startPoint x: 234, startPoint y: 234, endPoint x: 372, endPoint y: 238, distance: 137.5
click at [372, 238] on div "CHUYEN TINH LAN VA DIEP LUU HONG B H $" at bounding box center [421, 239] width 512 height 27
click at [661, 237] on div at bounding box center [632, 238] width 89 height 9
click at [656, 236] on div at bounding box center [656, 238] width 8 height 8
click at [612, 240] on img at bounding box center [614, 238] width 9 height 9
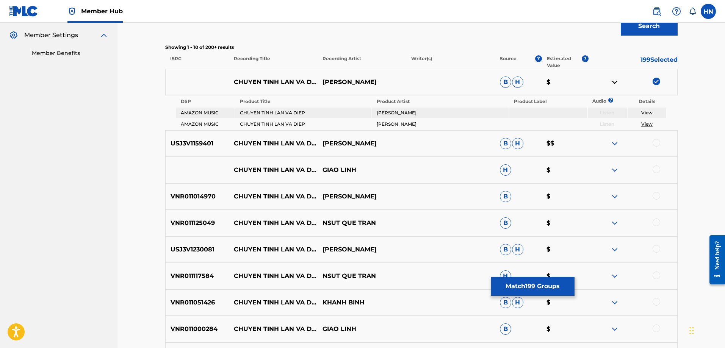
scroll to position [255, 0]
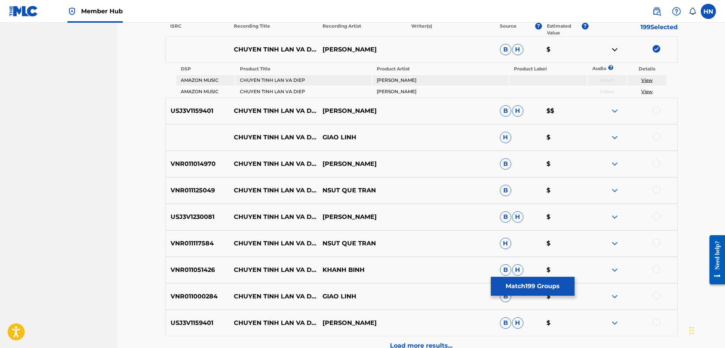
click at [197, 106] on p "USJ3V1159401" at bounding box center [198, 110] width 64 height 9
click at [654, 109] on div at bounding box center [656, 110] width 8 height 8
drag, startPoint x: 235, startPoint y: 133, endPoint x: 365, endPoint y: 142, distance: 130.2
click at [365, 142] on div "CHUYEN TINH LAN VA DIEP GIAO LINH H $" at bounding box center [421, 137] width 512 height 27
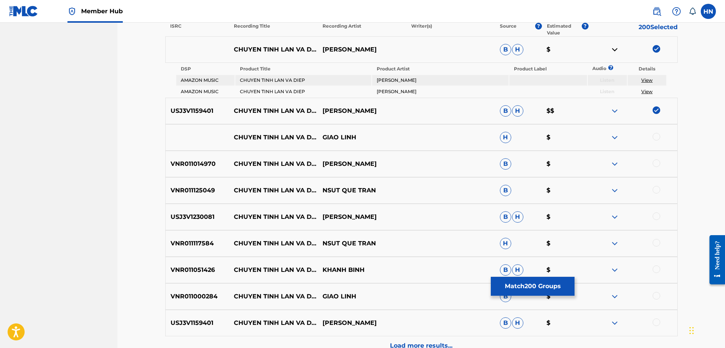
click at [656, 137] on div at bounding box center [656, 137] width 8 height 8
click at [615, 139] on img at bounding box center [614, 137] width 9 height 9
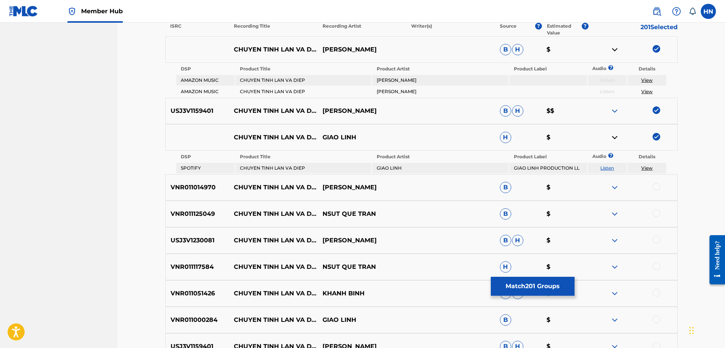
click at [610, 167] on link "Listen" at bounding box center [607, 168] width 14 height 6
click at [178, 182] on div "VNR011014970 CHUYEN TINH LAN VA DIEP TRƯỜNG VŨ B $" at bounding box center [421, 187] width 512 height 27
click at [655, 183] on div at bounding box center [656, 187] width 8 height 8
click at [180, 211] on p "VNR011125049" at bounding box center [198, 213] width 64 height 9
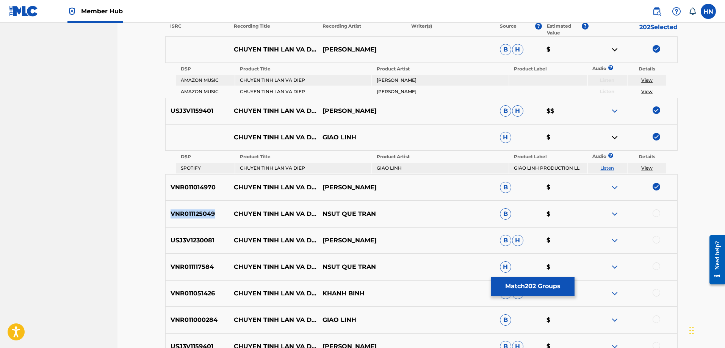
click at [180, 211] on p "VNR011125049" at bounding box center [198, 213] width 64 height 9
click at [658, 213] on div at bounding box center [656, 213] width 8 height 8
click at [204, 239] on p "USJ3V1230081" at bounding box center [198, 240] width 64 height 9
click at [657, 240] on div at bounding box center [656, 240] width 8 height 8
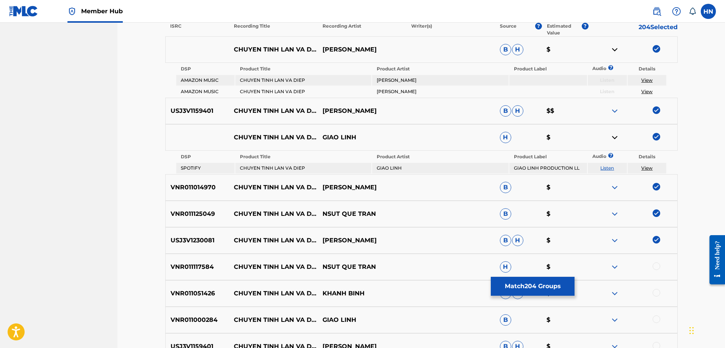
click at [206, 266] on p "VNR011117584" at bounding box center [198, 266] width 64 height 9
click at [658, 267] on div at bounding box center [656, 266] width 8 height 8
click at [177, 292] on p "VNR011051426" at bounding box center [198, 293] width 64 height 9
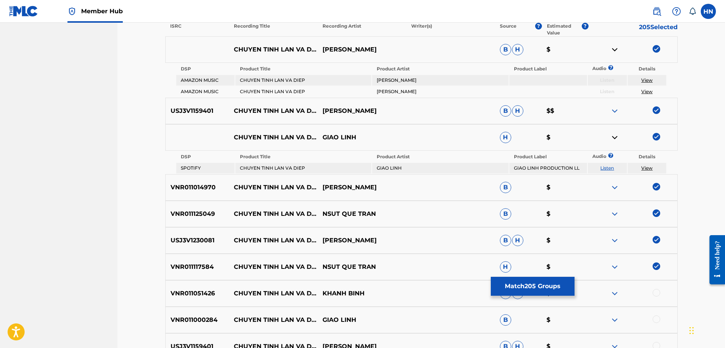
click at [659, 290] on div at bounding box center [656, 293] width 8 height 8
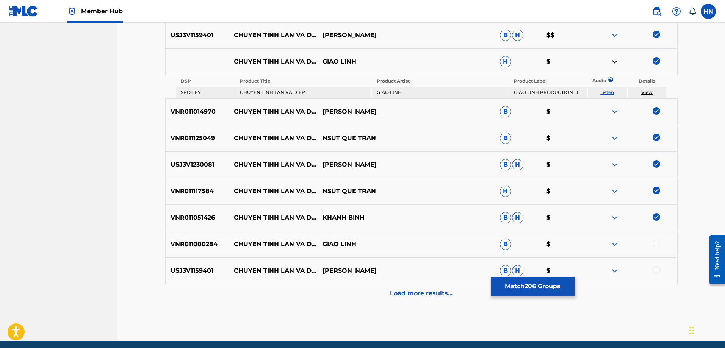
click at [208, 246] on p "VNR011000284" at bounding box center [198, 244] width 64 height 9
click at [654, 240] on div at bounding box center [656, 244] width 8 height 8
click at [201, 273] on p "USJ3V1159401" at bounding box center [198, 270] width 64 height 9
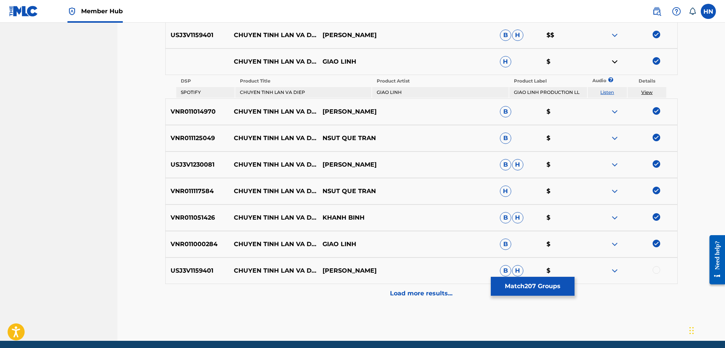
click at [654, 270] on div at bounding box center [656, 270] width 8 height 8
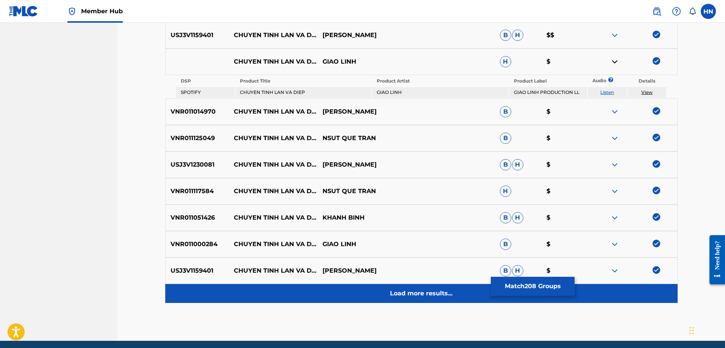
click at [447, 290] on p "Load more results..." at bounding box center [421, 293] width 62 height 9
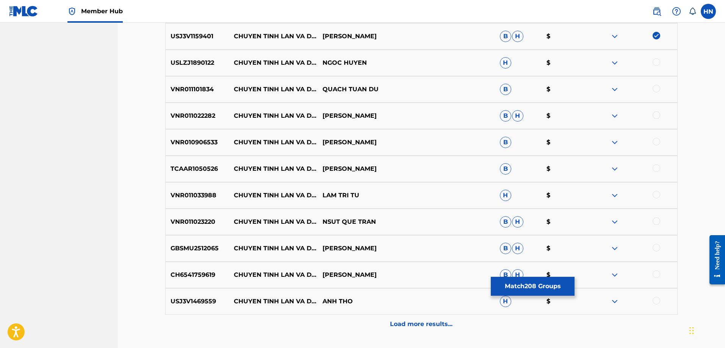
scroll to position [520, 0]
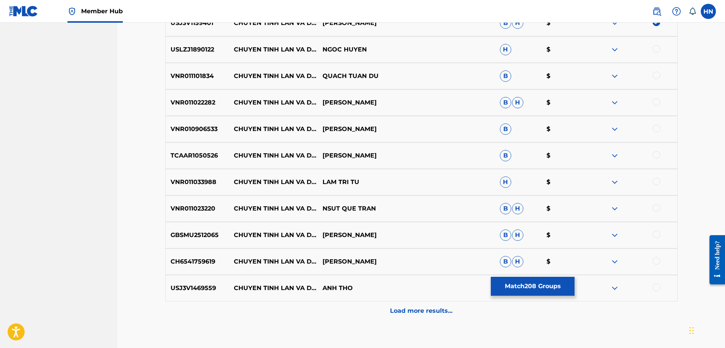
click at [193, 56] on div "USLZJ1890122 CHUYEN TINH LAN VA DIEP NGOC HUYEN H $" at bounding box center [421, 49] width 512 height 27
click at [656, 49] on div at bounding box center [656, 49] width 8 height 8
click at [188, 70] on div "VNR011101834 CHUYEN TINH LAN VA DIEP QUACH TUAN DU B $" at bounding box center [421, 76] width 512 height 27
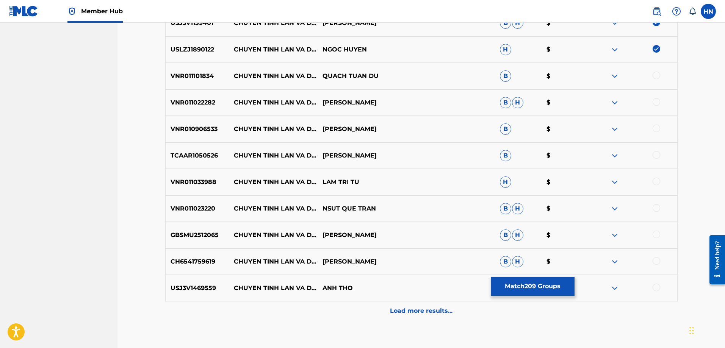
click at [655, 74] on div at bounding box center [656, 76] width 8 height 8
click at [191, 107] on p "VNR011022282" at bounding box center [198, 102] width 64 height 9
click at [656, 101] on div at bounding box center [656, 102] width 8 height 8
click at [204, 126] on p "VNR010906533" at bounding box center [198, 129] width 64 height 9
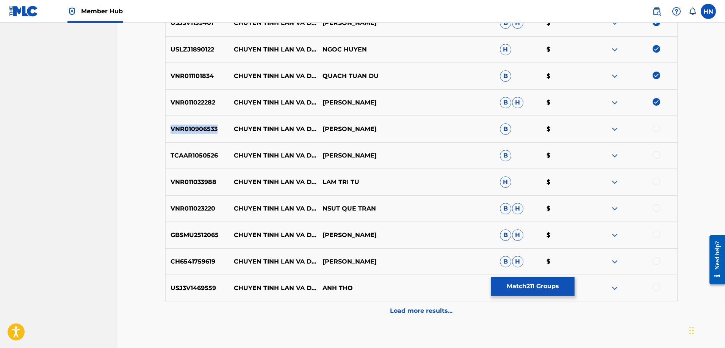
click at [204, 126] on p "VNR010906533" at bounding box center [198, 129] width 64 height 9
click at [655, 128] on div at bounding box center [656, 129] width 8 height 8
click at [204, 146] on div "TCAAR1050526 CHUYEN TINH LAN VA DIEP HƯƠNG LAN B $" at bounding box center [421, 155] width 512 height 27
click at [654, 155] on div at bounding box center [656, 155] width 8 height 8
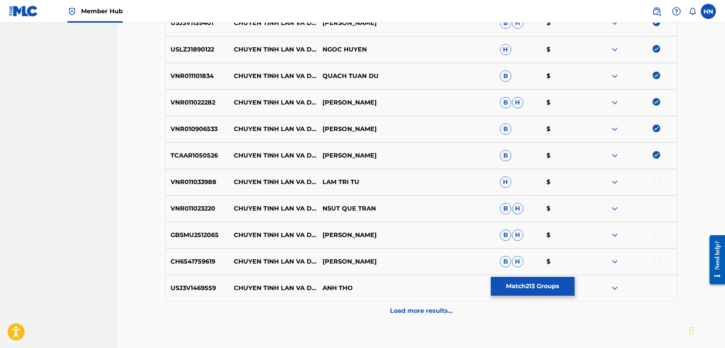
click at [200, 183] on p "VNR011033988" at bounding box center [198, 182] width 64 height 9
click at [654, 182] on div at bounding box center [656, 182] width 8 height 8
click at [196, 209] on p "VNR011023220" at bounding box center [198, 208] width 64 height 9
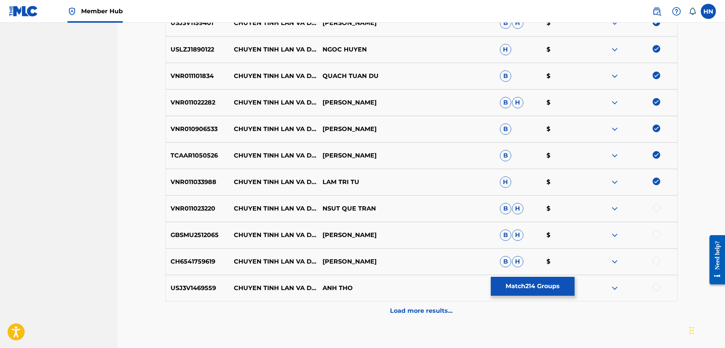
click at [651, 209] on div at bounding box center [632, 208] width 89 height 9
click at [653, 209] on div at bounding box center [656, 208] width 8 height 8
click at [197, 234] on p "GBSMU2512065" at bounding box center [198, 235] width 64 height 9
click at [653, 235] on div at bounding box center [656, 235] width 8 height 8
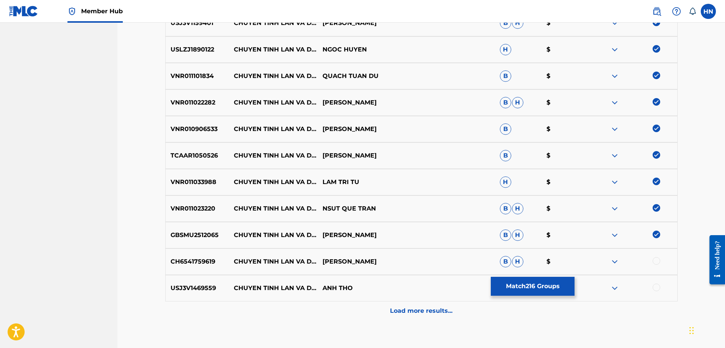
click at [201, 256] on div "CH6541759619 CHUYEN TINH LAN VA DIEP LAM CHAN KIET B H $" at bounding box center [421, 261] width 512 height 27
click at [655, 258] on div at bounding box center [656, 261] width 8 height 8
click at [197, 281] on div "USJ3V1469559 CHUYEN TINH LAN VA DIEP ANH THO H $" at bounding box center [421, 288] width 512 height 27
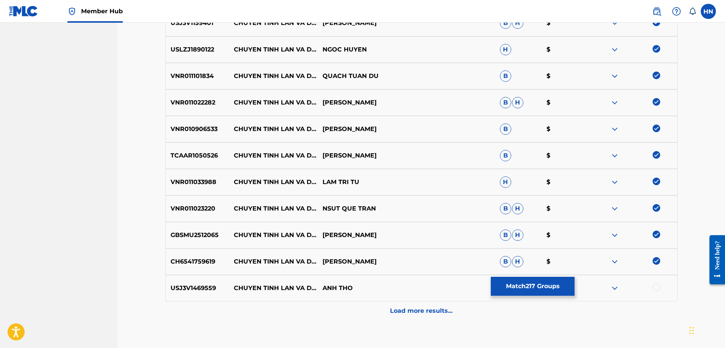
click at [655, 288] on div at bounding box center [656, 288] width 8 height 8
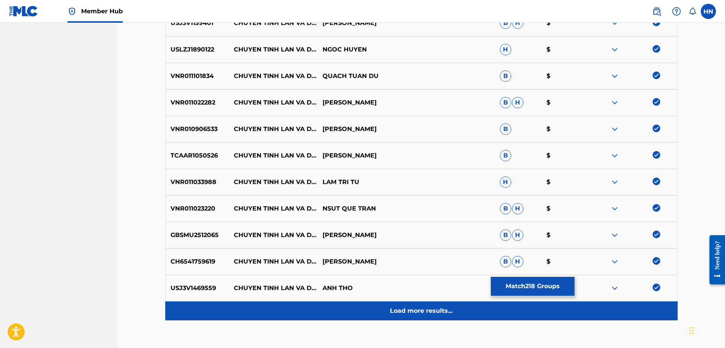
click at [418, 317] on div "Load more results..." at bounding box center [421, 310] width 512 height 19
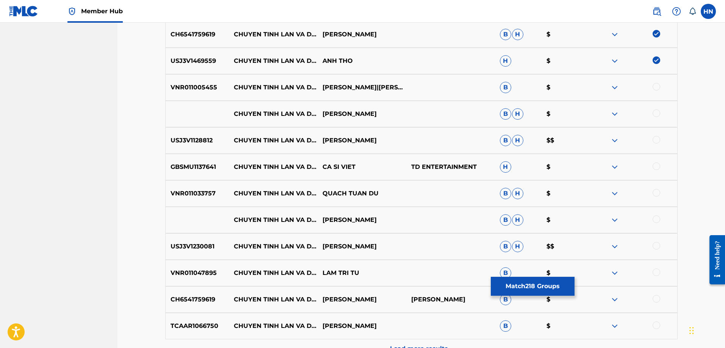
scroll to position [786, 0]
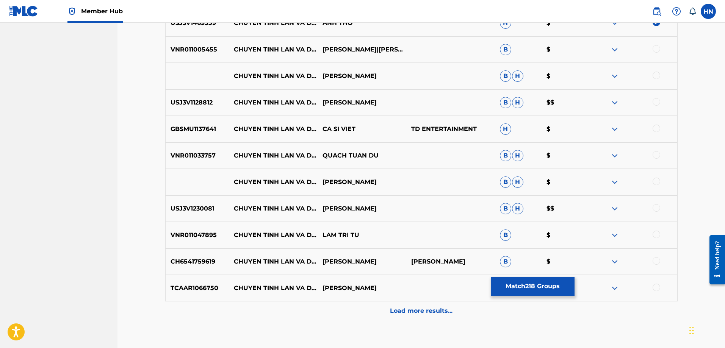
click at [208, 51] on p "VNR011005455" at bounding box center [198, 49] width 64 height 9
click at [658, 49] on div at bounding box center [656, 49] width 8 height 8
drag, startPoint x: 234, startPoint y: 72, endPoint x: 353, endPoint y: 74, distance: 119.3
click at [353, 74] on div "CHUYEN TINH LAN VA DIEP TUAN VU B H $" at bounding box center [421, 76] width 512 height 27
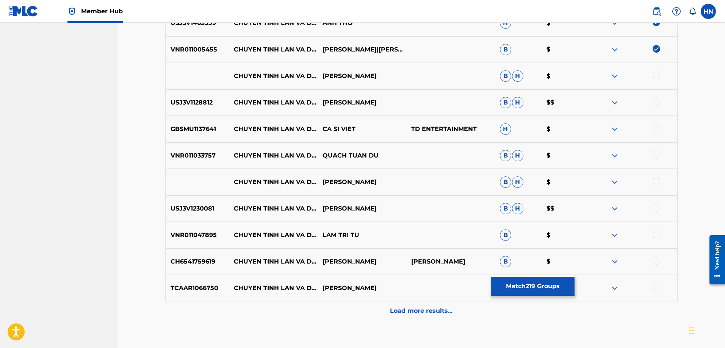
click at [654, 77] on div at bounding box center [656, 76] width 8 height 8
click at [614, 77] on img at bounding box center [614, 76] width 9 height 9
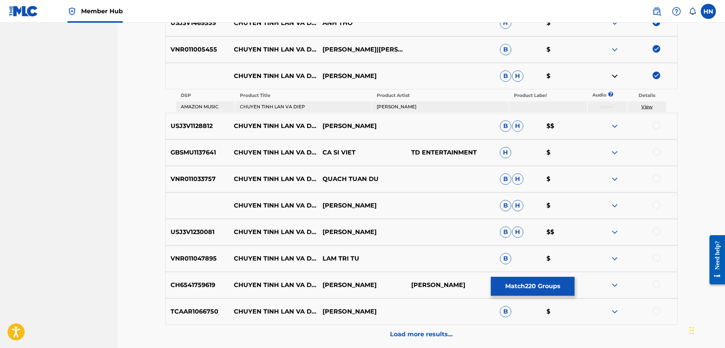
click at [184, 130] on p "USJ3V1128812" at bounding box center [198, 126] width 64 height 9
click at [659, 123] on div at bounding box center [656, 126] width 8 height 8
click at [177, 154] on p "GBSMU1137641" at bounding box center [198, 152] width 64 height 9
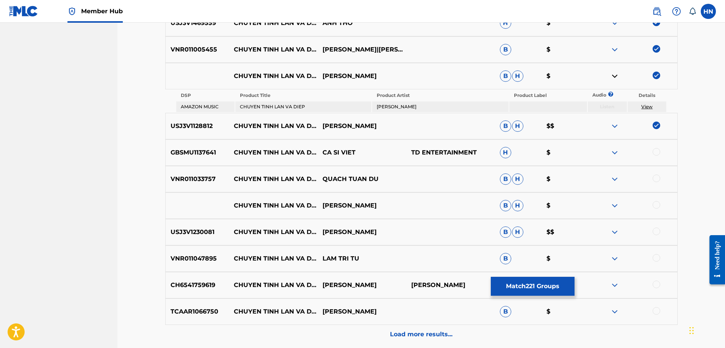
click at [654, 151] on div at bounding box center [656, 152] width 8 height 8
click at [214, 175] on p "VNR011033757" at bounding box center [198, 179] width 64 height 9
click at [200, 177] on p "VNR011033757" at bounding box center [198, 179] width 64 height 9
click at [653, 176] on div at bounding box center [656, 179] width 8 height 8
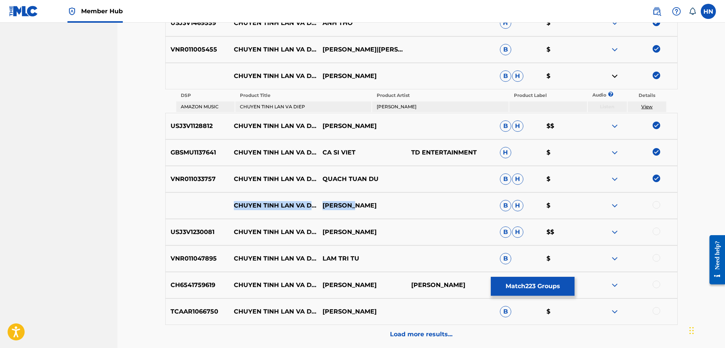
drag, startPoint x: 233, startPoint y: 203, endPoint x: 368, endPoint y: 208, distance: 134.5
click at [368, 208] on div "CHUYEN TINH LAN VA DIEP CHE LINH B H $" at bounding box center [421, 205] width 512 height 27
click at [658, 205] on div at bounding box center [656, 205] width 8 height 8
click at [614, 205] on img at bounding box center [614, 205] width 9 height 9
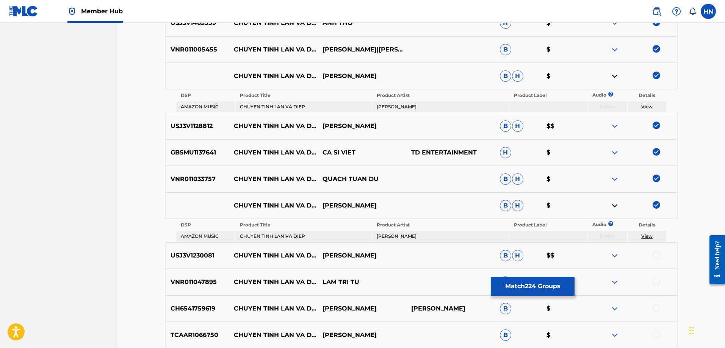
click at [202, 252] on p "USJ3V1230081" at bounding box center [198, 255] width 64 height 9
click at [655, 257] on div at bounding box center [656, 255] width 8 height 8
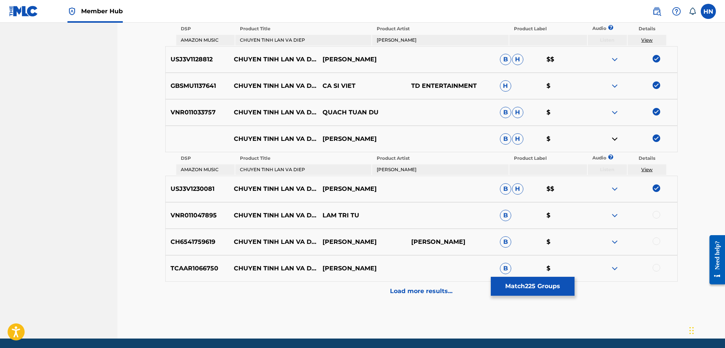
scroll to position [879, 0]
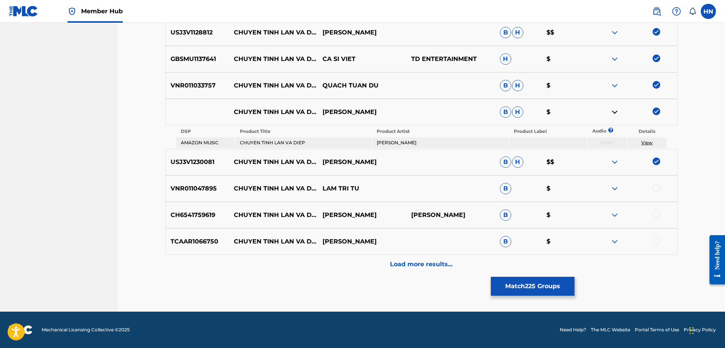
click at [183, 182] on div "VNR011047895 CHUYEN TINH LAN VA DIEP LAM TRI TU B $" at bounding box center [421, 188] width 512 height 27
click at [654, 188] on div at bounding box center [656, 188] width 8 height 8
click at [190, 215] on p "CH6541759619" at bounding box center [198, 215] width 64 height 9
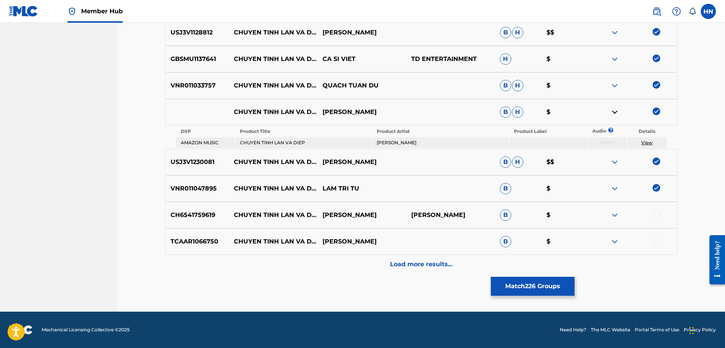
click at [653, 215] on div at bounding box center [656, 215] width 8 height 8
click at [209, 232] on div "TCAAR1066750 CHUYEN TINH LAN VA DIEP HƯƠNG LAN B $" at bounding box center [421, 241] width 512 height 27
click at [656, 241] on div at bounding box center [656, 241] width 8 height 8
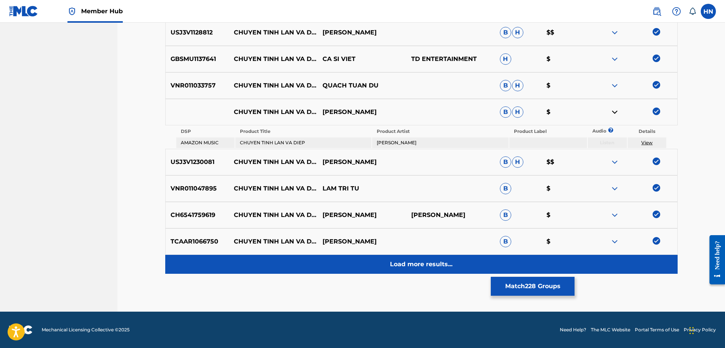
click at [402, 264] on p "Load more results..." at bounding box center [421, 264] width 62 height 9
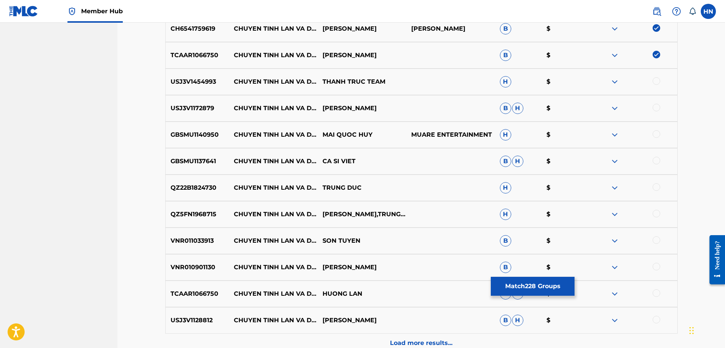
scroll to position [1031, 0]
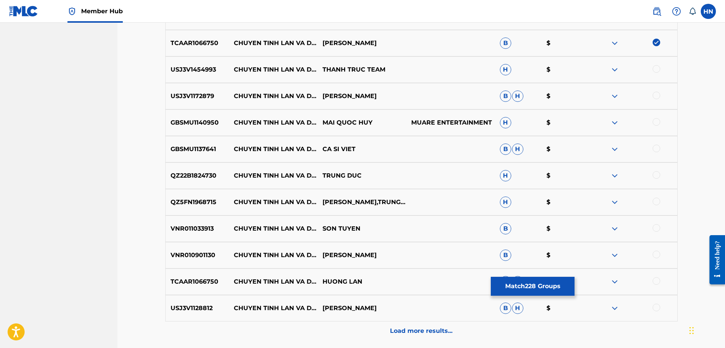
click at [192, 77] on div "USJ3V1454993 CHUYEN TINH LAN VA DIEP THANH TRUC TEAM H $" at bounding box center [421, 69] width 512 height 27
click at [653, 71] on div at bounding box center [656, 69] width 8 height 8
click at [221, 100] on p "USJ3V1172879" at bounding box center [198, 96] width 64 height 9
click at [189, 95] on p "USJ3V1172879" at bounding box center [198, 96] width 64 height 9
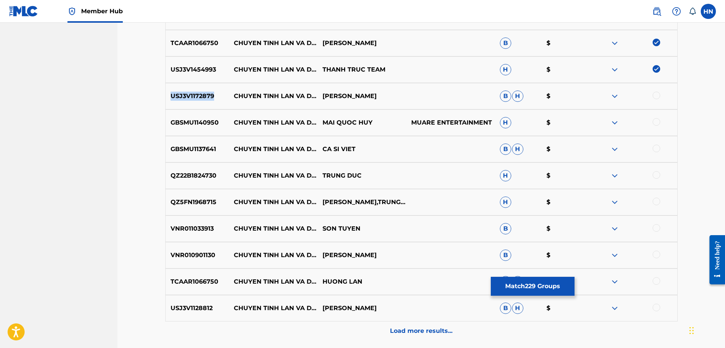
click at [189, 95] on p "USJ3V1172879" at bounding box center [198, 96] width 64 height 9
click at [656, 92] on div at bounding box center [656, 96] width 8 height 8
click at [175, 121] on p "GBSMU1140950" at bounding box center [198, 122] width 64 height 9
click at [654, 121] on div at bounding box center [656, 122] width 8 height 8
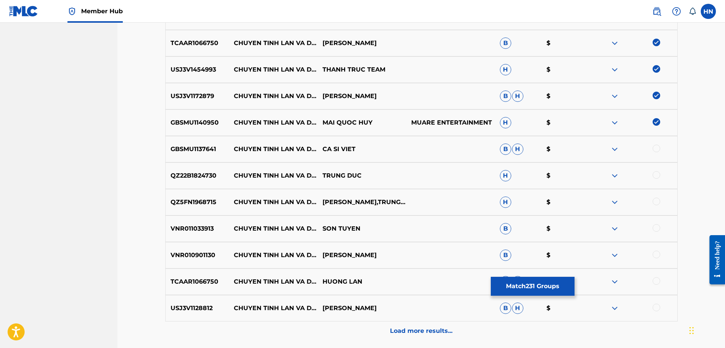
click at [198, 144] on div "GBSMU1137641 CHUYEN TINH LAN VA DIEP CA SI VIET B H $" at bounding box center [421, 149] width 512 height 27
click at [657, 148] on div at bounding box center [656, 149] width 8 height 8
click at [202, 175] on p "QZ22B1824730" at bounding box center [198, 175] width 64 height 9
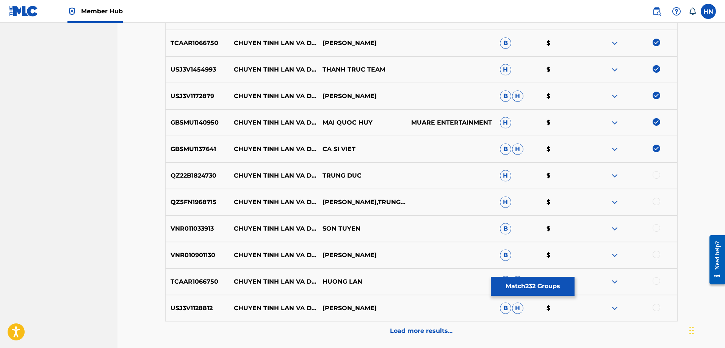
click at [656, 172] on div at bounding box center [656, 175] width 8 height 8
click at [197, 205] on p "QZ5FN1968715" at bounding box center [198, 202] width 64 height 9
click at [654, 198] on div at bounding box center [656, 202] width 8 height 8
click at [186, 228] on p "VNR011033913" at bounding box center [198, 228] width 64 height 9
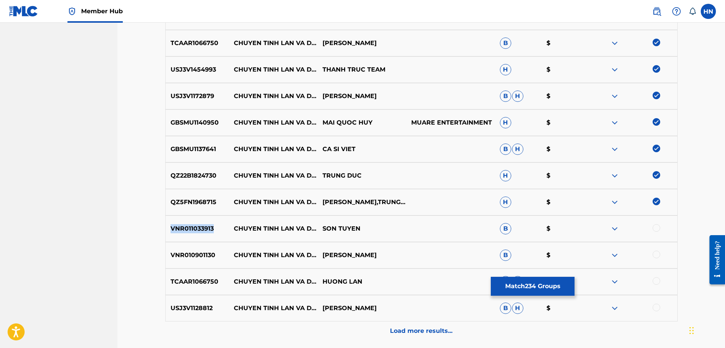
click at [186, 228] on p "VNR011033913" at bounding box center [198, 228] width 64 height 9
click at [658, 230] on div at bounding box center [656, 228] width 8 height 8
click at [183, 252] on p "VNR010901130" at bounding box center [198, 255] width 64 height 9
click at [657, 254] on div at bounding box center [656, 255] width 8 height 8
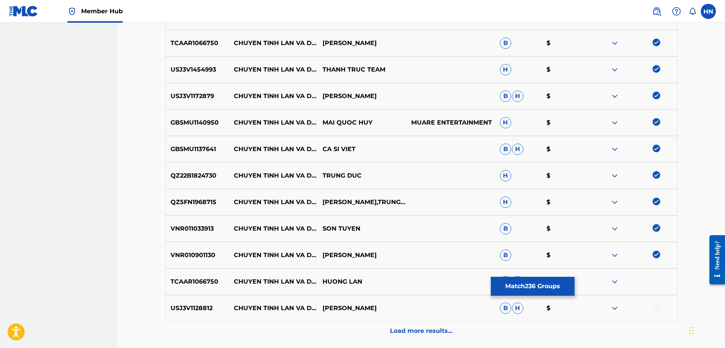
click at [208, 285] on p "TCAAR1066750" at bounding box center [198, 281] width 64 height 9
click at [655, 281] on div at bounding box center [656, 281] width 8 height 8
click at [196, 310] on p "USJ3V1128812" at bounding box center [198, 308] width 64 height 9
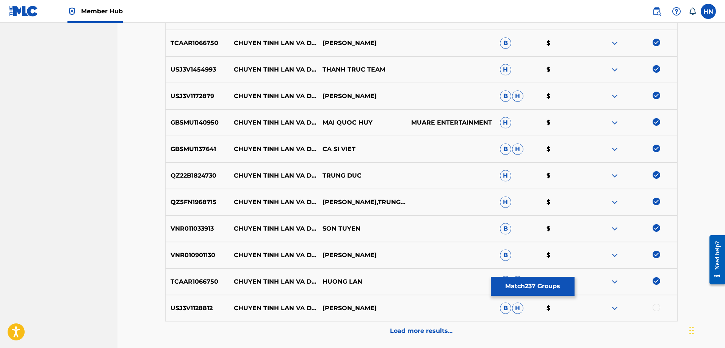
click at [654, 306] on div at bounding box center [656, 308] width 8 height 8
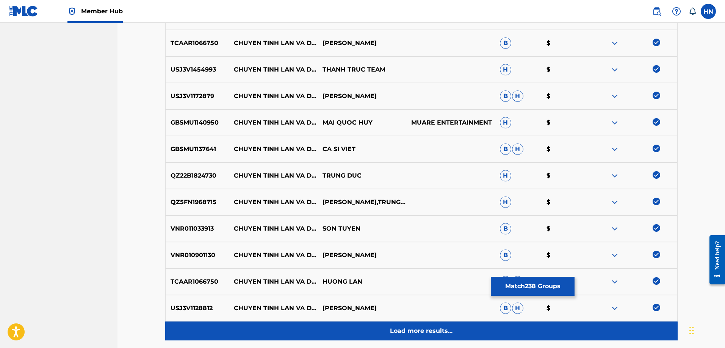
click at [429, 333] on p "Load more results..." at bounding box center [421, 330] width 62 height 9
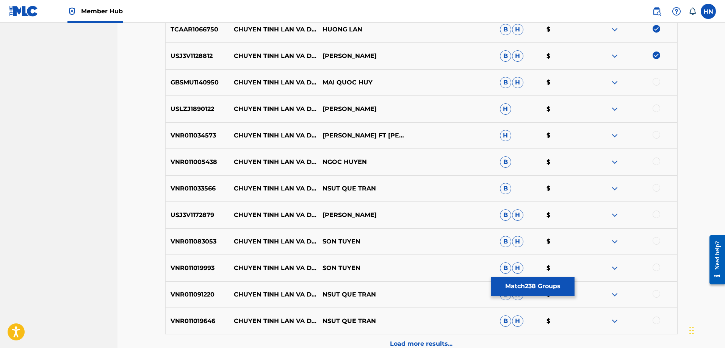
scroll to position [1296, 0]
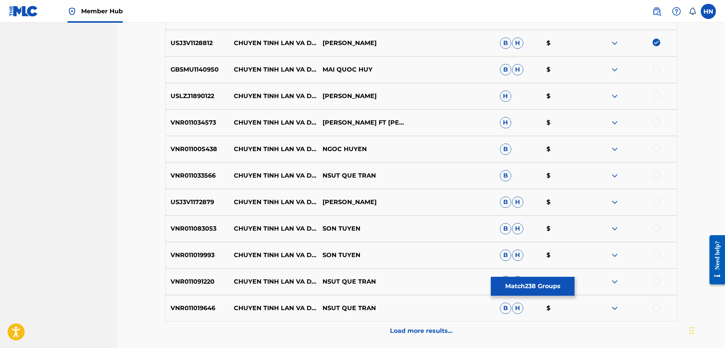
click at [199, 76] on div "GBSMU1140950 CHUYEN TINH LAN VA DIEP MAI QUOC HUY B H $" at bounding box center [421, 69] width 512 height 27
click at [656, 69] on div at bounding box center [656, 69] width 8 height 8
click at [186, 100] on p "USLZJ1890122" at bounding box center [198, 96] width 64 height 9
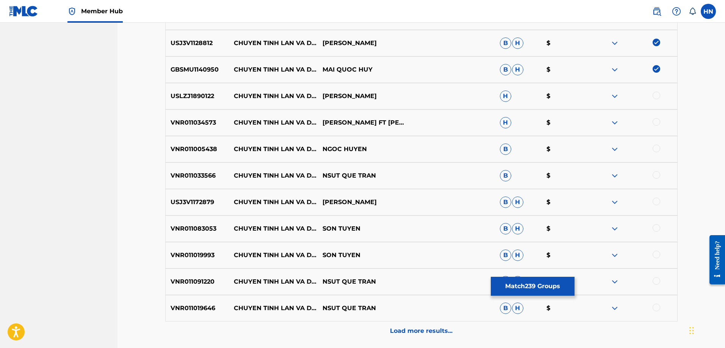
click at [658, 95] on div at bounding box center [656, 96] width 8 height 8
click at [217, 122] on p "VNR011034573" at bounding box center [198, 122] width 64 height 9
click at [214, 122] on p "VNR011034573" at bounding box center [198, 122] width 64 height 9
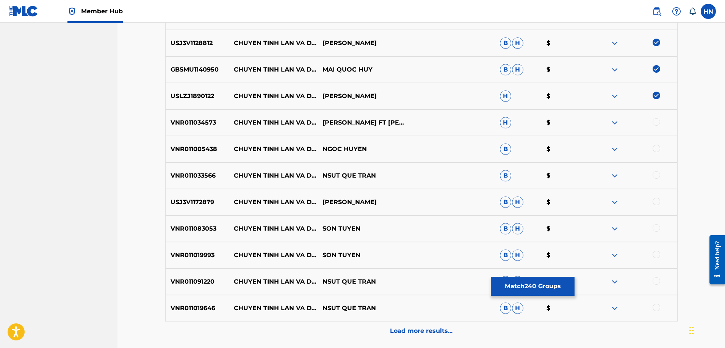
click at [653, 120] on div at bounding box center [656, 122] width 8 height 8
click at [202, 152] on p "VNR011005438" at bounding box center [198, 149] width 64 height 9
click at [654, 148] on div at bounding box center [656, 149] width 8 height 8
click at [173, 206] on p "USJ3V1172879" at bounding box center [198, 202] width 64 height 9
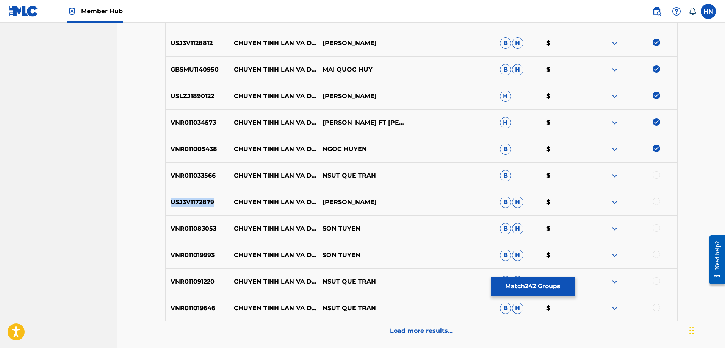
click at [173, 206] on p "USJ3V1172879" at bounding box center [198, 202] width 64 height 9
click at [653, 198] on div at bounding box center [632, 202] width 89 height 9
click at [654, 200] on div at bounding box center [656, 202] width 8 height 8
click at [176, 173] on p "VNR011033566" at bounding box center [198, 175] width 64 height 9
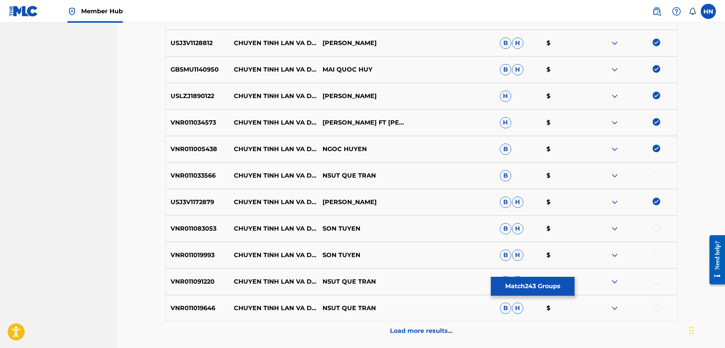
click at [653, 173] on div at bounding box center [656, 175] width 8 height 8
click at [199, 234] on div "VNR011083053 CHUYEN TINH LAN VA DIEP SON TUYEN B H $" at bounding box center [421, 229] width 512 height 27
click at [657, 227] on div at bounding box center [656, 228] width 8 height 8
click at [181, 256] on p "VNR011019993" at bounding box center [198, 255] width 64 height 9
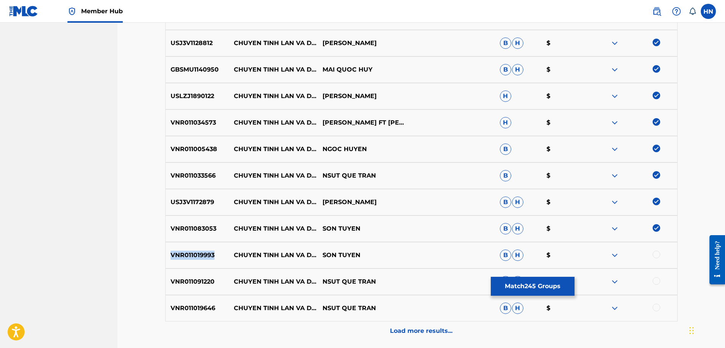
click at [181, 256] on p "VNR011019993" at bounding box center [198, 255] width 64 height 9
click at [654, 253] on div at bounding box center [656, 255] width 8 height 8
click at [191, 277] on div "VNR011091220 CHUYEN TINH LAN VA DIEP NSUT QUE TRAN B H $" at bounding box center [421, 282] width 512 height 27
click at [654, 280] on div at bounding box center [656, 281] width 8 height 8
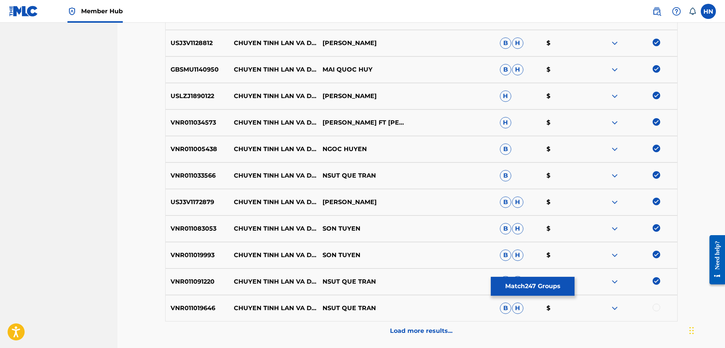
click at [209, 307] on p "VNR011019646" at bounding box center [198, 308] width 64 height 9
click at [659, 311] on div at bounding box center [632, 308] width 89 height 9
click at [657, 308] on div at bounding box center [656, 308] width 8 height 8
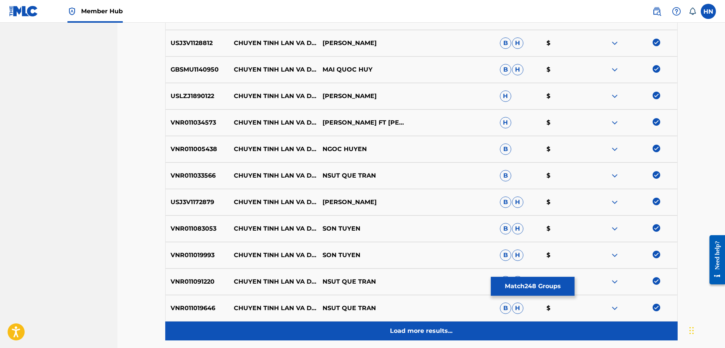
click at [414, 324] on div "Load more results..." at bounding box center [421, 331] width 512 height 19
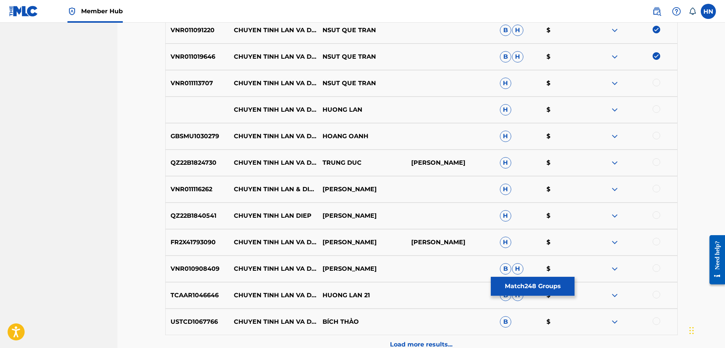
scroll to position [1561, 0]
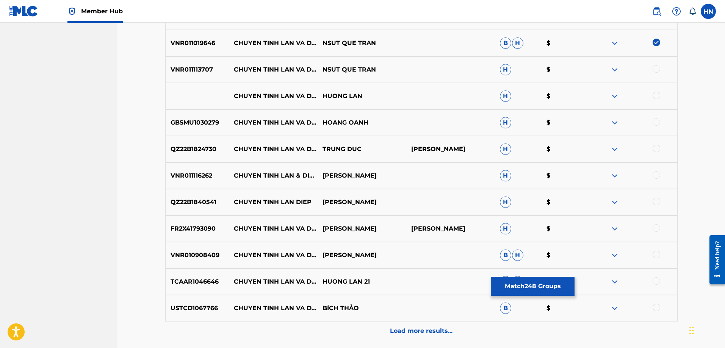
click at [197, 61] on div "VNR011113707 CHUYEN TINH LAN VA DIEP NSUT QUE TRAN H $" at bounding box center [421, 69] width 512 height 27
click at [658, 68] on div at bounding box center [656, 69] width 8 height 8
drag, startPoint x: 233, startPoint y: 93, endPoint x: 364, endPoint y: 97, distance: 130.3
click at [364, 97] on div "CHUYEN TINH LAN VA DIEP HUONG LAN H $" at bounding box center [421, 96] width 512 height 27
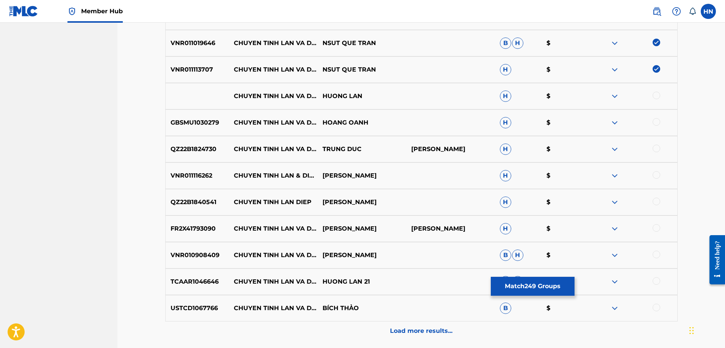
click at [656, 94] on div at bounding box center [656, 96] width 8 height 8
click at [612, 97] on img at bounding box center [614, 96] width 9 height 9
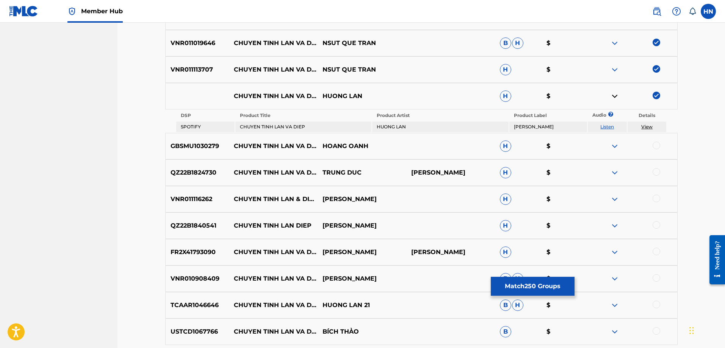
click at [606, 125] on link "Listen" at bounding box center [607, 127] width 14 height 6
click at [187, 153] on div "GBSMU1030279 CHUYEN TINH LAN VA DIEP HOANG OANH H $" at bounding box center [421, 146] width 512 height 27
click at [650, 146] on div at bounding box center [632, 146] width 89 height 9
click at [656, 145] on div at bounding box center [656, 146] width 8 height 8
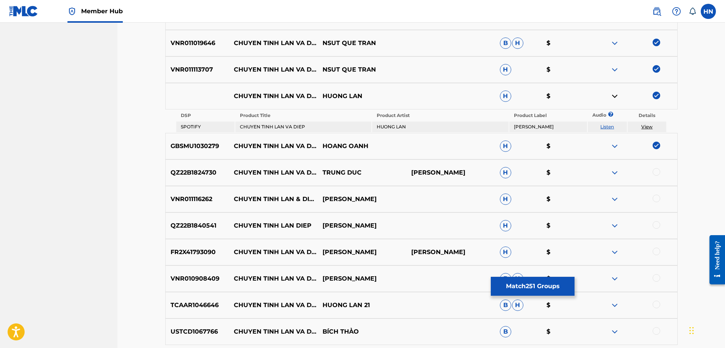
click at [182, 171] on p "QZ22B1824730" at bounding box center [198, 172] width 64 height 9
click at [660, 172] on div at bounding box center [632, 172] width 89 height 9
click at [658, 170] on div at bounding box center [656, 172] width 8 height 8
click at [200, 195] on p "VNR011116262" at bounding box center [198, 199] width 64 height 9
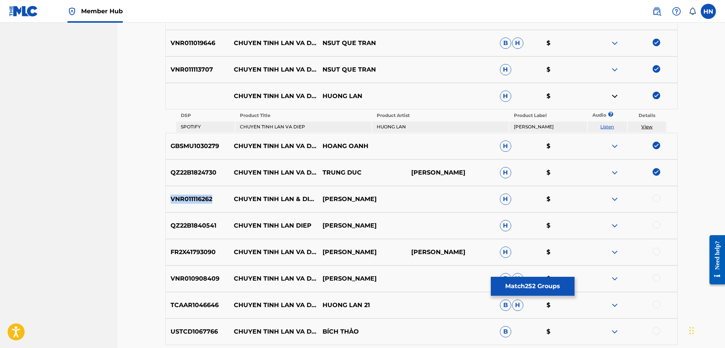
click at [200, 195] on p "VNR011116262" at bounding box center [198, 199] width 64 height 9
click at [655, 200] on div at bounding box center [656, 199] width 8 height 8
click at [192, 229] on p "QZ22B1840541" at bounding box center [198, 225] width 64 height 9
click at [655, 223] on div at bounding box center [656, 225] width 8 height 8
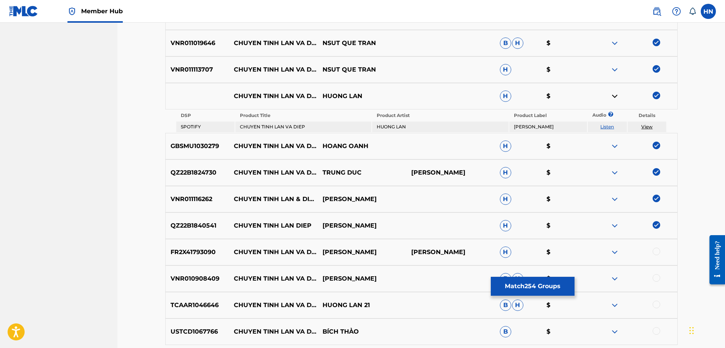
click at [203, 242] on div "FR2X41793090 CHUYEN TINH LAN VA DIEP (REMIX) LAM CHAN KIET MAC PHONG LINH H $" at bounding box center [421, 252] width 512 height 27
click at [658, 250] on div at bounding box center [656, 252] width 8 height 8
click at [201, 278] on p "VNR010908409" at bounding box center [198, 278] width 64 height 9
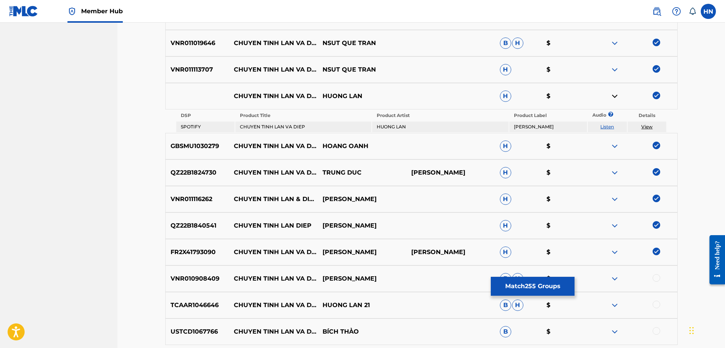
click at [654, 279] on div at bounding box center [656, 278] width 8 height 8
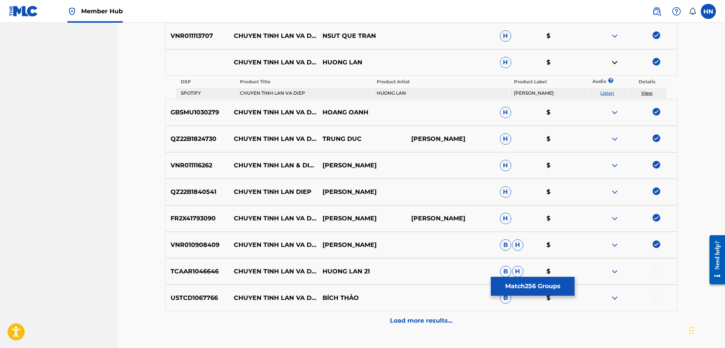
scroll to position [1637, 0]
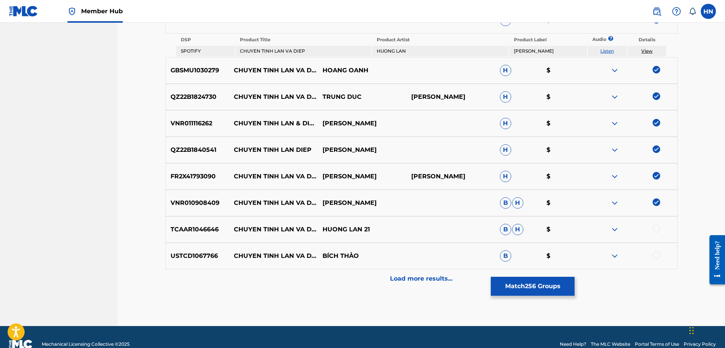
click at [201, 225] on div "TCAAR1046646 CHUYEN TINH LAN VA DIEP 3 HUONG LAN 21 B H $" at bounding box center [421, 229] width 512 height 27
click at [654, 229] on div at bounding box center [656, 229] width 8 height 8
click at [195, 255] on p "USTCD1067766" at bounding box center [198, 255] width 64 height 9
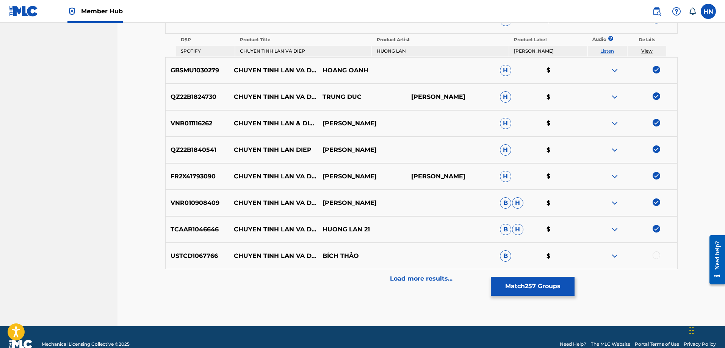
click at [655, 256] on div at bounding box center [656, 255] width 8 height 8
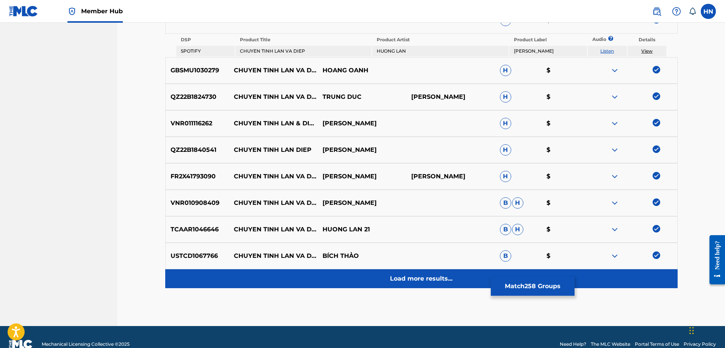
click at [440, 276] on p "Load more results..." at bounding box center [421, 278] width 62 height 9
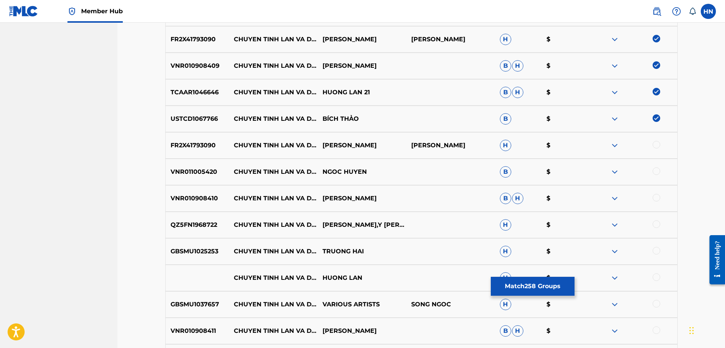
scroll to position [1788, 0]
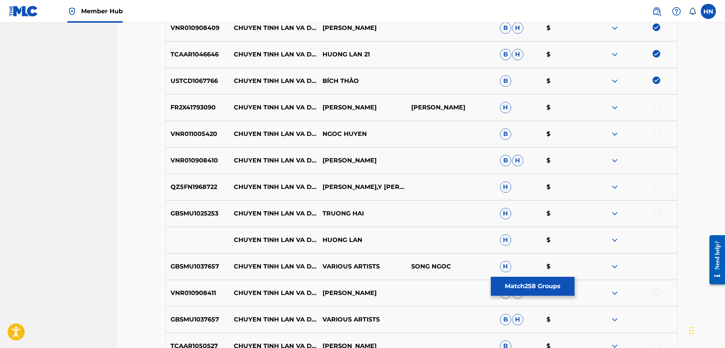
click at [207, 105] on p "FR2X41793090" at bounding box center [198, 107] width 64 height 9
click at [657, 107] on div at bounding box center [656, 107] width 8 height 8
click at [195, 130] on p "VNR011005420" at bounding box center [198, 134] width 64 height 9
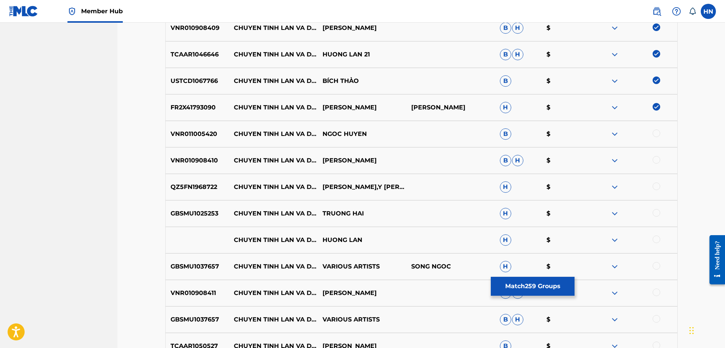
click at [654, 134] on div at bounding box center [656, 134] width 8 height 8
click at [199, 148] on div "VNR010908410 CHUYEN TINH LAN VA DIEP 2 KHÁNH DUY B H $" at bounding box center [421, 160] width 512 height 27
click at [654, 159] on div at bounding box center [656, 160] width 8 height 8
click at [202, 190] on p "QZ5FN1968722" at bounding box center [198, 187] width 64 height 9
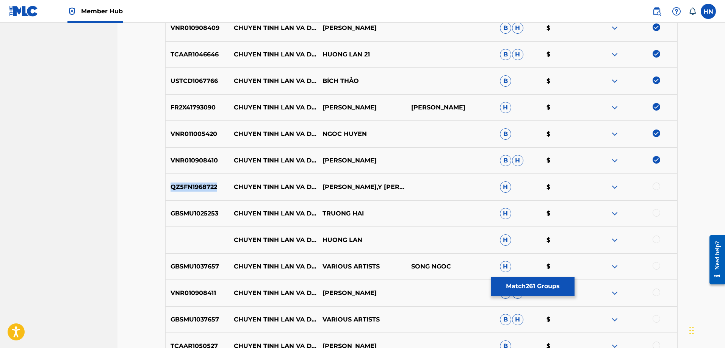
click at [202, 190] on p "QZ5FN1968722" at bounding box center [198, 187] width 64 height 9
click at [657, 187] on div at bounding box center [656, 187] width 8 height 8
click at [186, 216] on p "GBSMU1025253" at bounding box center [198, 213] width 64 height 9
click at [656, 216] on div at bounding box center [656, 213] width 8 height 8
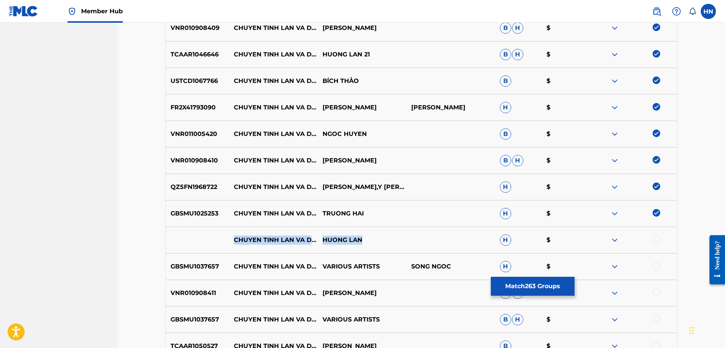
drag, startPoint x: 233, startPoint y: 234, endPoint x: 366, endPoint y: 240, distance: 133.5
click at [366, 240] on div "CHUYEN TINH LAN VA DIEP 2 HUONG LAN H $" at bounding box center [421, 240] width 512 height 27
click at [658, 239] on div at bounding box center [656, 240] width 8 height 8
click at [612, 241] on img at bounding box center [614, 240] width 9 height 9
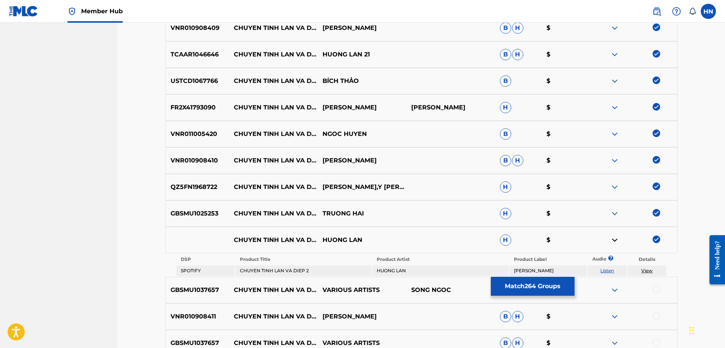
click at [611, 270] on link "Listen" at bounding box center [607, 271] width 14 height 6
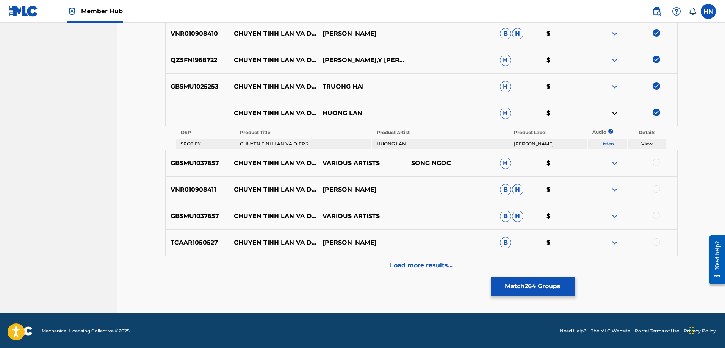
scroll to position [1916, 0]
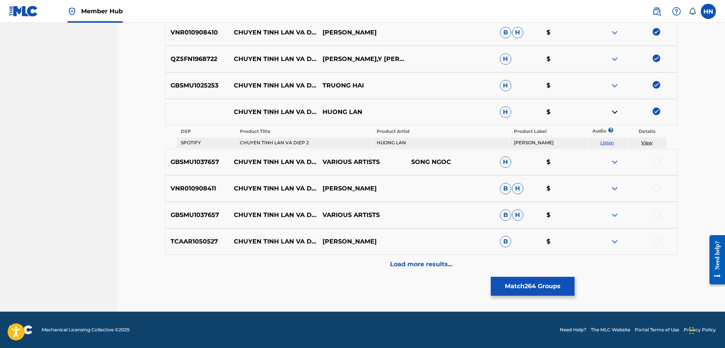
click at [204, 162] on p "GBSMU1037657" at bounding box center [198, 162] width 64 height 9
click at [653, 161] on div at bounding box center [656, 162] width 8 height 8
click at [191, 185] on p "VNR010908411" at bounding box center [198, 188] width 64 height 9
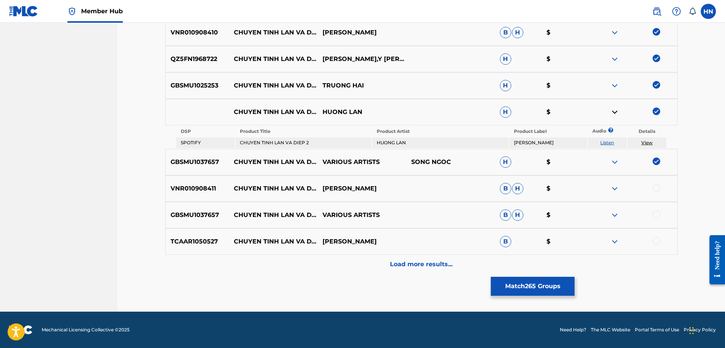
click at [651, 188] on div at bounding box center [632, 188] width 89 height 9
click at [652, 188] on div at bounding box center [656, 188] width 8 height 8
click at [658, 215] on div at bounding box center [656, 215] width 8 height 8
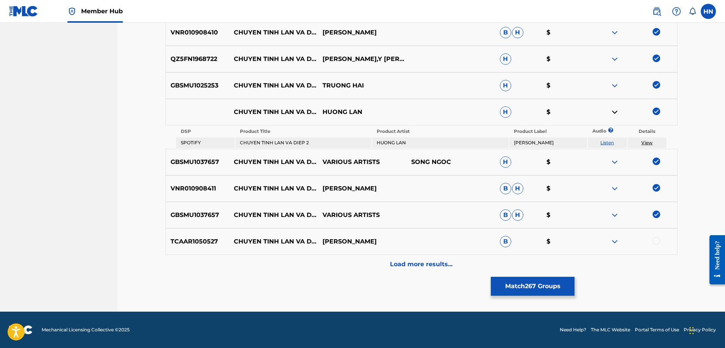
click at [188, 244] on p "TCAAR1050527" at bounding box center [198, 241] width 64 height 9
click at [655, 242] on div at bounding box center [656, 241] width 8 height 8
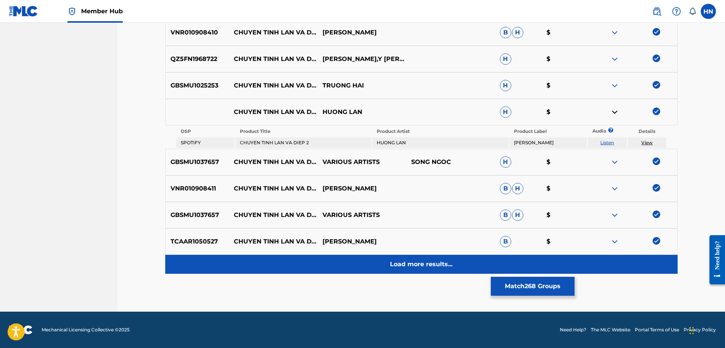
click at [484, 263] on div "Load more results..." at bounding box center [421, 264] width 512 height 19
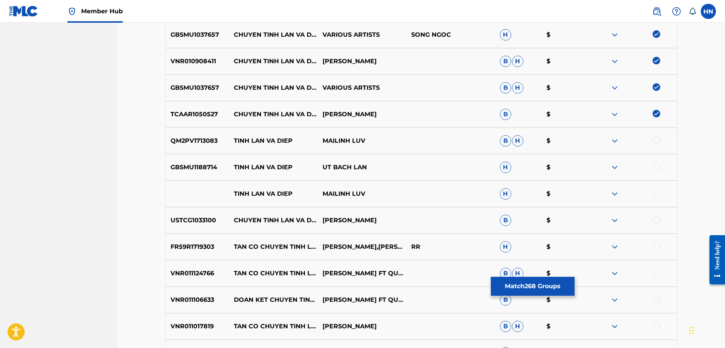
scroll to position [2068, 0]
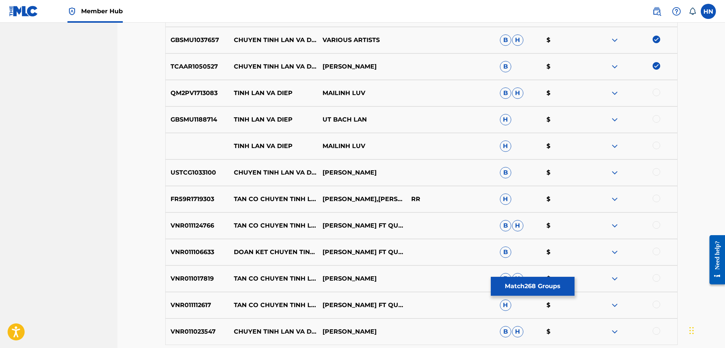
click at [201, 172] on p "USTCG1033100" at bounding box center [198, 172] width 64 height 9
click at [656, 172] on div at bounding box center [656, 172] width 8 height 8
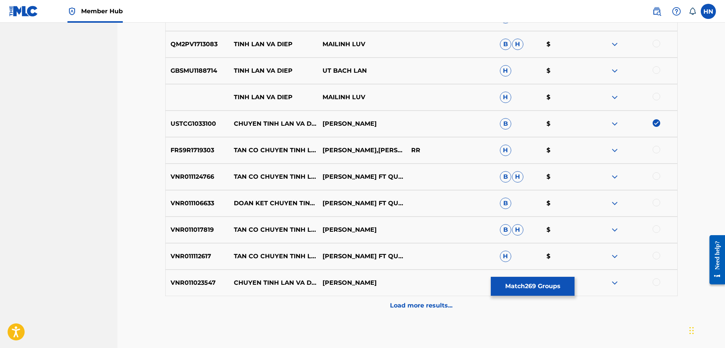
scroll to position [2158, 0]
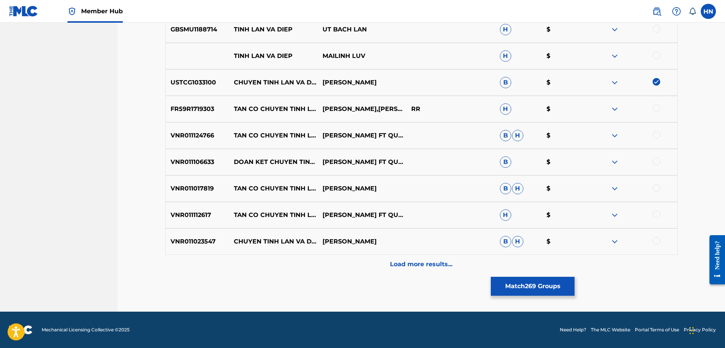
click at [200, 239] on p "VNR011023547" at bounding box center [198, 241] width 64 height 9
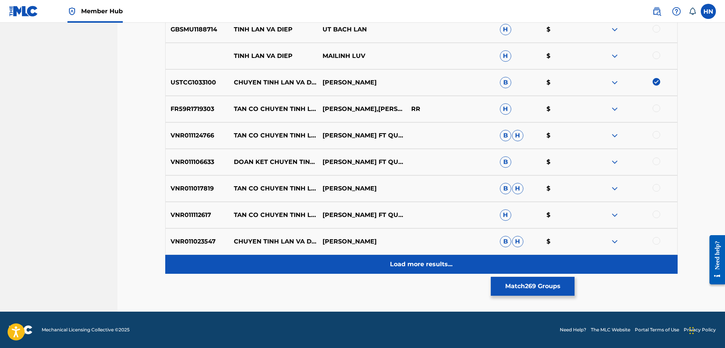
click at [380, 261] on div "Load more results..." at bounding box center [421, 264] width 512 height 19
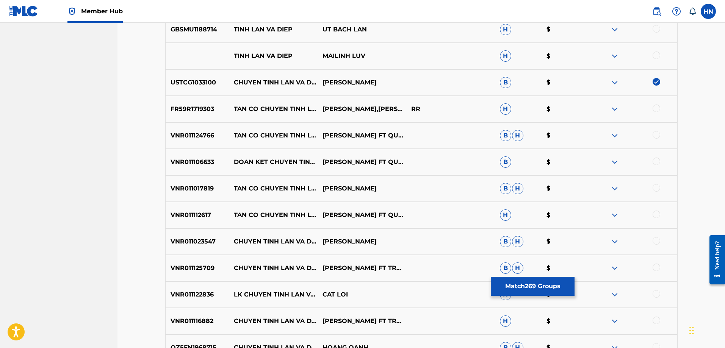
scroll to position [2271, 0]
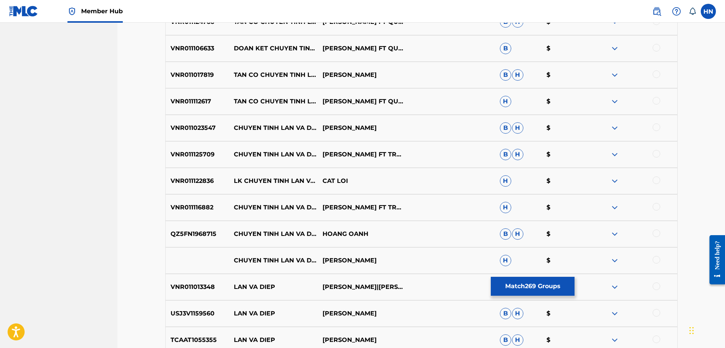
click at [175, 240] on div "QZ5FN1968715 CHUYEN TINH LAN VA DIEP (FEAT. TRUNG CHINH) HOANG OANH B H $" at bounding box center [421, 234] width 512 height 27
click at [655, 233] on div at bounding box center [656, 234] width 8 height 8
drag, startPoint x: 234, startPoint y: 249, endPoint x: 362, endPoint y: 261, distance: 128.2
click at [362, 261] on div "CHUYEN TINH LAN VA DIEP (FEAT. TRUNG CHINH) DAN NGUYEN H $" at bounding box center [421, 260] width 512 height 27
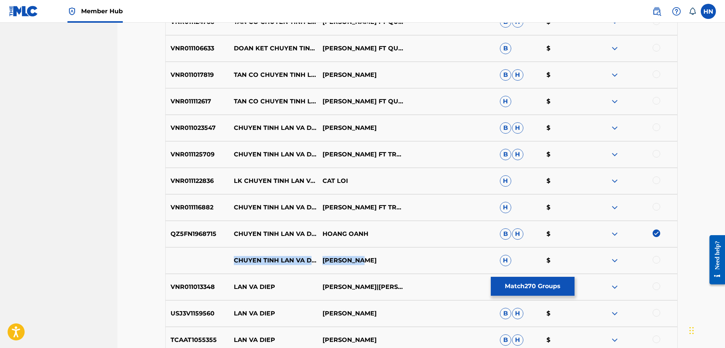
click at [372, 260] on p "DAN NGUYEN" at bounding box center [361, 260] width 89 height 9
click at [661, 261] on div at bounding box center [632, 260] width 89 height 9
click at [658, 260] on div at bounding box center [656, 260] width 8 height 8
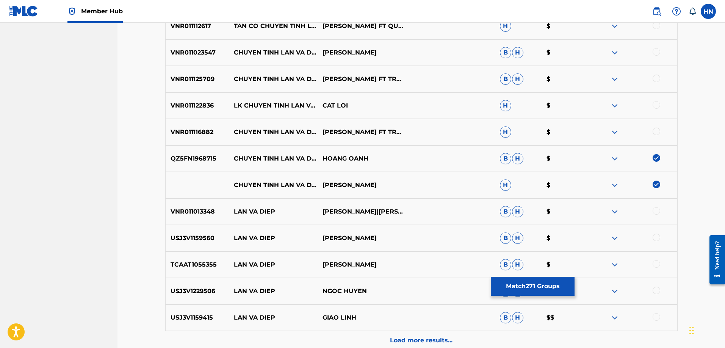
scroll to position [2347, 0]
click at [616, 186] on img at bounding box center [614, 184] width 9 height 9
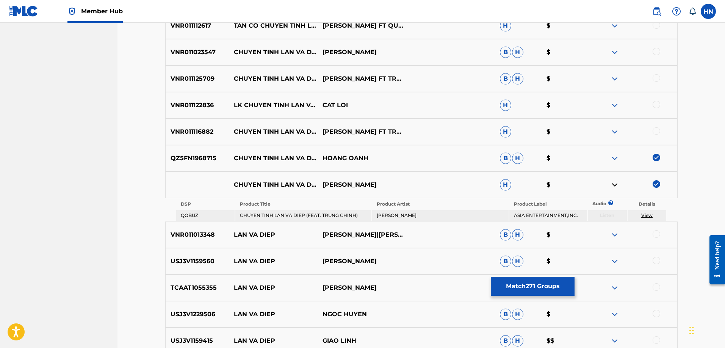
click at [197, 229] on div "VNR011013348 LAN VA DIEP PHUONG VU|GIAO LINH B H $" at bounding box center [421, 235] width 512 height 27
click at [656, 232] on div at bounding box center [656, 234] width 8 height 8
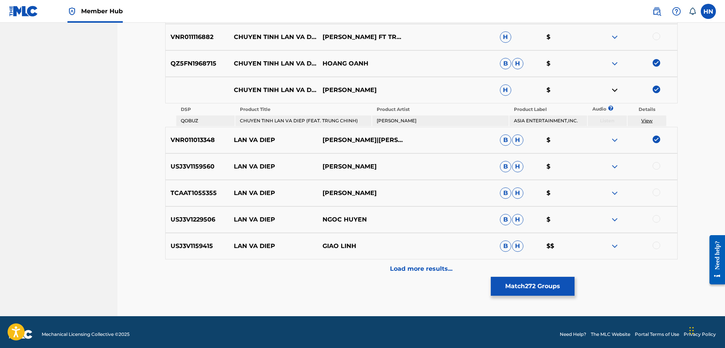
scroll to position [2446, 0]
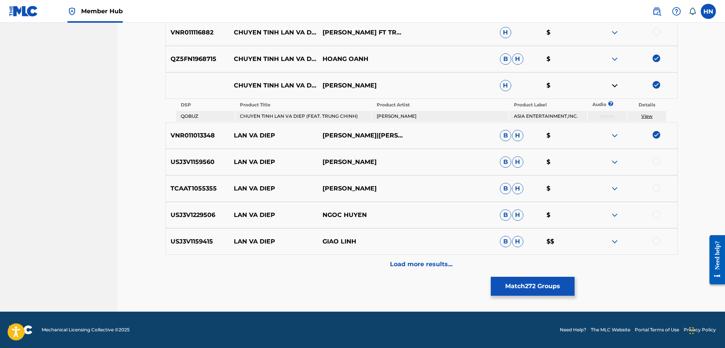
click at [210, 165] on p "USJ3V1159560" at bounding box center [198, 162] width 64 height 9
click at [655, 158] on div at bounding box center [656, 162] width 8 height 8
click at [191, 187] on p "TCAAT1055355" at bounding box center [198, 188] width 64 height 9
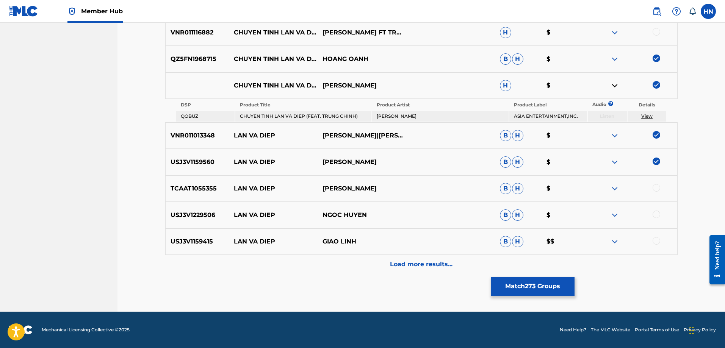
click at [653, 187] on div at bounding box center [656, 188] width 8 height 8
click at [202, 219] on p "USJ3V1229506" at bounding box center [198, 215] width 64 height 9
click at [656, 219] on div at bounding box center [632, 215] width 89 height 9
click at [656, 215] on div at bounding box center [656, 215] width 8 height 8
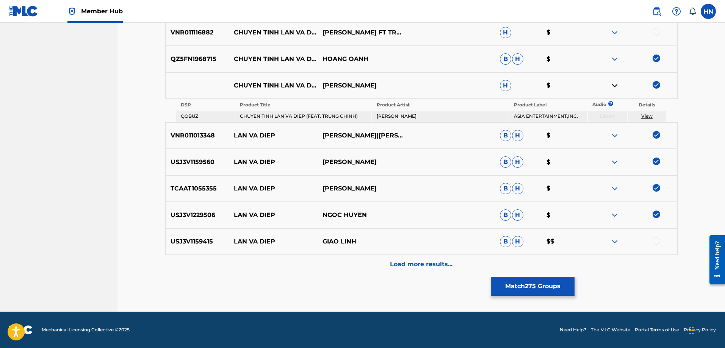
click at [193, 247] on div "USJ3V1159415 LAN VA DIEP GIAO LINH B H $$" at bounding box center [421, 241] width 512 height 27
click at [656, 242] on div at bounding box center [656, 241] width 8 height 8
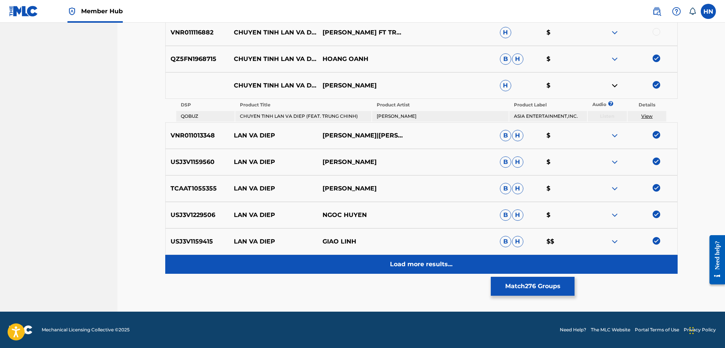
click at [414, 255] on div "Load more results..." at bounding box center [421, 264] width 512 height 19
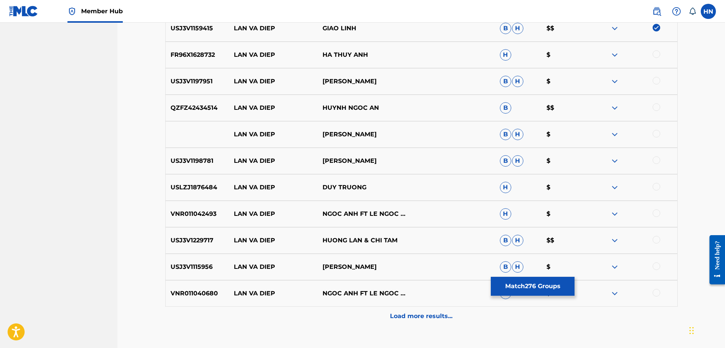
scroll to position [2636, 0]
click at [194, 60] on div "FR96X1628732 LAN VA DIEP HA THUY ANH H $" at bounding box center [421, 55] width 512 height 27
click at [656, 53] on div at bounding box center [656, 55] width 8 height 8
click at [205, 71] on div "USJ3V1197951 LAN VA DIEP TUAN VU B H $" at bounding box center [421, 82] width 512 height 27
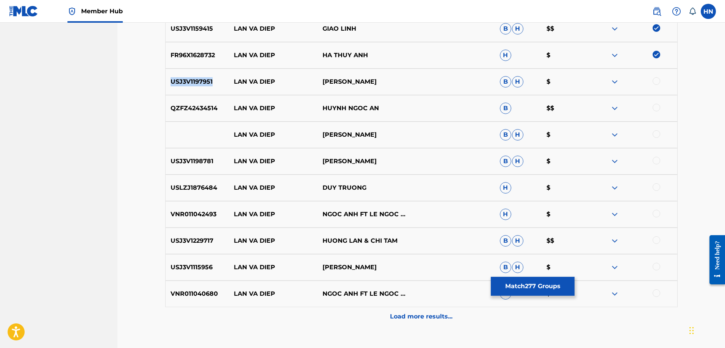
click at [205, 71] on div "USJ3V1197951 LAN VA DIEP TUAN VU B H $" at bounding box center [421, 82] width 512 height 27
click at [655, 80] on div at bounding box center [656, 81] width 8 height 8
click at [202, 105] on p "QZFZ42434514" at bounding box center [198, 108] width 64 height 9
click at [656, 108] on div at bounding box center [656, 108] width 8 height 8
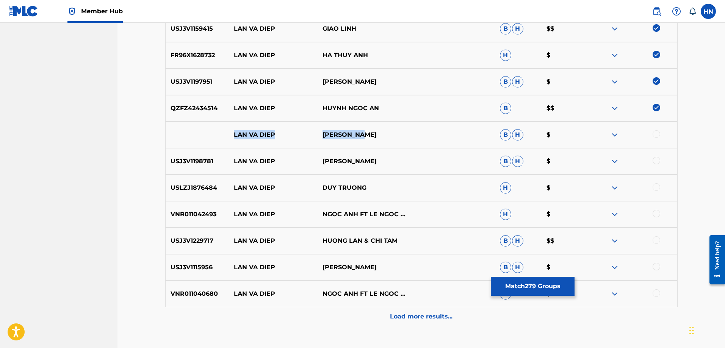
drag, startPoint x: 385, startPoint y: 125, endPoint x: 194, endPoint y: 126, distance: 191.3
click at [194, 126] on div "LAN VA DIEP THAO SUONG B H $" at bounding box center [421, 135] width 512 height 27
click at [655, 135] on div at bounding box center [656, 134] width 8 height 8
click at [611, 133] on img at bounding box center [614, 134] width 9 height 9
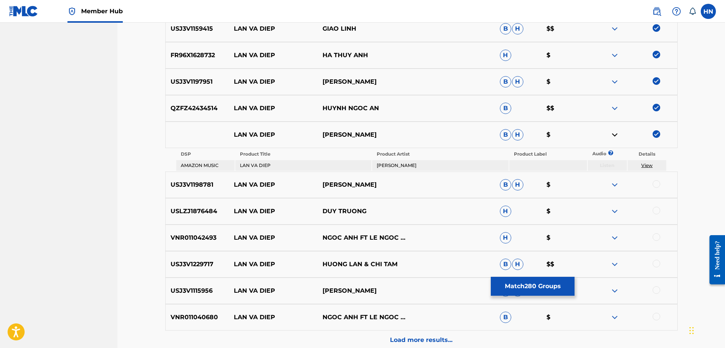
click at [195, 189] on p "USJ3V1198781" at bounding box center [198, 184] width 64 height 9
click at [656, 181] on div at bounding box center [656, 184] width 8 height 8
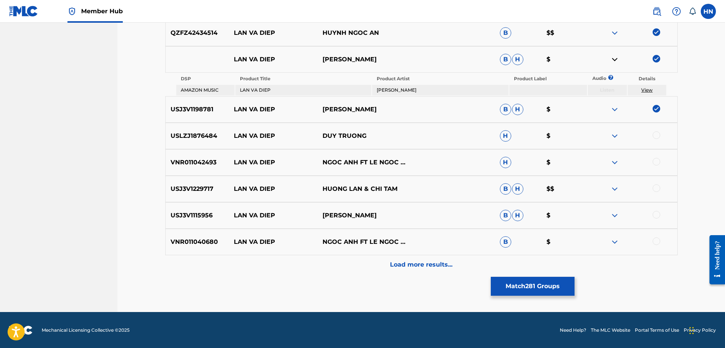
scroll to position [2711, 0]
click at [191, 134] on p "USLZJ1876484" at bounding box center [198, 135] width 64 height 9
click at [653, 133] on div at bounding box center [656, 135] width 8 height 8
click at [198, 163] on p "VNR011042493" at bounding box center [198, 162] width 64 height 9
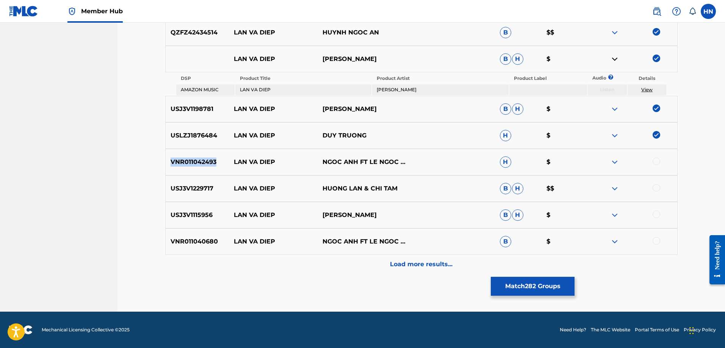
click at [198, 163] on p "VNR011042493" at bounding box center [198, 162] width 64 height 9
click at [654, 162] on div at bounding box center [656, 162] width 8 height 8
click at [206, 190] on p "USJ3V1229717" at bounding box center [198, 188] width 64 height 9
click at [656, 187] on div at bounding box center [656, 188] width 8 height 8
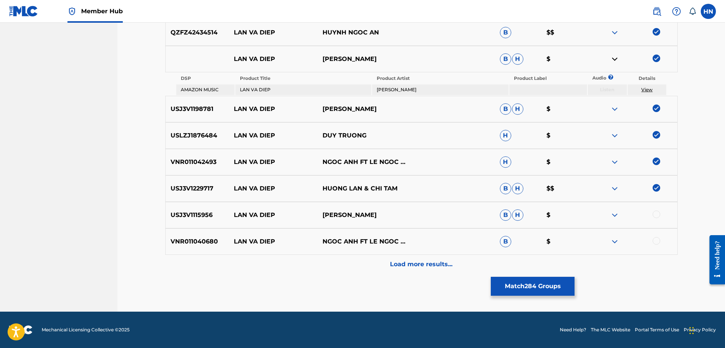
click at [183, 213] on p "USJ3V1115956" at bounding box center [198, 215] width 64 height 9
click at [656, 213] on div at bounding box center [656, 215] width 8 height 8
click at [190, 235] on div "VNR011040680 LAN VA DIEP NGOC ANH FT LE NGOC TUNG B $" at bounding box center [421, 241] width 512 height 27
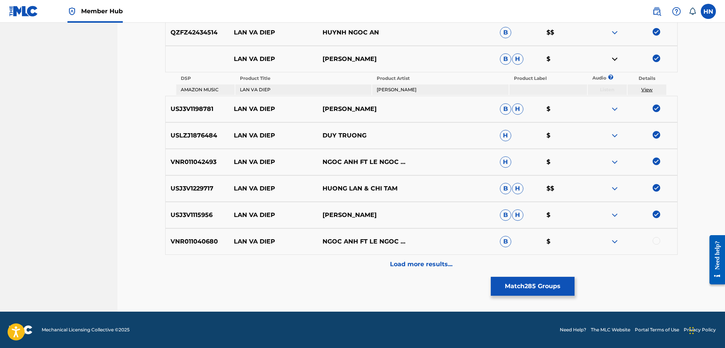
click at [657, 242] on div at bounding box center [656, 241] width 8 height 8
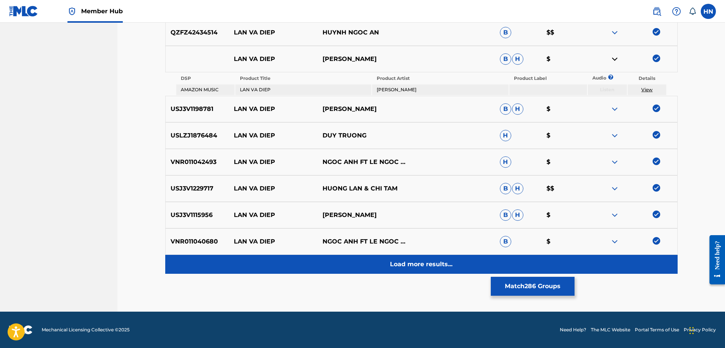
click at [434, 257] on div "Load more results..." at bounding box center [421, 264] width 512 height 19
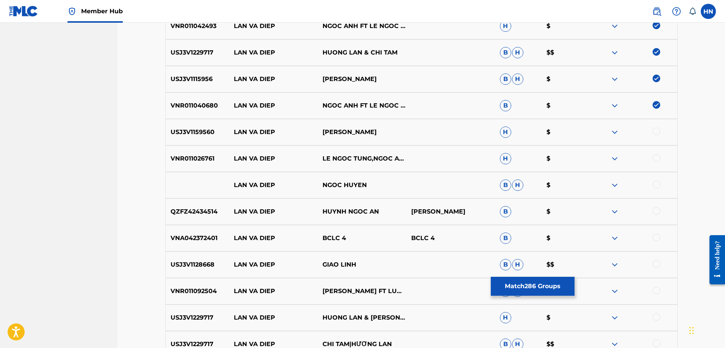
scroll to position [2863, 0]
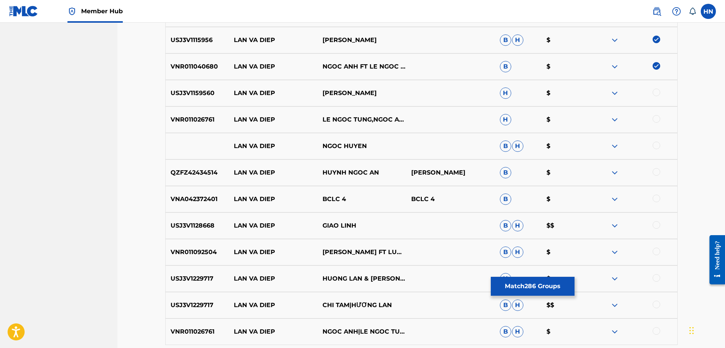
click at [182, 94] on p "USJ3V1159560" at bounding box center [198, 93] width 64 height 9
click at [655, 92] on div at bounding box center [656, 93] width 8 height 8
click at [199, 118] on p "VNR011026761" at bounding box center [198, 119] width 64 height 9
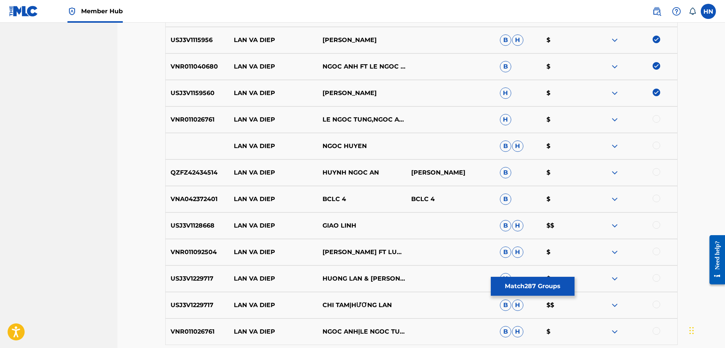
click at [655, 120] on div at bounding box center [656, 119] width 8 height 8
drag, startPoint x: 222, startPoint y: 147, endPoint x: 378, endPoint y: 144, distance: 156.1
click at [378, 144] on div "LAN VA DIEP NGOC HUYEN B H $" at bounding box center [421, 146] width 512 height 27
click at [657, 146] on div at bounding box center [656, 146] width 8 height 8
click at [618, 145] on img at bounding box center [614, 146] width 9 height 9
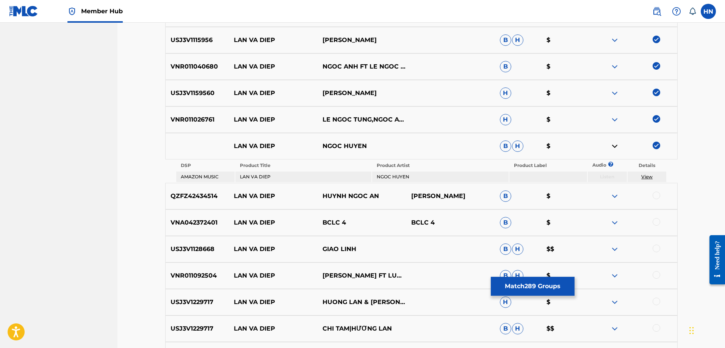
scroll to position [2939, 0]
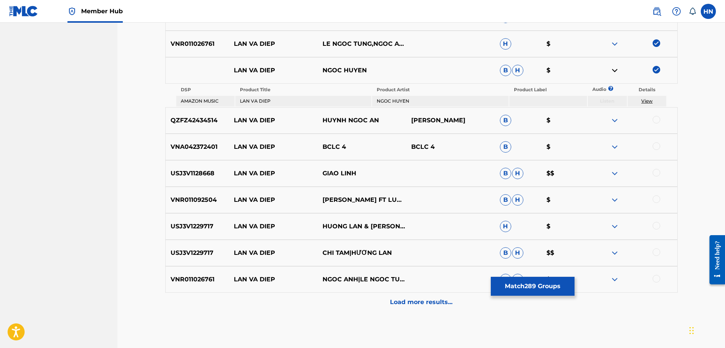
click at [207, 114] on div "QZFZ42434514 LAN VA DIEP HUYNH NGOC AN MINH DOAN B $" at bounding box center [421, 120] width 512 height 27
click at [655, 119] on div at bounding box center [656, 120] width 8 height 8
click at [194, 147] on p "VNA042372401" at bounding box center [198, 146] width 64 height 9
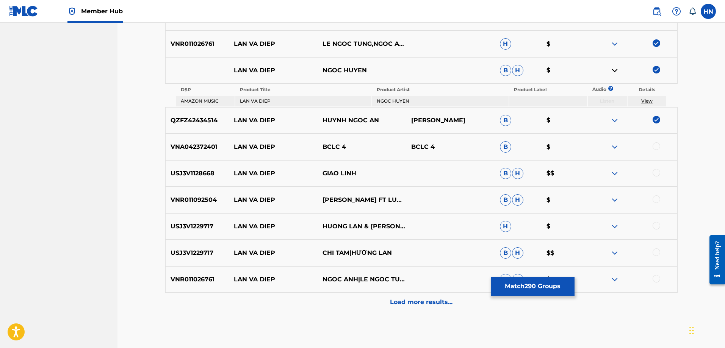
click at [653, 142] on div "VNA042372401 LAN VA DIEP BCLC 4 BCLC 4 B $" at bounding box center [421, 147] width 512 height 27
click at [656, 145] on div at bounding box center [656, 146] width 8 height 8
click at [203, 184] on div "USJ3V1128668 LAN VA DIEP GIAO LINH B H $$" at bounding box center [421, 173] width 512 height 27
click at [659, 173] on div at bounding box center [656, 173] width 8 height 8
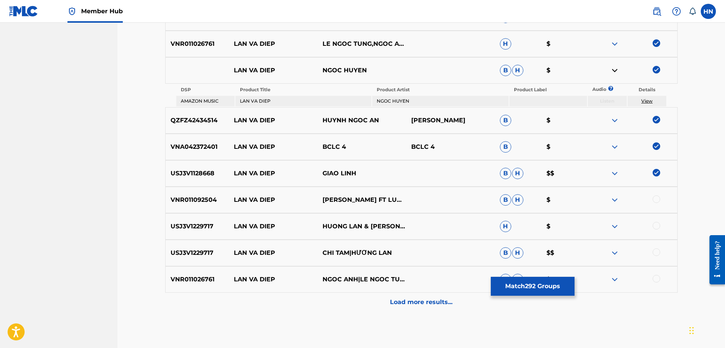
click at [189, 189] on div "VNR011092504 LAN VA DIEP HONG PHUONG FT LUU THIEN AN B H $" at bounding box center [421, 200] width 512 height 27
click at [657, 197] on div at bounding box center [656, 199] width 8 height 8
click at [189, 231] on p "USJ3V1229717" at bounding box center [198, 226] width 64 height 9
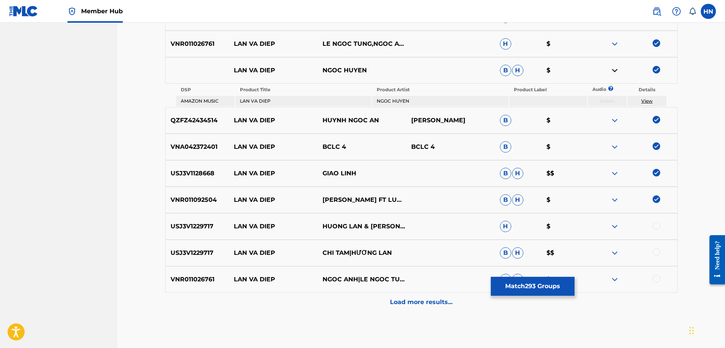
click at [655, 225] on div at bounding box center [656, 226] width 8 height 8
click at [658, 252] on div at bounding box center [656, 252] width 8 height 8
click at [195, 276] on p "VNR011026761" at bounding box center [198, 279] width 64 height 9
click at [655, 277] on div at bounding box center [656, 279] width 8 height 8
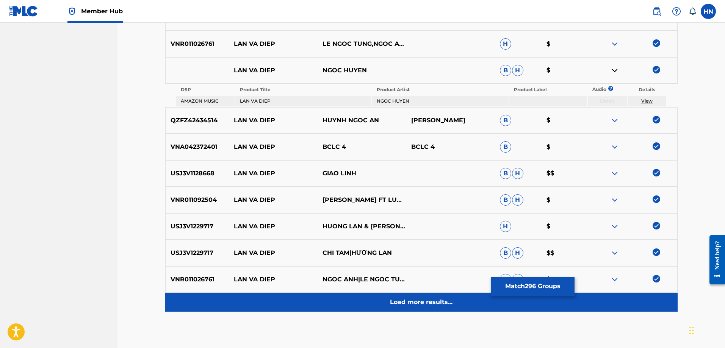
click at [451, 295] on div "Load more results..." at bounding box center [421, 302] width 512 height 19
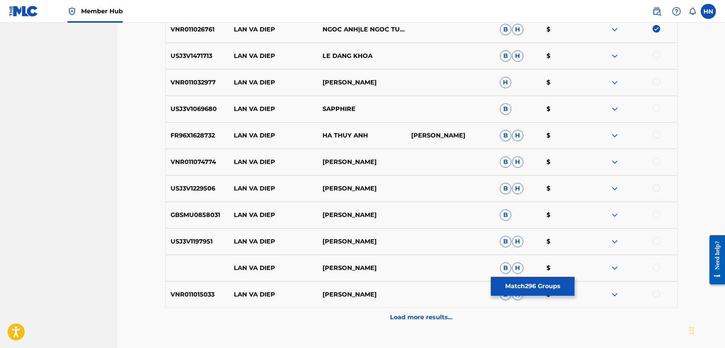
scroll to position [3166, 0]
click at [203, 65] on div "USJ3V1471713 LAN VA DIEP LE DANG KHOA B H $" at bounding box center [421, 55] width 512 height 27
click at [656, 52] on div at bounding box center [656, 55] width 8 height 8
click at [187, 78] on p "VNR011032977" at bounding box center [198, 81] width 64 height 9
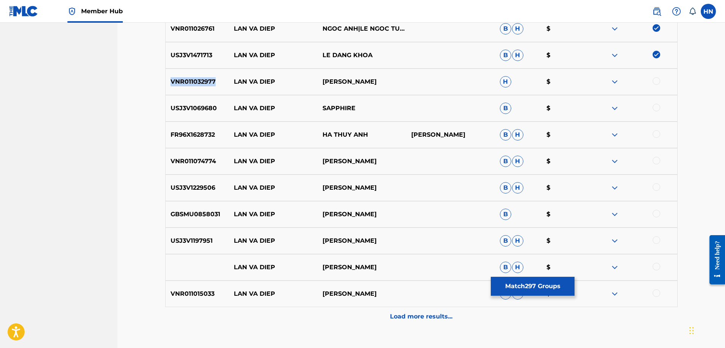
click at [187, 78] on p "VNR011032977" at bounding box center [198, 81] width 64 height 9
click at [660, 80] on div at bounding box center [632, 81] width 89 height 9
click at [658, 80] on div at bounding box center [656, 81] width 8 height 8
click at [198, 106] on p "USJ3V1069680" at bounding box center [198, 108] width 64 height 9
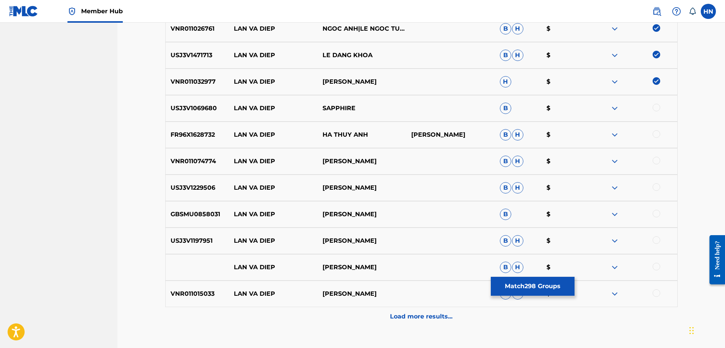
click at [655, 106] on div at bounding box center [656, 108] width 8 height 8
click at [180, 125] on div "FR96X1628732 LAN VA DIEP HA THUY ANH MAC PHONG LINH B H $" at bounding box center [421, 135] width 512 height 27
click at [654, 134] on div at bounding box center [656, 134] width 8 height 8
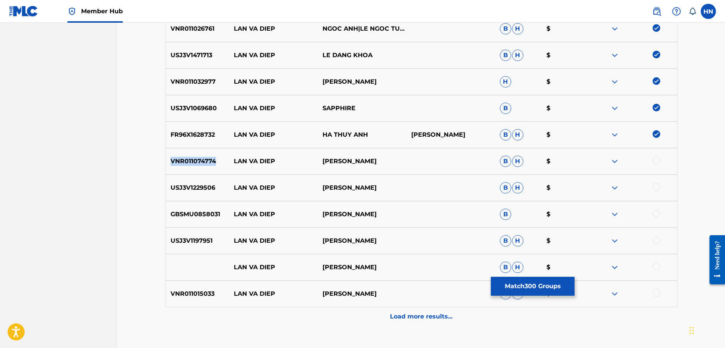
click at [658, 160] on div at bounding box center [656, 161] width 8 height 8
click at [203, 184] on p "USJ3V1229506" at bounding box center [198, 187] width 64 height 9
click at [656, 189] on div at bounding box center [656, 187] width 8 height 8
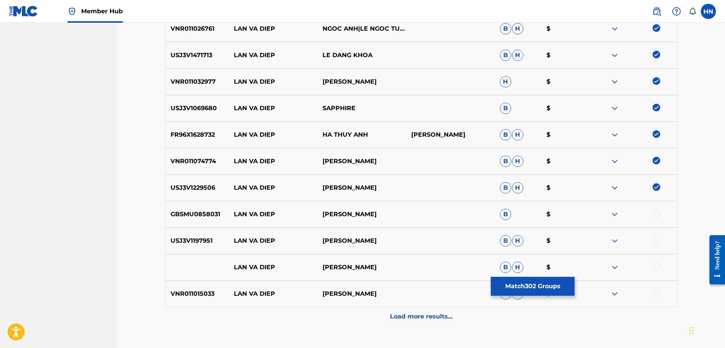
click at [207, 208] on div "GBSMU0858031 LAN VA DIEP TUẤN VŨ B $" at bounding box center [421, 214] width 512 height 27
click at [654, 216] on div at bounding box center [656, 214] width 8 height 8
click at [202, 242] on p "USJ3V1197951" at bounding box center [198, 240] width 64 height 9
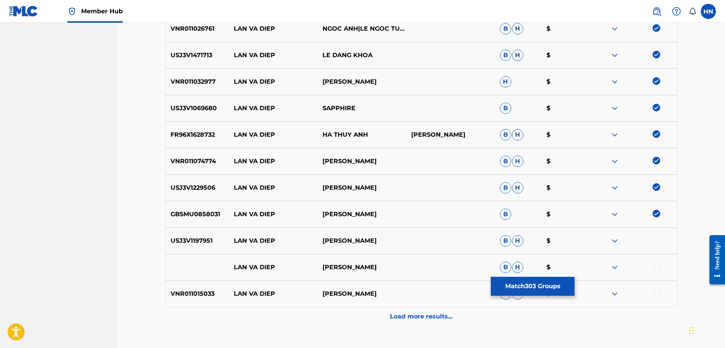
click at [656, 242] on div at bounding box center [656, 240] width 8 height 8
drag, startPoint x: 217, startPoint y: 261, endPoint x: 393, endPoint y: 262, distance: 175.7
click at [393, 262] on div "LAN VA DIEP CHE LINH B H $" at bounding box center [421, 267] width 512 height 27
click at [651, 265] on div at bounding box center [632, 267] width 89 height 9
click at [653, 265] on div at bounding box center [656, 267] width 8 height 8
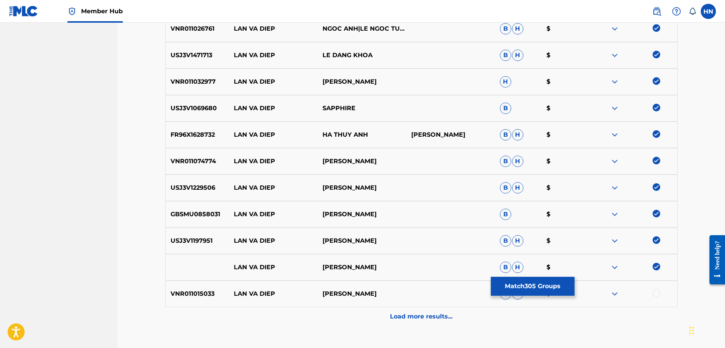
click at [617, 267] on img at bounding box center [614, 267] width 9 height 9
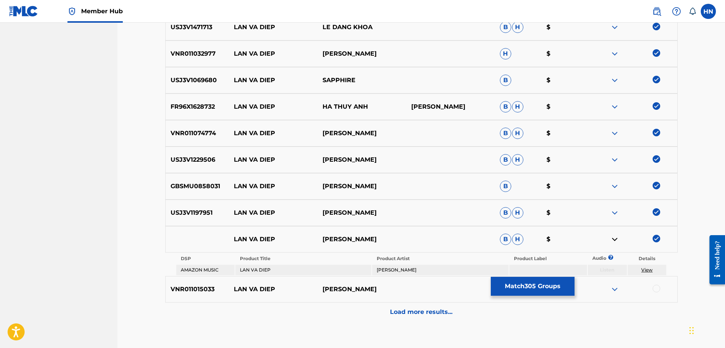
scroll to position [3242, 0]
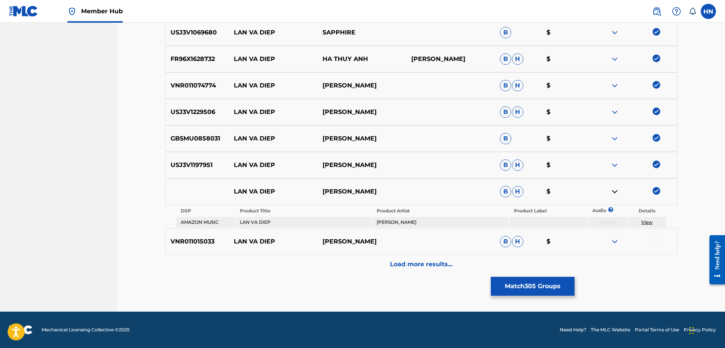
click at [193, 237] on p "VNR011015033" at bounding box center [198, 241] width 64 height 9
click at [656, 240] on div at bounding box center [656, 241] width 8 height 8
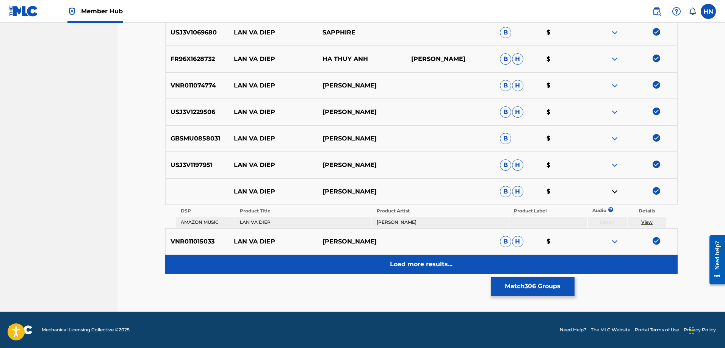
click at [414, 267] on p "Load more results..." at bounding box center [421, 264] width 62 height 9
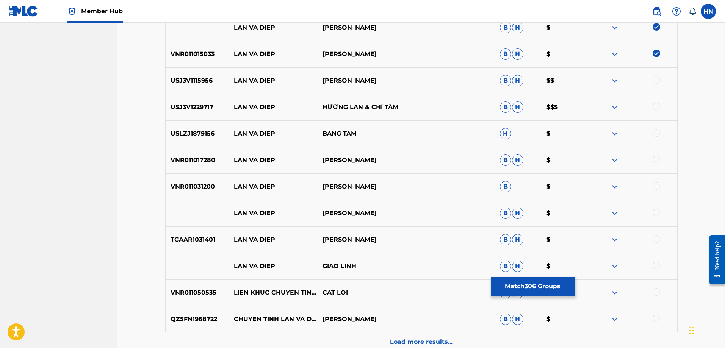
scroll to position [3393, 0]
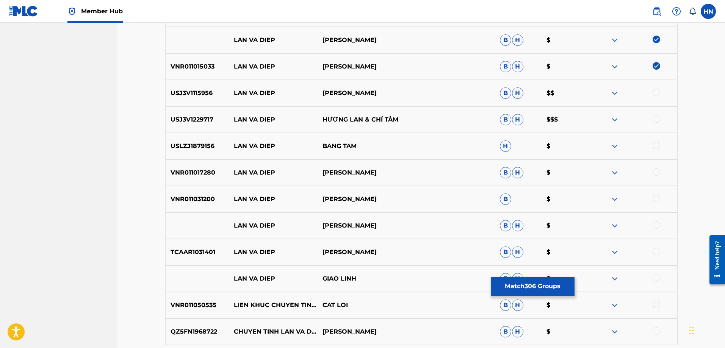
click at [178, 91] on p "USJ3V1115956" at bounding box center [198, 93] width 64 height 9
click at [655, 91] on div at bounding box center [656, 93] width 8 height 8
click at [187, 120] on p "USJ3V1229717" at bounding box center [198, 119] width 64 height 9
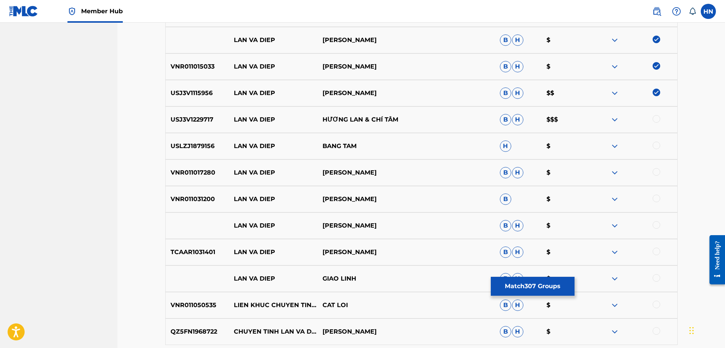
click at [653, 121] on div at bounding box center [656, 119] width 8 height 8
click at [202, 144] on p "USLZJ1879156" at bounding box center [198, 146] width 64 height 9
click at [653, 147] on div at bounding box center [656, 146] width 8 height 8
click at [207, 170] on p "VNR011017280" at bounding box center [198, 172] width 64 height 9
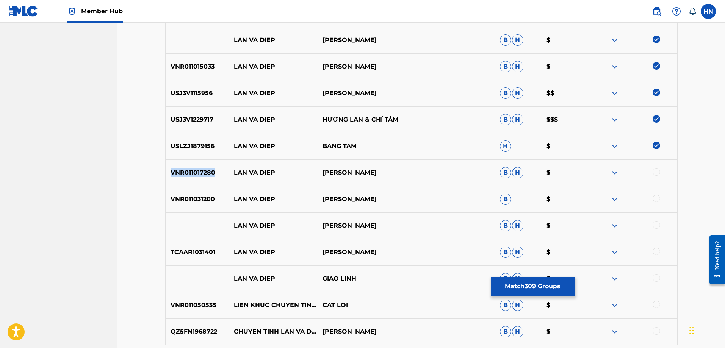
click at [207, 170] on p "VNR011017280" at bounding box center [198, 172] width 64 height 9
click at [658, 170] on div at bounding box center [656, 172] width 8 height 8
click at [189, 210] on div "VNR011031200 LAN VA DIEP BICH THAO B $" at bounding box center [421, 199] width 512 height 27
click at [657, 200] on div at bounding box center [656, 199] width 8 height 8
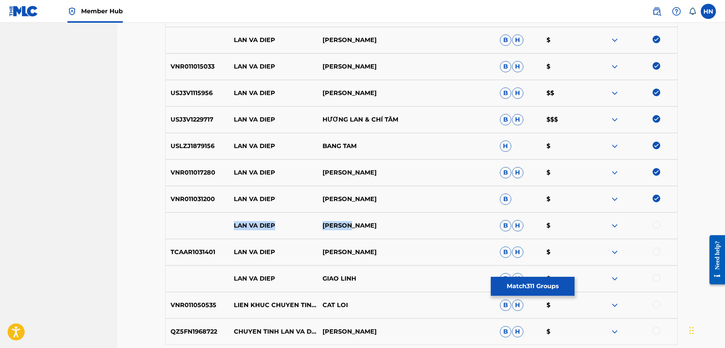
drag, startPoint x: 225, startPoint y: 225, endPoint x: 399, endPoint y: 222, distance: 174.2
click at [399, 222] on div "LAN VA DIEP TUAN VU B H $" at bounding box center [421, 225] width 512 height 27
click at [658, 225] on div at bounding box center [656, 225] width 8 height 8
click at [615, 225] on img at bounding box center [614, 225] width 9 height 9
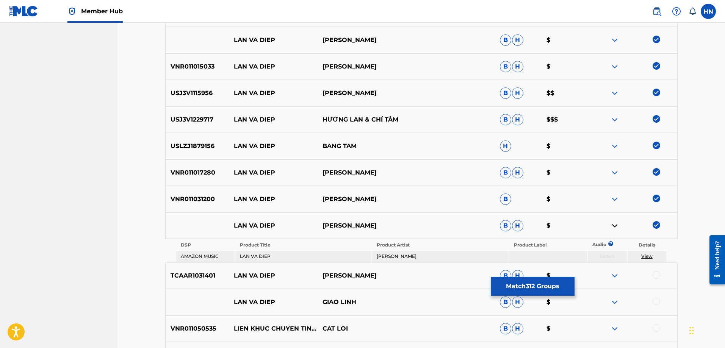
click at [217, 275] on p "TCAAR1031401" at bounding box center [198, 275] width 64 height 9
click at [208, 276] on p "TCAAR1031401" at bounding box center [198, 275] width 64 height 9
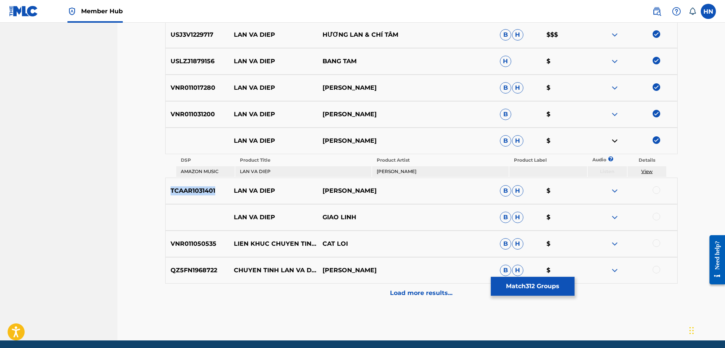
scroll to position [3507, 0]
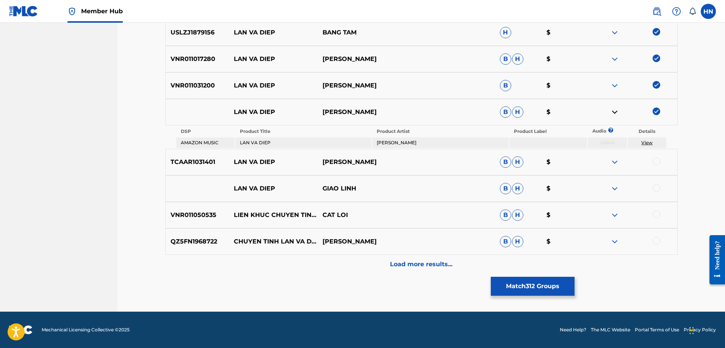
click at [656, 164] on div at bounding box center [656, 162] width 8 height 8
click at [201, 164] on p "TCAAR1031401" at bounding box center [198, 162] width 64 height 9
click at [197, 170] on div "TCAAR1031401 LAN VA DIEP BICH THAO B H $" at bounding box center [421, 162] width 512 height 27
drag, startPoint x: 212, startPoint y: 189, endPoint x: 444, endPoint y: 184, distance: 232.2
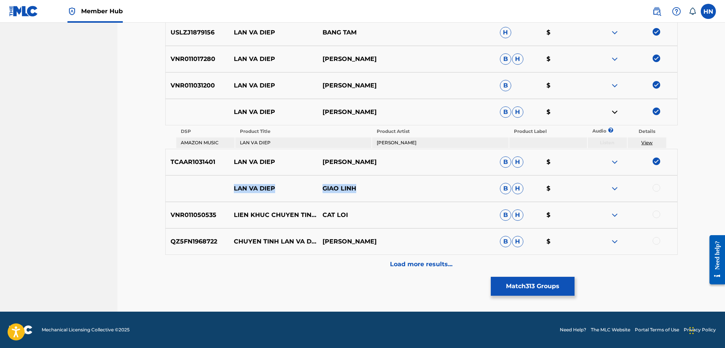
click at [443, 184] on div "LAN VA DIEP GIAO LINH B H $" at bounding box center [421, 188] width 512 height 27
click at [618, 189] on img at bounding box center [614, 188] width 9 height 9
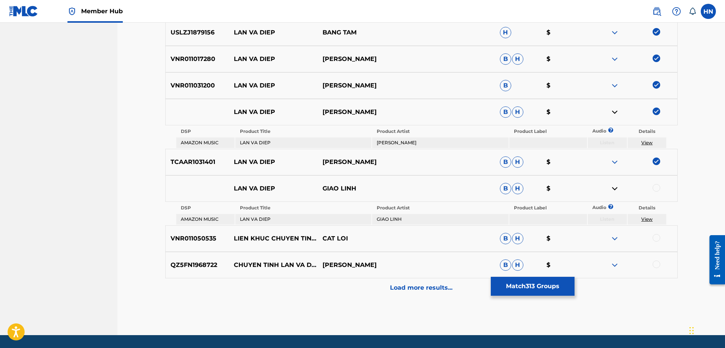
click at [656, 189] on div at bounding box center [656, 188] width 8 height 8
click at [183, 264] on p "QZ5FN1968722" at bounding box center [198, 265] width 64 height 9
click at [652, 267] on div at bounding box center [632, 265] width 89 height 9
click at [656, 264] on div at bounding box center [656, 265] width 8 height 8
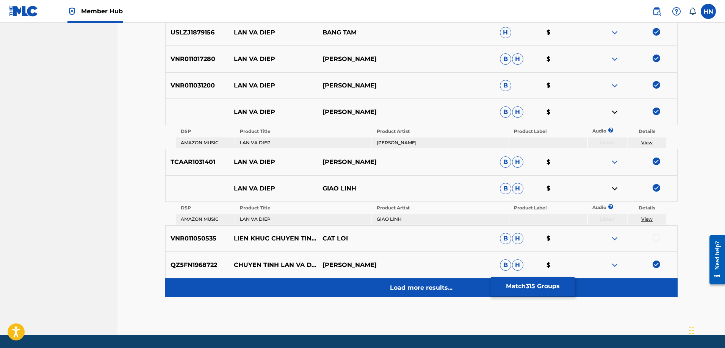
click at [439, 280] on div "Load more results..." at bounding box center [421, 287] width 512 height 19
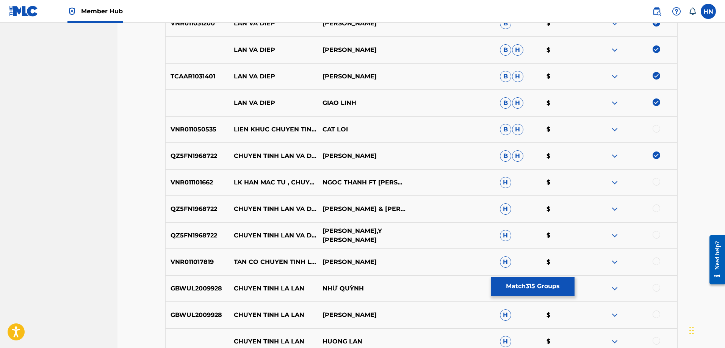
scroll to position [3583, 0]
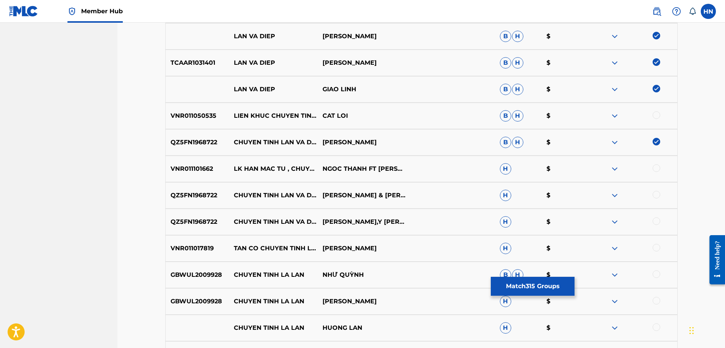
click at [203, 192] on p "QZ5FN1968722" at bounding box center [198, 195] width 64 height 9
click at [659, 194] on div at bounding box center [656, 195] width 8 height 8
click at [654, 222] on div at bounding box center [656, 221] width 8 height 8
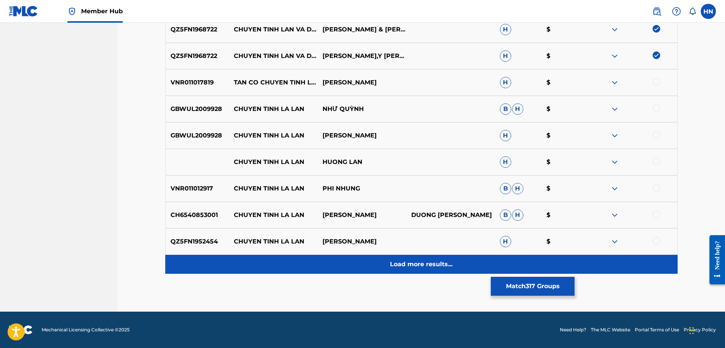
click at [404, 259] on div "Load more results..." at bounding box center [421, 264] width 512 height 19
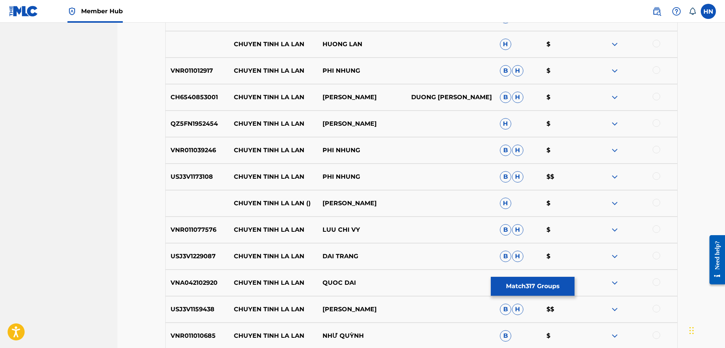
scroll to position [3938, 0]
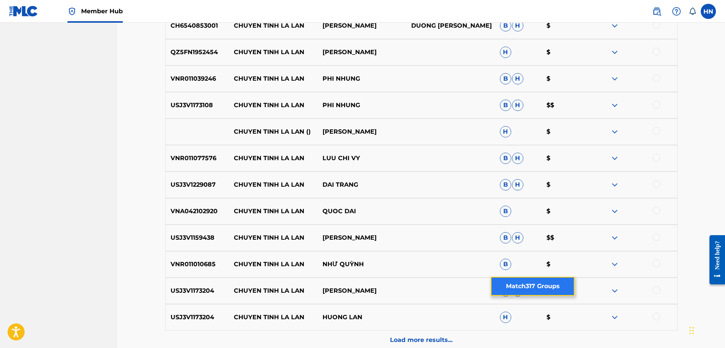
click at [495, 287] on button "Match 317 Groups" at bounding box center [532, 286] width 84 height 19
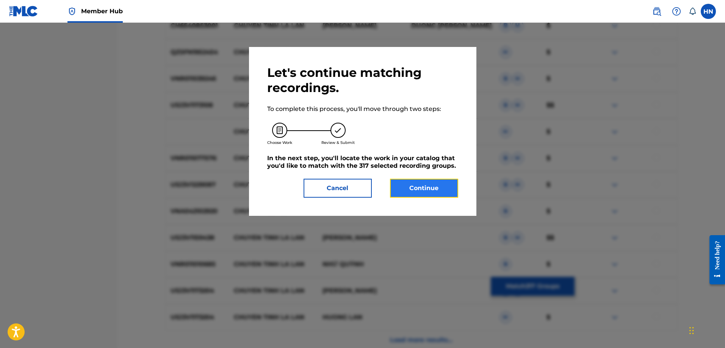
click at [407, 187] on button "Continue" at bounding box center [424, 188] width 68 height 19
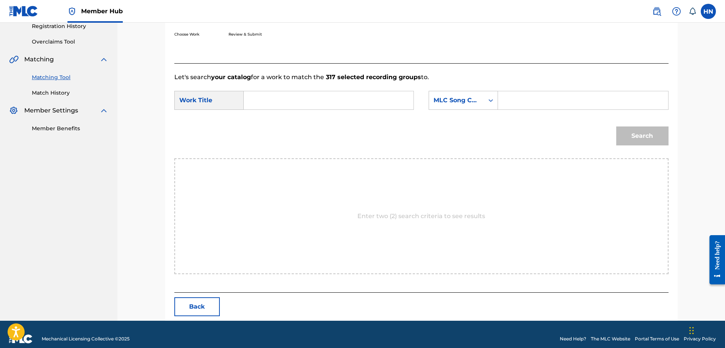
scroll to position [156, 0]
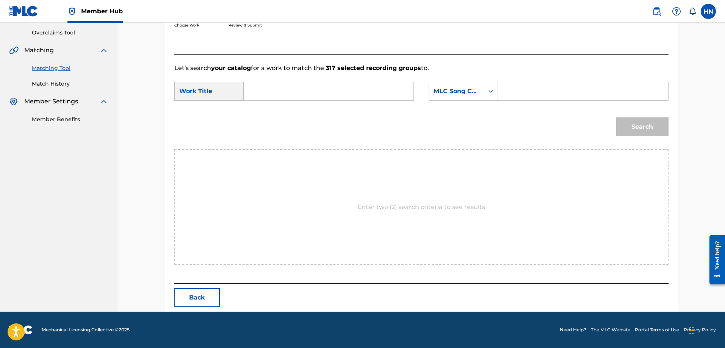
click at [398, 89] on input "Search Form" at bounding box center [328, 91] width 157 height 18
paste input "CHUYEN TINH LAN VA DIEP"
type input "CHUYEN TINH LAN VA DIEP"
click at [446, 91] on div "MLC Song Code" at bounding box center [456, 91] width 46 height 9
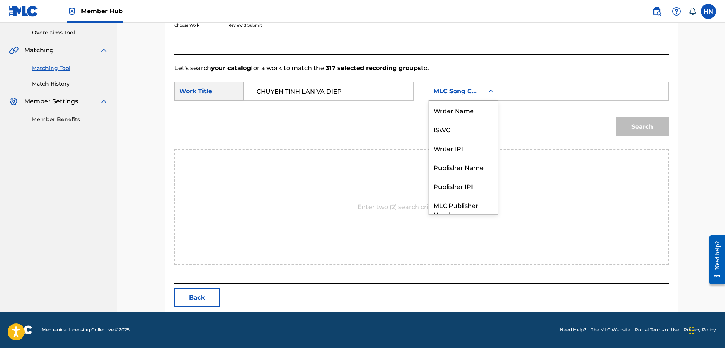
scroll to position [28, 0]
click at [446, 106] on div "ISWC" at bounding box center [463, 101] width 69 height 19
click at [513, 84] on input "Search Form" at bounding box center [582, 91] width 157 height 18
paste input "T9233068718"
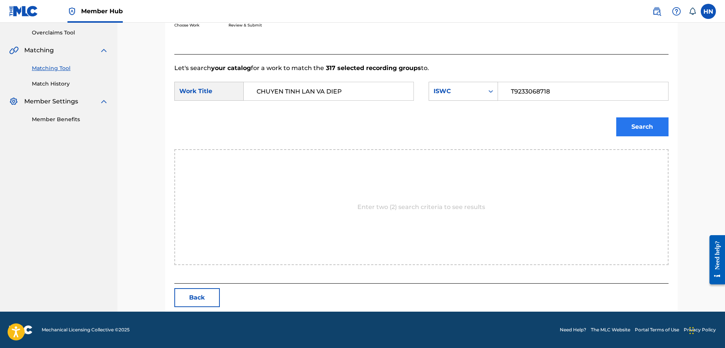
type input "T9233068718"
click at [634, 132] on button "Search" at bounding box center [642, 126] width 52 height 19
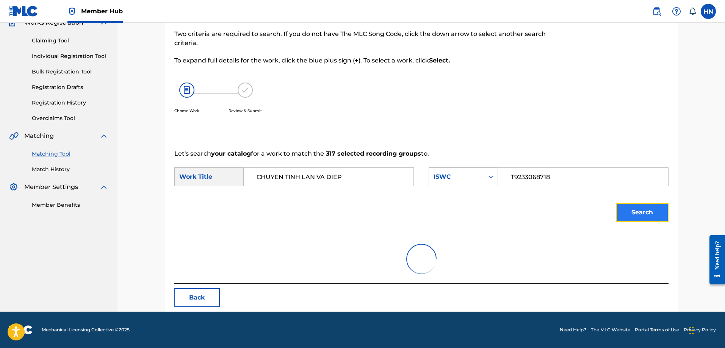
scroll to position [38, 0]
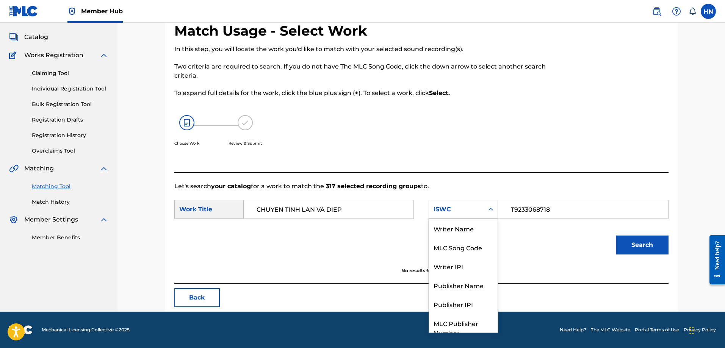
click at [483, 213] on div "ISWC" at bounding box center [456, 209] width 55 height 14
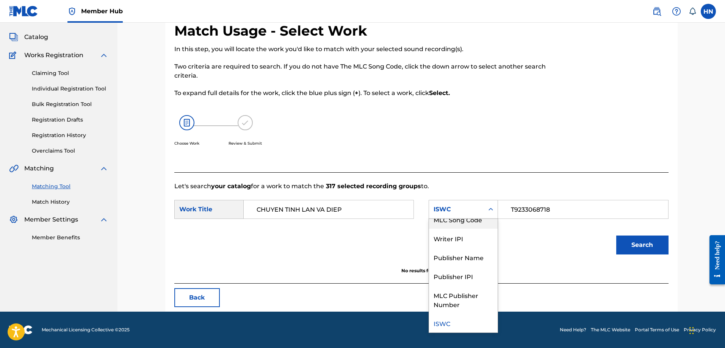
scroll to position [0, 0]
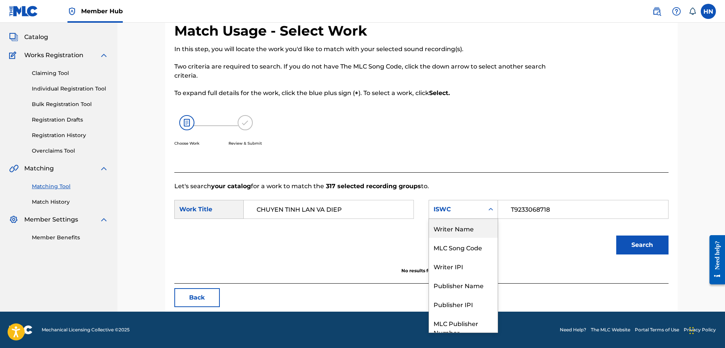
click at [472, 233] on div "Writer Name" at bounding box center [463, 228] width 69 height 19
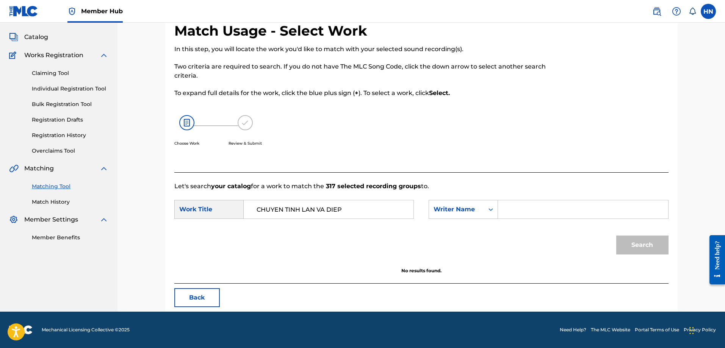
click at [531, 212] on input "Search Form" at bounding box center [582, 209] width 157 height 18
type input "ky minh"
click at [616, 236] on button "Search" at bounding box center [642, 245] width 52 height 19
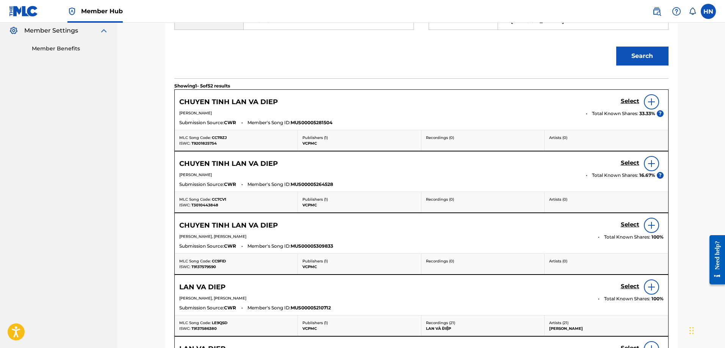
scroll to position [228, 0]
click at [630, 98] on h5 "Select" at bounding box center [629, 100] width 19 height 7
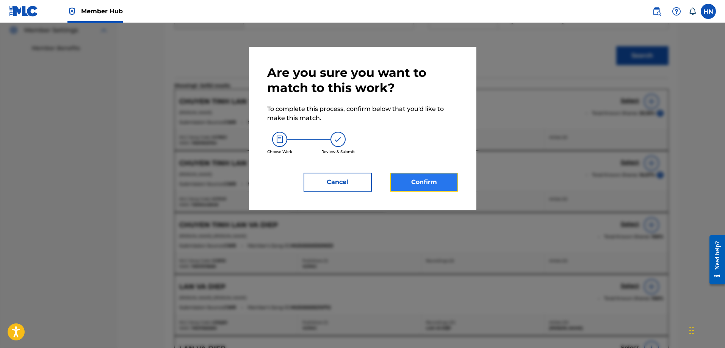
click at [405, 185] on button "Confirm" at bounding box center [424, 182] width 68 height 19
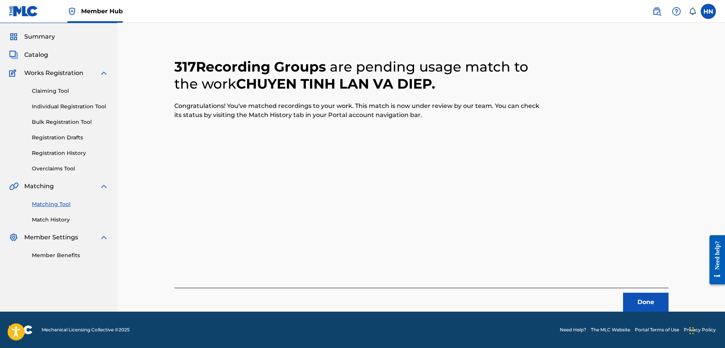
scroll to position [20, 0]
click at [636, 297] on button "Done" at bounding box center [645, 302] width 45 height 19
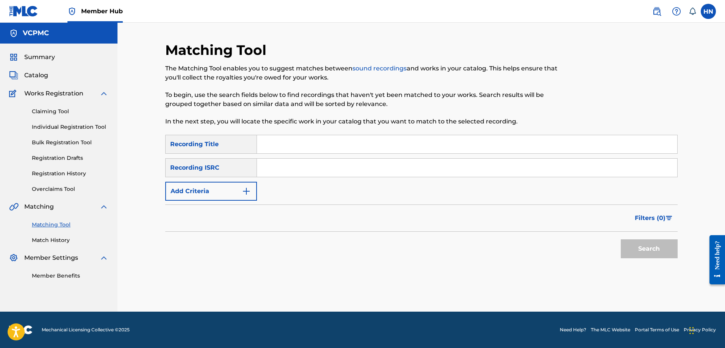
scroll to position [0, 0]
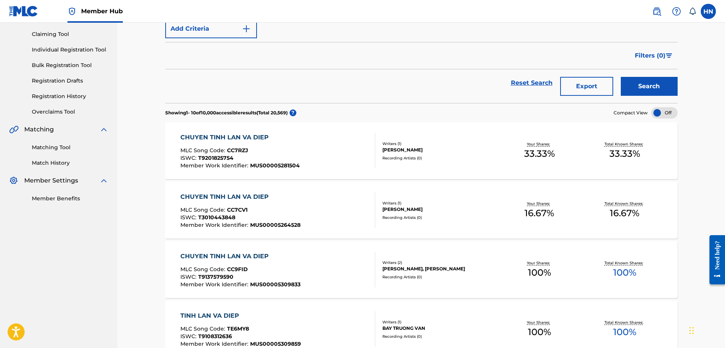
scroll to position [38, 0]
